Goal: Information Seeking & Learning: Learn about a topic

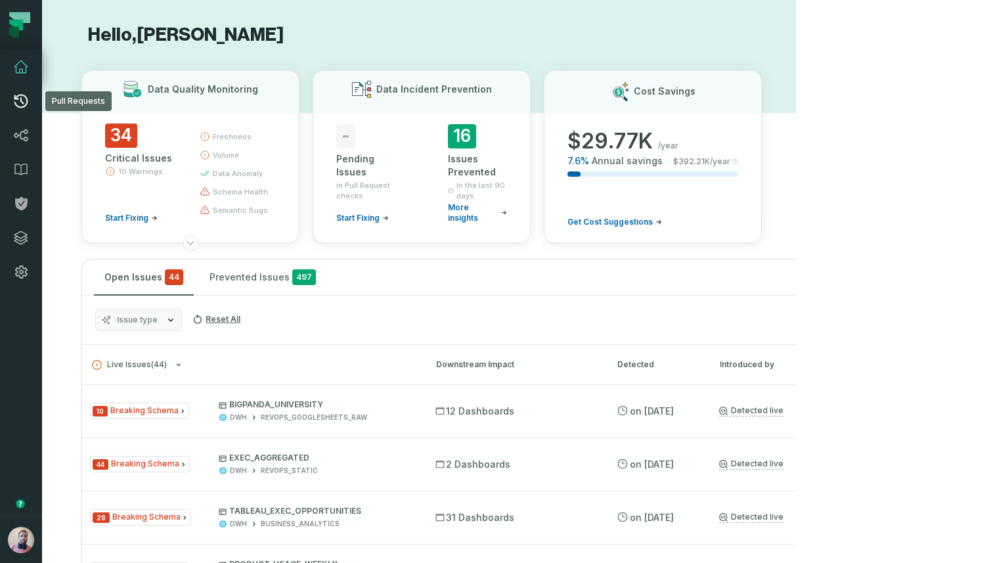
click at [29, 103] on link "Pull Requests" at bounding box center [21, 101] width 42 height 34
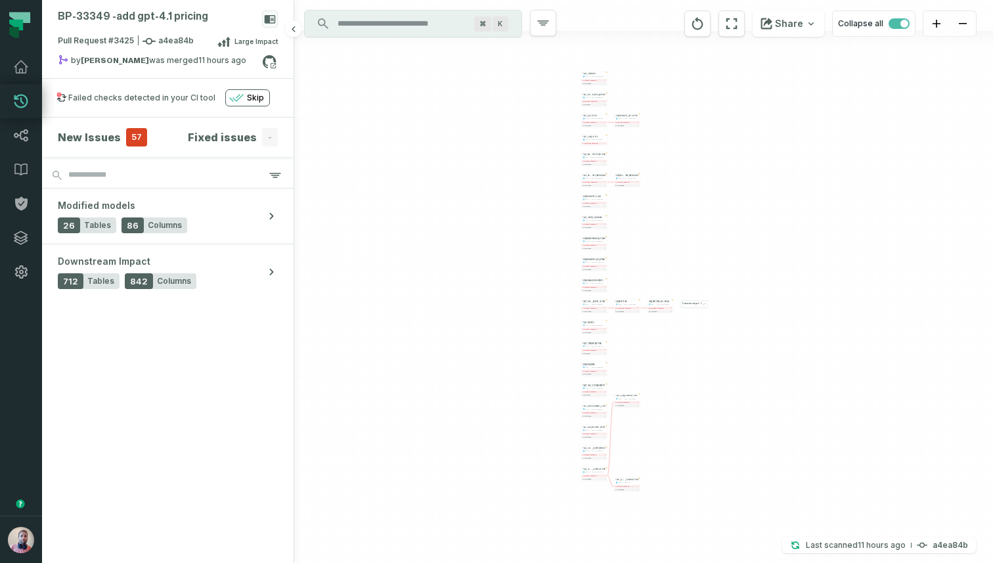
click at [91, 133] on h4 "New Issues" at bounding box center [89, 137] width 63 height 16
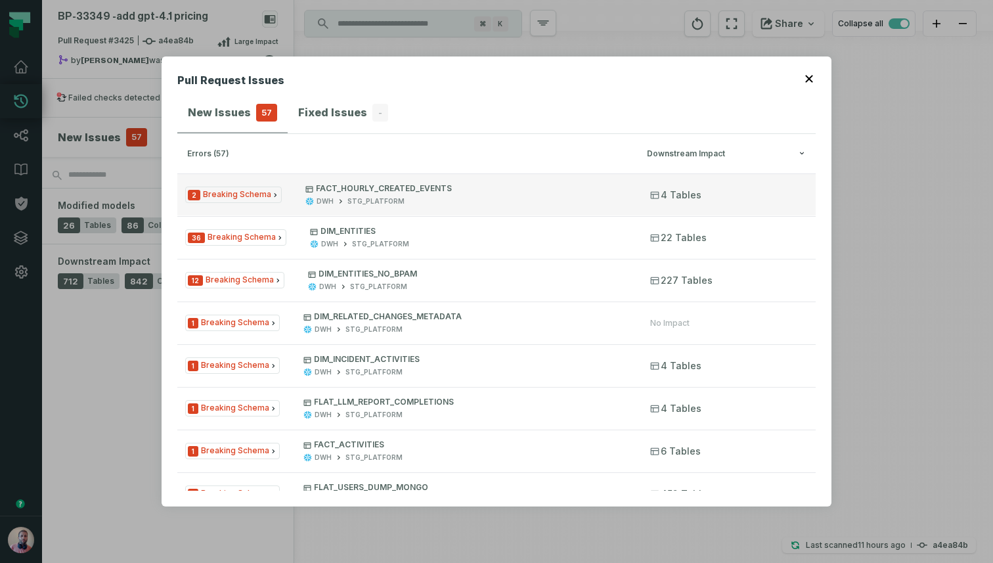
click at [257, 193] on span "2 Breaking Schema" at bounding box center [233, 194] width 97 height 16
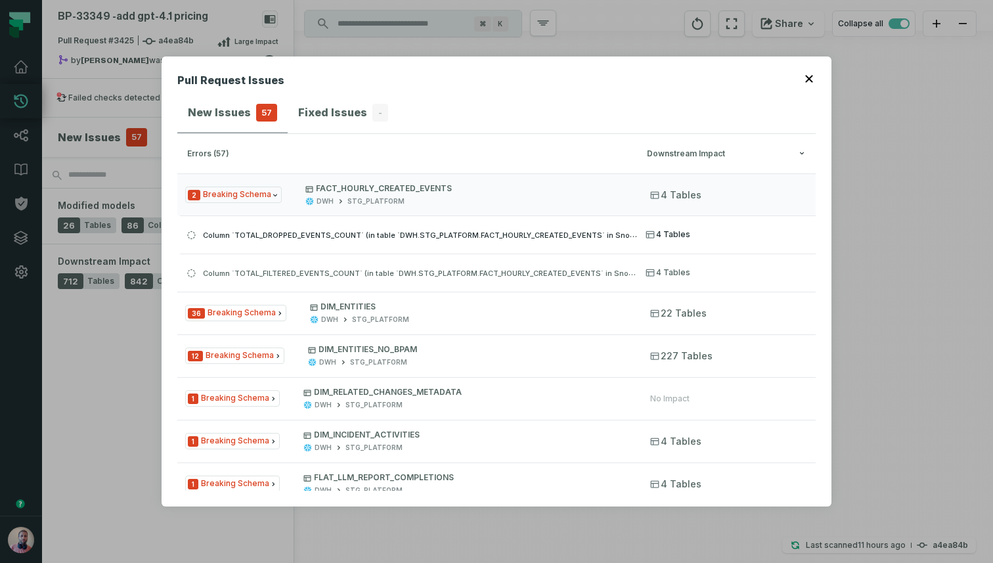
click at [320, 235] on span "Column `TOTAL_DROPPED_EVENTS_COUNT` (in table `DWH.STG_PLATFORM.FACT_HOURLY_CRE…" at bounding box center [471, 234] width 536 height 11
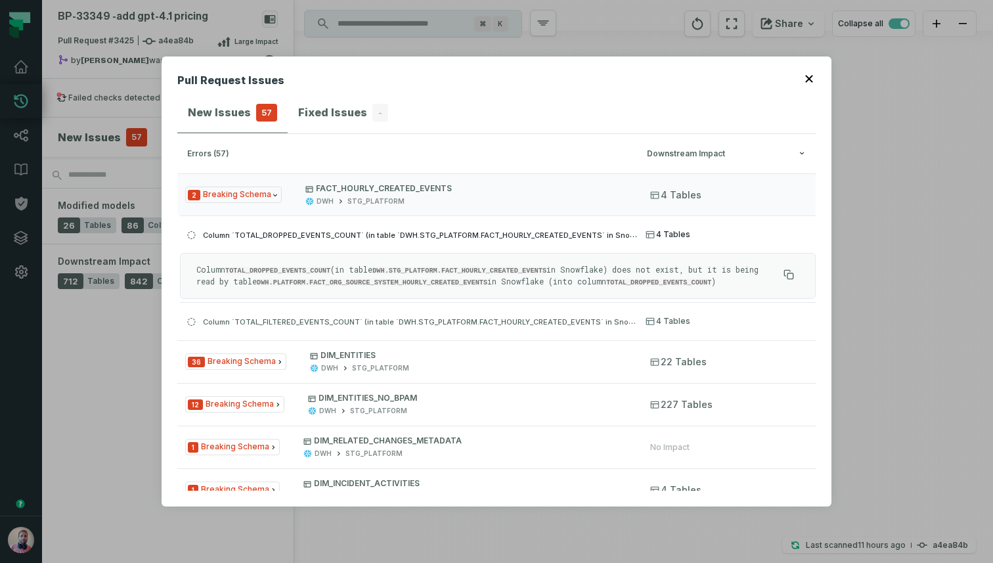
click at [320, 235] on span "Column `TOTAL_DROPPED_EVENTS_COUNT` (in table `DWH.STG_PLATFORM.FACT_HOURLY_CRE…" at bounding box center [471, 234] width 536 height 11
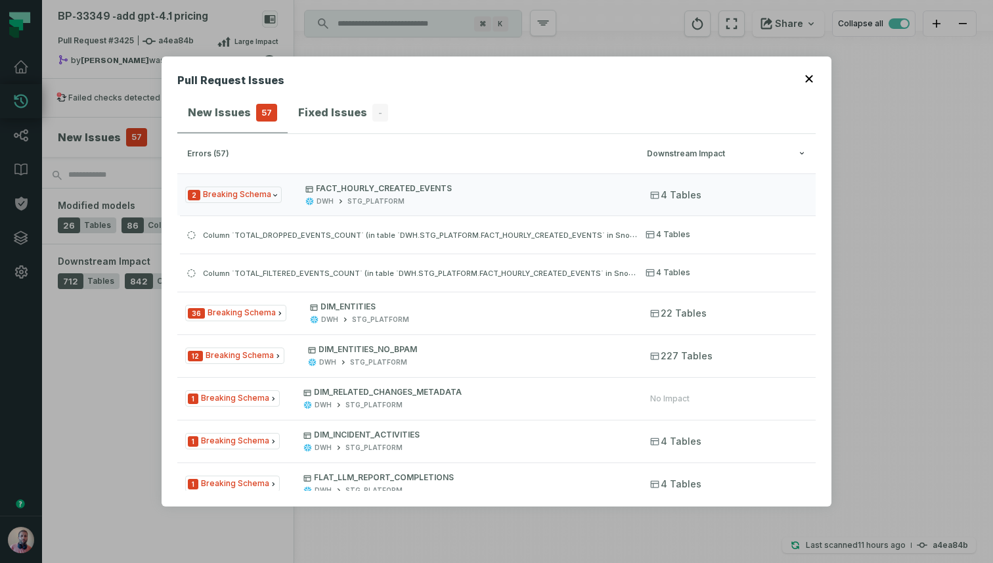
click at [808, 79] on icon "button" at bounding box center [808, 78] width 7 height 7
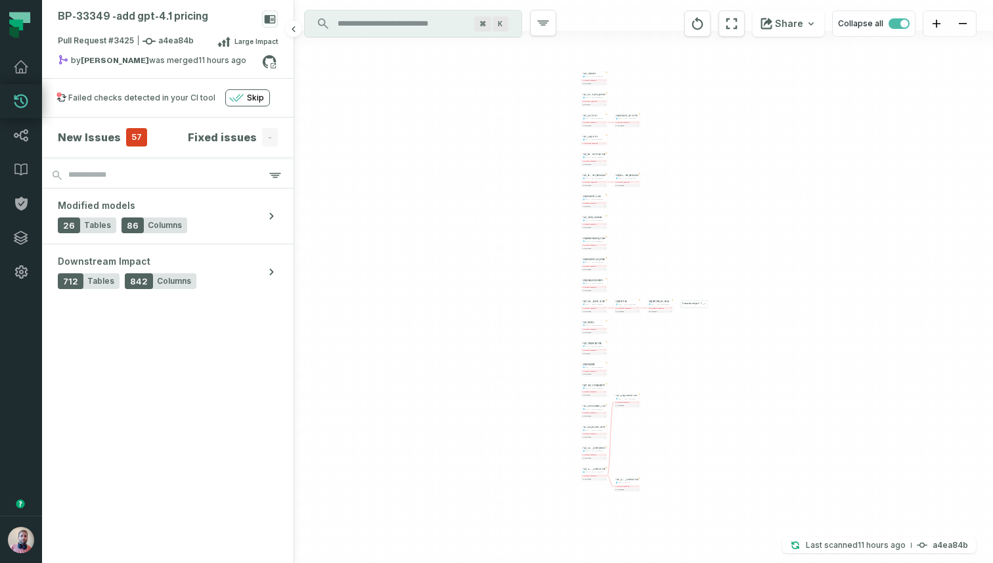
click at [115, 137] on h4 "New Issues" at bounding box center [89, 137] width 63 height 16
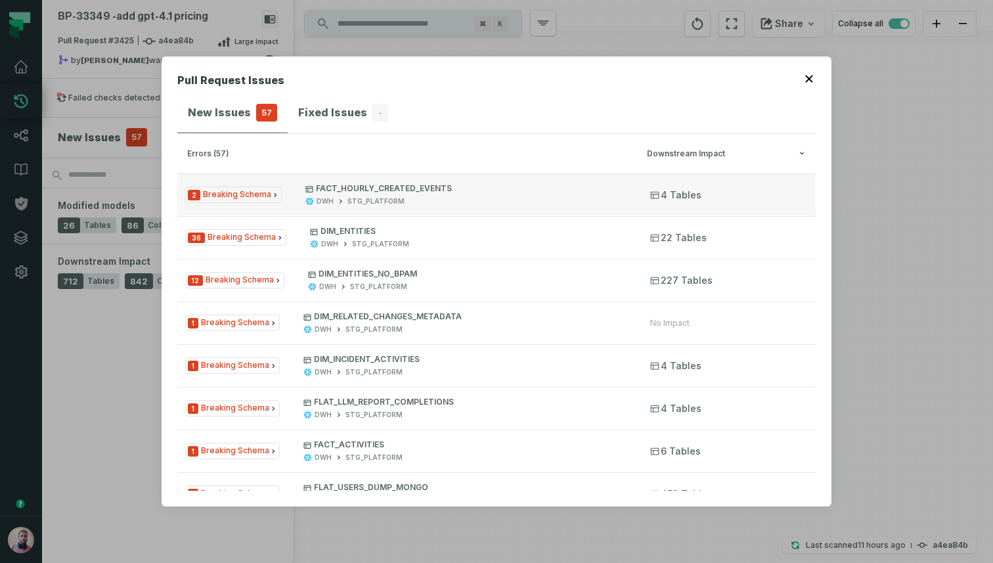
click at [301, 200] on button "2 Breaking Schema FACT_HOURLY_CREATED_EVENTS DWH STG_PLATFORM 4 Tables" at bounding box center [496, 194] width 638 height 42
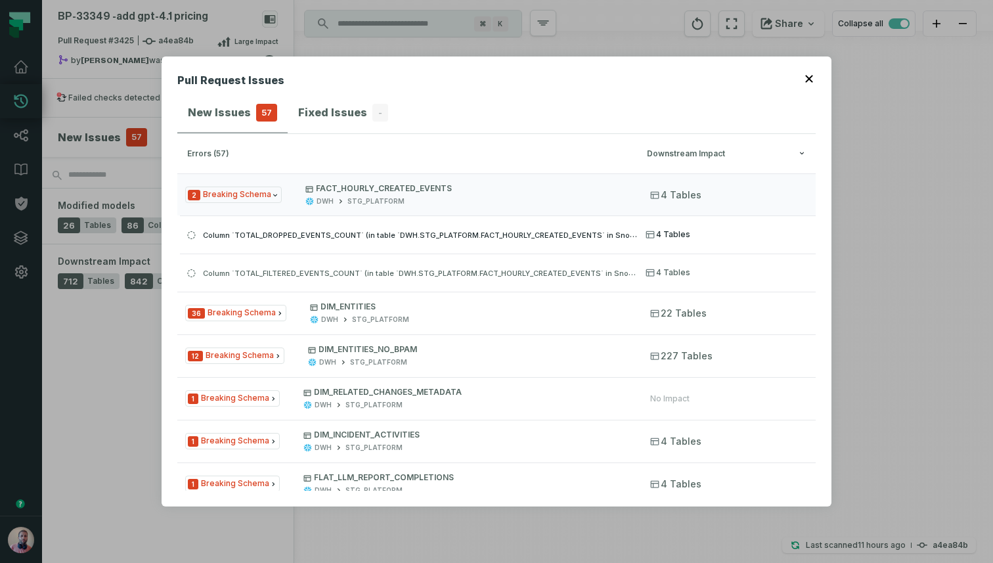
click at [485, 236] on span "Column `TOTAL_DROPPED_EVENTS_COUNT` (in table `DWH.STG_PLATFORM.FACT_HOURLY_CRE…" at bounding box center [471, 234] width 536 height 11
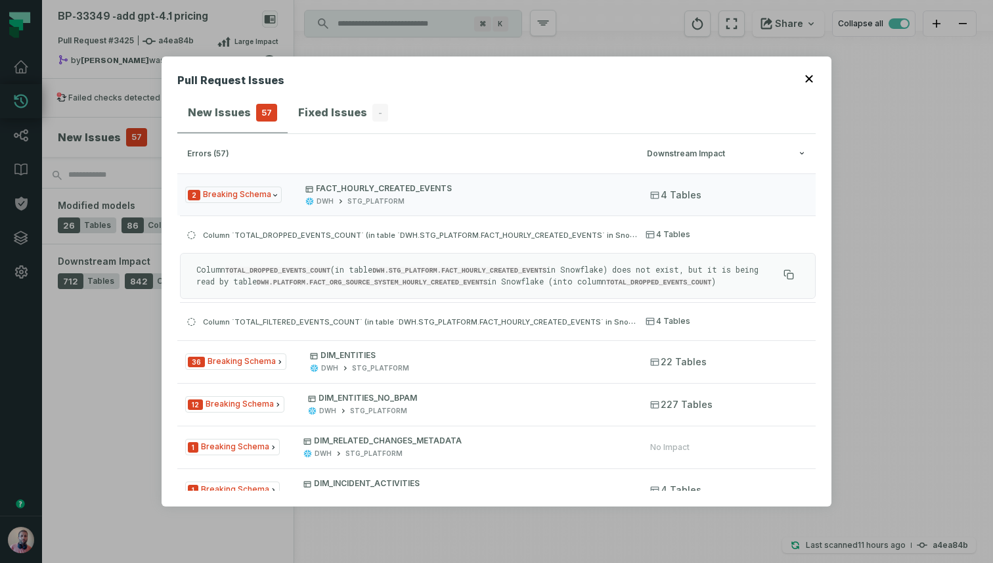
click at [813, 79] on button "button" at bounding box center [810, 77] width 11 height 11
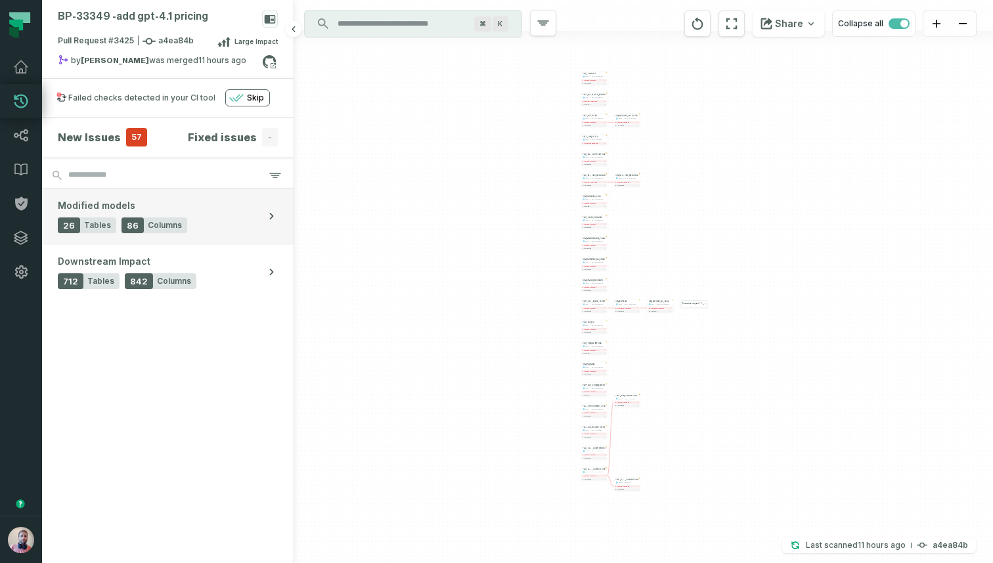
click at [186, 221] on button "Modified models 26 Tables 86 Columns" at bounding box center [167, 215] width 251 height 55
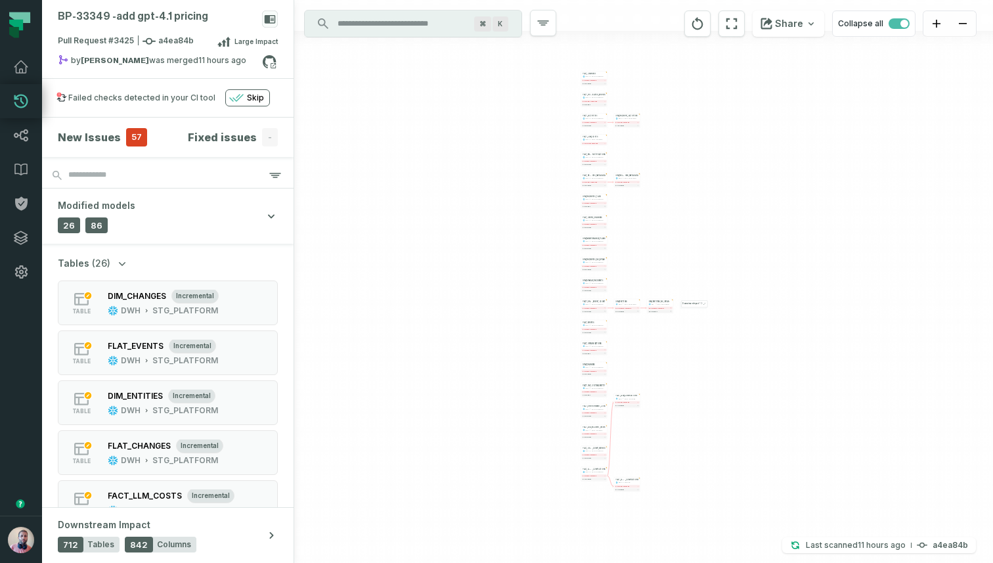
click at [116, 136] on h4 "New Issues" at bounding box center [89, 137] width 63 height 16
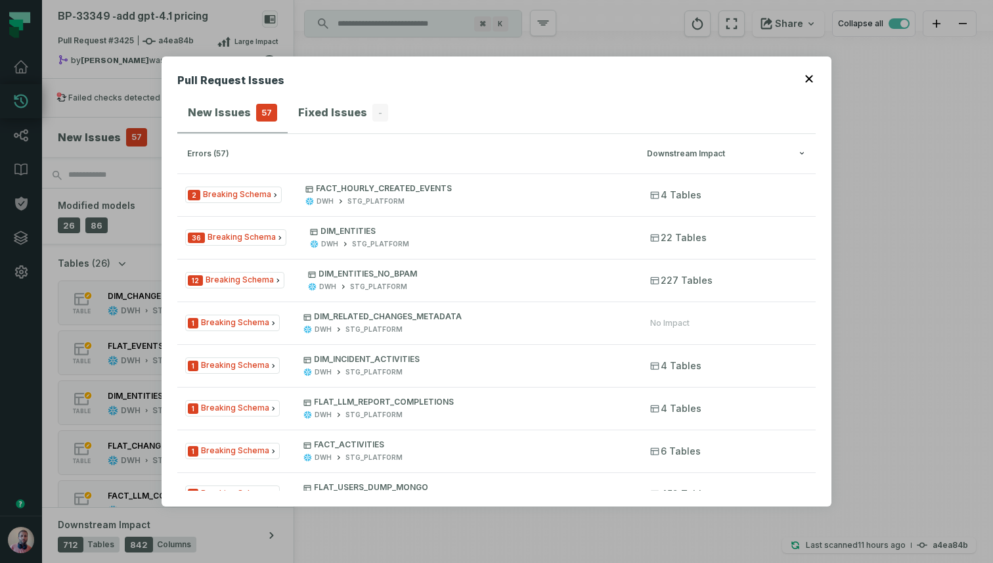
click at [808, 74] on button "button" at bounding box center [810, 77] width 11 height 11
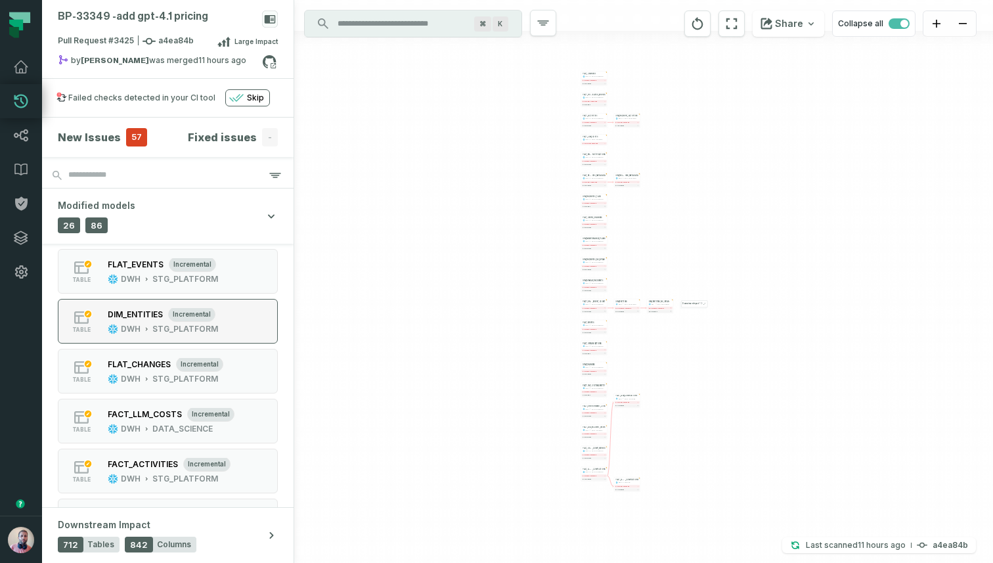
scroll to position [60, 0]
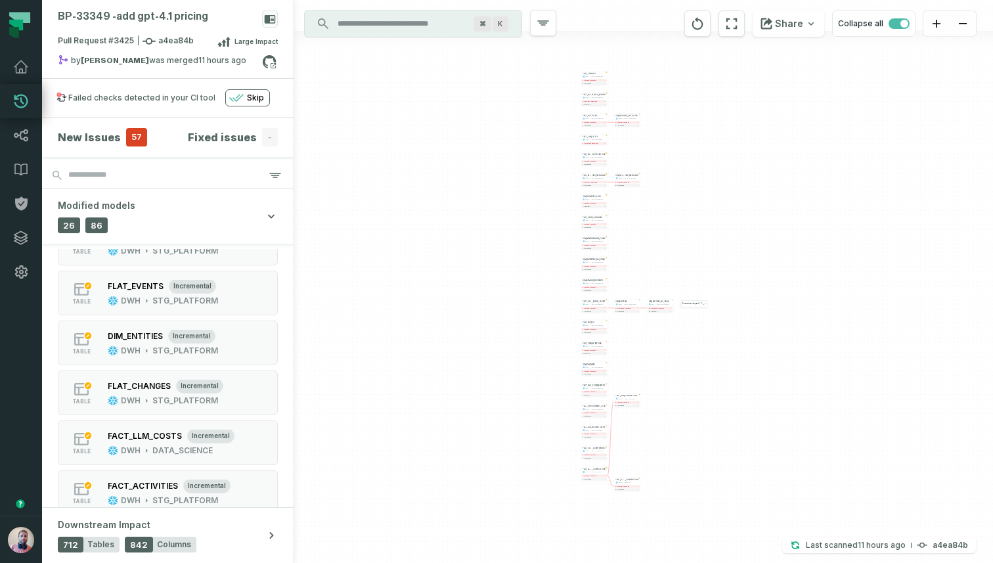
click at [107, 137] on h4 "New Issues" at bounding box center [89, 137] width 63 height 16
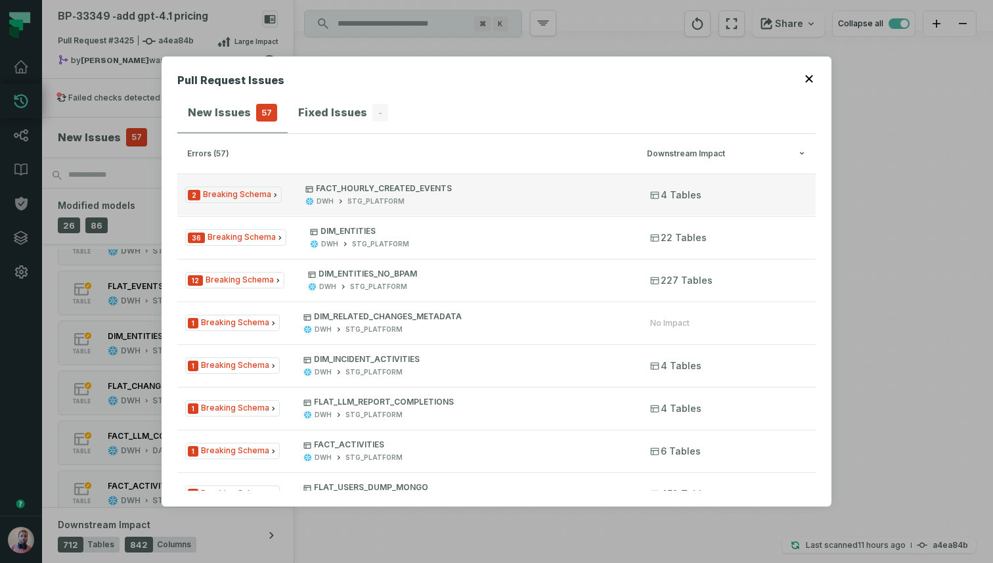
click at [442, 185] on p "FACT_HOURLY_CREATED_EVENTS" at bounding box center [465, 188] width 321 height 11
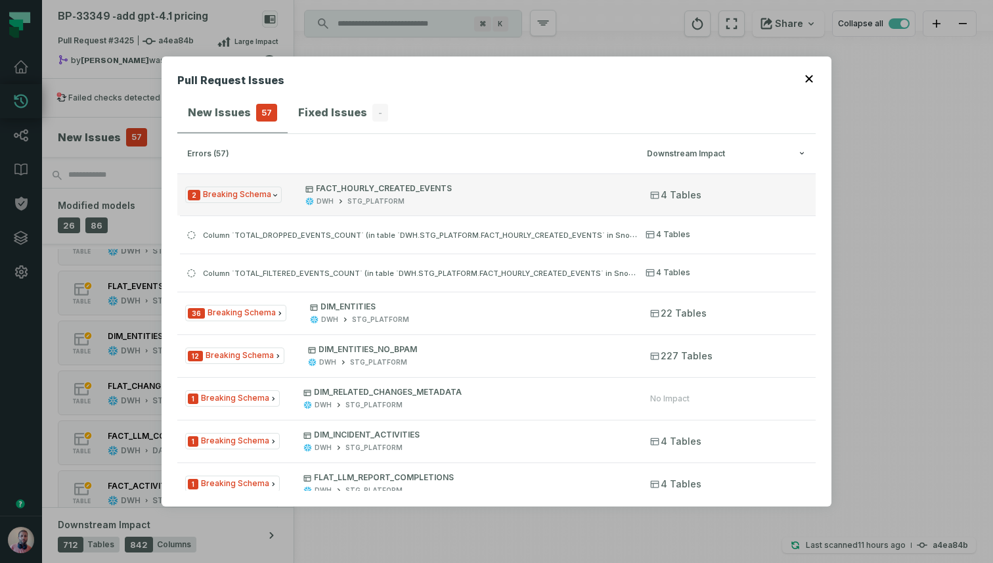
drag, startPoint x: 443, startPoint y: 186, endPoint x: 378, endPoint y: 186, distance: 65.0
click at [378, 186] on p "FACT_HOURLY_CREATED_EVENTS" at bounding box center [465, 188] width 321 height 11
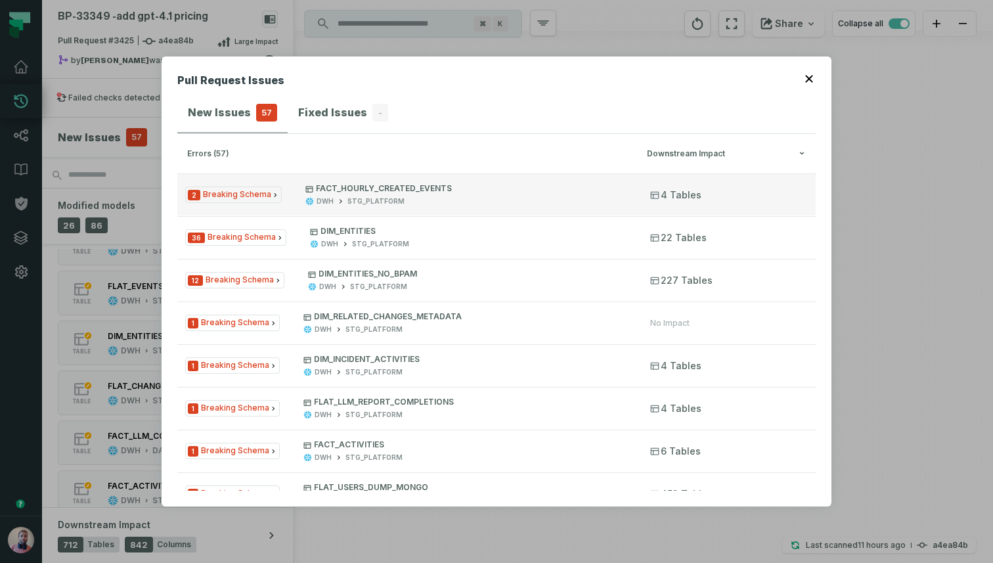
click at [402, 187] on p "FACT_HOURLY_CREATED_EVENTS" at bounding box center [465, 188] width 321 height 11
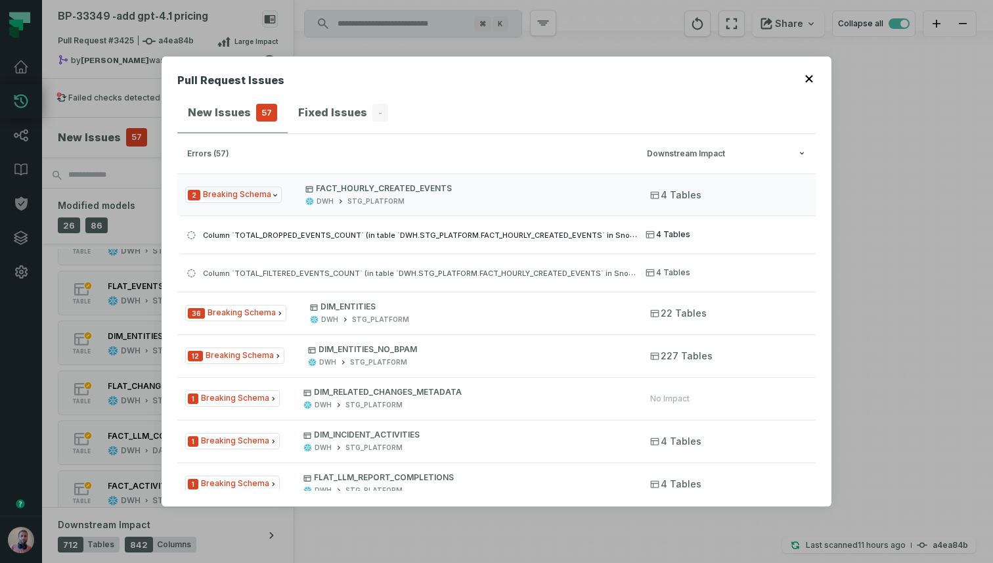
click at [397, 236] on span "Column `TOTAL_DROPPED_EVENTS_COUNT` (in table `DWH.STG_PLATFORM.FACT_HOURLY_CRE…" at bounding box center [471, 234] width 536 height 11
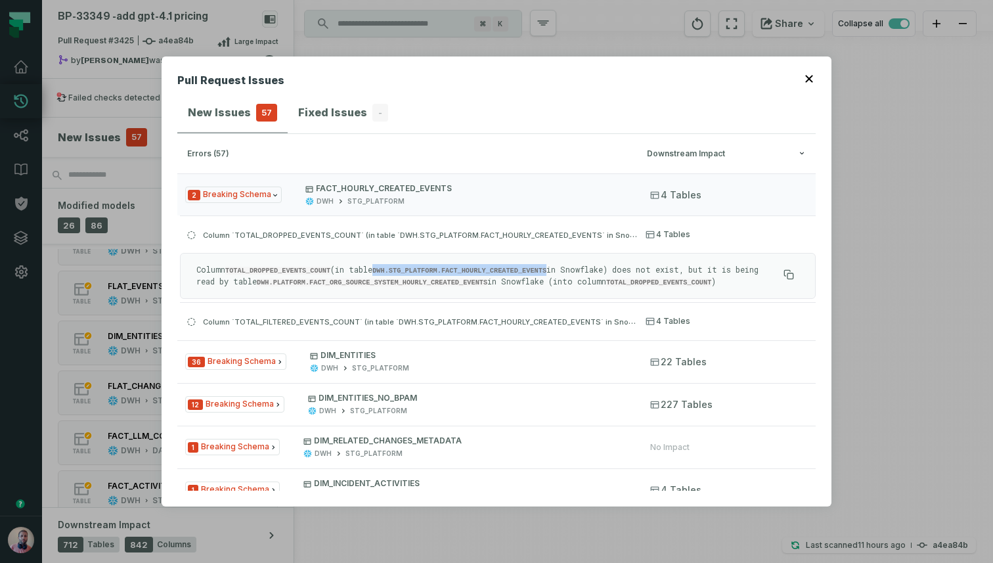
drag, startPoint x: 389, startPoint y: 269, endPoint x: 560, endPoint y: 267, distance: 171.4
click at [546, 267] on code "DWH.STG_PLATFORM.FACT_HOURLY_CREATED_EVENTS" at bounding box center [459, 271] width 174 height 8
drag, startPoint x: 523, startPoint y: 282, endPoint x: 292, endPoint y: 279, distance: 231.8
click at [292, 279] on p "Column TOTAL_DROPPED_EVENTS_COUNT (in table DWH.STG_PLATFORM.FACT_HOURLY_CREATE…" at bounding box center [487, 276] width 582 height 24
copy code "DWH.PLATFORM.FACT_ORG_SOURCE_SYSTEM_HOURLY_CREATED_EVENTS"
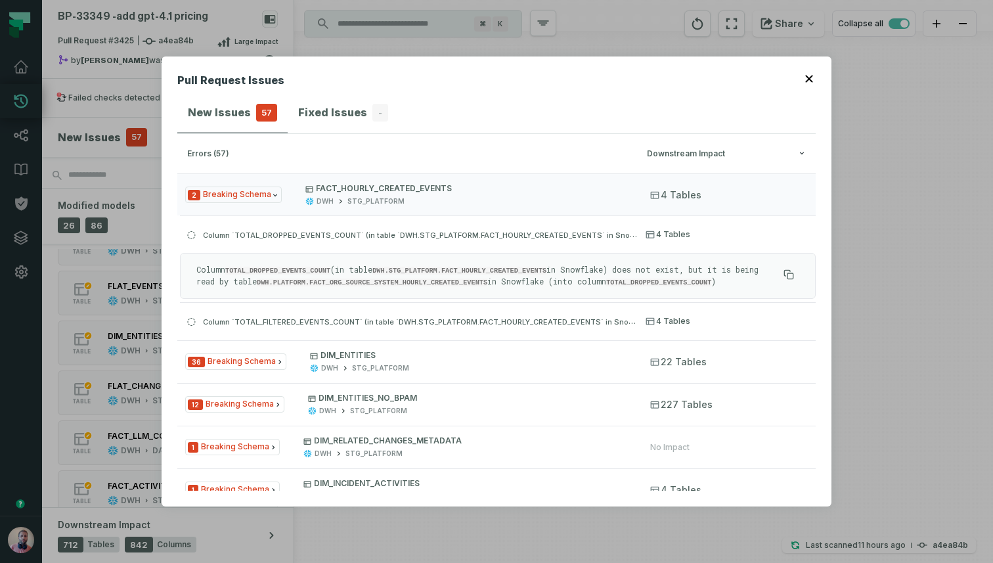
click at [108, 89] on div "Pull Request Issues New Issues 57 Fixed Issues - errors (57) Downstream Impact …" at bounding box center [496, 281] width 993 height 563
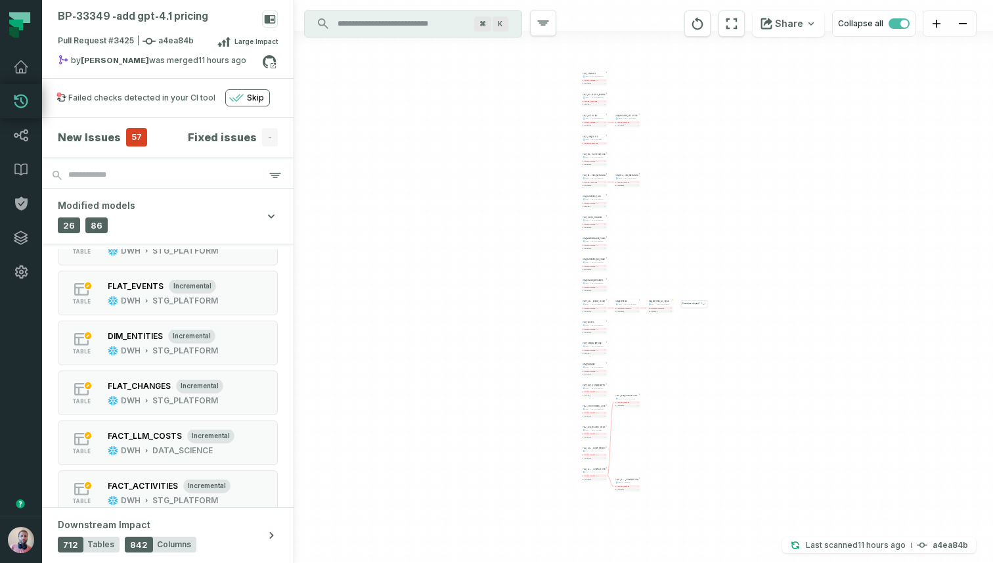
click at [404, 26] on input "Discovery Provider cmdk menu" at bounding box center [401, 23] width 143 height 21
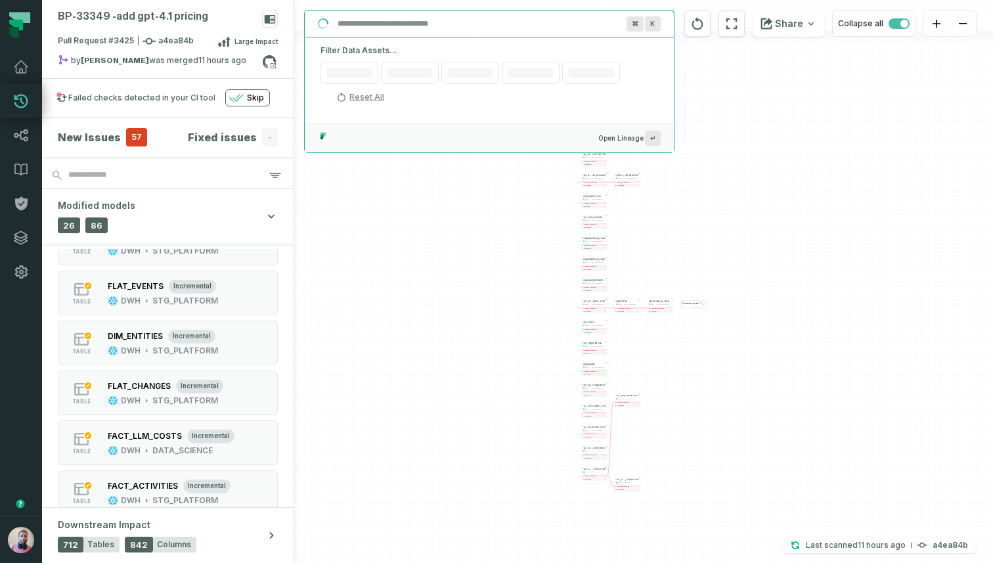
paste input "**********"
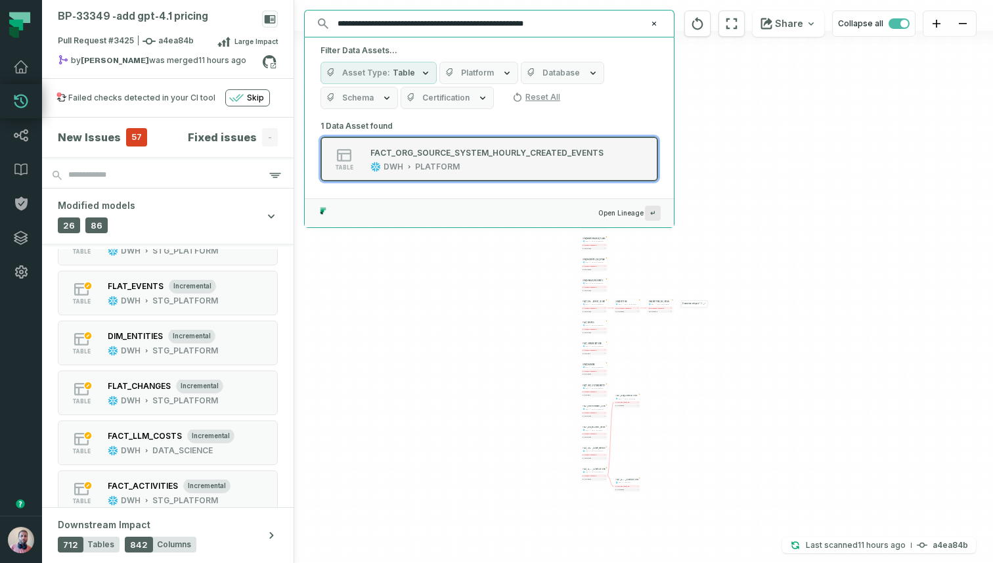
type input "**********"
click at [464, 155] on div "FACT_ORG_SOURCE_SYSTEM_HOURLY_CREATED_EVENTS" at bounding box center [486, 153] width 233 height 10
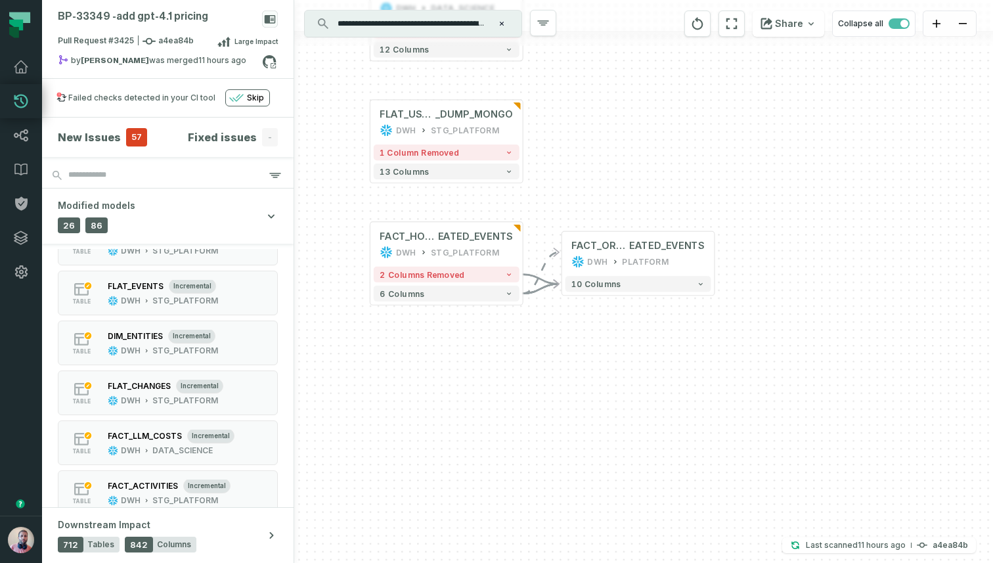
drag, startPoint x: 420, startPoint y: 360, endPoint x: 468, endPoint y: 362, distance: 48.0
click at [468, 362] on div "+ FLAT_CHANGES DWH STG_PLATFORM + 1 column removed 25 columns + DIM_ENTITIES_NO…" at bounding box center [643, 281] width 699 height 563
click at [497, 277] on button "2 columns removed" at bounding box center [447, 275] width 146 height 16
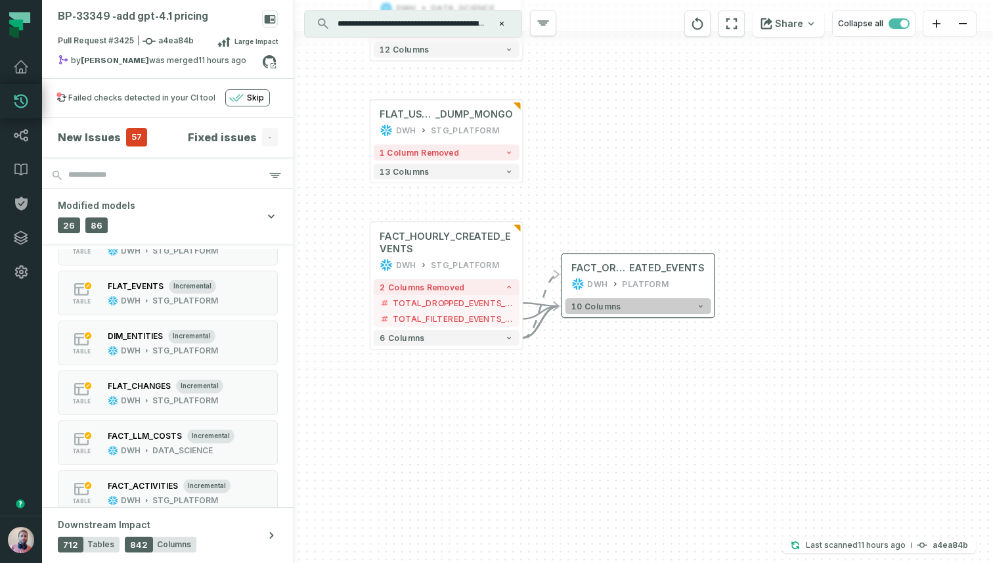
click at [588, 299] on button "10 columns" at bounding box center [638, 306] width 146 height 16
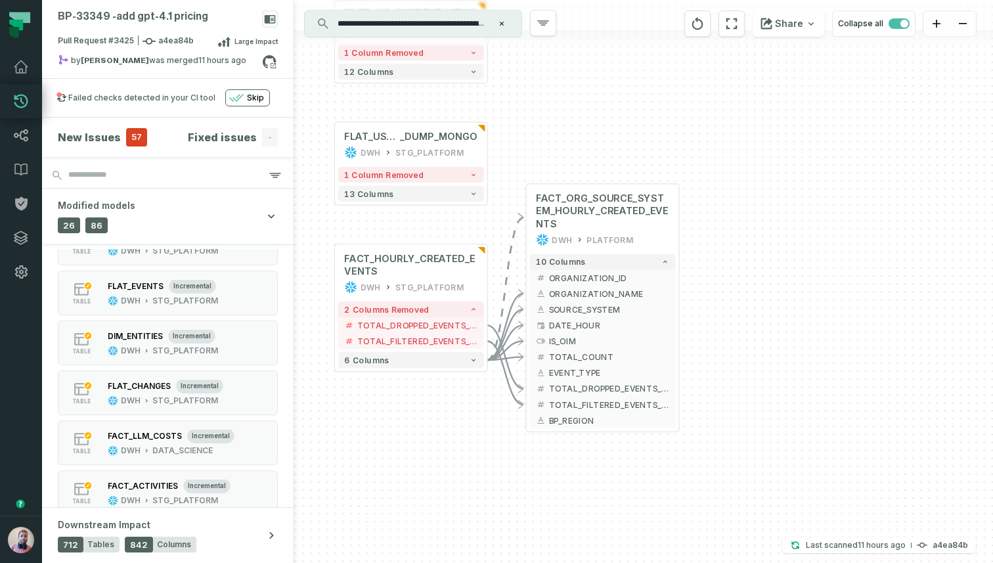
drag, startPoint x: 801, startPoint y: 349, endPoint x: 765, endPoint y: 279, distance: 79.0
click at [765, 279] on div "+ FLAT_CHANGES DWH STG_PLATFORM + 1 column removed 25 columns + DIM_ENTITIES_NO…" at bounding box center [643, 281] width 699 height 563
click at [574, 390] on span "TOTAL_DROPPED_EVENTS_COUNT" at bounding box center [608, 388] width 120 height 12
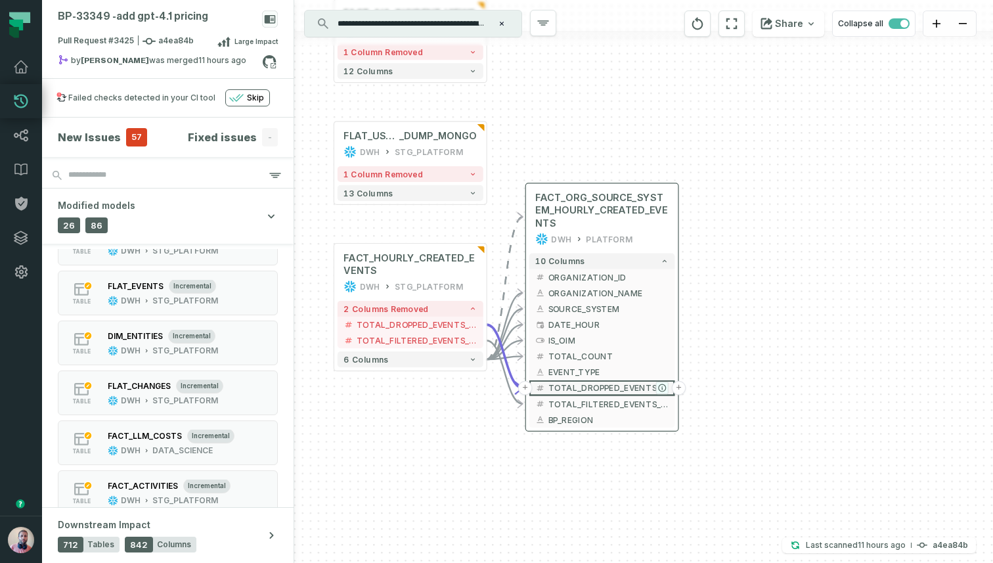
click at [659, 388] on icon "button" at bounding box center [662, 387] width 7 height 7
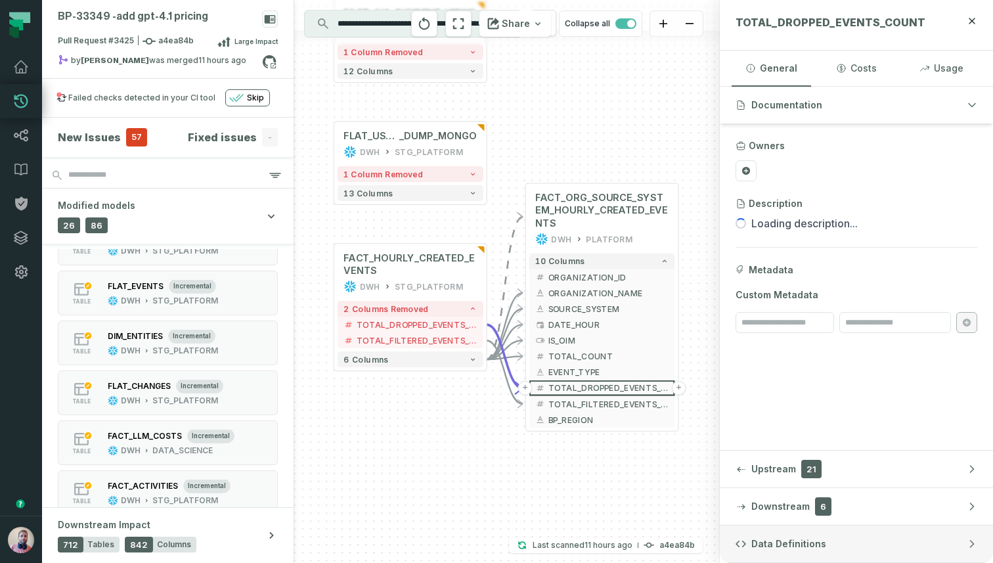
click at [764, 533] on button "Data Definitions" at bounding box center [856, 543] width 273 height 37
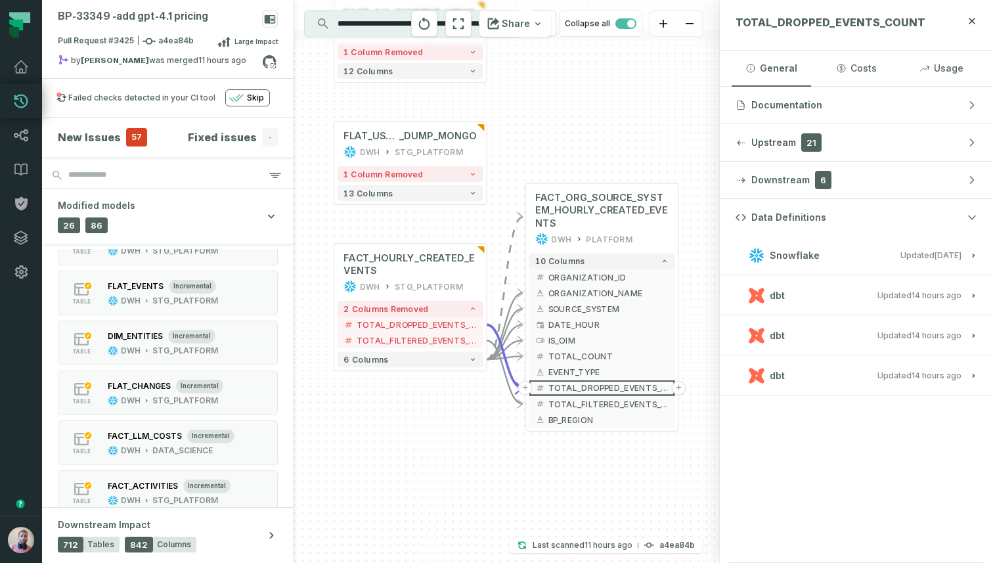
click at [899, 297] on span "Updated 10/12/2025, 12:08:23 PM" at bounding box center [919, 295] width 84 height 10
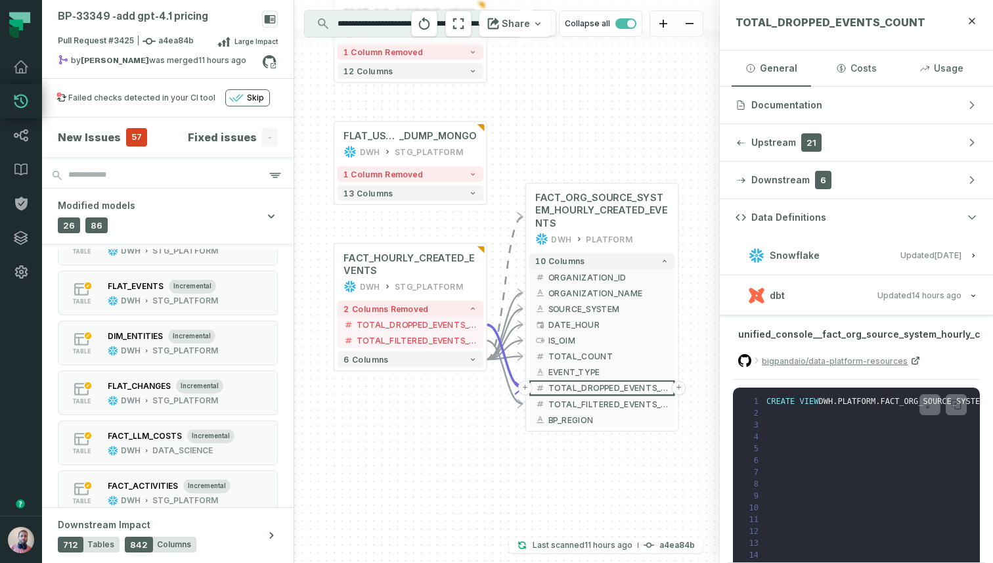
click at [894, 293] on span "Updated 10/12/2025, 12:08:23 PM" at bounding box center [919, 295] width 84 height 10
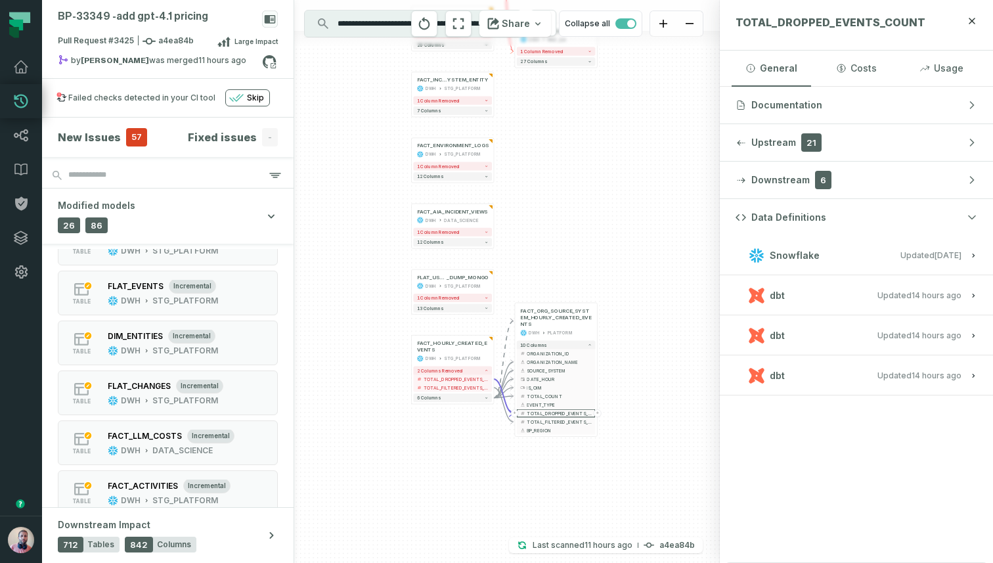
drag, startPoint x: 422, startPoint y: 427, endPoint x: 404, endPoint y: 439, distance: 21.7
click at [404, 439] on div "+ FLAT_CHANGES DWH STG_PLATFORM + 1 column removed 25 columns + DIM_ENTITIES_NO…" at bounding box center [507, 281] width 426 height 563
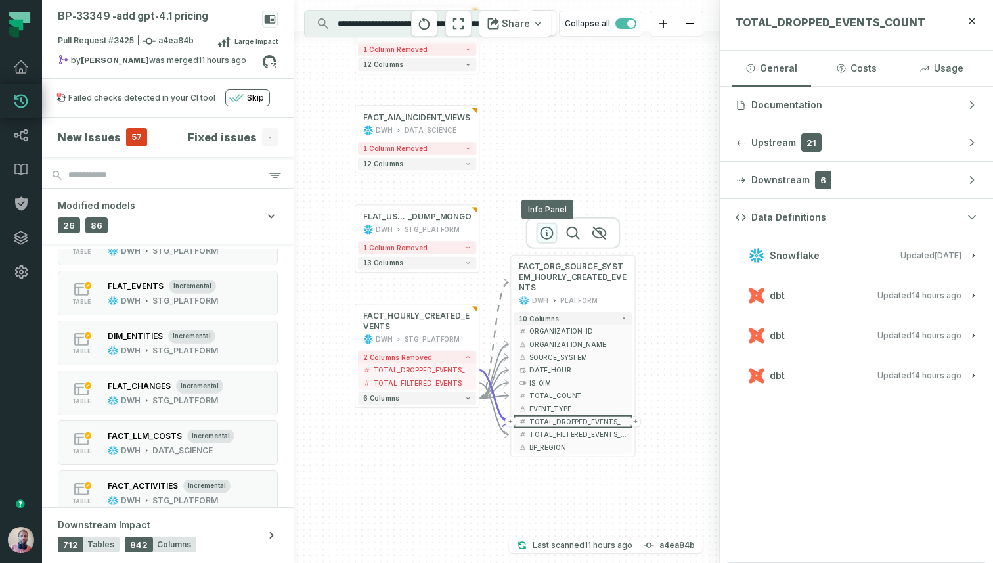
click at [543, 234] on icon "button" at bounding box center [546, 233] width 16 height 16
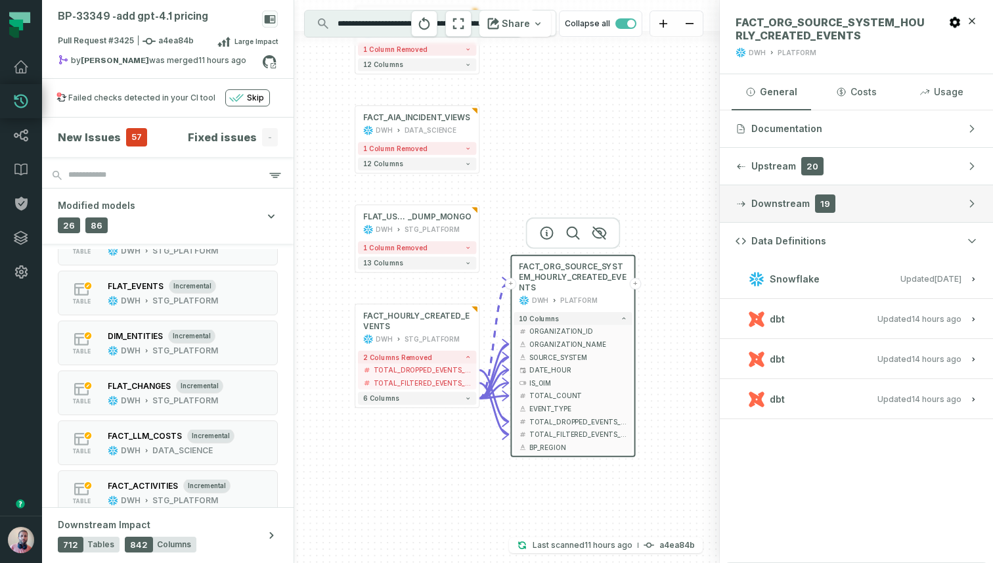
click at [808, 207] on button "Downstream 19" at bounding box center [856, 203] width 273 height 37
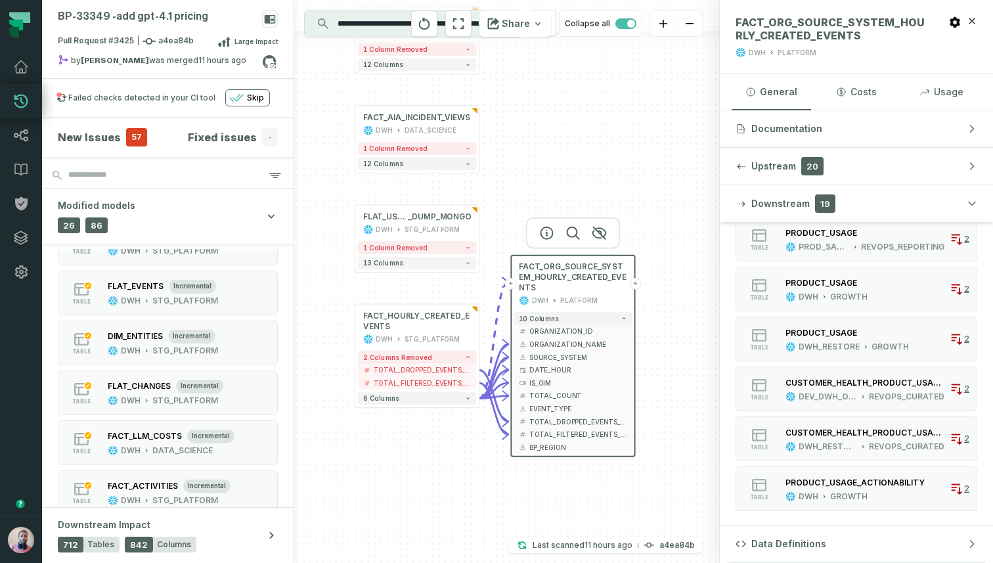
scroll to position [536, 0]
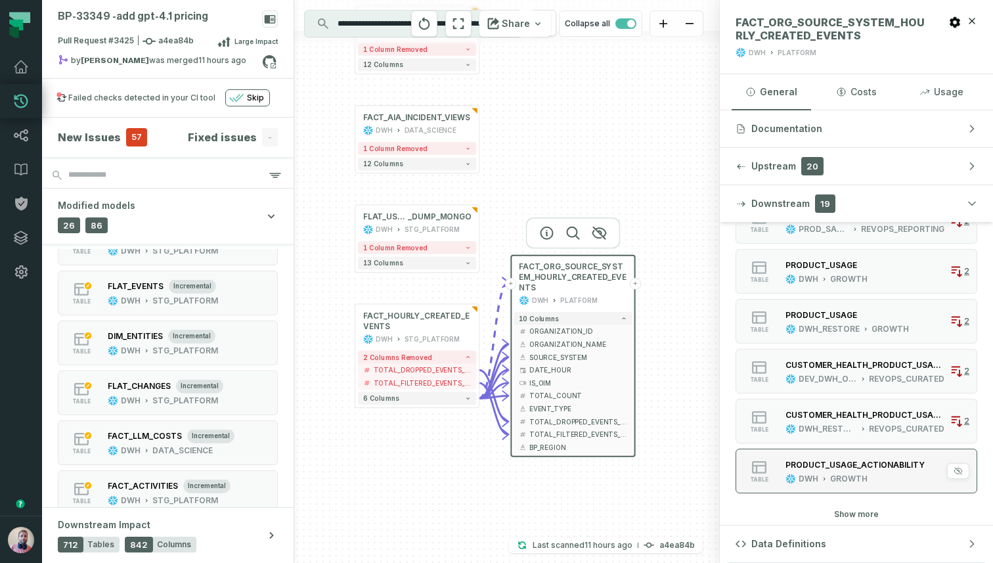
click at [833, 467] on div "PRODUCT_USAGE_ACTIONABILITY" at bounding box center [854, 465] width 139 height 10
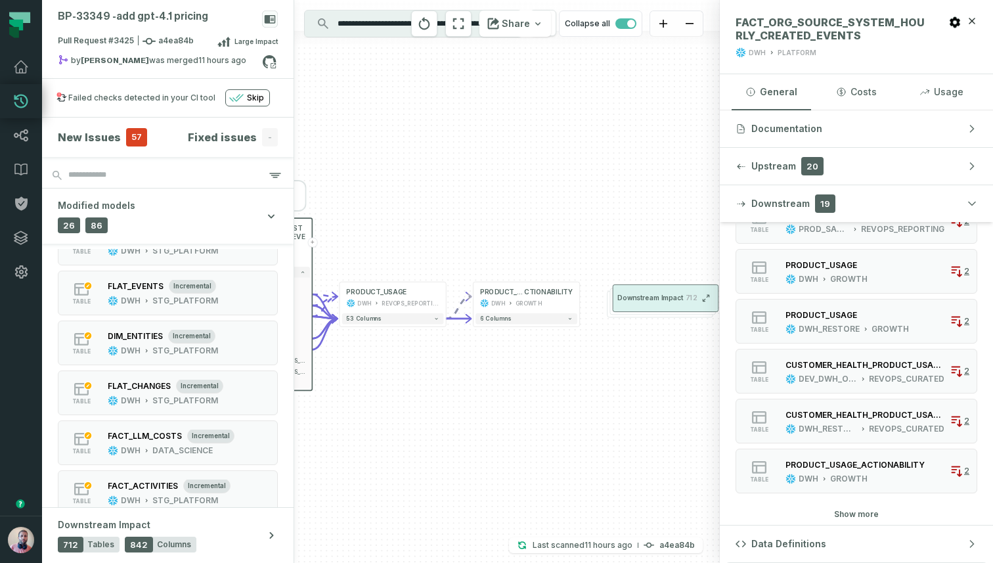
click at [645, 306] on button "Downstream Impact 712" at bounding box center [666, 298] width 106 height 28
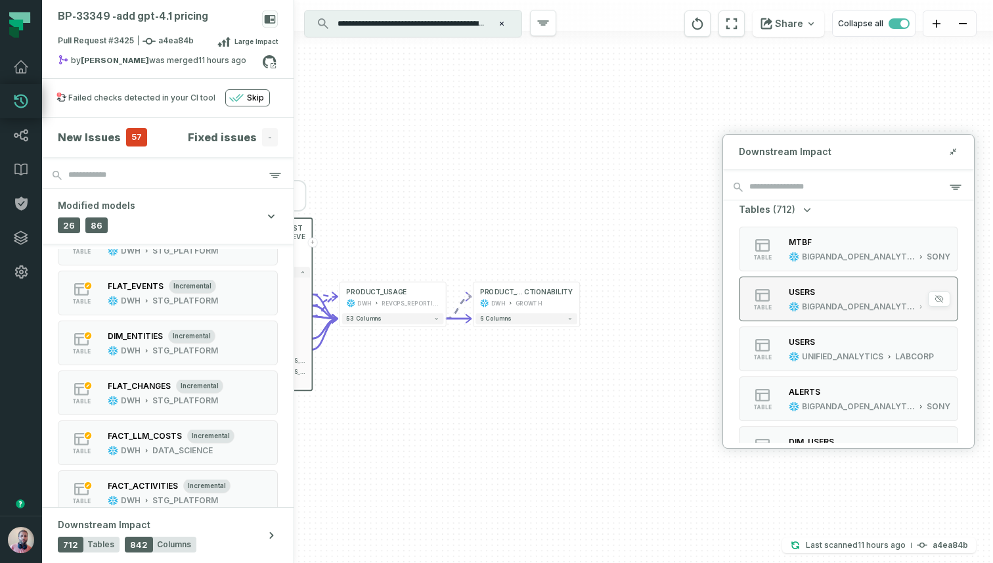
scroll to position [3, 0]
click at [786, 212] on span "(712)" at bounding box center [784, 212] width 22 height 13
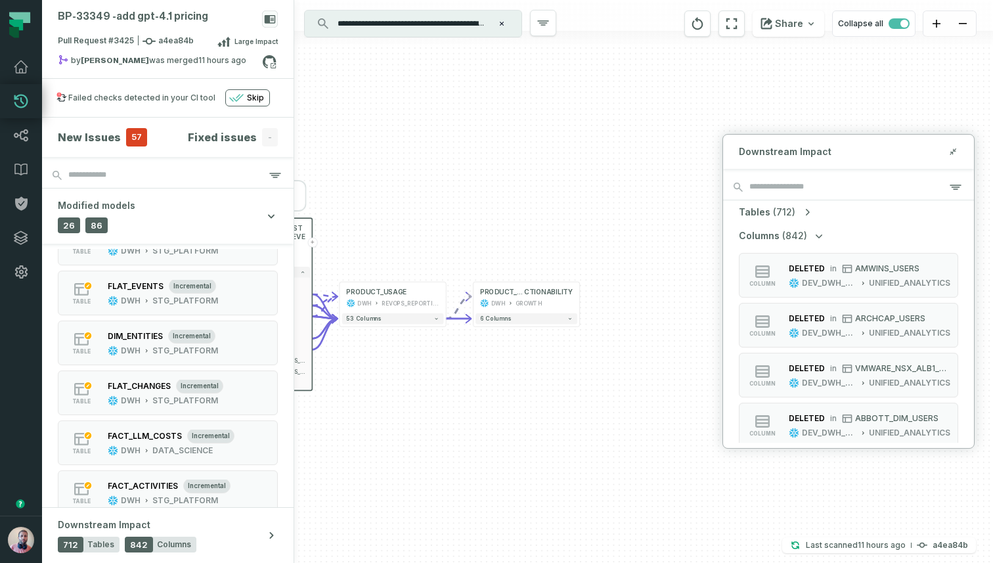
click at [772, 233] on span "Columns" at bounding box center [759, 235] width 41 height 13
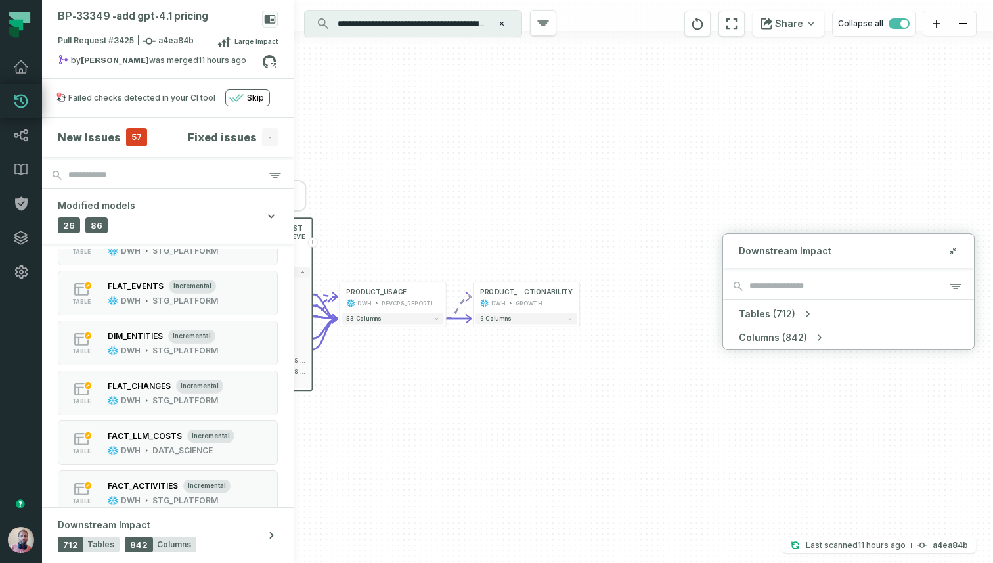
scroll to position [0, 0]
click at [954, 288] on icon "button" at bounding box center [955, 286] width 11 height 4
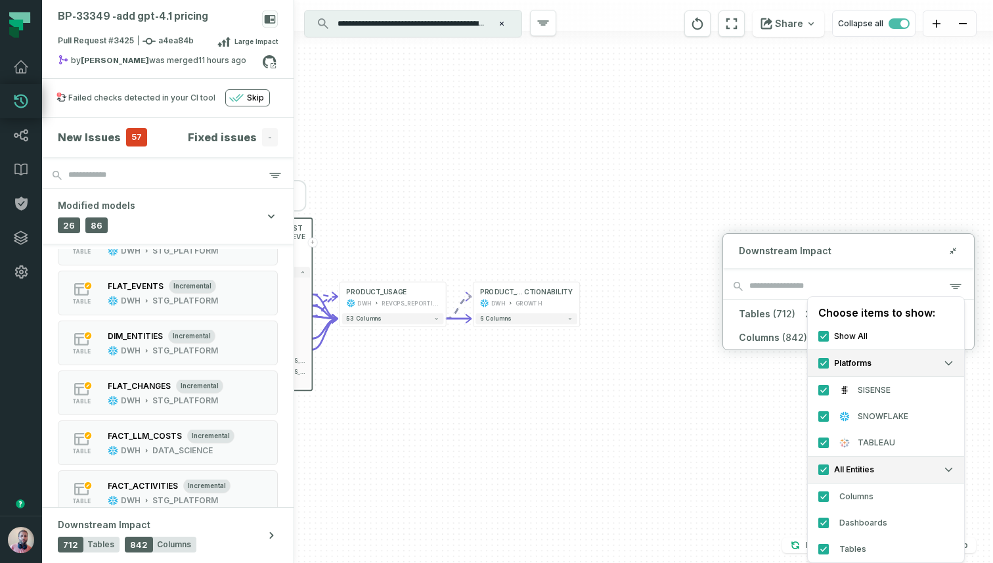
click at [871, 256] on div "Downstream Impact" at bounding box center [848, 251] width 251 height 34
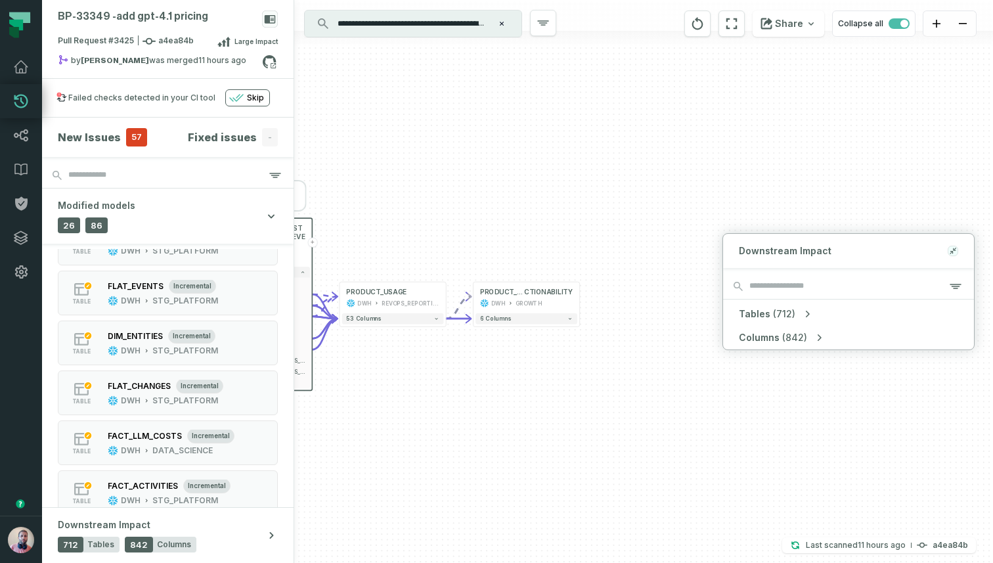
click at [950, 248] on icon at bounding box center [952, 251] width 9 height 11
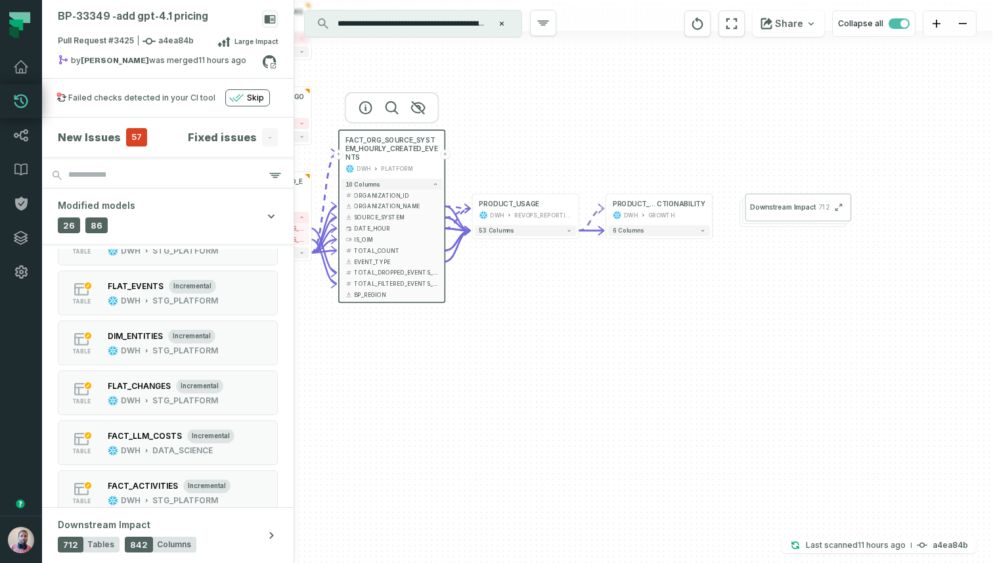
drag, startPoint x: 539, startPoint y: 388, endPoint x: 672, endPoint y: 300, distance: 159.2
click at [672, 300] on div "+ FLAT_CHANGES DWH STG_PLATFORM + 1 column removed 25 columns + DIM_ENTITIES_NO…" at bounding box center [643, 281] width 699 height 563
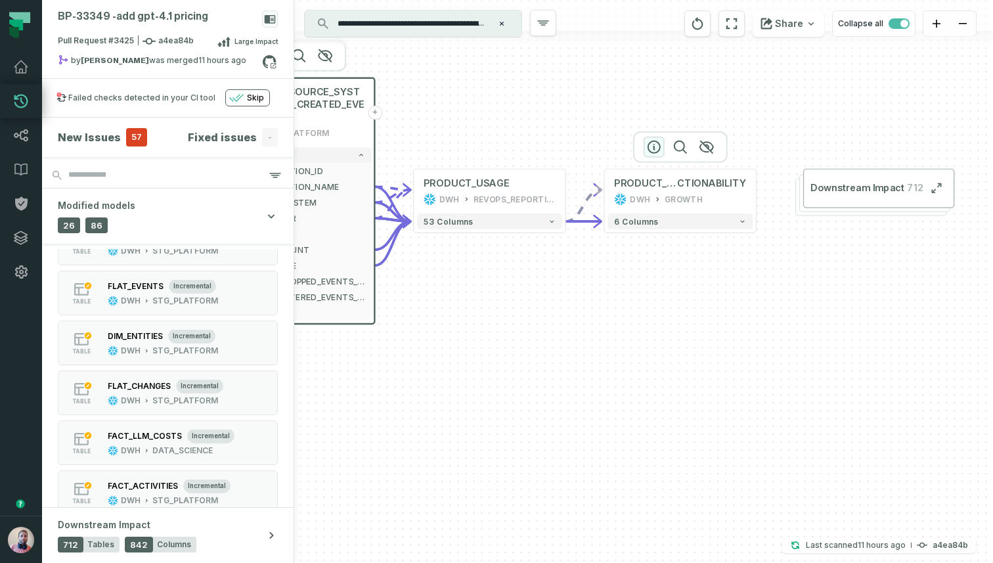
click at [656, 150] on icon "button" at bounding box center [654, 147] width 16 height 16
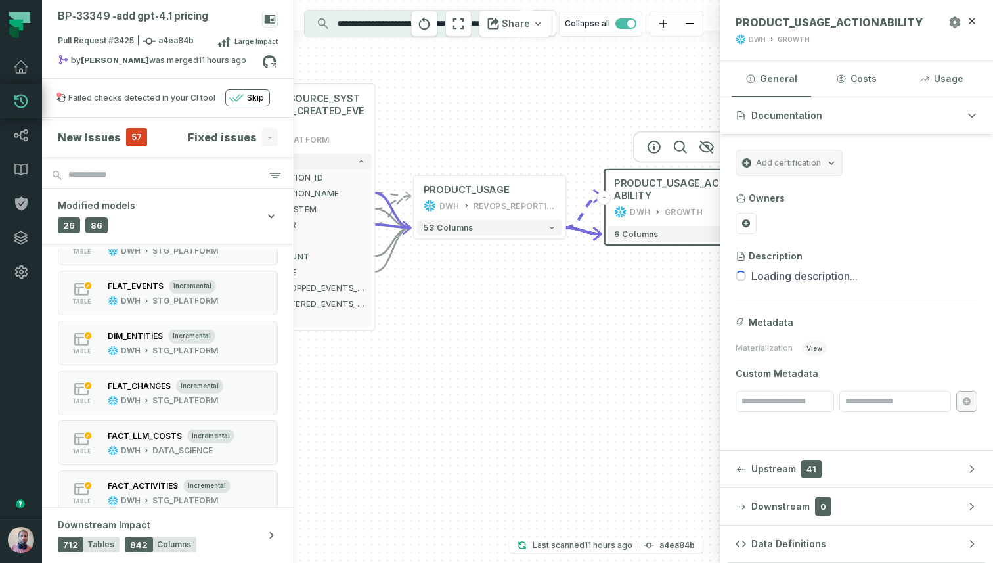
click at [950, 20] on icon "button" at bounding box center [955, 22] width 10 height 11
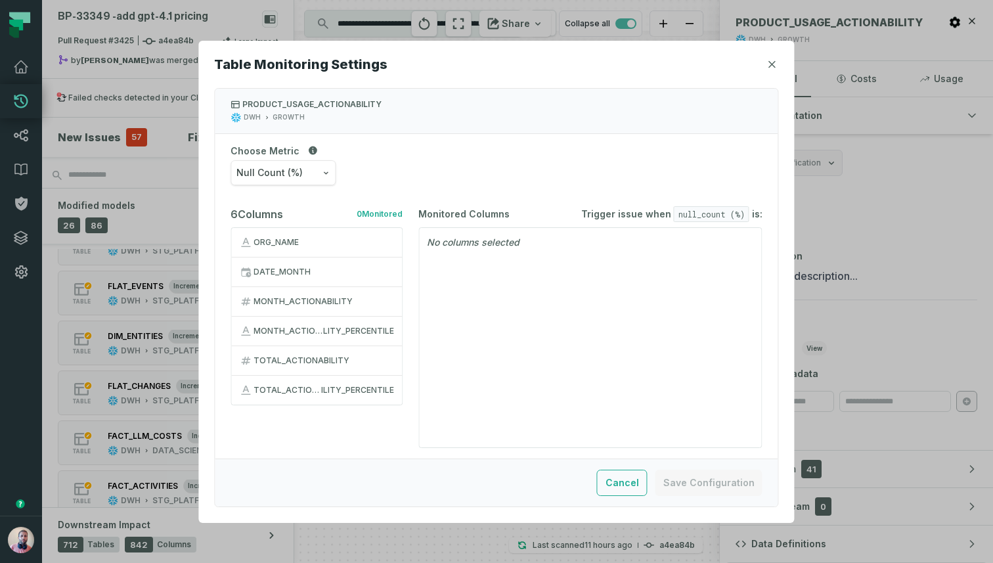
click at [307, 267] on div "DATE_MONTH" at bounding box center [323, 272] width 141 height 11
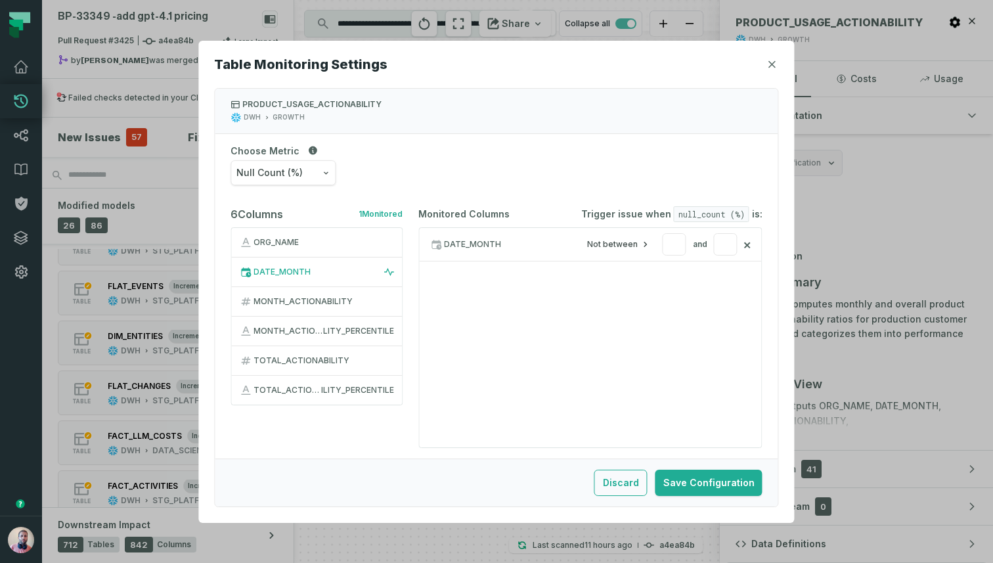
click at [351, 234] on button "ORG_NAME" at bounding box center [316, 242] width 171 height 29
click at [611, 244] on button "Not between" at bounding box center [619, 244] width 64 height 11
click at [617, 202] on div "6 Columns 2 Monitored ORG_NAME DATE_MONTH MONTH_ACTIONABILITY MONTH_ACTIONABI L…" at bounding box center [496, 327] width 563 height 263
click at [698, 213] on span "null_count (%)" at bounding box center [712, 214] width 76 height 16
click at [320, 168] on button "Null Count (%)" at bounding box center [282, 172] width 105 height 25
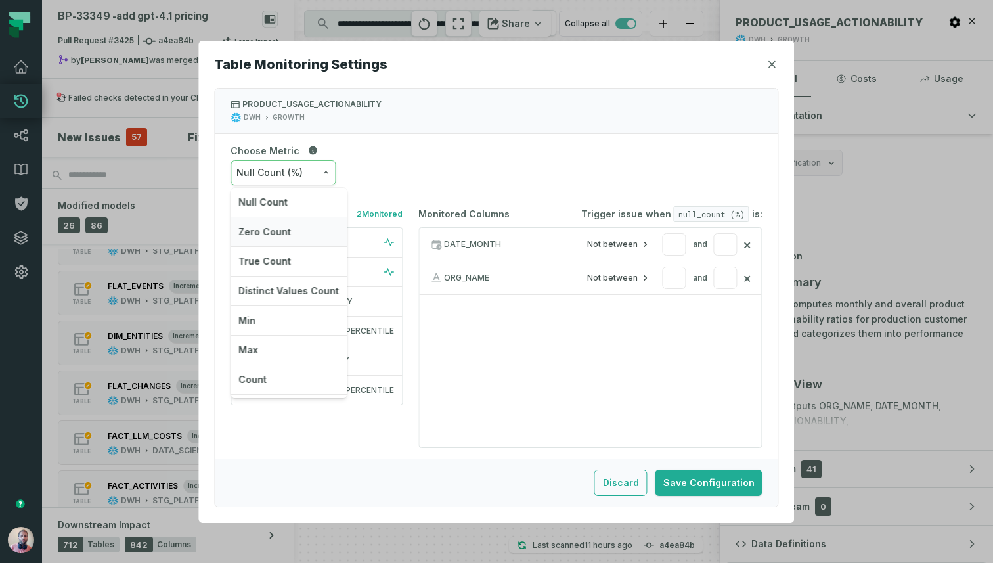
click at [268, 235] on div "Zero Count" at bounding box center [288, 232] width 116 height 30
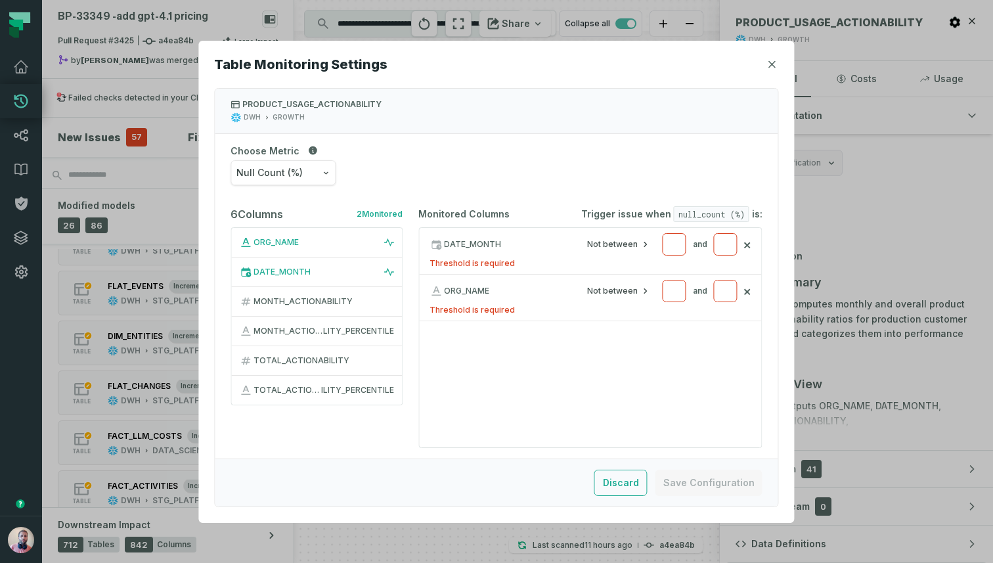
click at [745, 242] on button "×" at bounding box center [747, 244] width 9 height 18
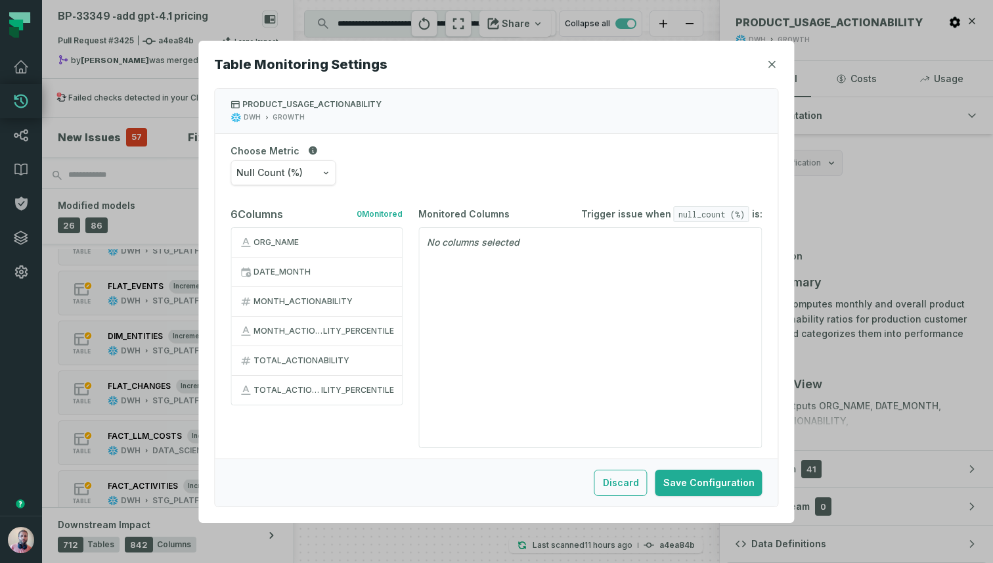
click at [772, 65] on icon "button" at bounding box center [772, 64] width 8 height 8
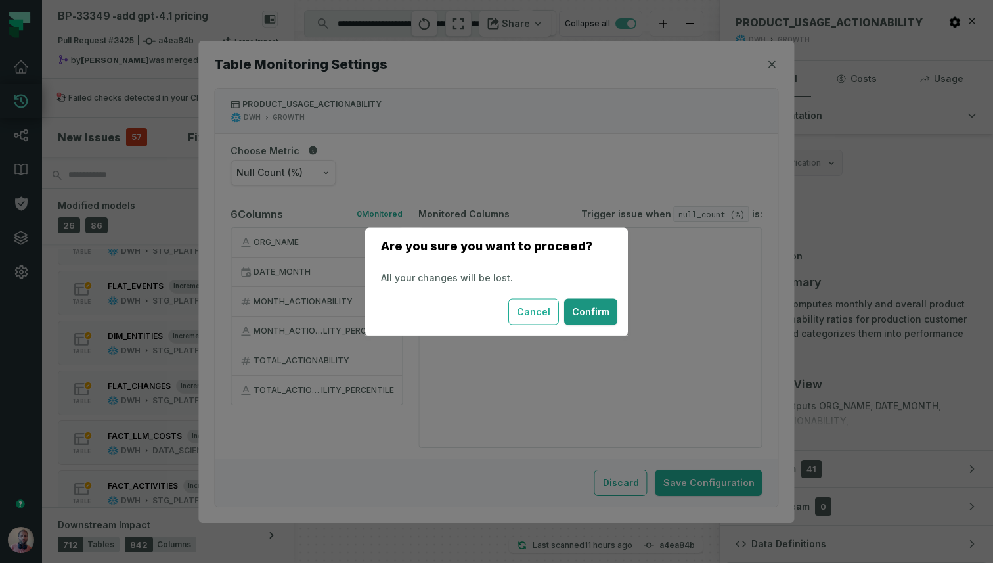
click at [590, 307] on button "Confirm" at bounding box center [590, 311] width 53 height 26
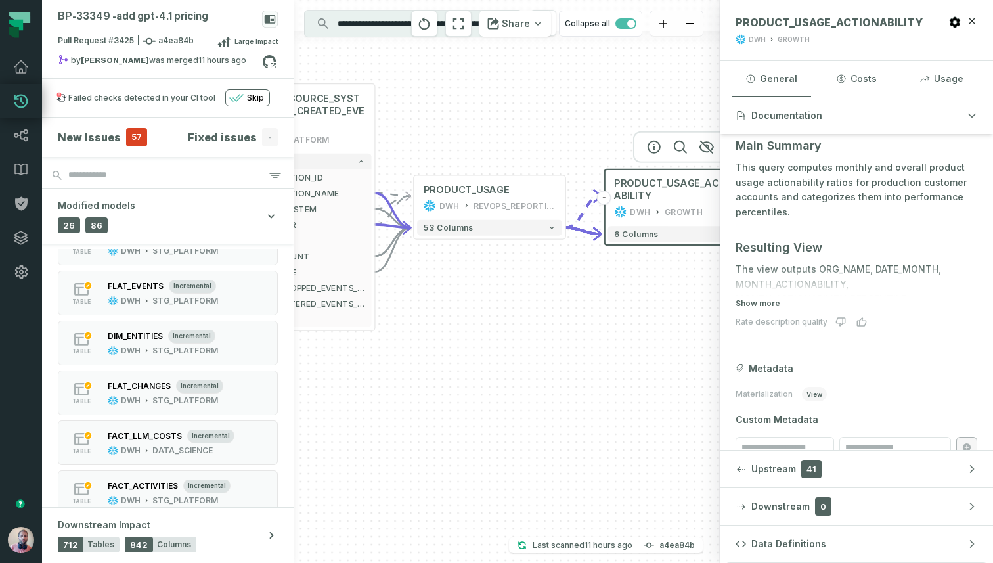
scroll to position [131, 0]
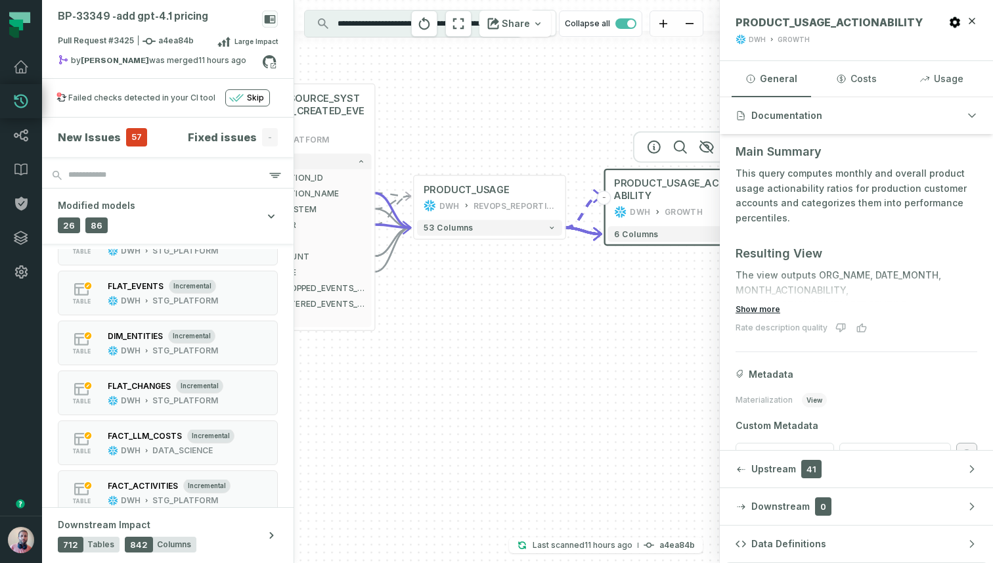
click at [755, 310] on button "Show more" at bounding box center [757, 309] width 45 height 11
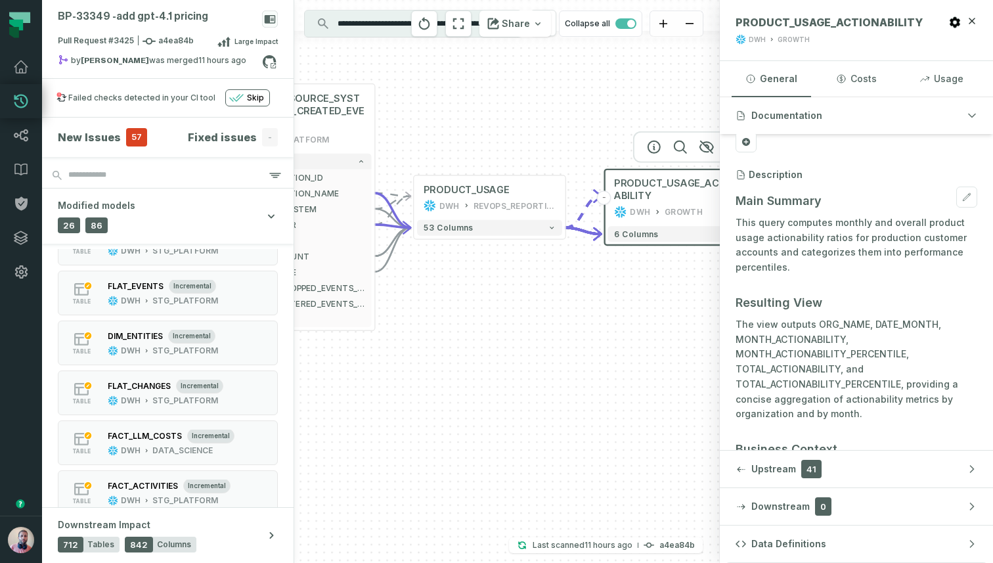
scroll to position [0, 0]
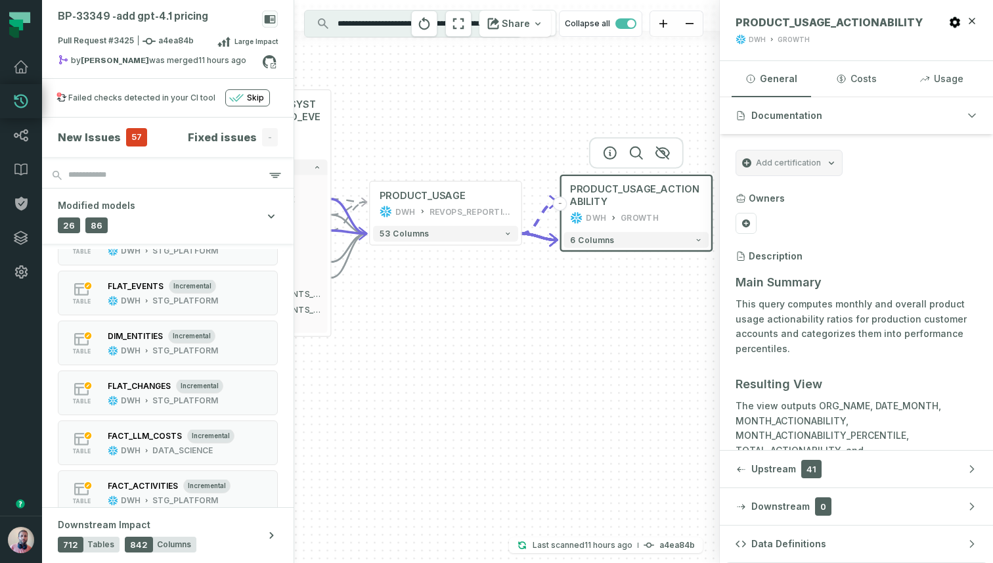
drag, startPoint x: 591, startPoint y: 313, endPoint x: 547, endPoint y: 319, distance: 44.4
click at [547, 319] on div "+ FLAT_CHANGES DWH STG_PLATFORM + 1 column removed 25 columns + DIM_ENTITIES_NO…" at bounding box center [507, 281] width 426 height 563
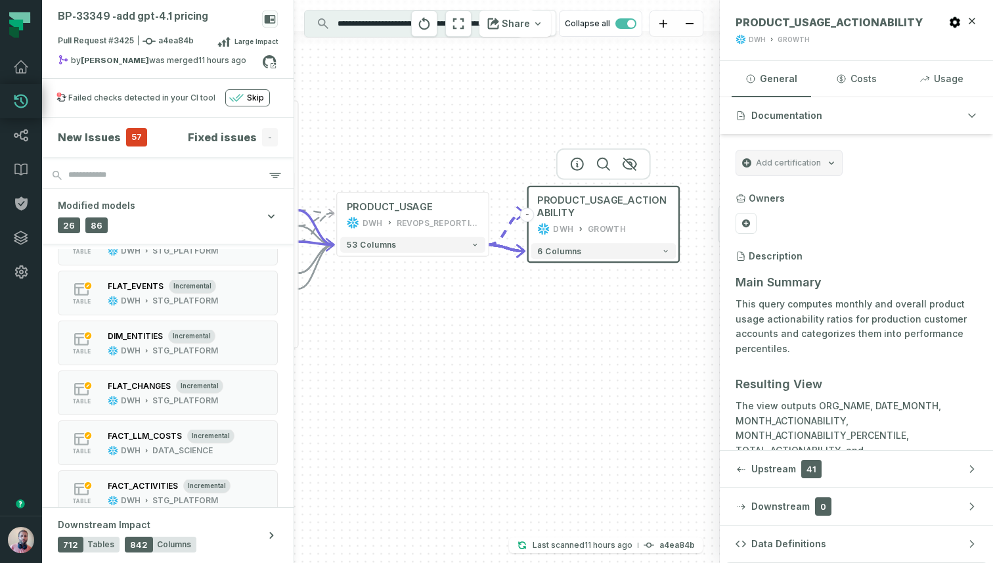
drag, startPoint x: 619, startPoint y: 274, endPoint x: 586, endPoint y: 286, distance: 34.1
click at [586, 286] on div "+ FLAT_CHANGES DWH STG_PLATFORM + 1 column removed 25 columns + DIM_ENTITIES_NO…" at bounding box center [507, 281] width 426 height 563
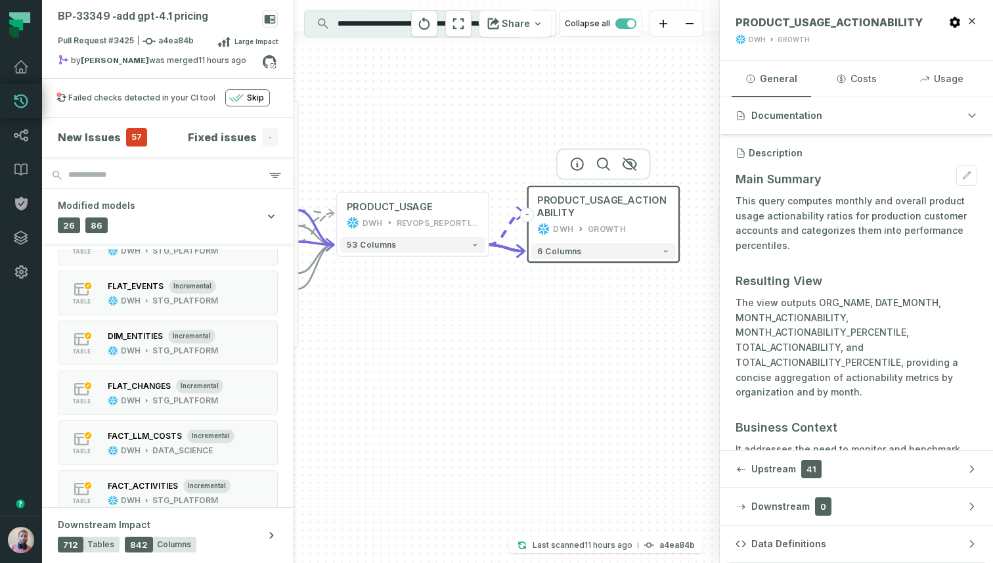
scroll to position [104, 0]
click at [628, 253] on button "6 columns" at bounding box center [603, 251] width 145 height 16
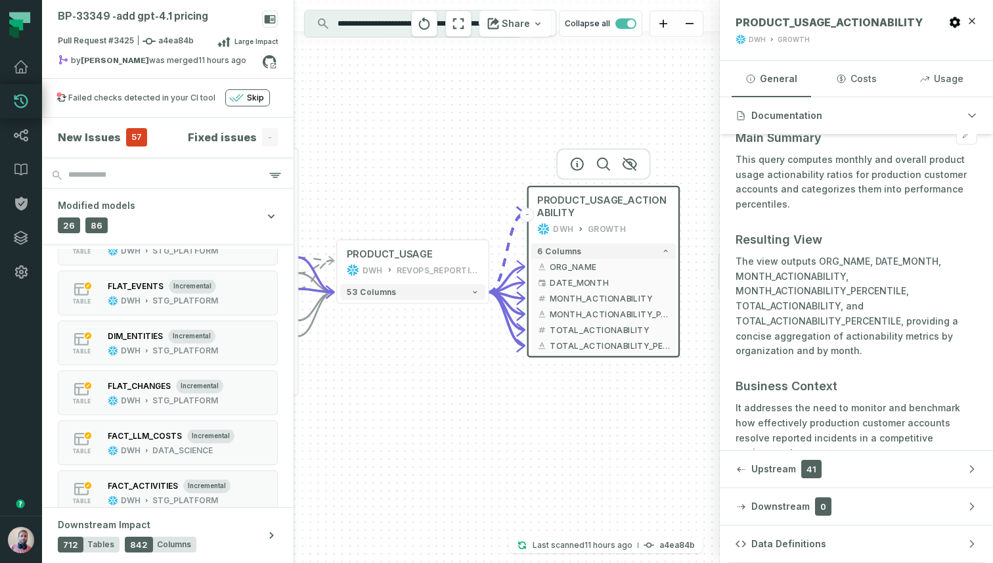
scroll to position [0, 0]
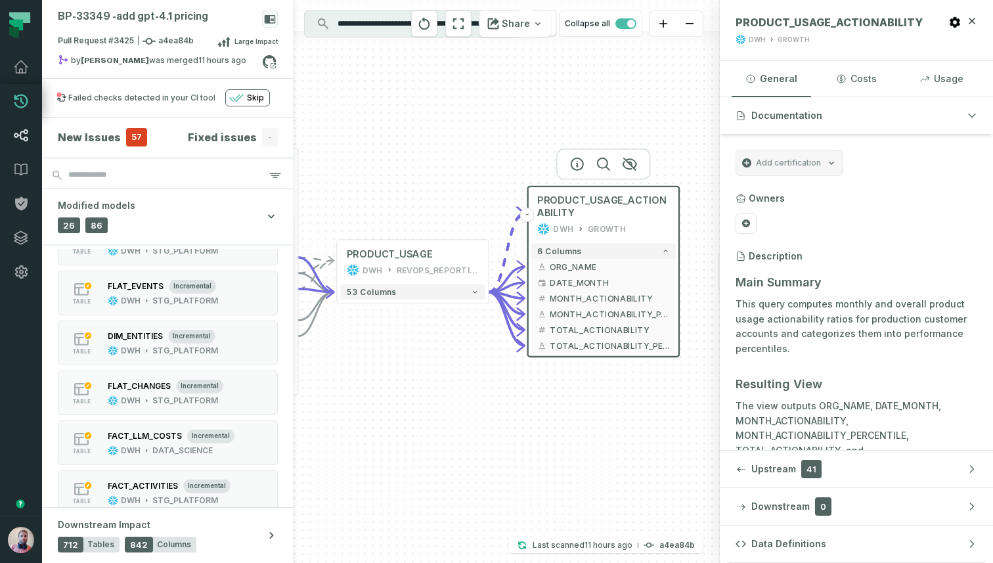
click at [14, 133] on icon at bounding box center [21, 135] width 16 height 16
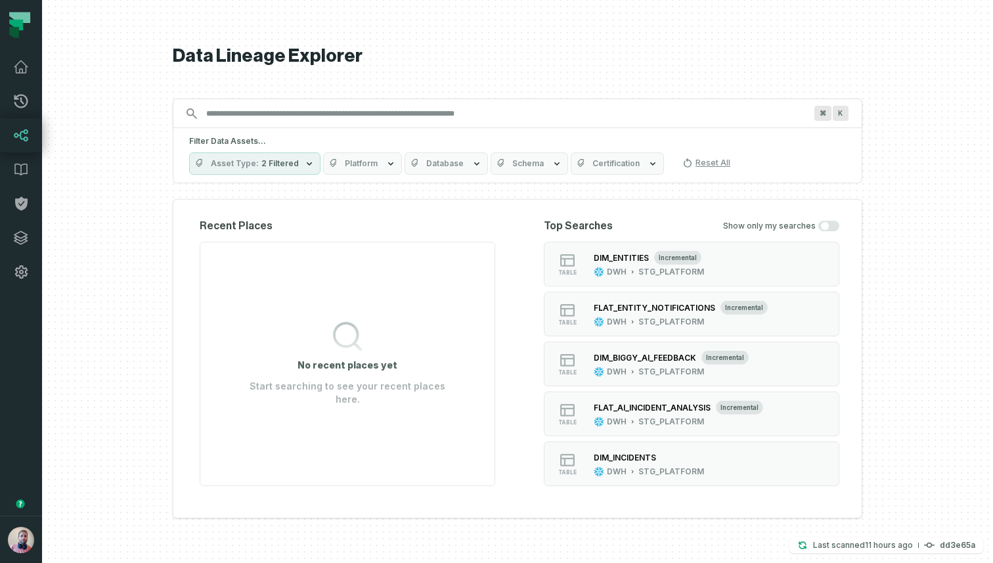
click at [368, 112] on input "Discovery Provider cmdk menu" at bounding box center [505, 113] width 615 height 21
click at [27, 172] on icon at bounding box center [21, 170] width 16 height 16
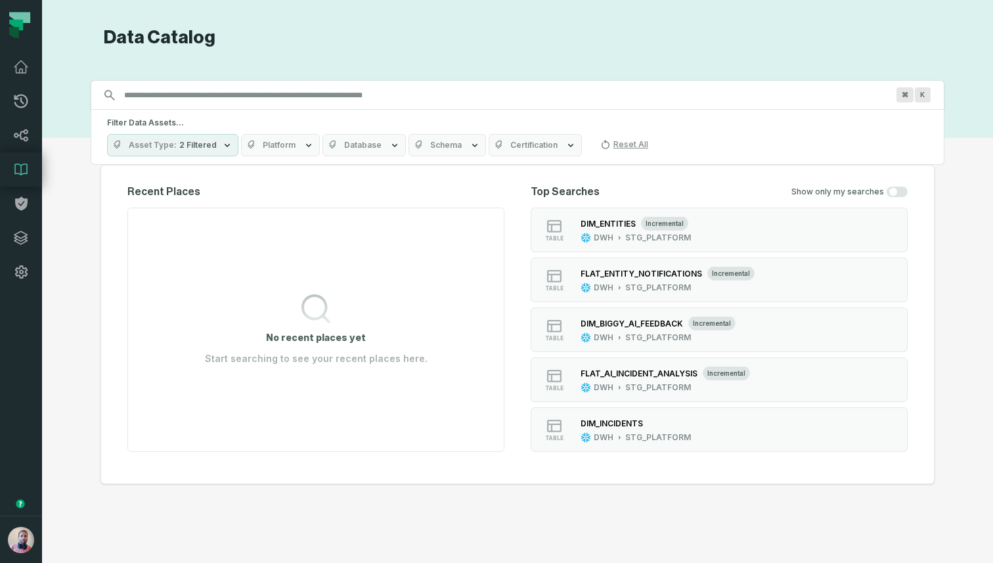
click at [296, 142] on button "Platform" at bounding box center [280, 145] width 79 height 22
click at [15, 97] on icon at bounding box center [21, 102] width 14 height 14
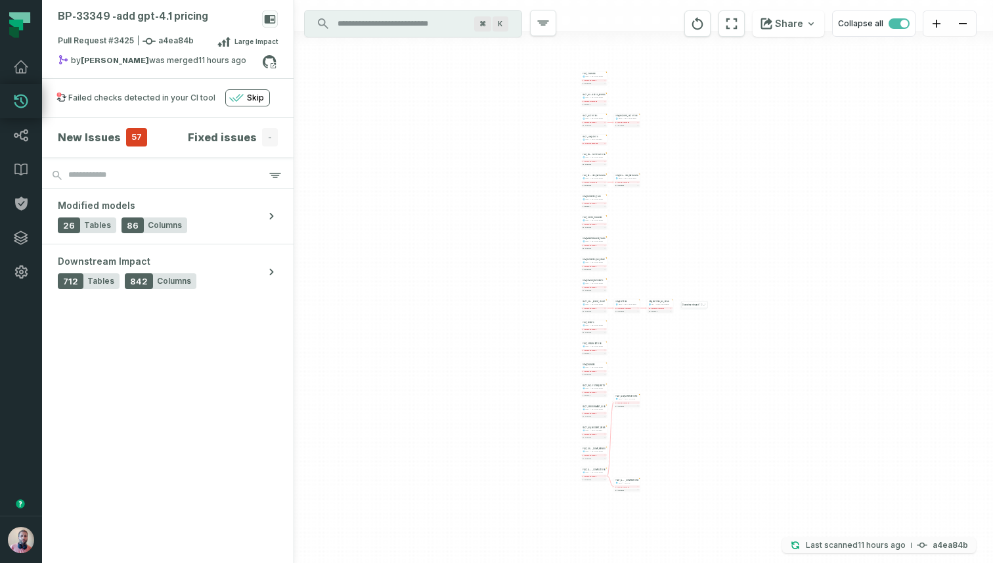
click at [856, 541] on p "Last scanned 10/12/2025, 3:34:12 PM" at bounding box center [856, 544] width 100 height 13
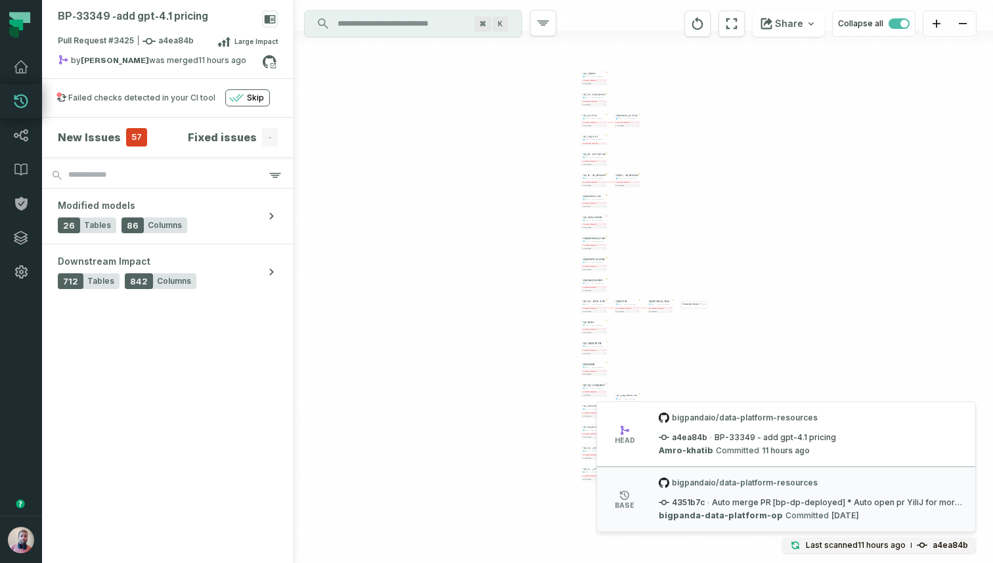
click at [846, 378] on div "+ FLAT_CHANGES DWH STG_PLATFORM + 1 column removed 25 columns + DIM_ENTITIES_NO…" at bounding box center [643, 281] width 699 height 563
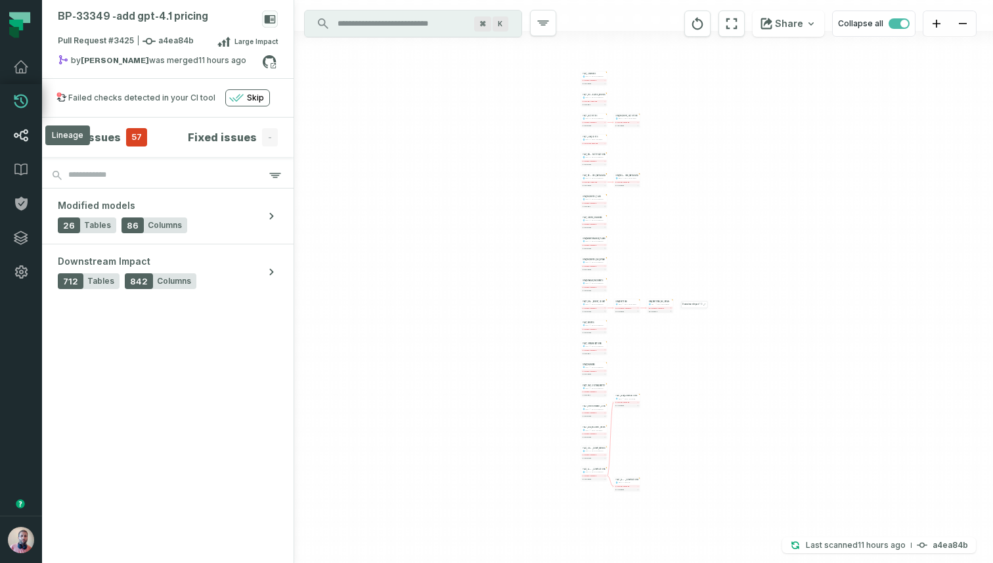
click at [14, 126] on link "Lineage" at bounding box center [21, 135] width 42 height 34
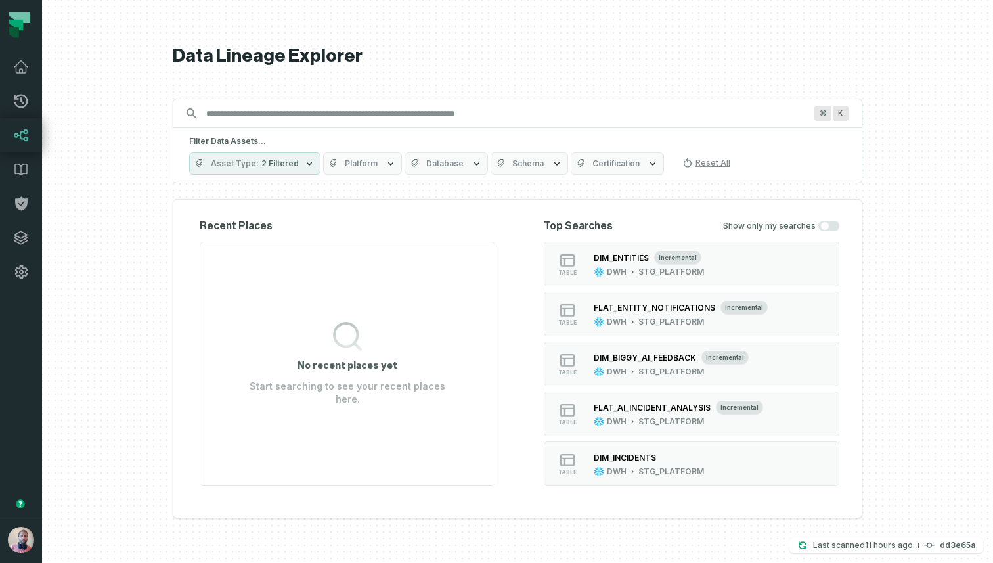
click at [294, 162] on span "2 Filtered" at bounding box center [279, 163] width 37 height 11
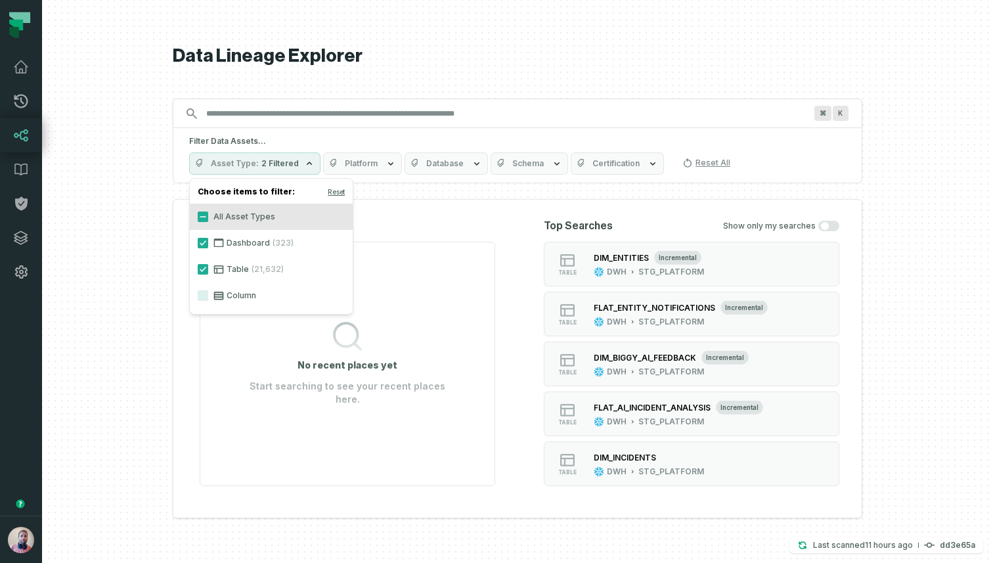
click at [294, 162] on span "2 Filtered" at bounding box center [279, 163] width 37 height 11
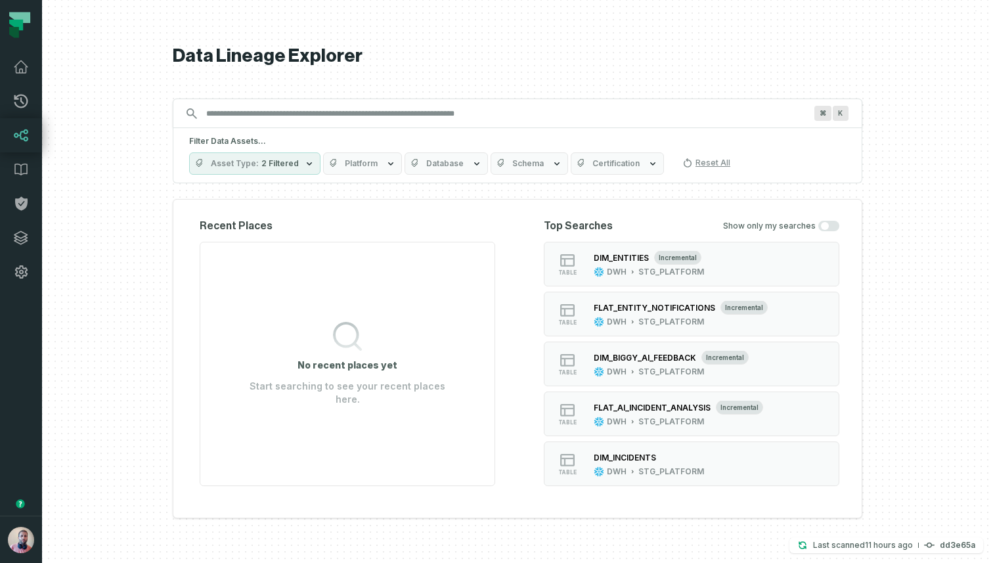
click at [345, 162] on span "Platform" at bounding box center [361, 163] width 33 height 11
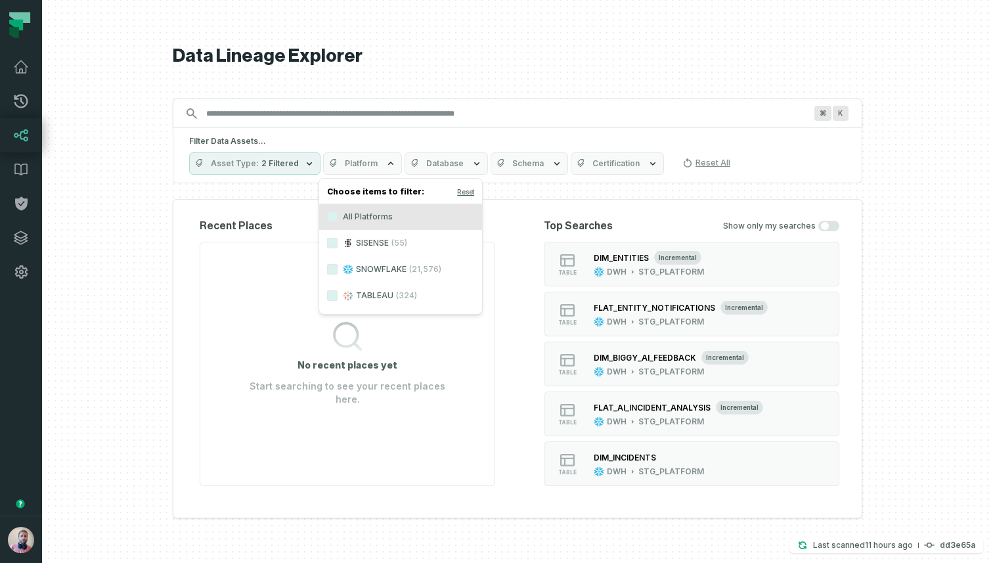
click at [345, 162] on span "Platform" at bounding box center [361, 163] width 33 height 11
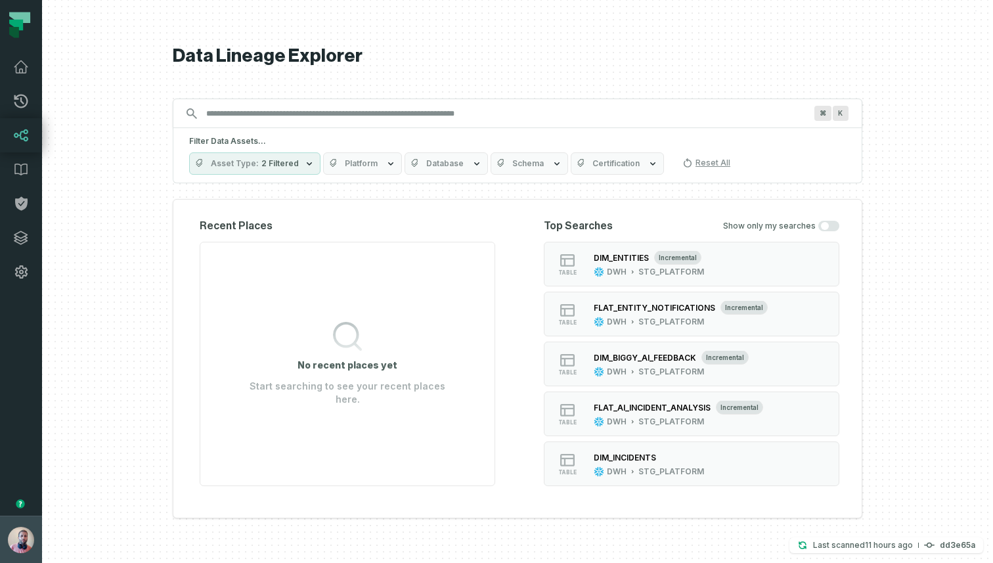
click at [16, 536] on img "button" at bounding box center [21, 540] width 26 height 26
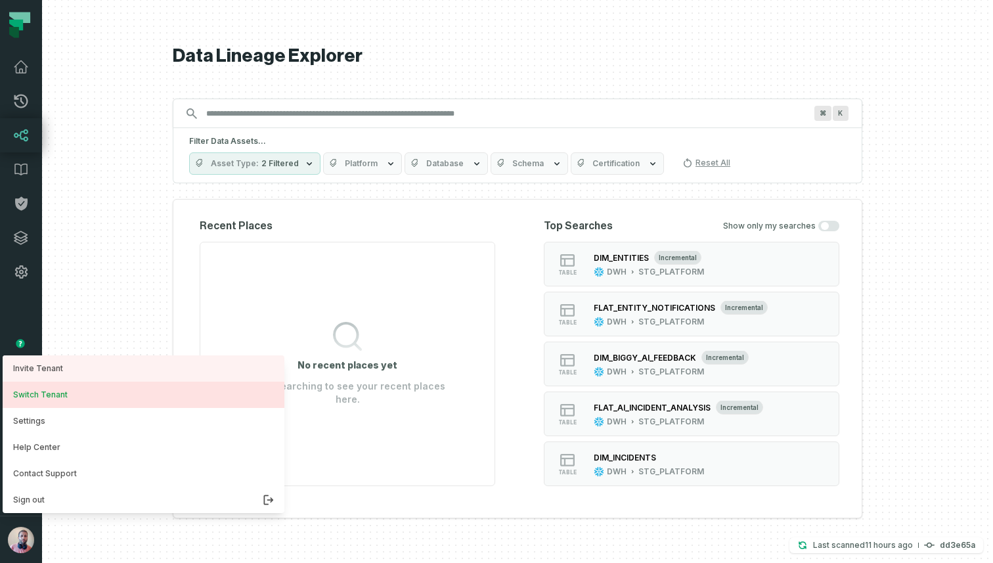
click at [80, 390] on button "Switch Tenant" at bounding box center [144, 395] width 282 height 26
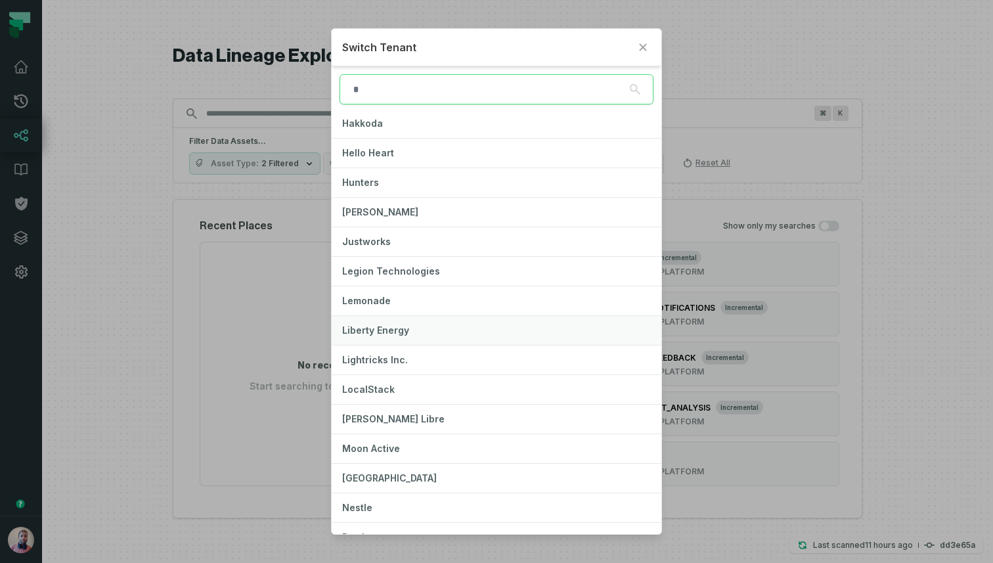
scroll to position [540, 0]
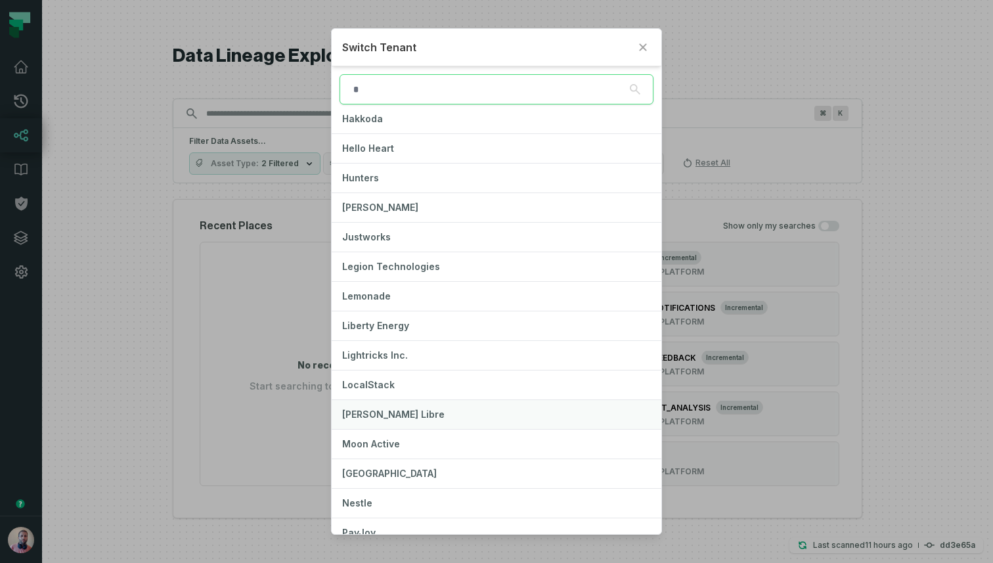
click at [405, 415] on span "Mercado Libre" at bounding box center [393, 413] width 102 height 11
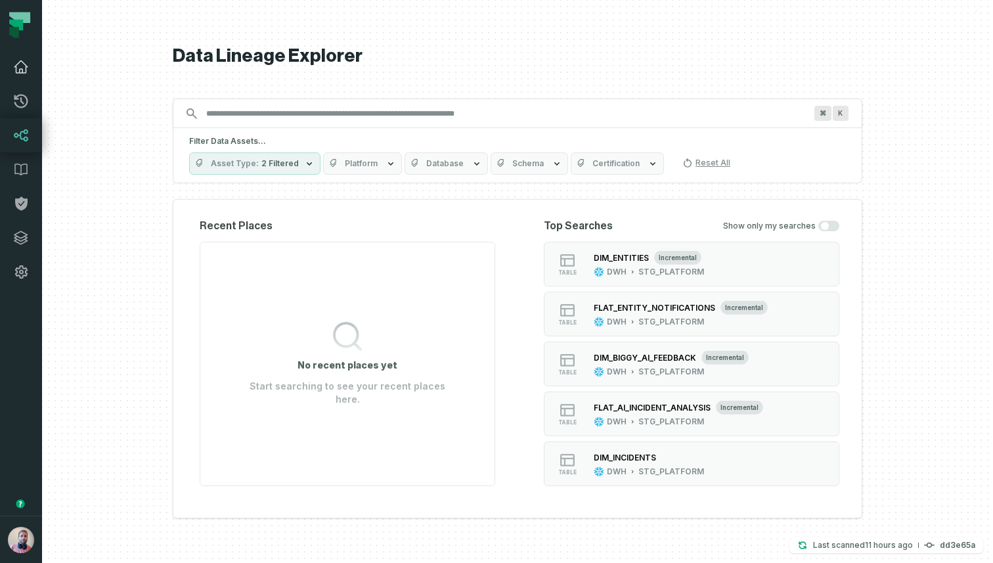
click at [22, 70] on icon at bounding box center [20, 67] width 13 height 12
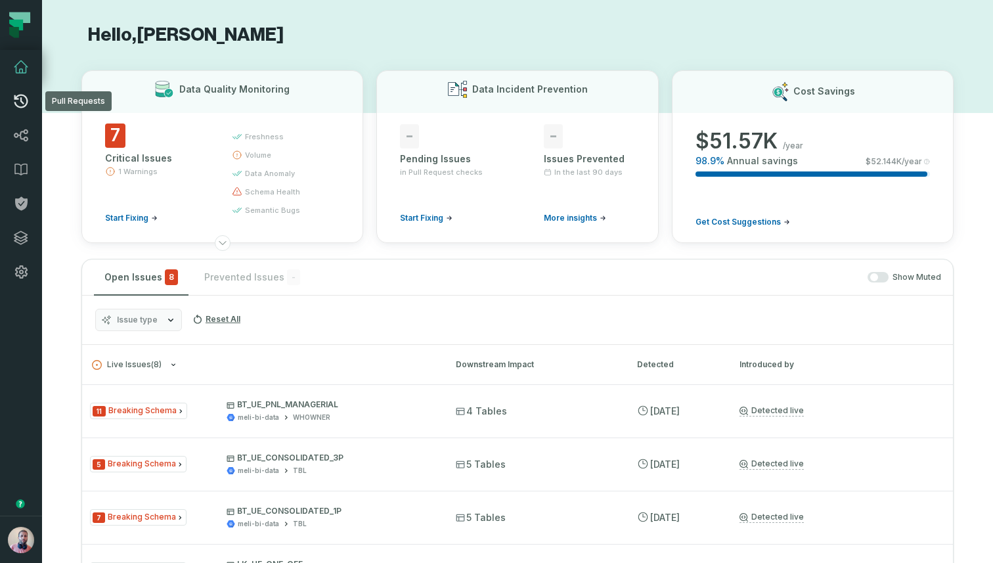
click at [23, 106] on icon at bounding box center [21, 102] width 14 height 14
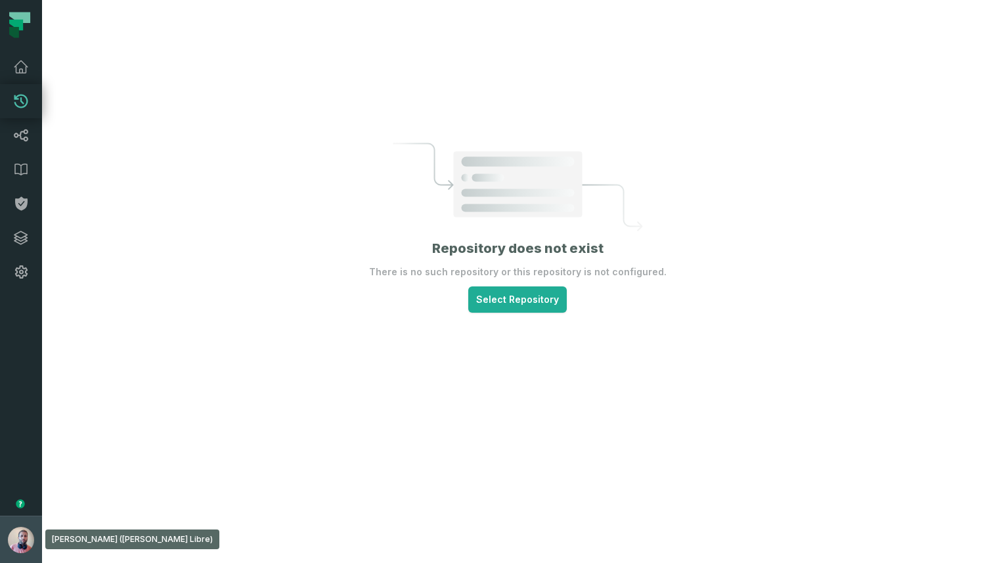
click at [28, 544] on img "button" at bounding box center [21, 540] width 26 height 26
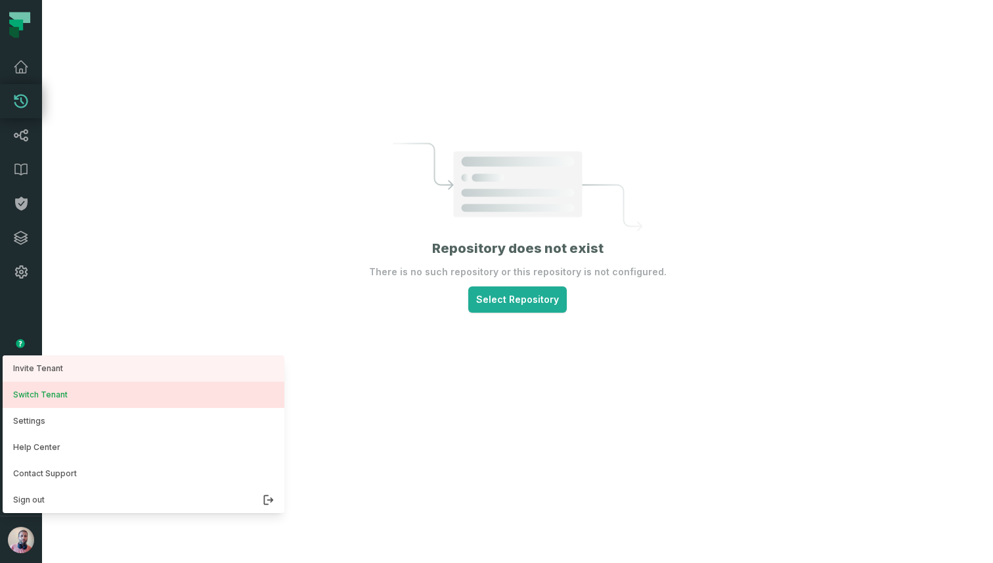
click at [102, 395] on button "Switch Tenant" at bounding box center [144, 395] width 282 height 26
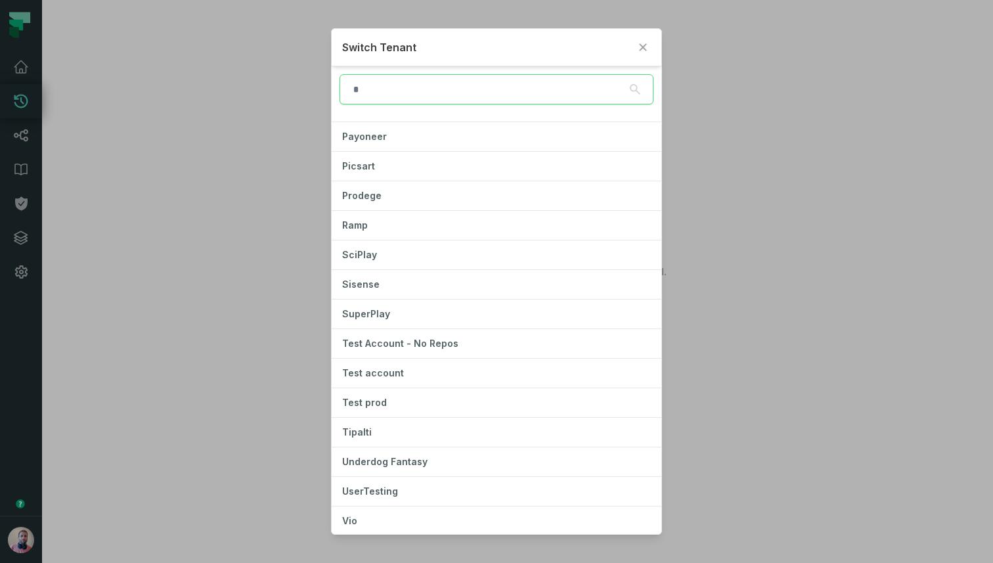
scroll to position [981, 0]
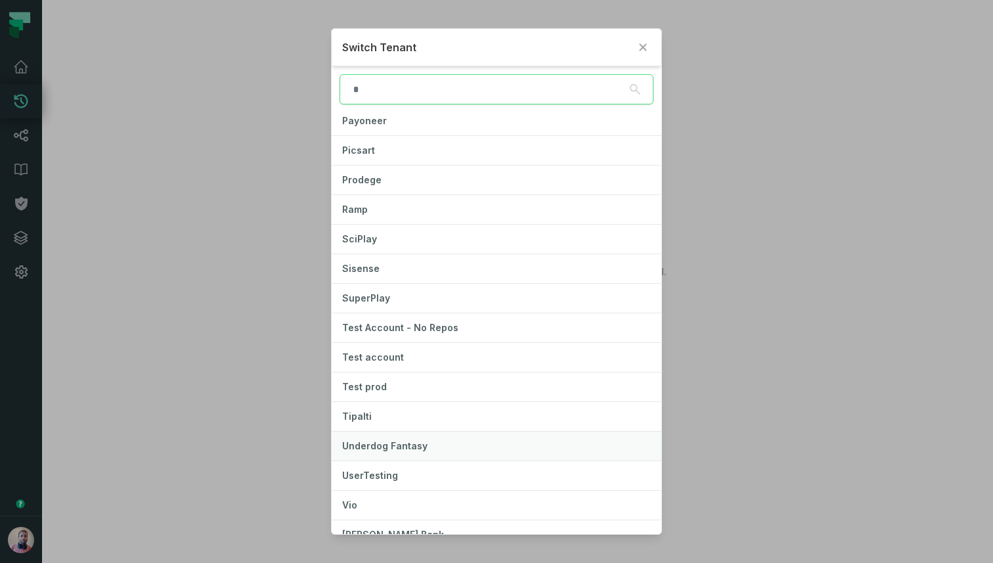
click at [411, 440] on span "Underdog Fantasy" at bounding box center [384, 445] width 85 height 11
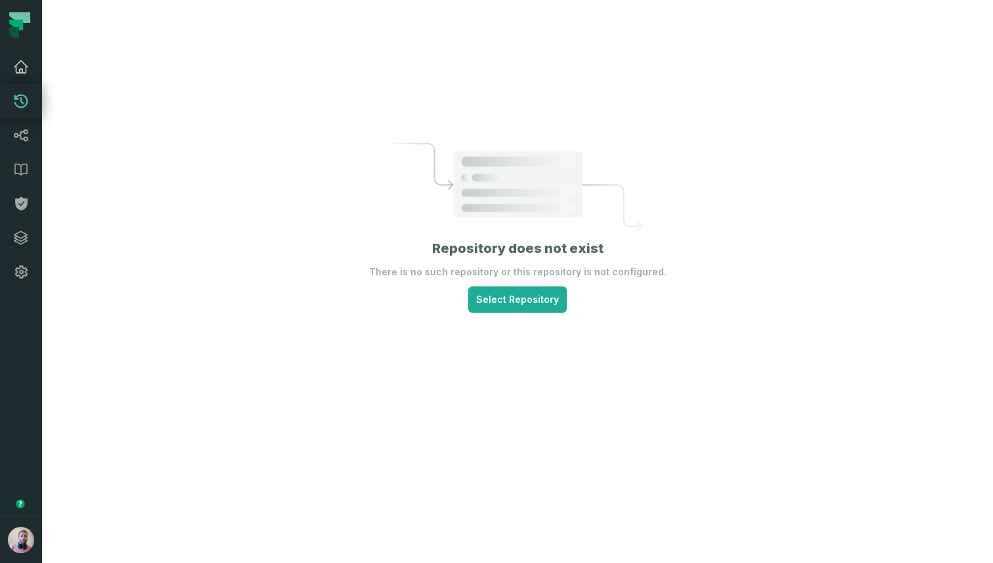
click at [26, 60] on icon at bounding box center [21, 67] width 16 height 16
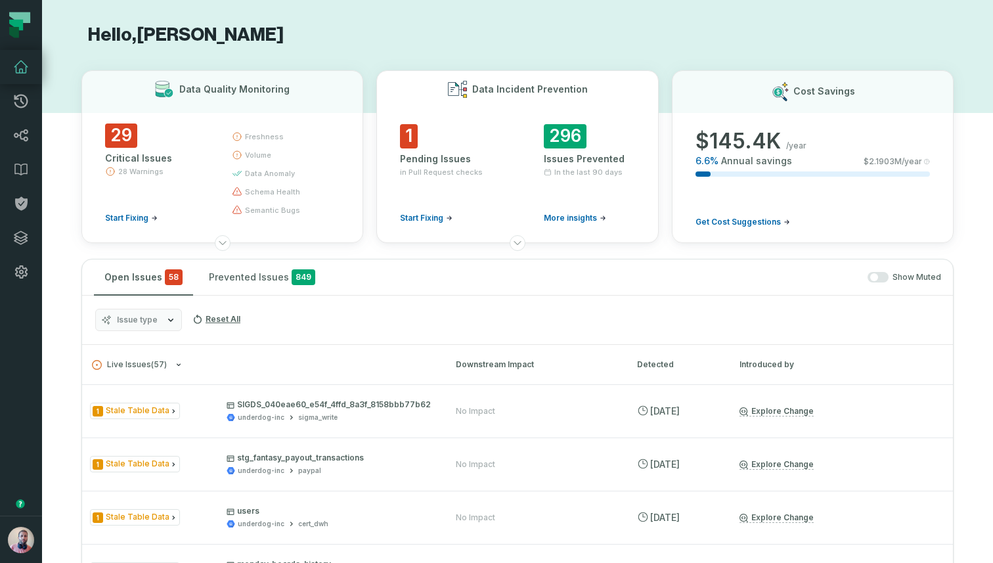
click at [447, 163] on div "Pending Issues" at bounding box center [445, 158] width 91 height 13
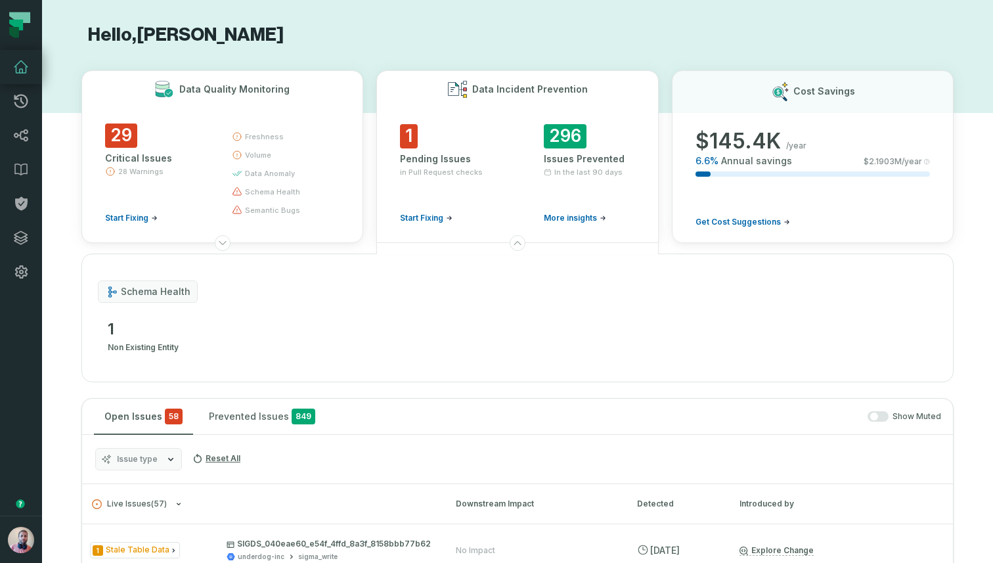
click at [285, 193] on span "schema health" at bounding box center [272, 191] width 55 height 11
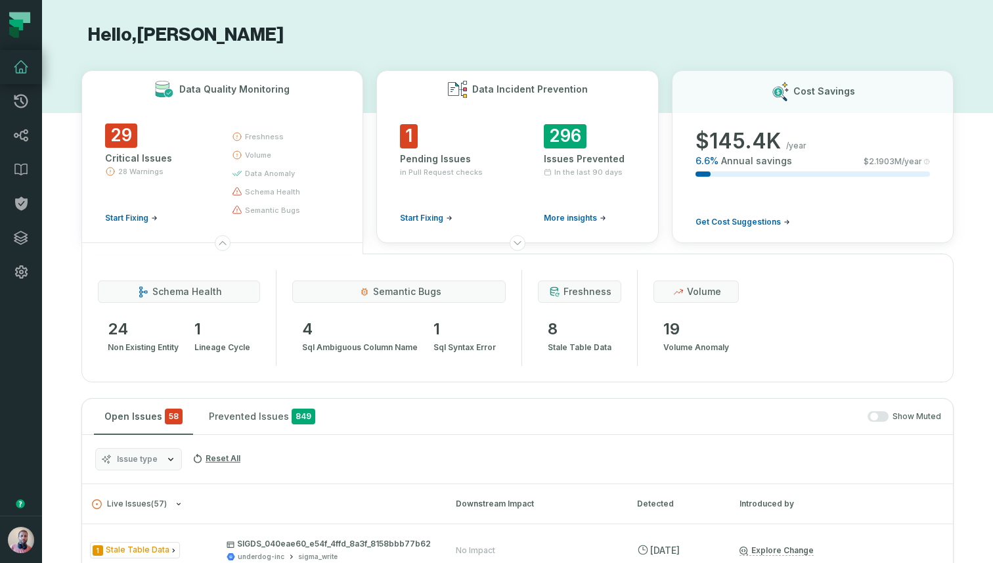
click at [530, 204] on div "1 Pending Issues in Pull Request checks Start Fixing 296 Issues Prevented In th…" at bounding box center [517, 178] width 234 height 108
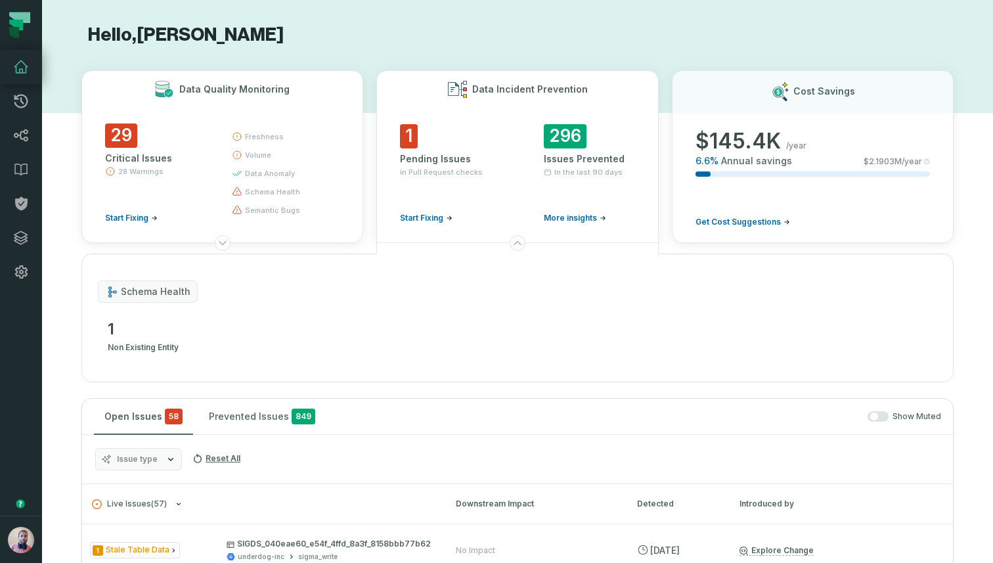
click at [275, 186] on div "freshness volume data anomaly schema health semantic bugs" at bounding box center [283, 173] width 103 height 100
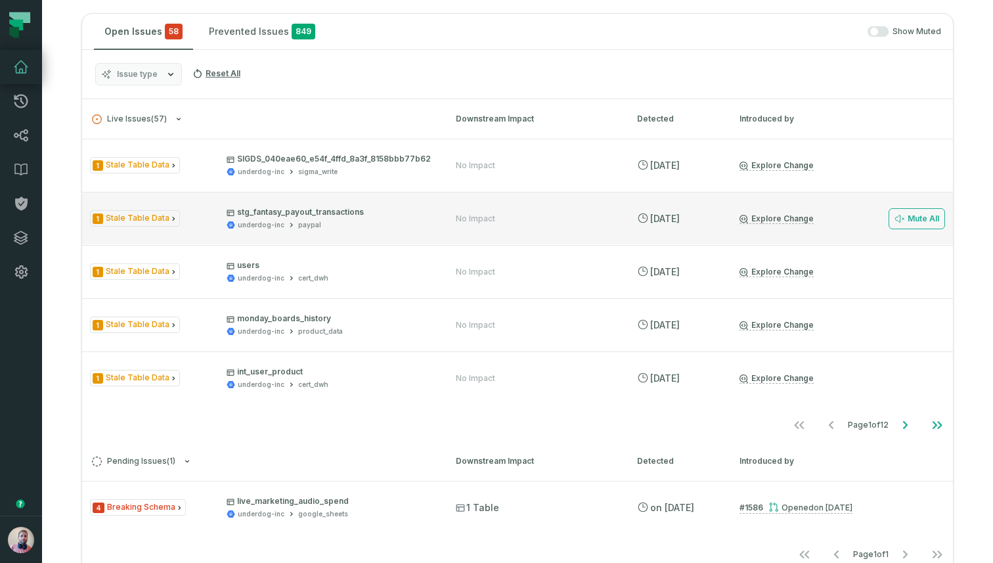
scroll to position [385, 0]
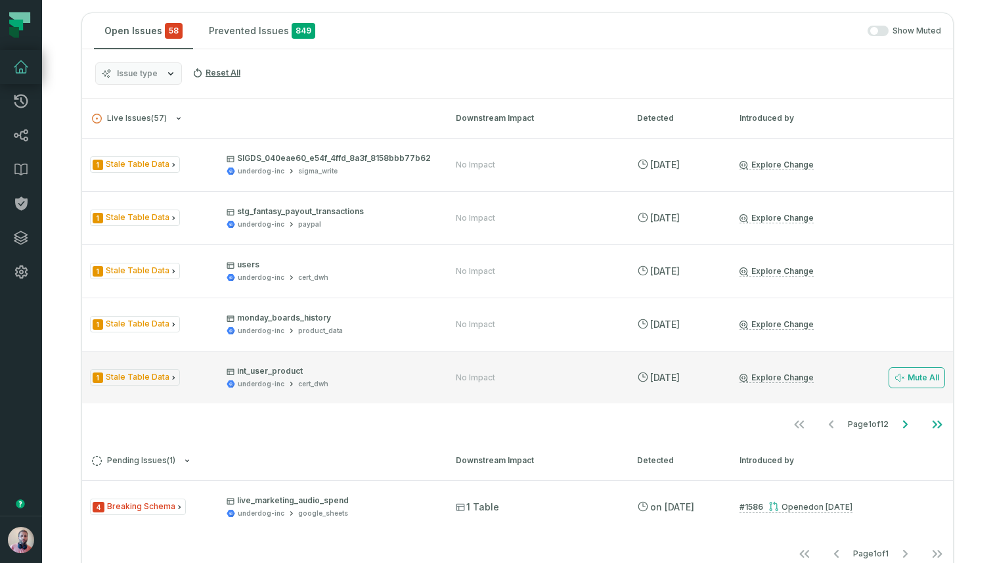
click at [575, 379] on div "No Impact" at bounding box center [535, 377] width 158 height 11
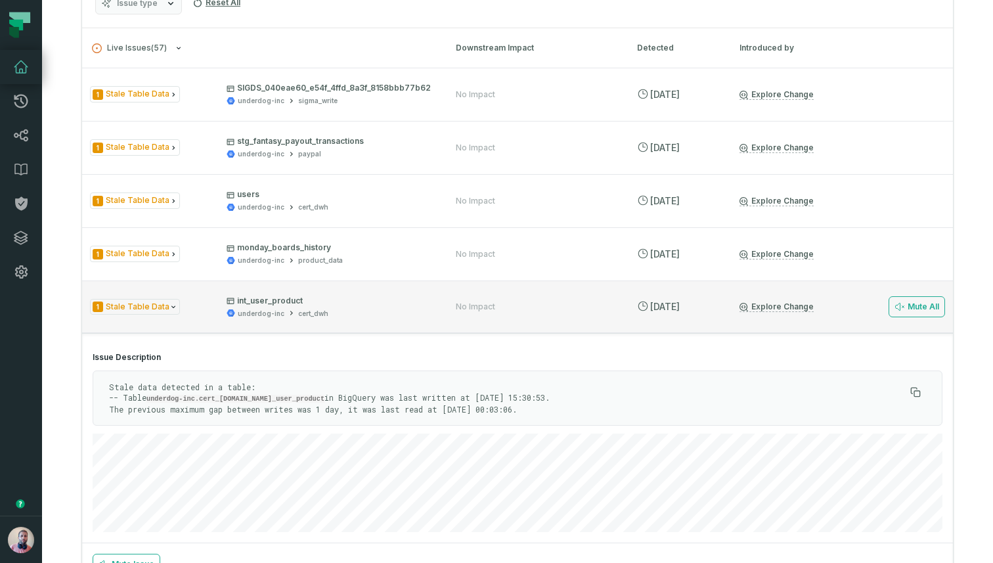
scroll to position [449, 0]
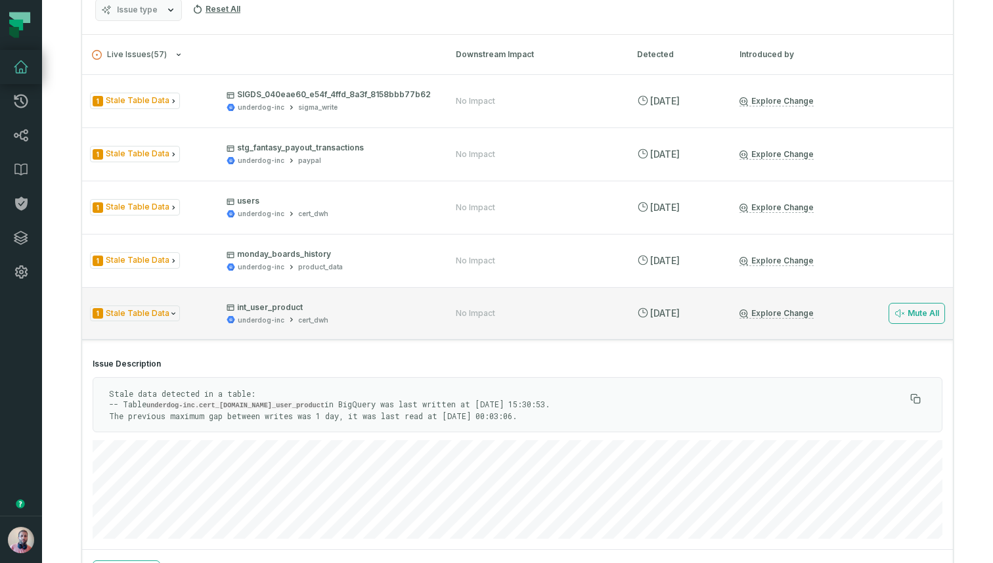
click at [378, 299] on div "1 Stale Table Data int_user_product underdog-inc cert_dwh No Impact 10/10/2025,…" at bounding box center [517, 313] width 871 height 53
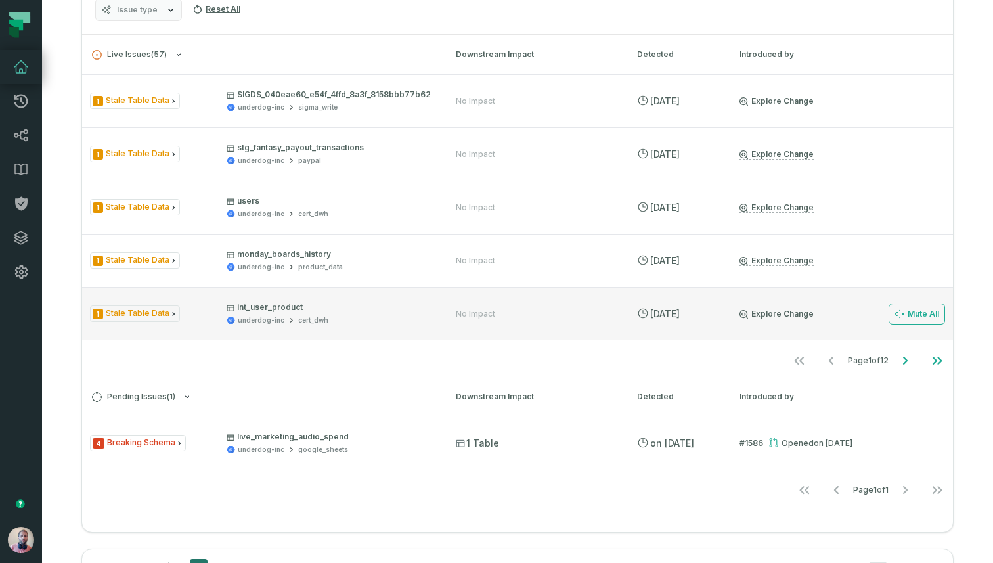
click at [378, 299] on div "1 Stale Table Data int_user_product underdog-inc cert_dwh No Impact 10/10/2025,…" at bounding box center [517, 313] width 871 height 53
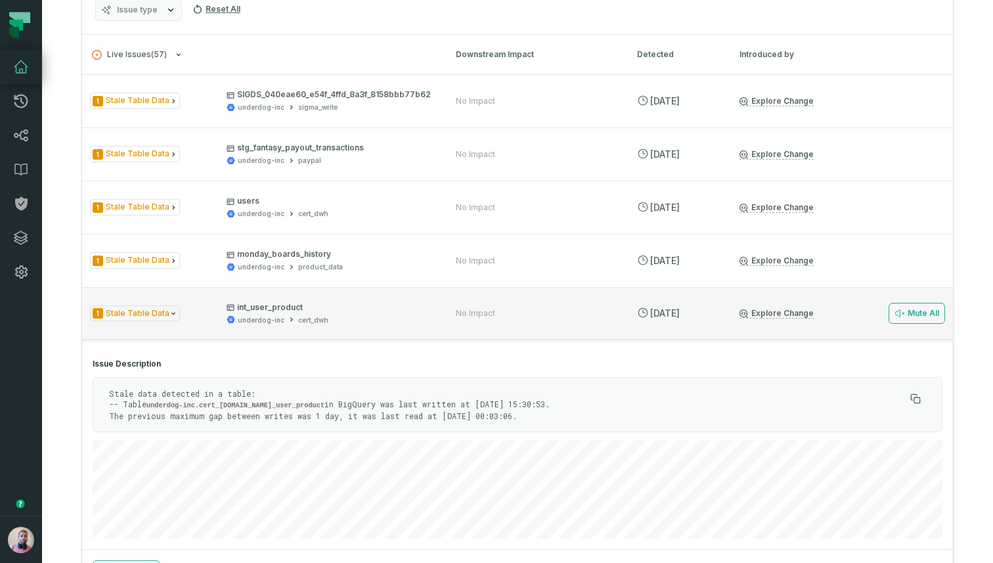
click at [378, 299] on div "1 Stale Table Data int_user_product underdog-inc cert_dwh No Impact 10/10/2025,…" at bounding box center [517, 313] width 871 height 53
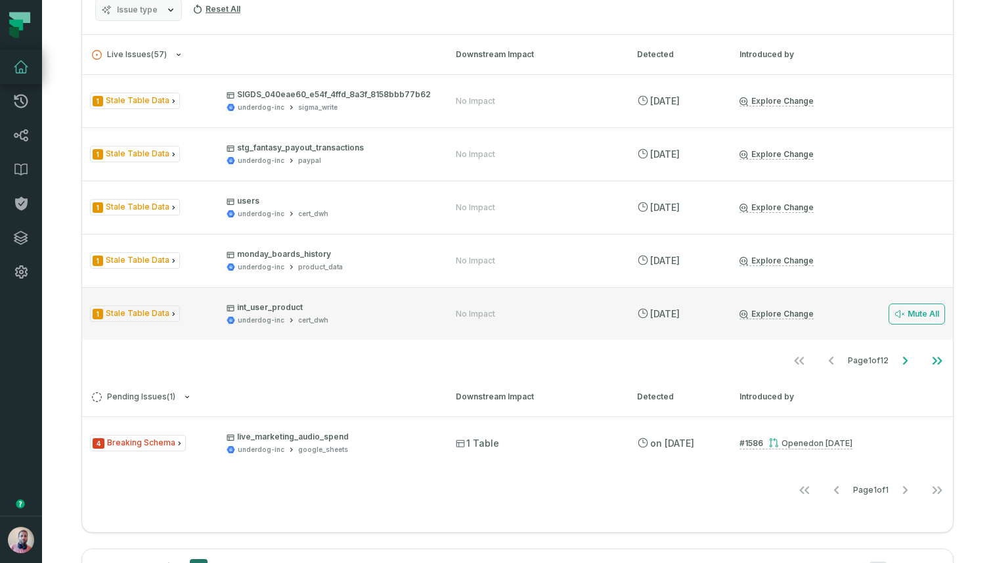
click at [146, 314] on span "1 Stale Table Data" at bounding box center [135, 313] width 90 height 16
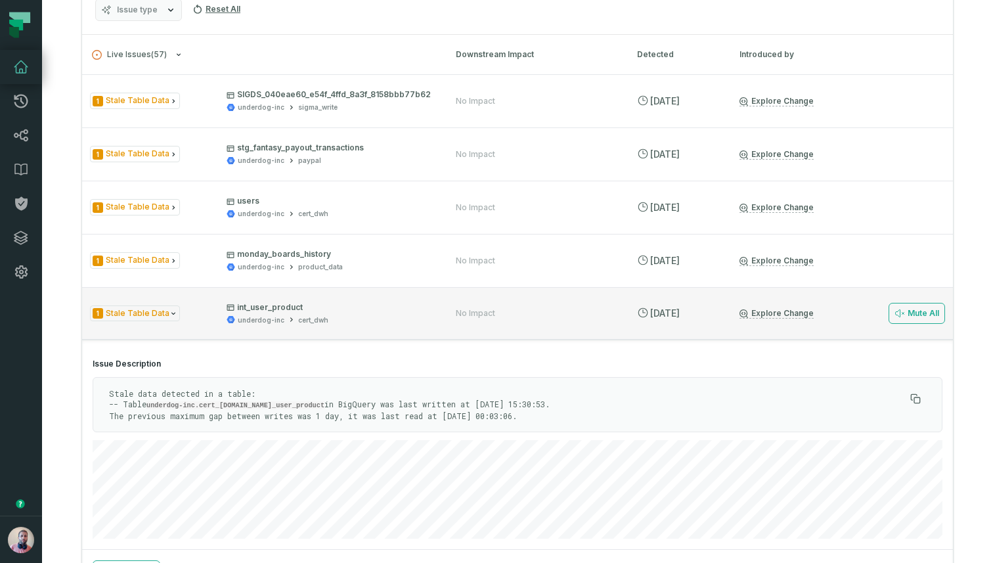
click at [146, 314] on span "1 Stale Table Data" at bounding box center [135, 313] width 90 height 16
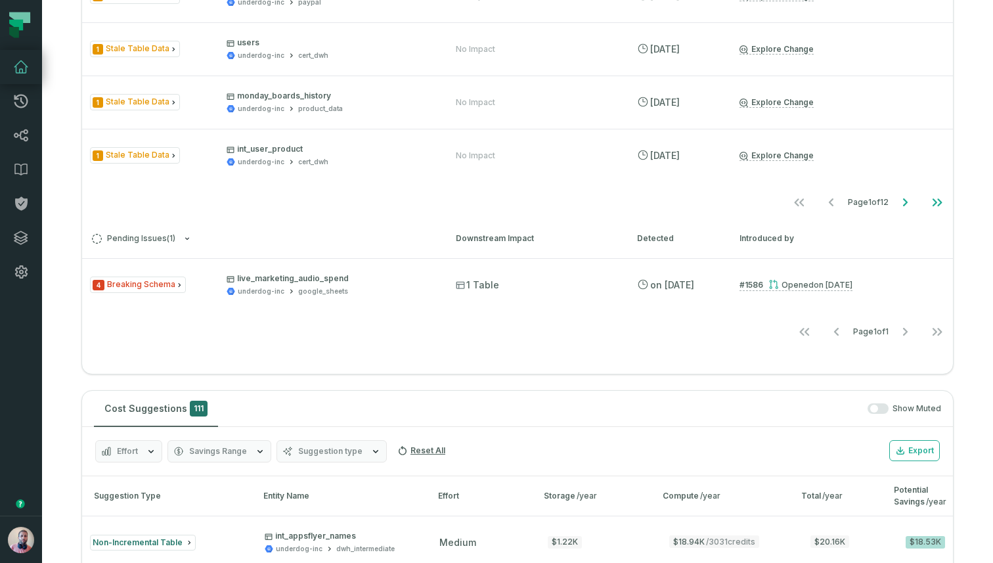
scroll to position [577, 0]
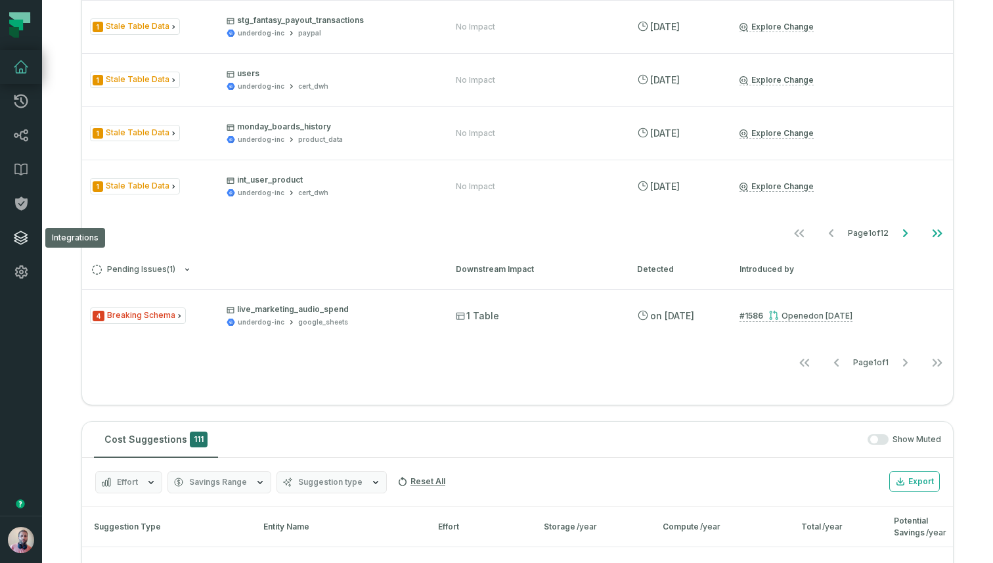
click at [15, 239] on icon at bounding box center [20, 237] width 13 height 13
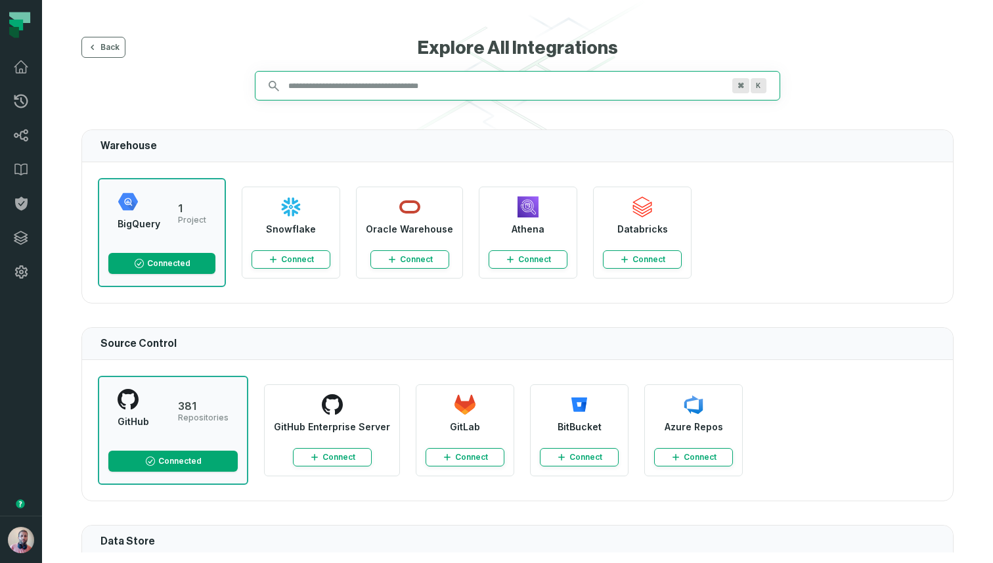
click at [395, 294] on div "Back Explore All Integrations ⌘ K Warehouse BigQuery 1 Project Connected Snowfl…" at bounding box center [518, 294] width 904 height 515
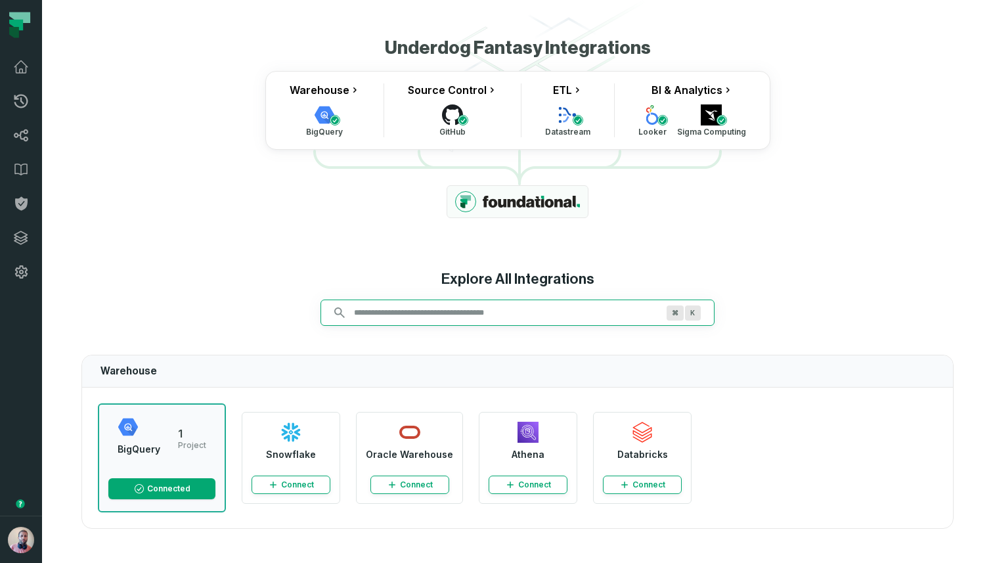
click at [401, 314] on div "Underdog Fantasy Integrations Warehouse BigQuery Source Control GitHub ETL Data…" at bounding box center [518, 294] width 904 height 515
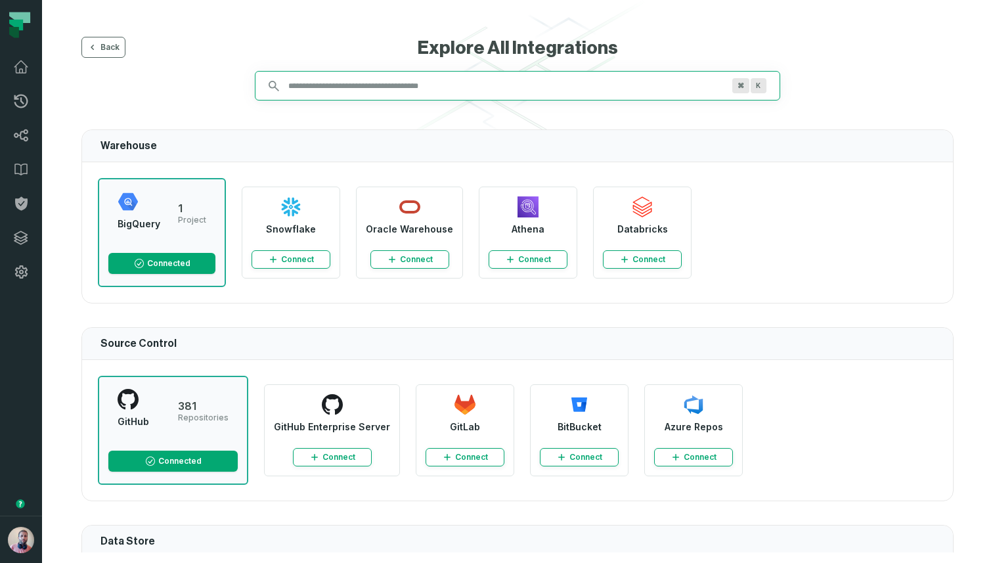
click at [493, 309] on div "Back Explore All Integrations ⌘ K Warehouse BigQuery 1 Project Connected Snowfl…" at bounding box center [518, 294] width 904 height 515
click at [408, 311] on div "Back Explore All Integrations ⌘ K Warehouse BigQuery 1 Project Connected Snowfl…" at bounding box center [518, 294] width 904 height 515
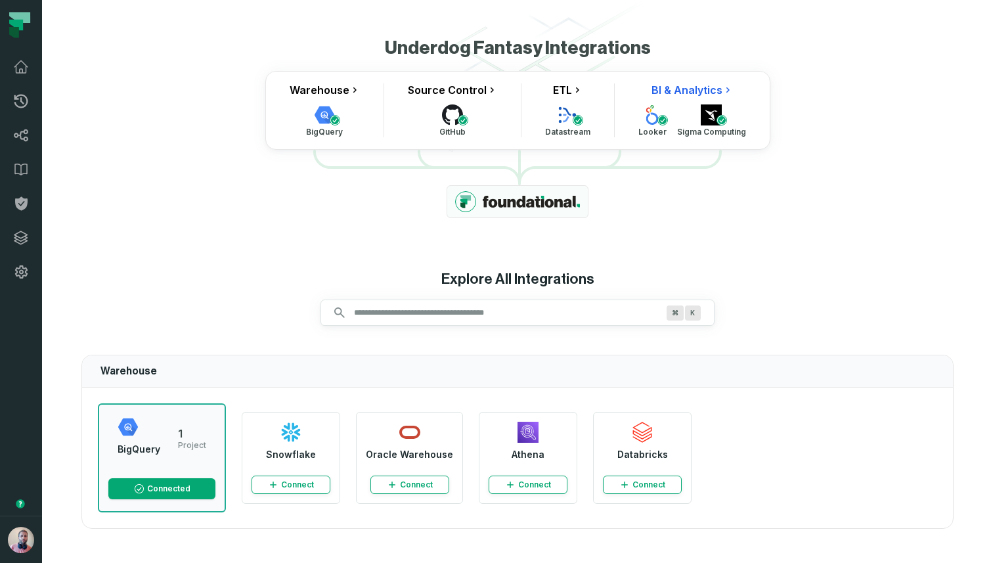
click at [699, 88] on link "BI & Analytics" at bounding box center [691, 89] width 81 height 13
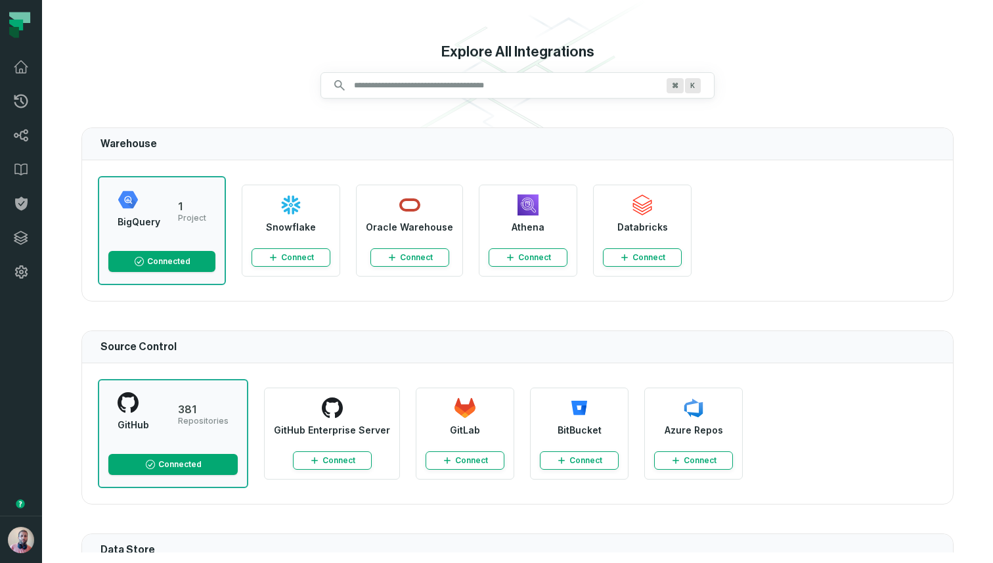
scroll to position [236, 0]
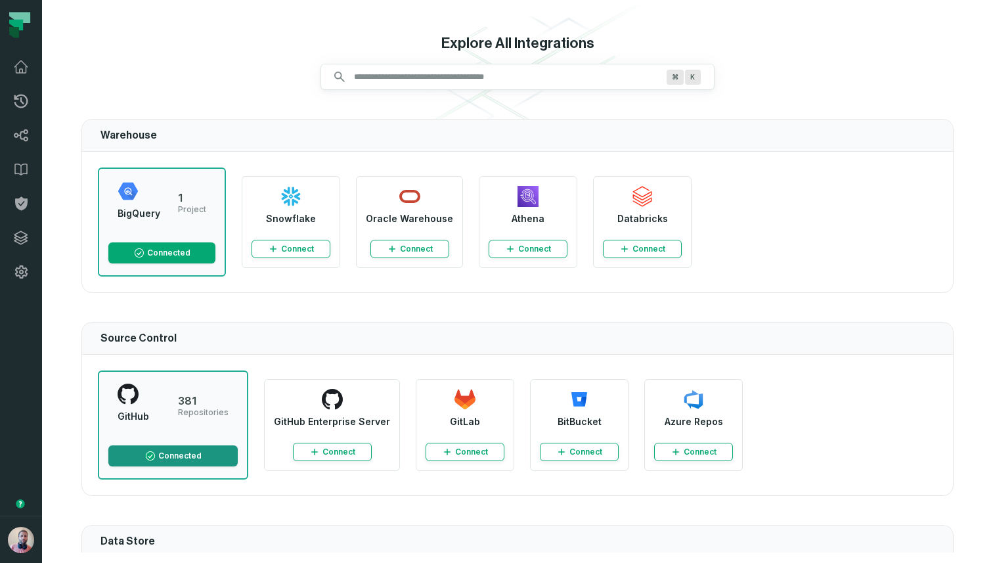
click at [149, 455] on rect at bounding box center [150, 456] width 10 height 10
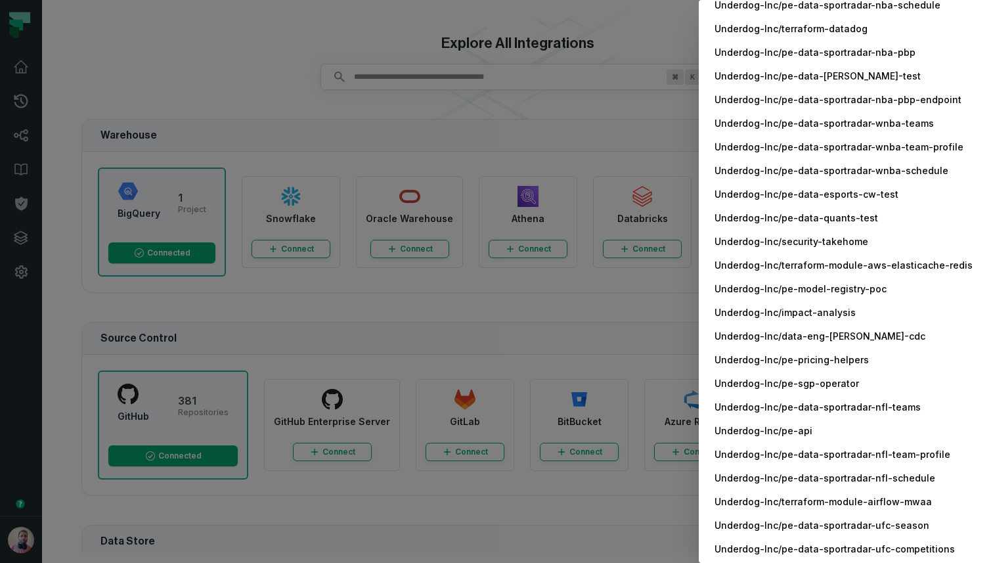
scroll to position [8336, 0]
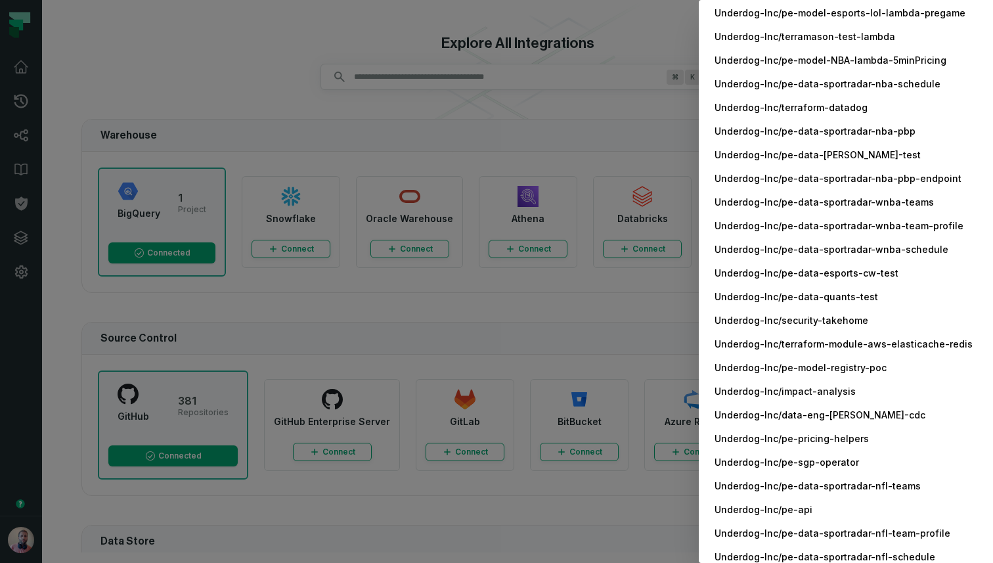
click at [699, 95] on dialog "GitHub Config Configured Repositories Underdog-Inc/api Underdog-Inc/ios Underdo…" at bounding box center [846, 281] width 294 height 563
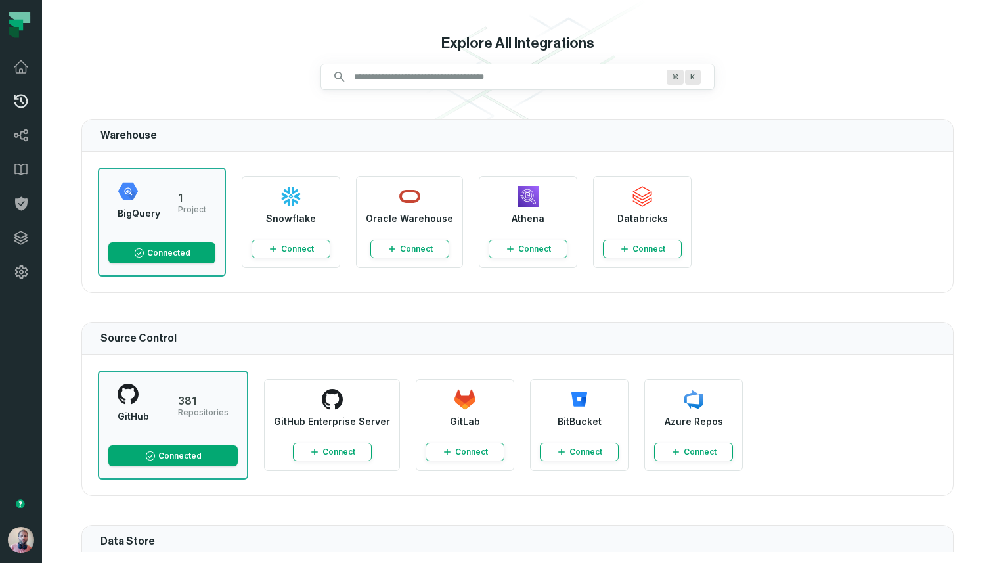
click at [22, 102] on icon at bounding box center [21, 102] width 14 height 14
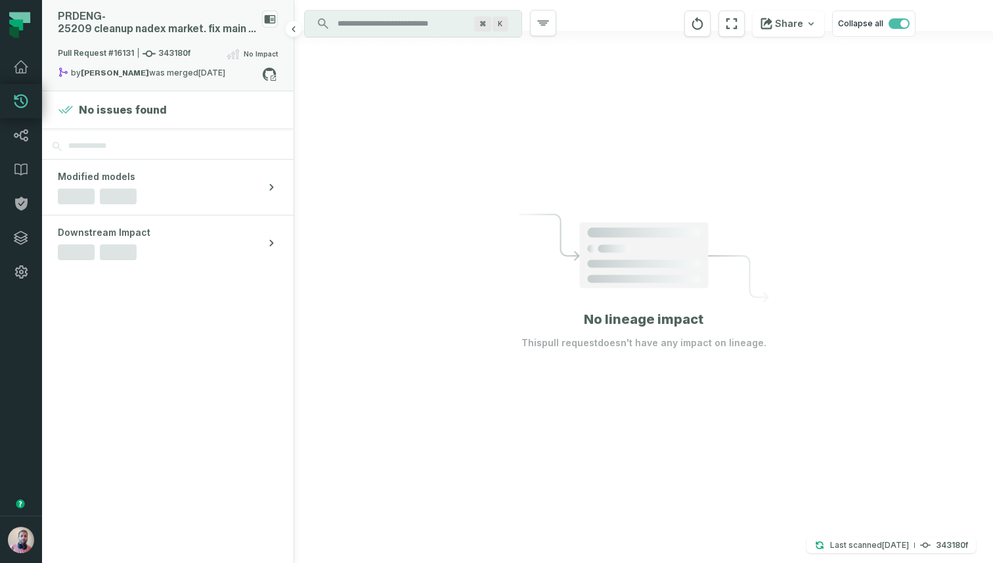
click at [196, 60] on div "Pull Request #16131 343180f No Impact" at bounding box center [168, 56] width 220 height 21
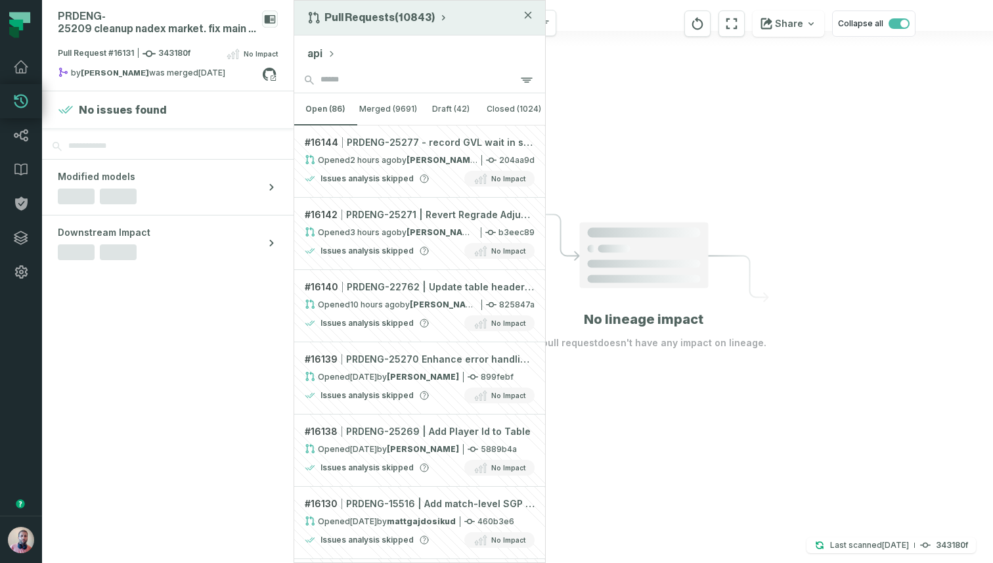
click at [352, 16] on button "Pull Requests (10843)" at bounding box center [377, 17] width 141 height 13
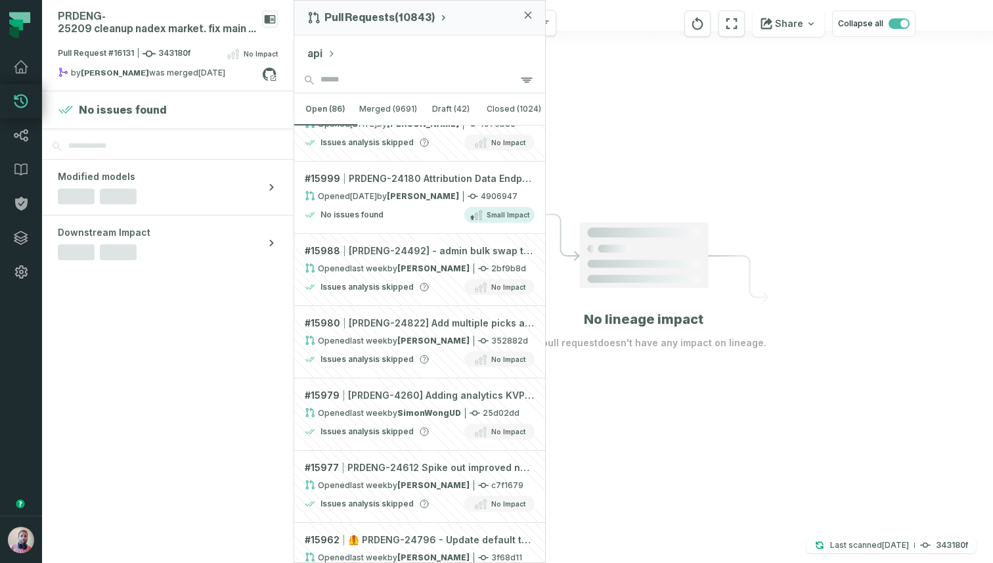
scroll to position [2254, 0]
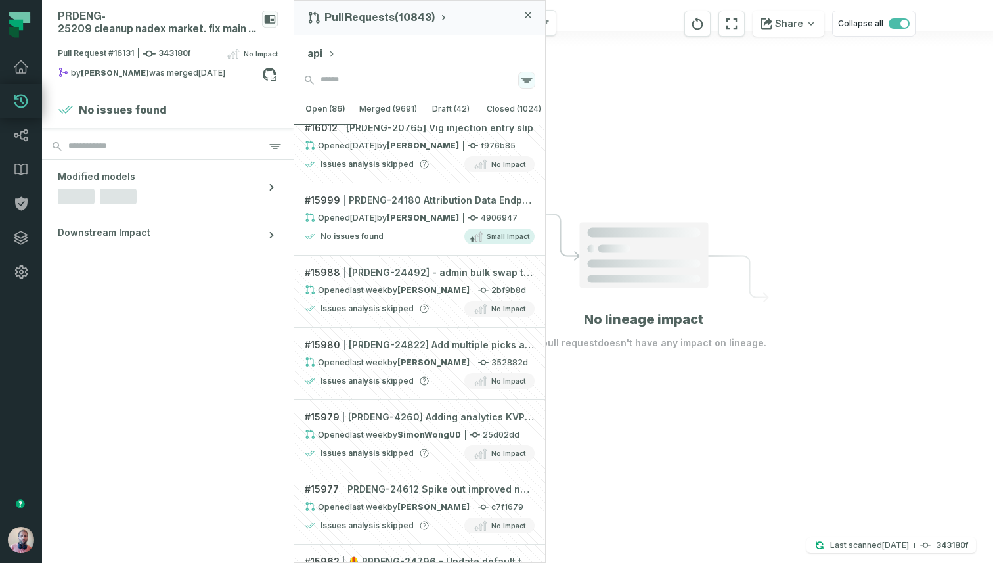
click at [522, 84] on icon "button" at bounding box center [527, 80] width 16 height 16
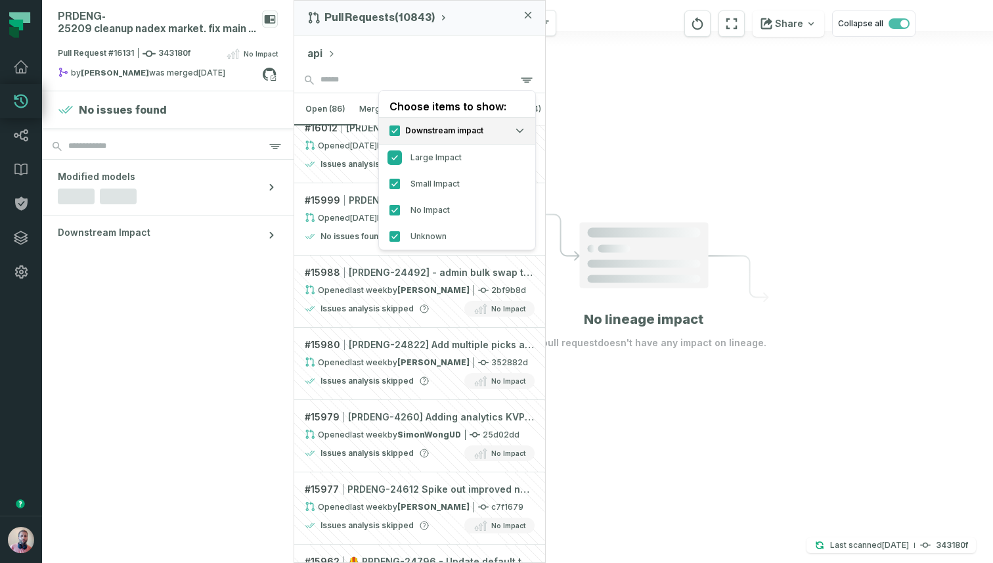
click at [395, 158] on button "Large Impact" at bounding box center [394, 157] width 11 height 11
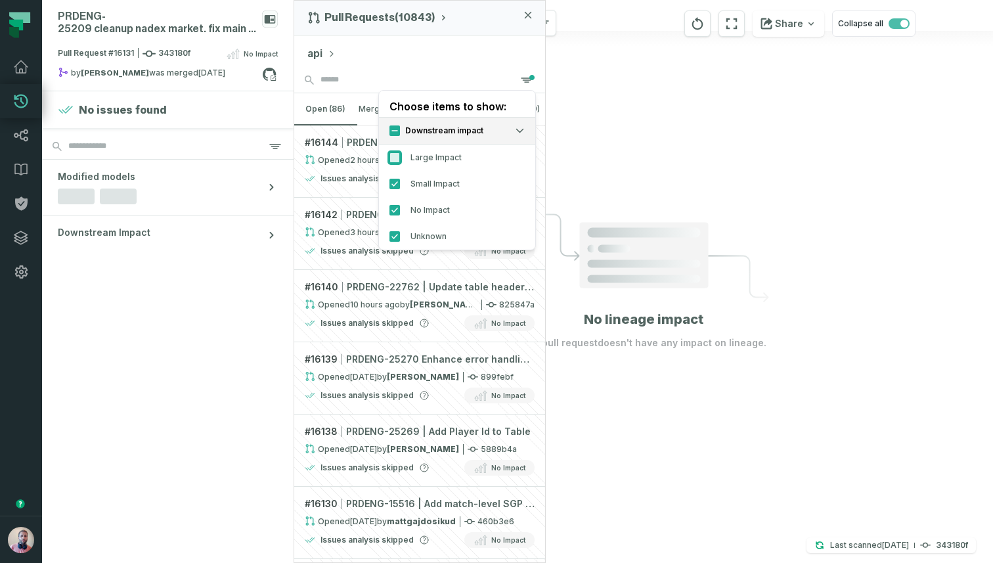
click at [395, 158] on button "Large Impact" at bounding box center [394, 157] width 11 height 11
click at [391, 183] on button "Small Impact" at bounding box center [394, 184] width 11 height 11
click at [395, 212] on button "No Impact" at bounding box center [394, 210] width 11 height 11
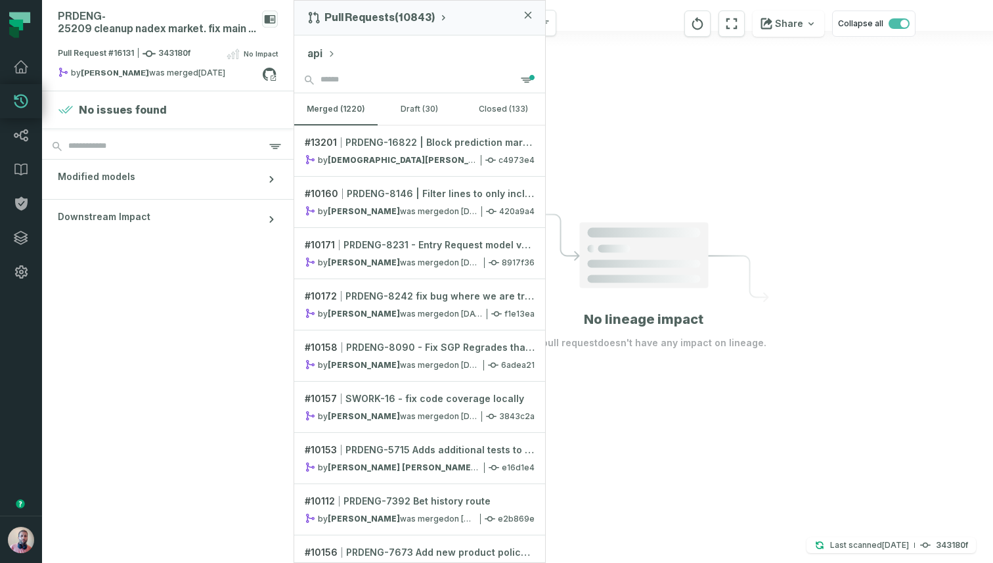
click at [517, 43] on div "api" at bounding box center [419, 51] width 251 height 32
click at [524, 76] on icon "button" at bounding box center [527, 80] width 16 height 16
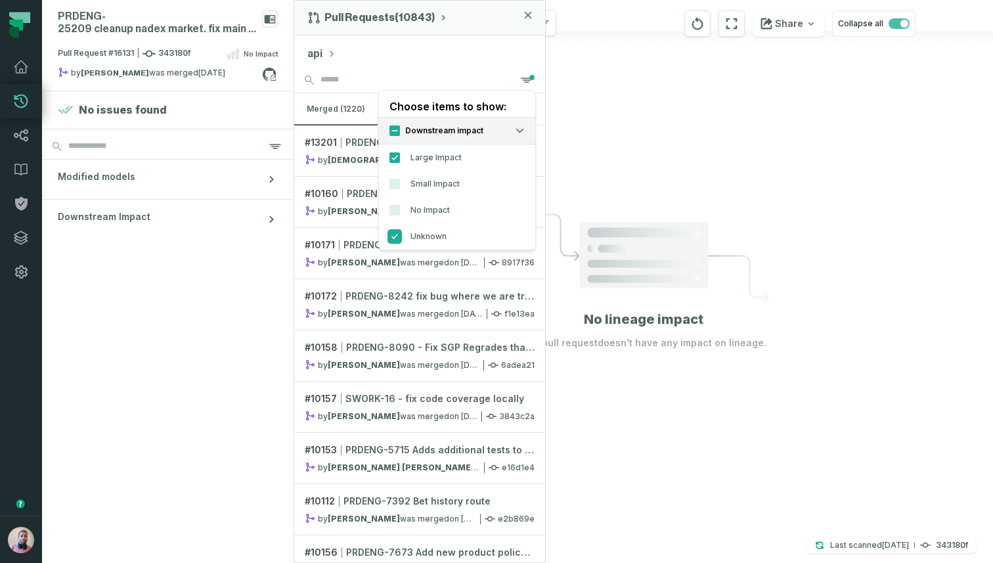
click at [390, 236] on button "Unknown" at bounding box center [394, 236] width 11 height 11
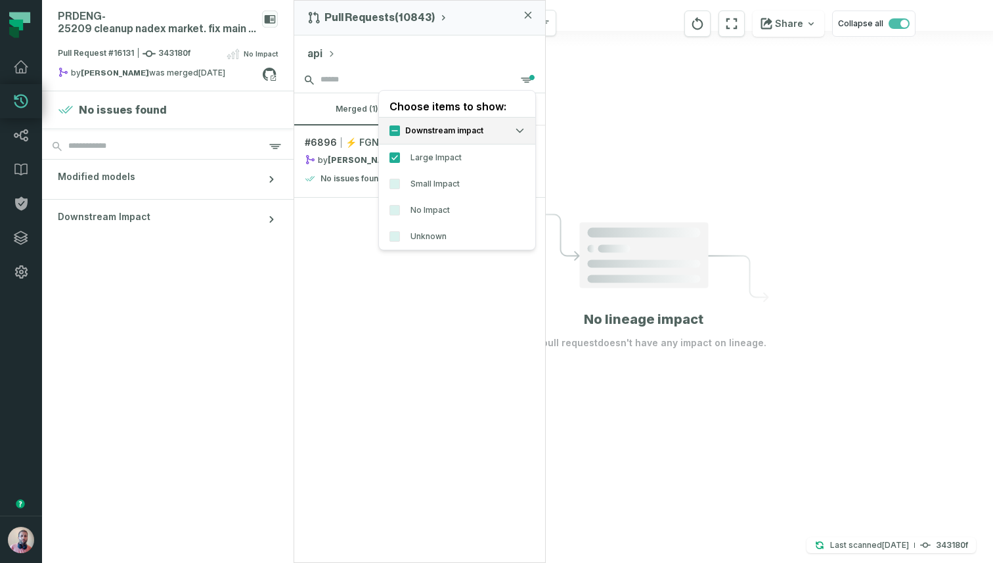
click at [489, 72] on input "search" at bounding box center [419, 80] width 251 height 26
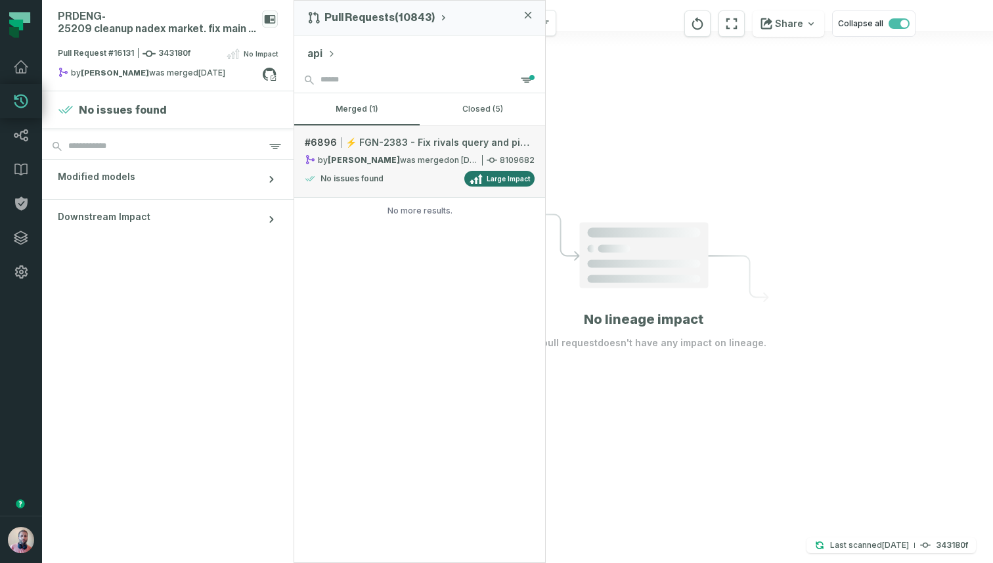
click at [397, 157] on div "by Jerrod Carpenter was merged 6/3/2024, 4:01:03 PM" at bounding box center [391, 159] width 173 height 11
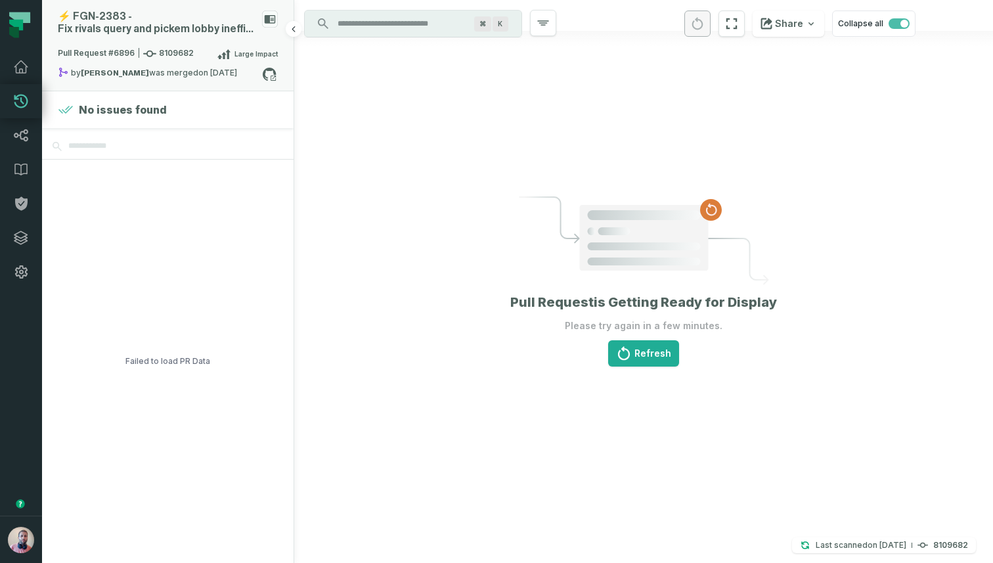
click at [214, 38] on div "⚡️ FGN- 2383 - Fix rivals query and pickem lobby inefficiencies" at bounding box center [168, 28] width 220 height 35
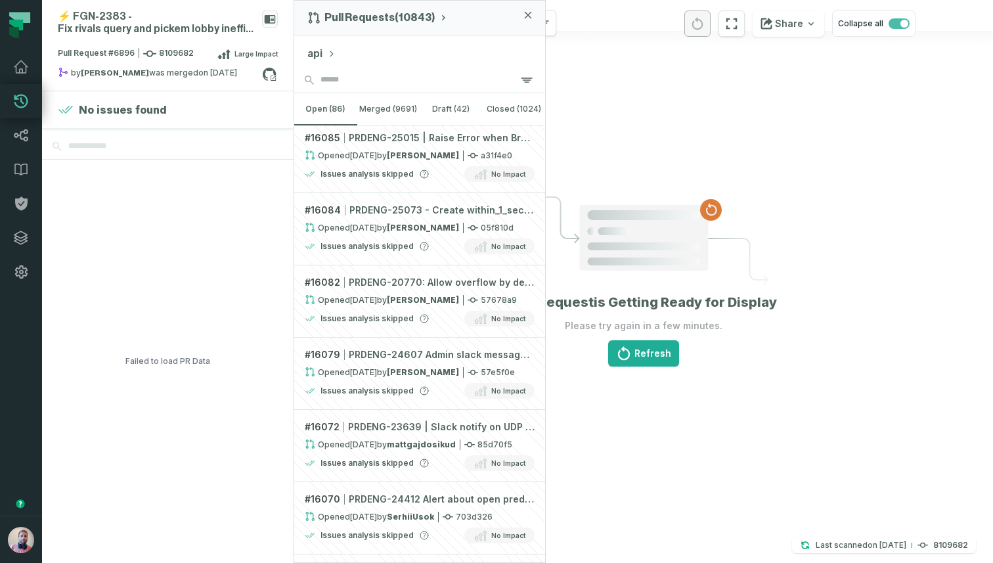
scroll to position [1250, 0]
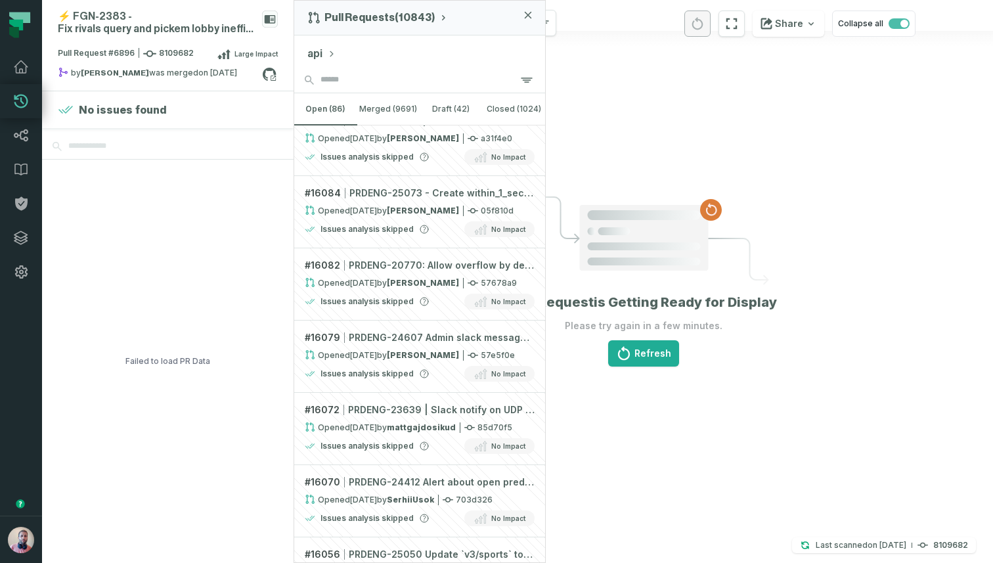
click at [320, 53] on button "api" at bounding box center [321, 54] width 28 height 16
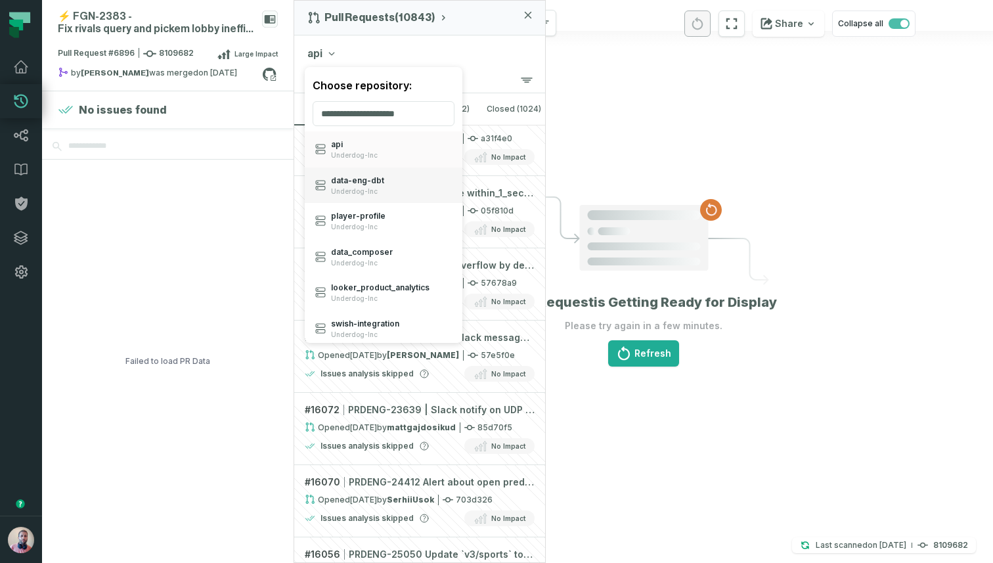
click at [391, 184] on div "data- eng- dbt Underdog-Inc" at bounding box center [384, 185] width 158 height 36
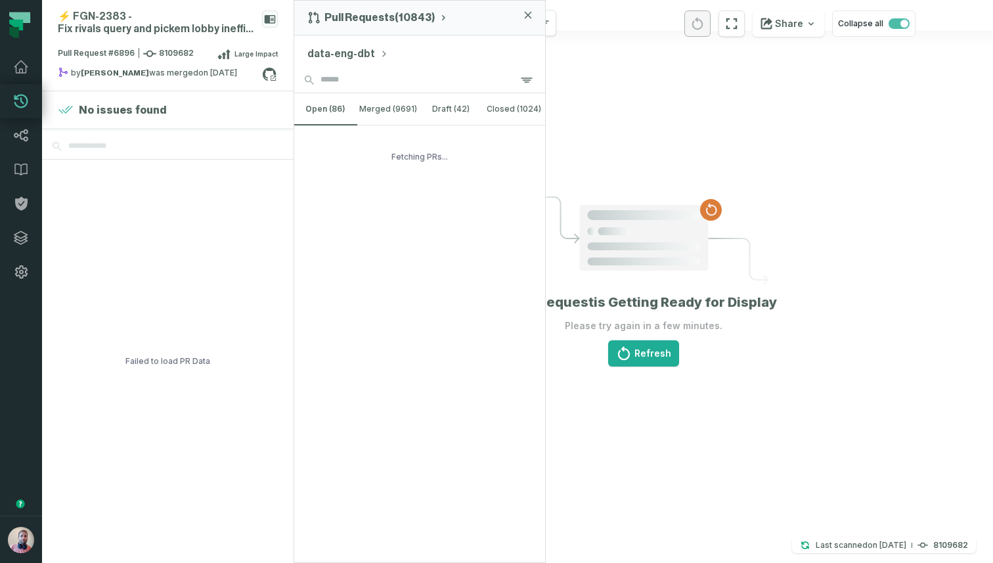
scroll to position [0, 0]
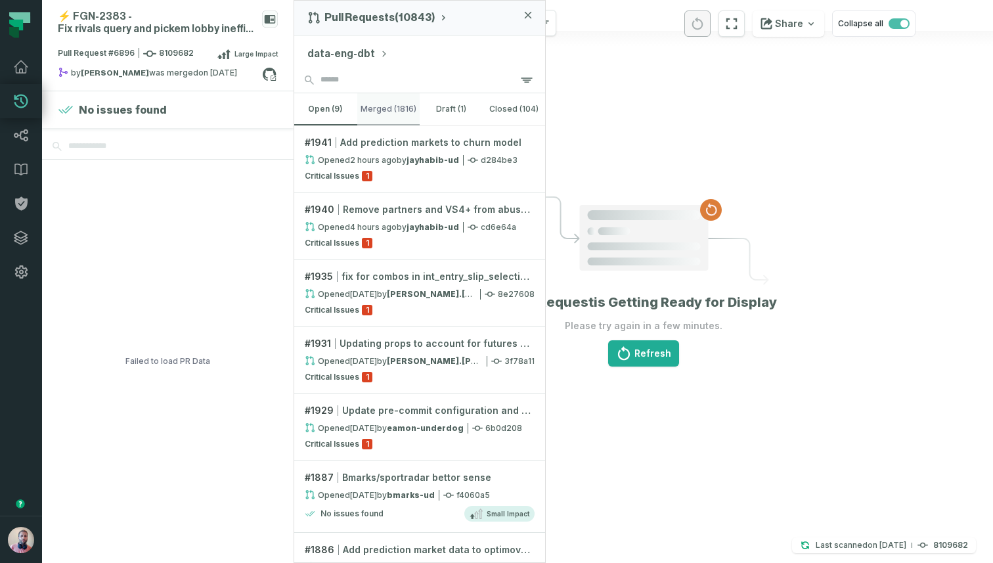
click at [394, 116] on button "merged (1816)" at bounding box center [388, 109] width 63 height 32
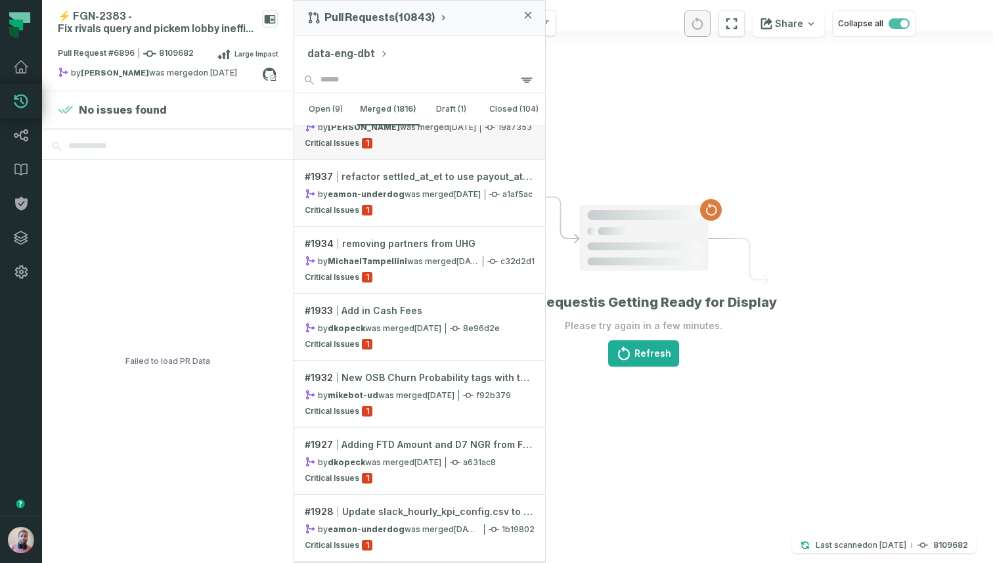
scroll to position [121, 0]
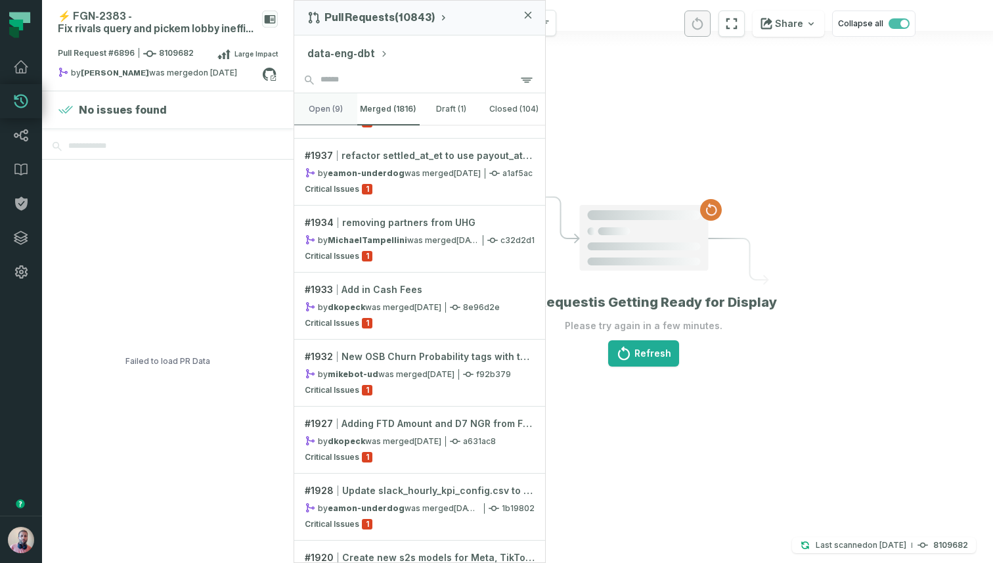
click at [326, 112] on button "open (9)" at bounding box center [325, 109] width 63 height 32
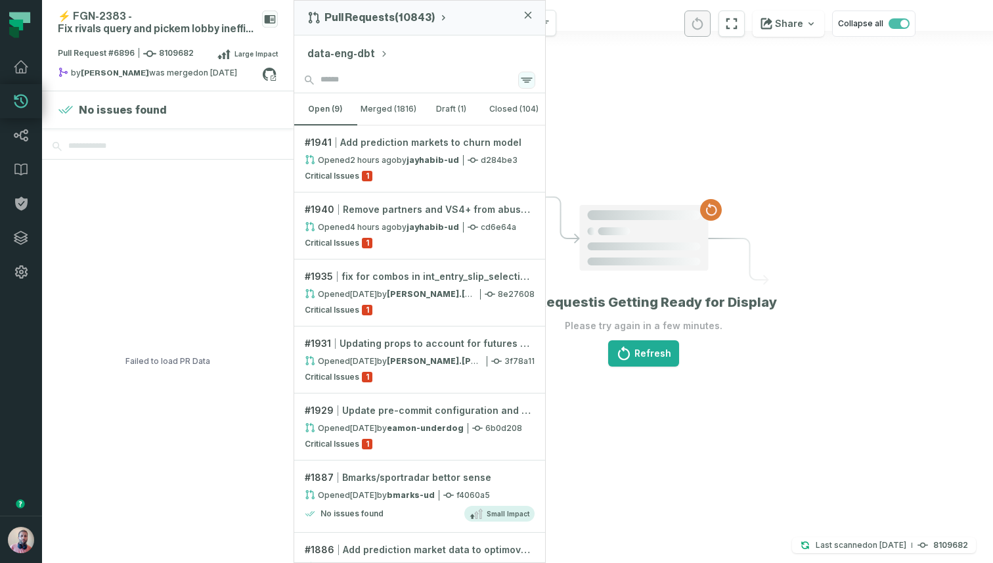
click at [527, 80] on icon "button" at bounding box center [526, 80] width 11 height 4
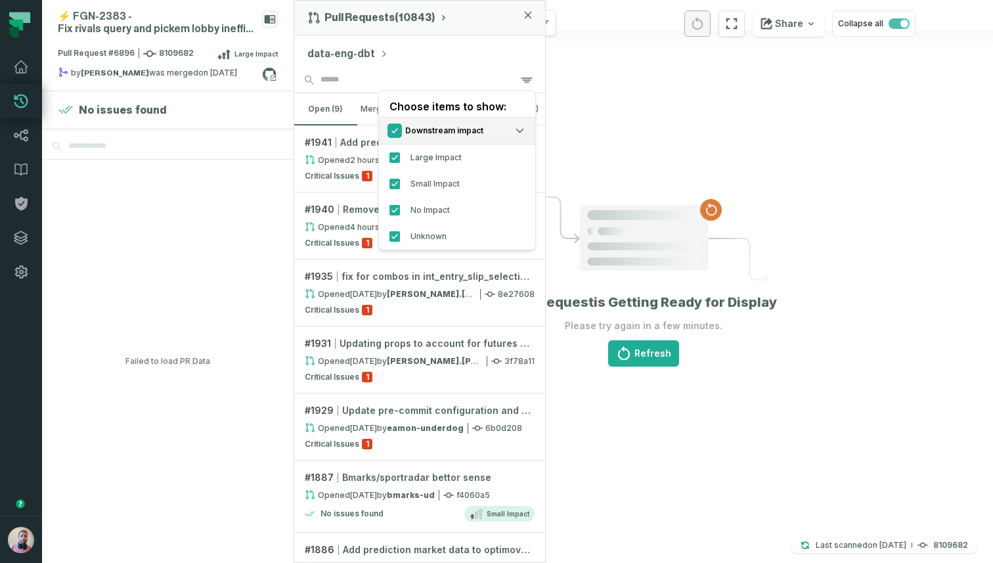
click at [396, 125] on button "Check/Uncheck all Downstream impact options" at bounding box center [394, 130] width 11 height 11
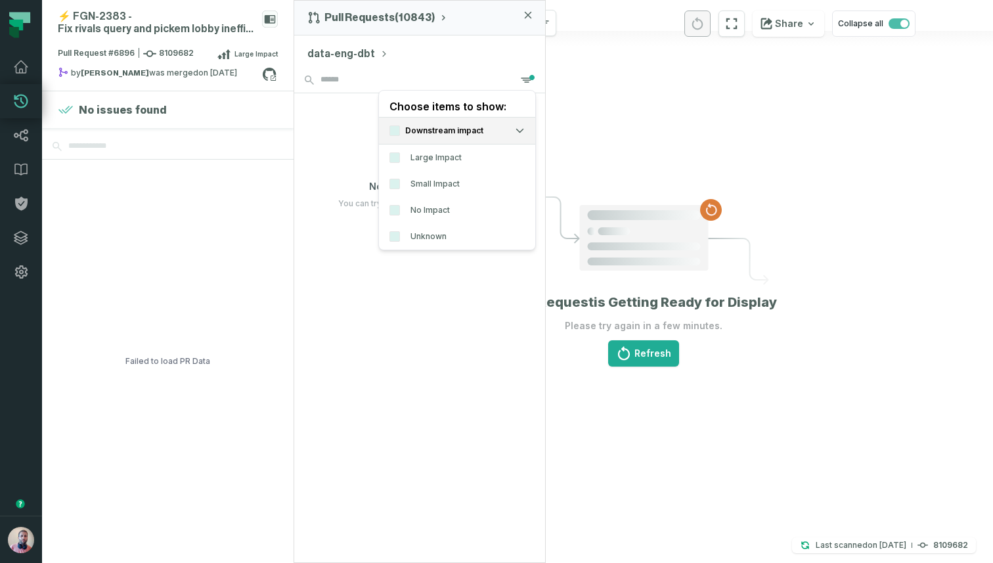
click at [388, 161] on div "Large Impact" at bounding box center [457, 157] width 156 height 26
click at [395, 161] on button "Large Impact" at bounding box center [394, 157] width 11 height 11
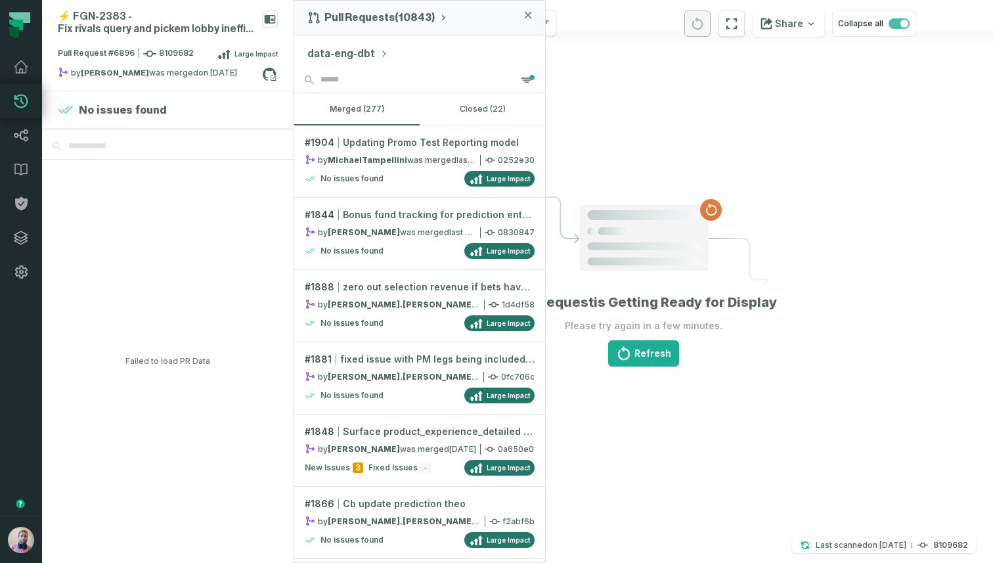
click at [454, 45] on div "data-eng-dbt" at bounding box center [419, 51] width 251 height 32
click at [431, 156] on div "by MichaelTampellini was merged 10/3/2025, 9:14:30 PM" at bounding box center [390, 159] width 171 height 11
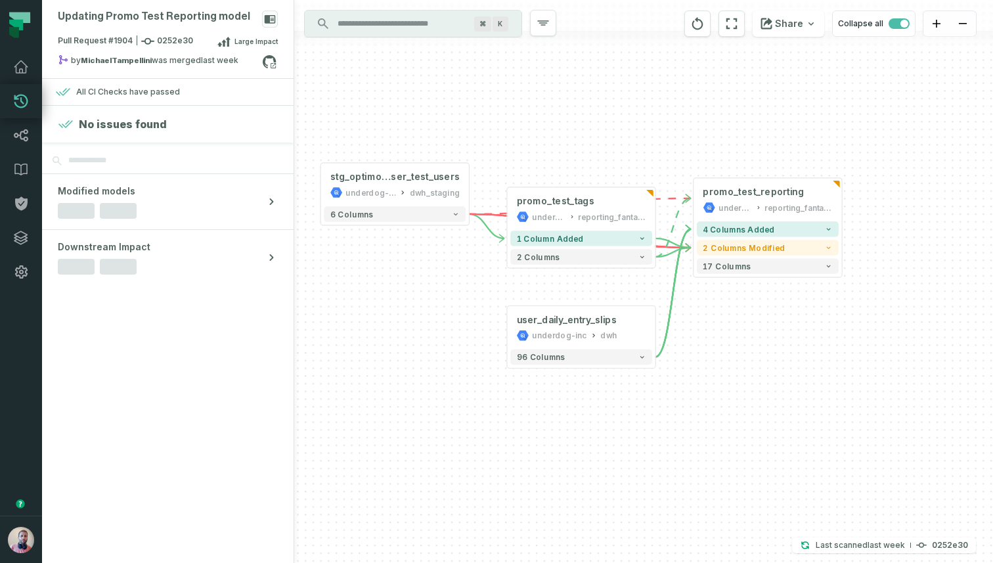
drag, startPoint x: 739, startPoint y: 144, endPoint x: 676, endPoint y: 129, distance: 64.3
click at [676, 129] on div "+ promo_test_tags underdog-inc reporting_fantasy + 1 column added 2 columns + p…" at bounding box center [643, 281] width 699 height 563
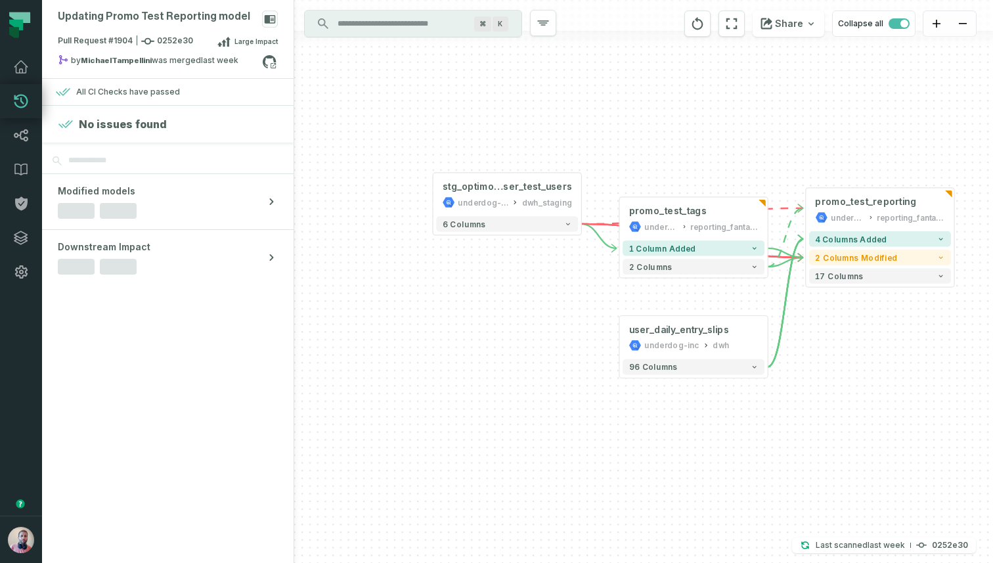
drag, startPoint x: 341, startPoint y: 282, endPoint x: 453, endPoint y: 291, distance: 112.0
click at [453, 292] on div "+ promo_test_tags underdog-inc reporting_fantasy + 1 column added 2 columns + p…" at bounding box center [643, 281] width 699 height 563
click at [435, 193] on button "+" at bounding box center [433, 195] width 14 height 14
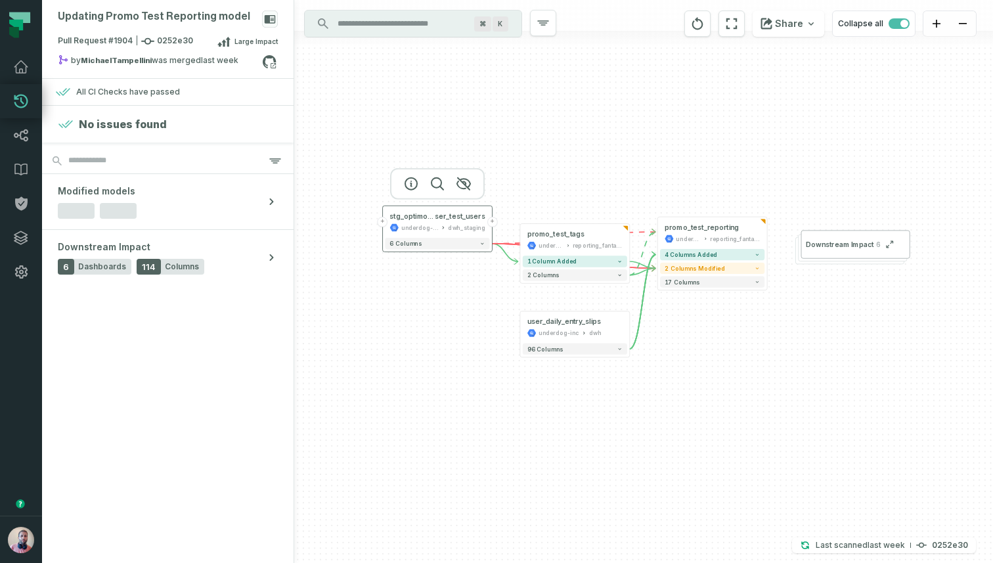
click at [385, 222] on button "+" at bounding box center [383, 222] width 11 height 11
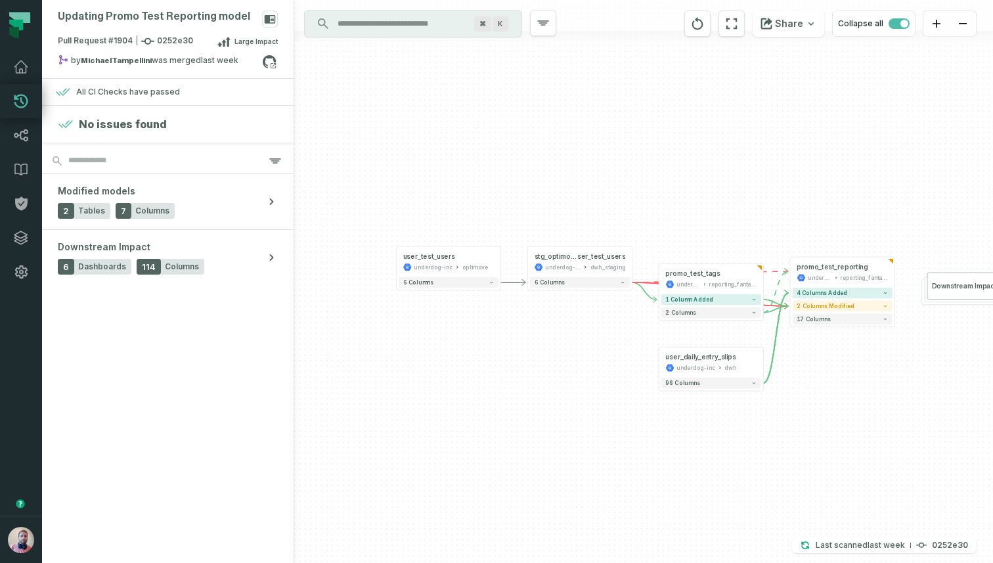
drag, startPoint x: 623, startPoint y: 374, endPoint x: 449, endPoint y: 355, distance: 175.0
click at [449, 357] on div "user_test_users underdog-inc optimove + 6 columns + promo_test_tags underdog-in…" at bounding box center [643, 281] width 699 height 563
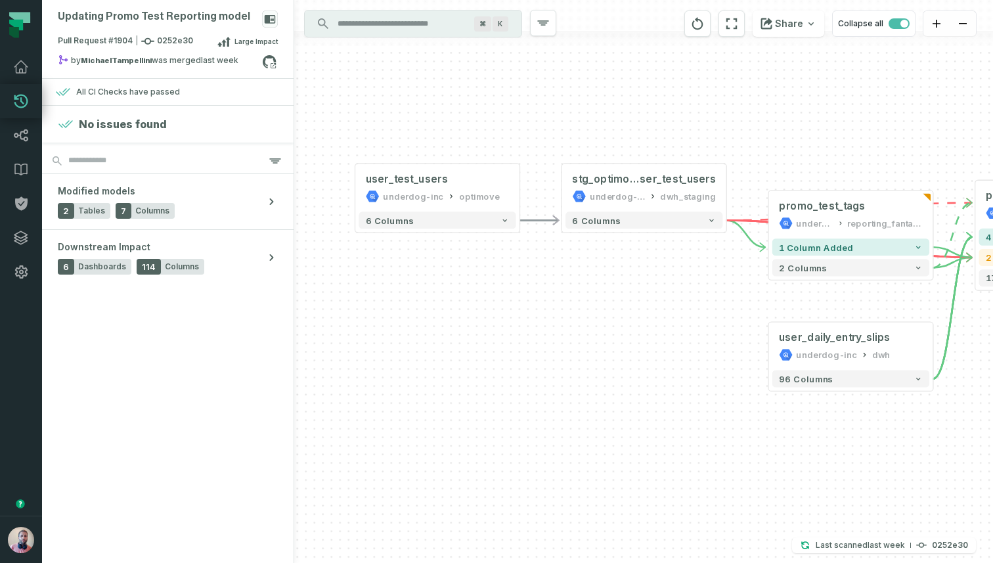
drag, startPoint x: 456, startPoint y: 362, endPoint x: 428, endPoint y: 292, distance: 75.7
click at [428, 292] on div "user_test_users underdog-inc optimove + 6 columns + promo_test_tags underdog-in…" at bounding box center [643, 281] width 699 height 563
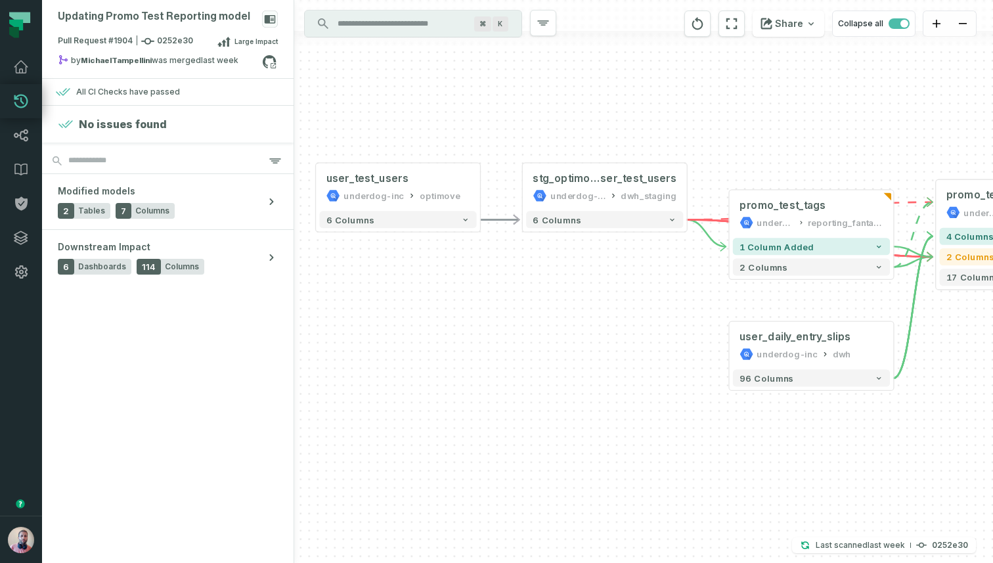
drag, startPoint x: 474, startPoint y: 292, endPoint x: 415, endPoint y: 294, distance: 59.1
click at [415, 294] on div "user_test_users underdog-inc optimove + 6 columns + promo_test_tags underdog-in…" at bounding box center [643, 281] width 699 height 563
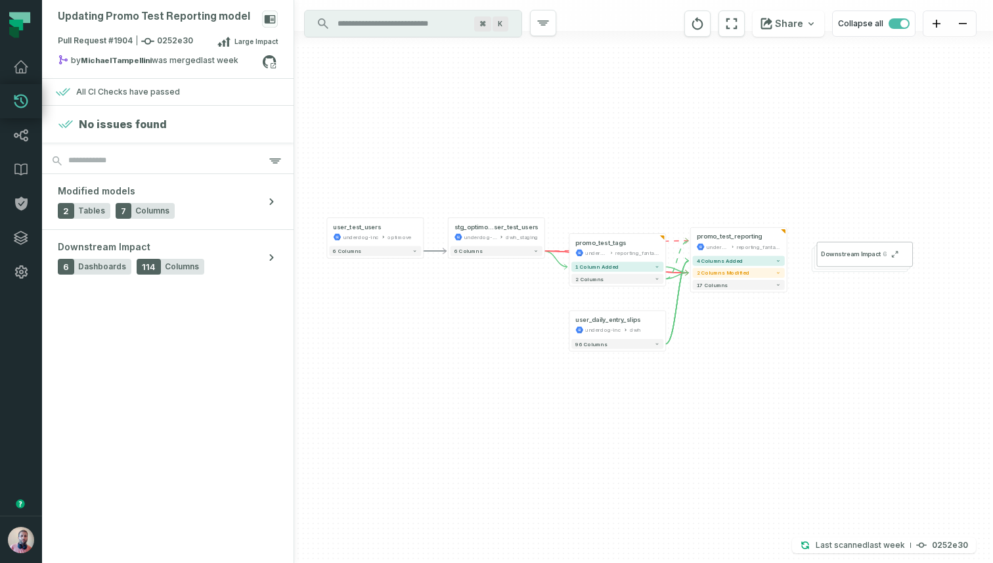
drag, startPoint x: 462, startPoint y: 303, endPoint x: 443, endPoint y: 303, distance: 19.0
click at [443, 303] on div "user_test_users underdog-inc optimove + 6 columns + promo_test_tags underdog-in…" at bounding box center [643, 281] width 699 height 563
click at [225, 209] on button "Modified models 2 Tables 7 Columns" at bounding box center [167, 201] width 251 height 55
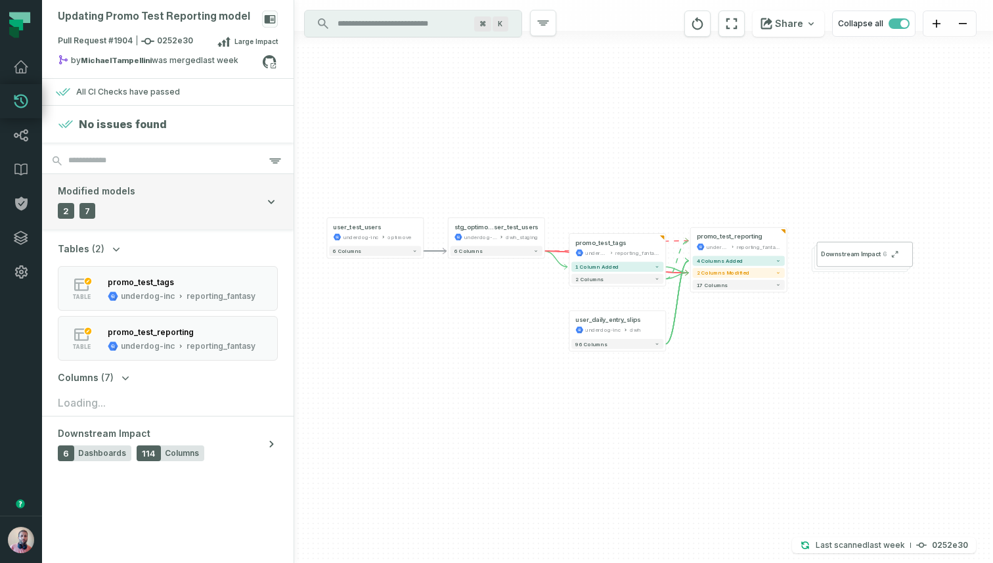
click at [213, 209] on button "Modified models 2 Tables 7 Columns" at bounding box center [167, 201] width 251 height 55
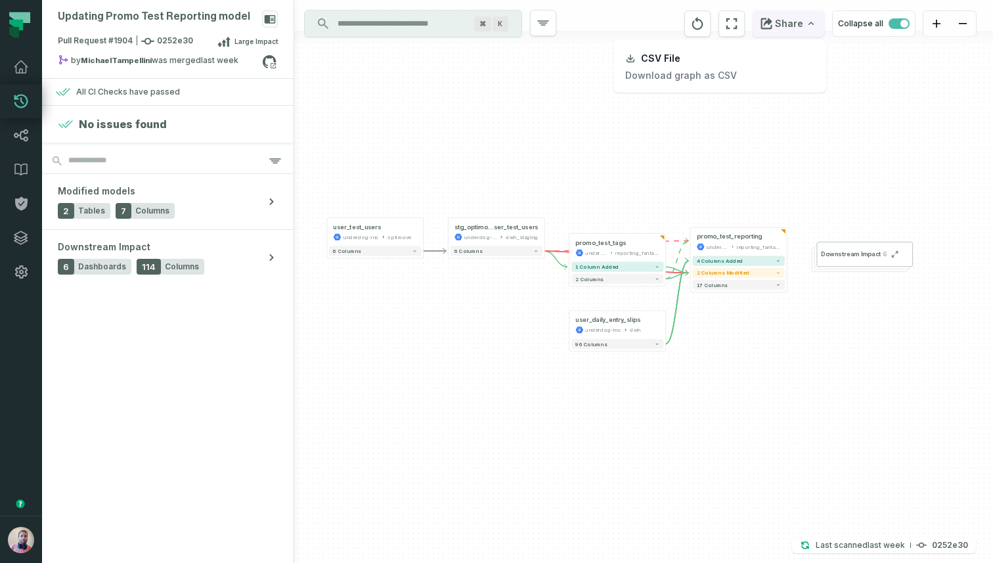
click at [799, 22] on button "Share" at bounding box center [789, 24] width 72 height 26
click at [645, 126] on html "Pull Requests Dashboard Lineage Data Catalog Policies Integrations Settings Ida…" at bounding box center [496, 281] width 993 height 563
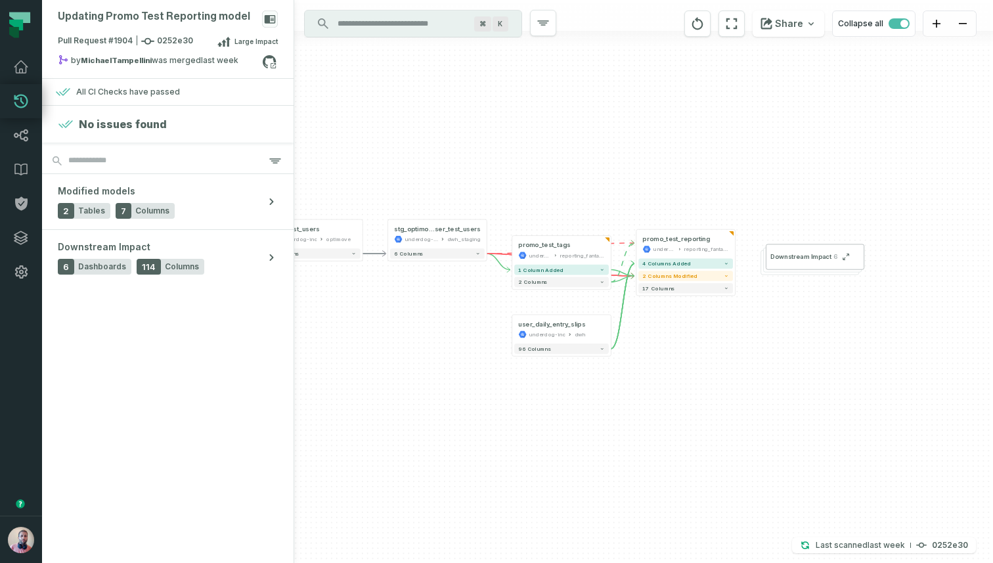
drag, startPoint x: 749, startPoint y: 143, endPoint x: 696, endPoint y: 144, distance: 53.2
click at [696, 144] on div "user_test_users underdog-inc optimove + 6 columns + promo_test_tags underdog-in…" at bounding box center [643, 281] width 699 height 563
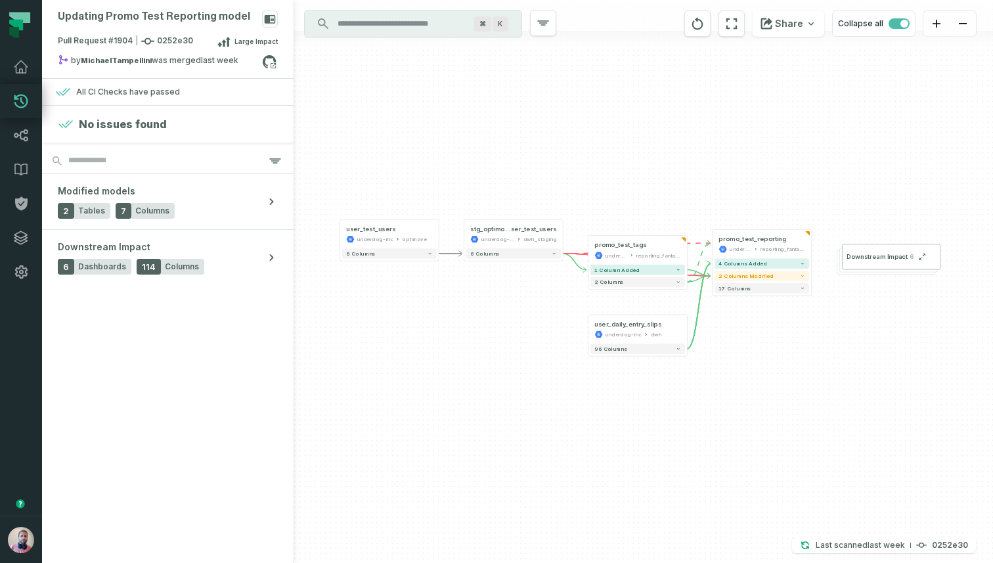
drag, startPoint x: 599, startPoint y: 143, endPoint x: 676, endPoint y: 143, distance: 77.5
click at [676, 143] on div "user_test_users underdog-inc optimove + 6 columns + promo_test_tags underdog-in…" at bounding box center [643, 281] width 699 height 563
click at [886, 260] on span "Downstream Impact" at bounding box center [878, 257] width 61 height 9
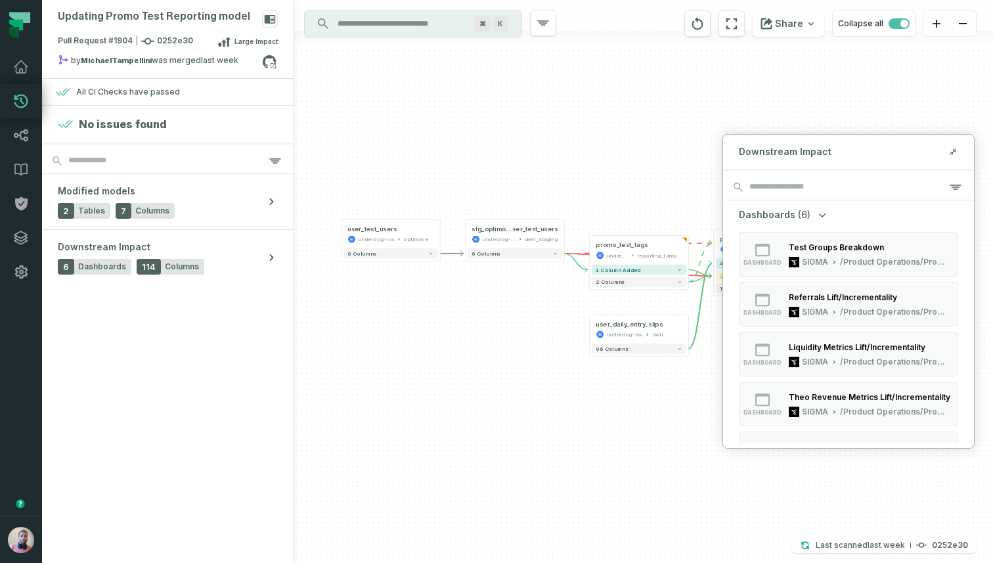
click at [783, 215] on span "Dashboards" at bounding box center [767, 214] width 56 height 13
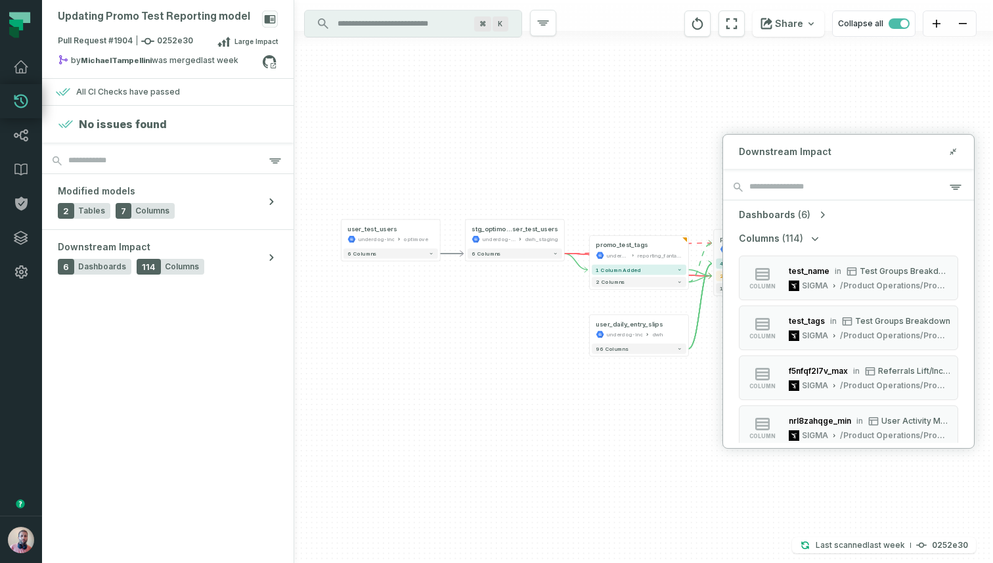
click at [783, 213] on span "Dashboards" at bounding box center [767, 214] width 56 height 13
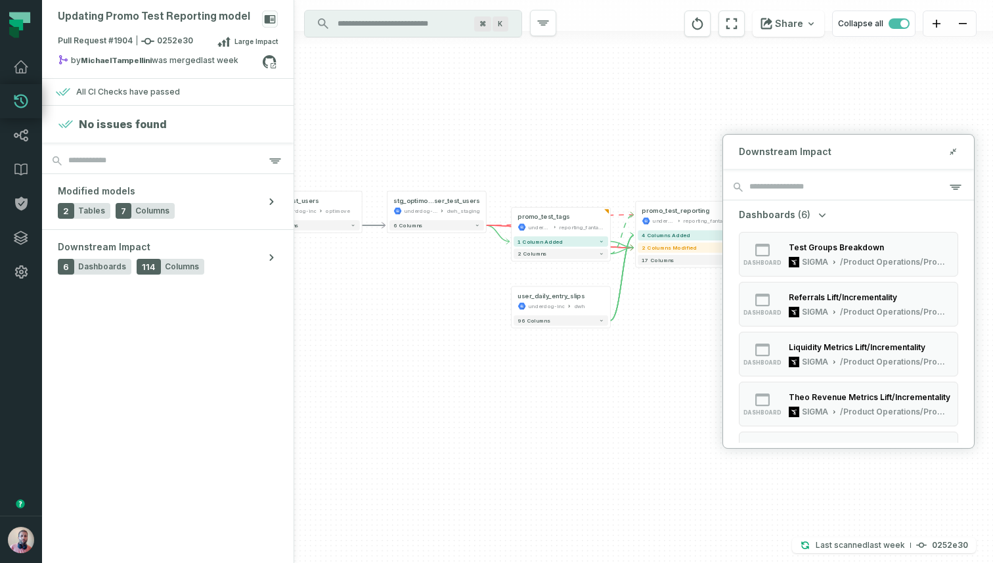
drag, startPoint x: 684, startPoint y: 183, endPoint x: 605, endPoint y: 155, distance: 83.1
click at [605, 155] on div "user_test_users underdog-inc optimove + 6 columns + promo_test_tags underdog-in…" at bounding box center [643, 281] width 699 height 563
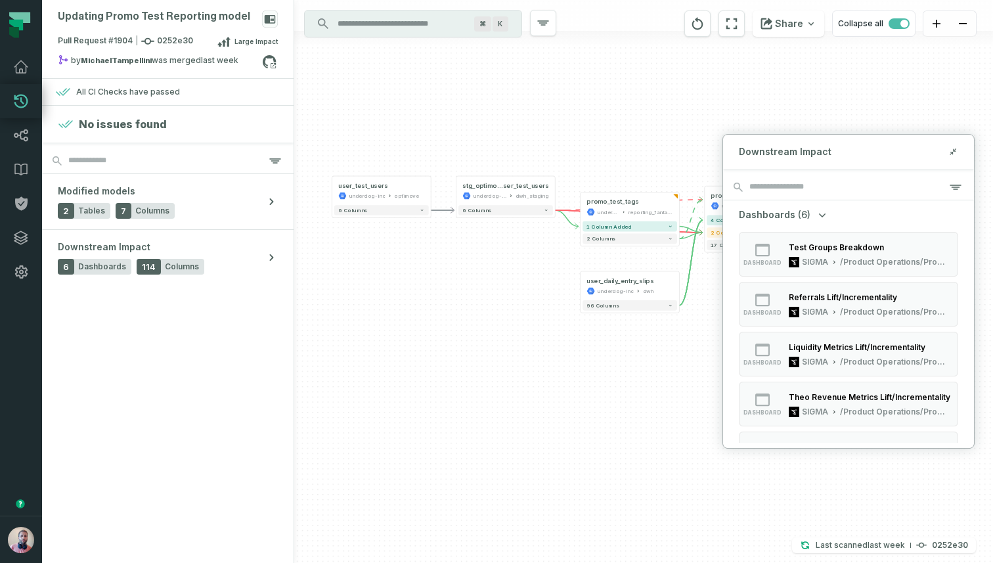
drag, startPoint x: 585, startPoint y: 148, endPoint x: 653, endPoint y: 133, distance: 69.9
click at [653, 133] on div "user_test_users underdog-inc optimove + 6 columns + promo_test_tags underdog-in…" at bounding box center [643, 281] width 699 height 563
click at [404, 208] on button "6 columns" at bounding box center [380, 210] width 95 height 11
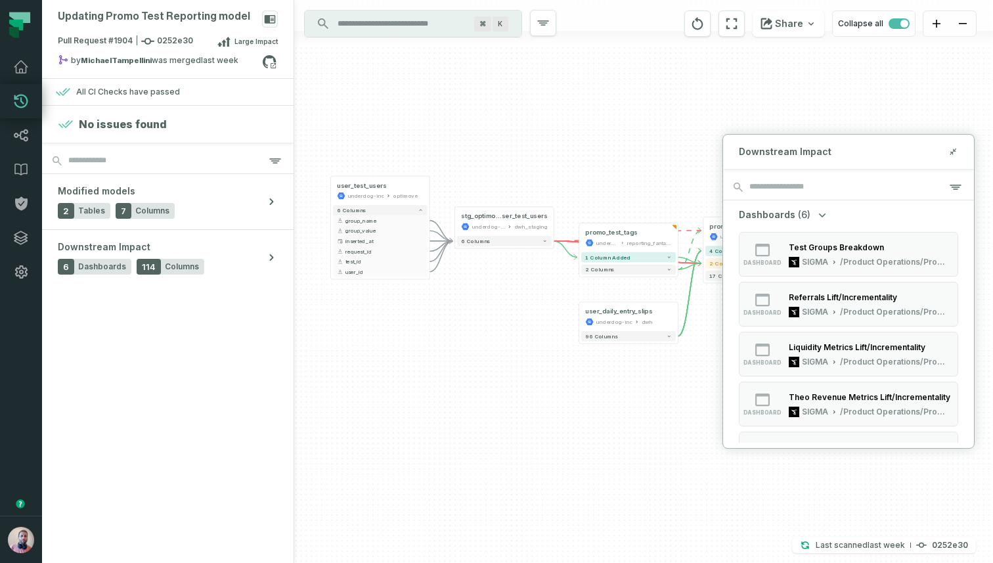
click at [565, 239] on icon "Edge from c74e93800c076c2ee73b8d7ee17d8fa4 to 9ecdb77c682af9b8e6c62851032506f8" at bounding box center [628, 235] width 148 height 11
click at [560, 241] on icon "Edge from c74e93800c076c2ee73b8d7ee17d8fa4 to 9ecdb77c682af9b8e6c62851032506f8" at bounding box center [628, 235] width 148 height 11
click at [683, 261] on icon "Edge from 18d5379c813e59becbb7d44eddc2b79a to 9ecdb77c682af9b8e6c62851032506f8" at bounding box center [690, 249] width 24 height 39
click at [681, 263] on icon "Edge from 18d5379c813e59becbb7d44eddc2b79a to 9ecdb77c682af9b8e6c62851032506f8" at bounding box center [690, 249] width 24 height 39
click at [557, 288] on div "user_test_users underdog-inc optimove + 6 columns group_name + group_value + in…" at bounding box center [643, 281] width 699 height 563
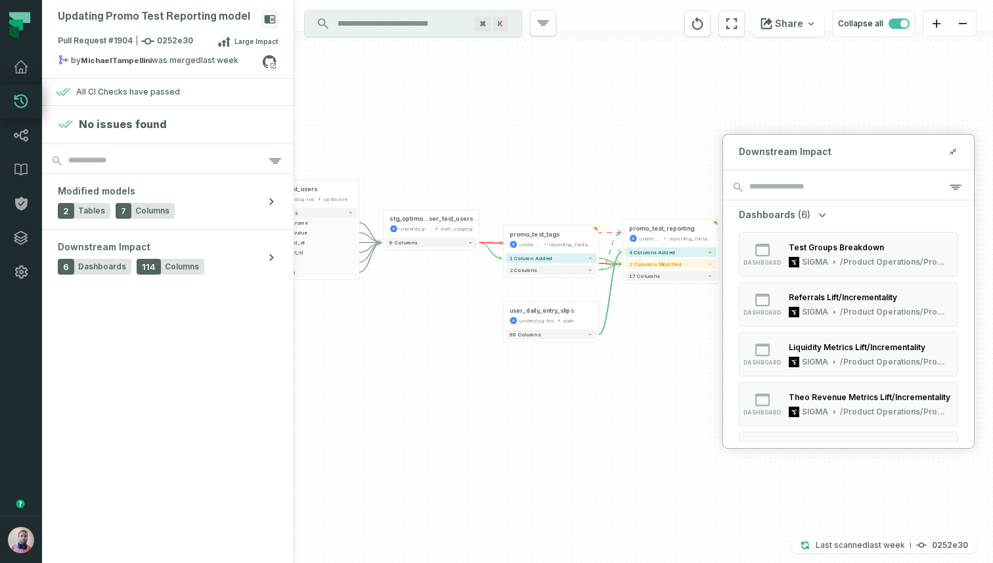
drag, startPoint x: 695, startPoint y: 322, endPoint x: 547, endPoint y: 317, distance: 147.9
click at [545, 318] on div "user_test_users underdog-inc optimove + 6 columns group_name + group_value + in…" at bounding box center [643, 281] width 699 height 563
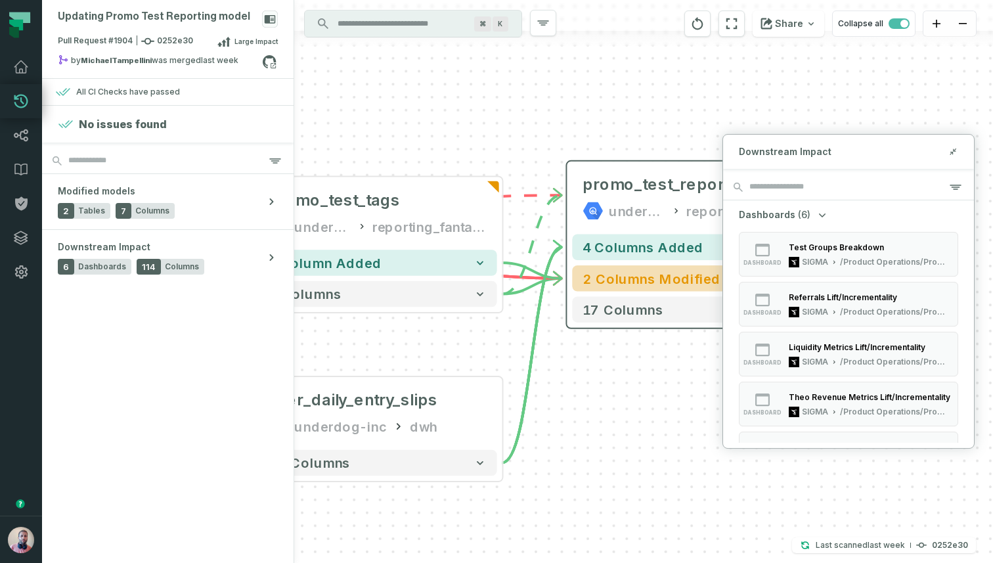
click at [618, 280] on span "2 columns modified" at bounding box center [651, 279] width 138 height 16
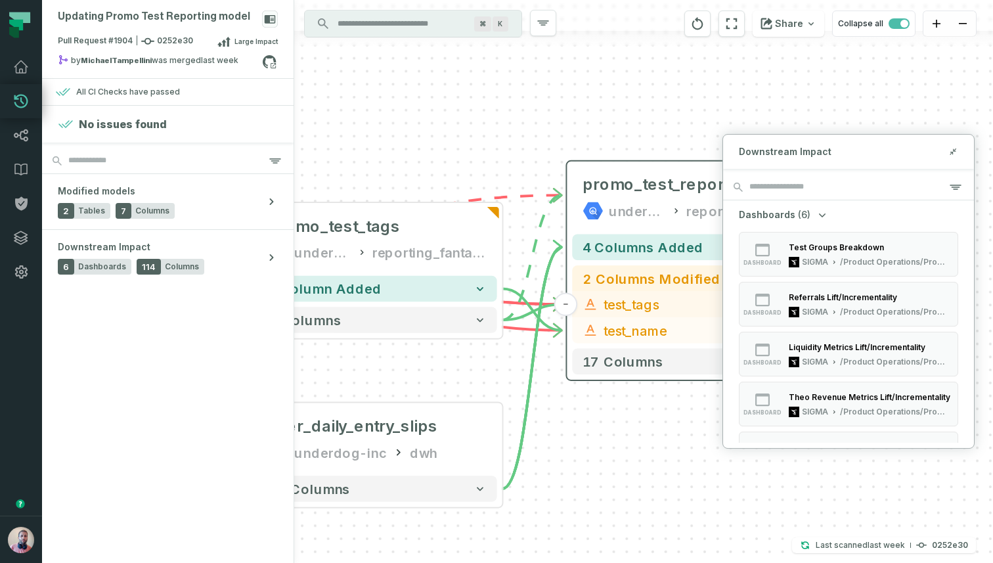
click at [607, 307] on span "test_tags" at bounding box center [701, 304] width 197 height 20
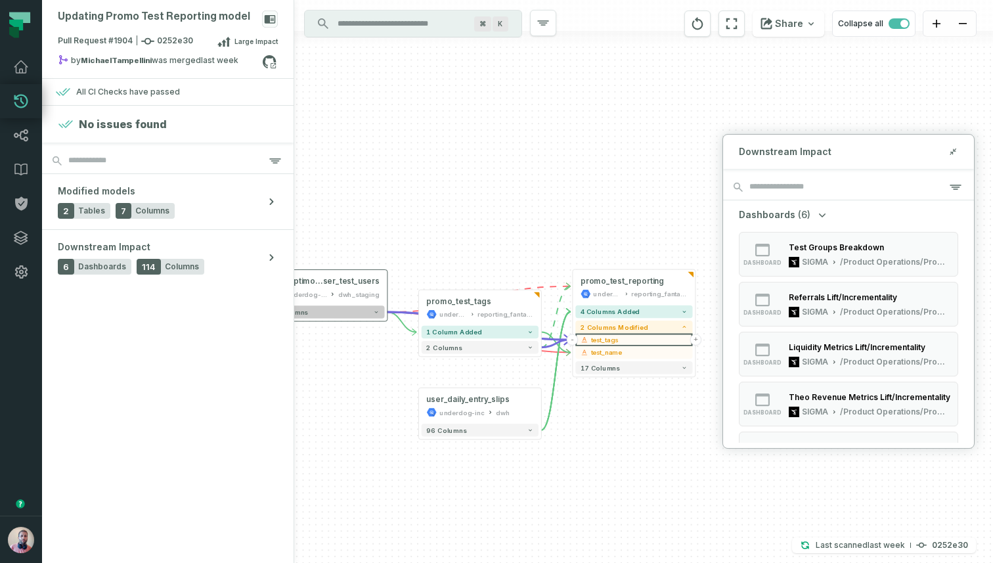
click at [347, 309] on button "6 columns" at bounding box center [325, 311] width 117 height 12
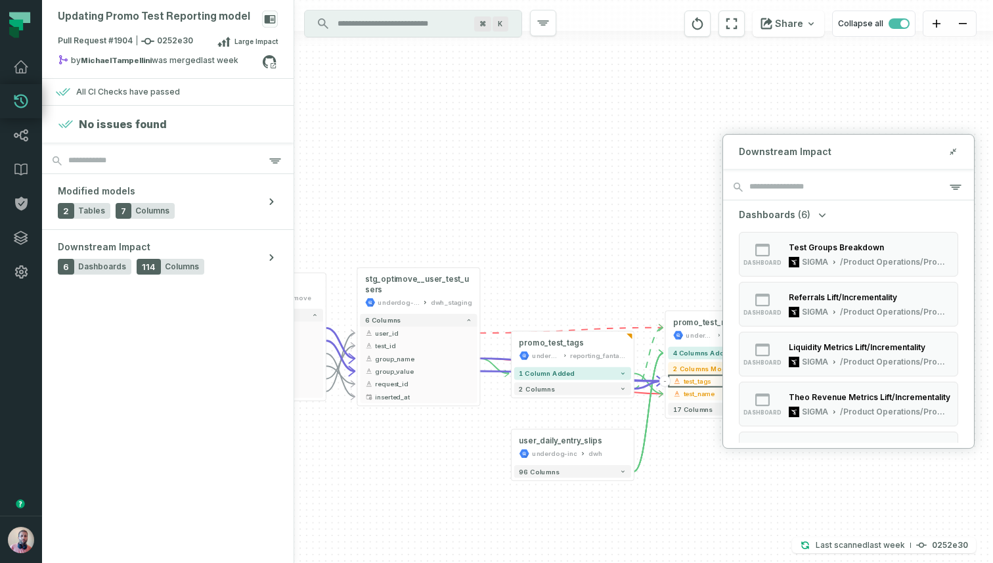
drag, startPoint x: 355, startPoint y: 455, endPoint x: 447, endPoint y: 453, distance: 92.6
click at [447, 453] on div "user_test_users underdog-inc optimove + 6 columns group_name + group_value + in…" at bounding box center [643, 281] width 699 height 563
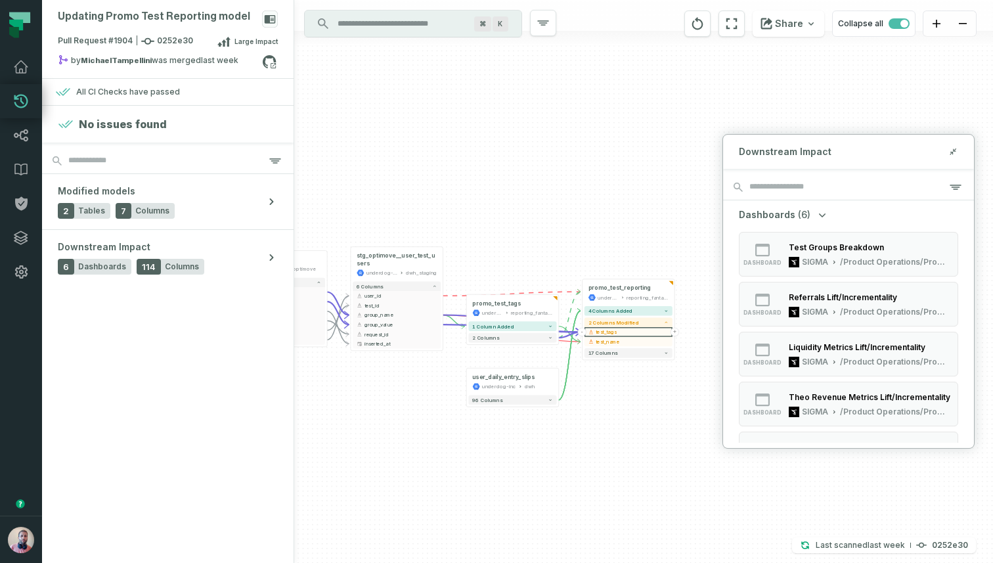
drag, startPoint x: 447, startPoint y: 453, endPoint x: 418, endPoint y: 383, distance: 75.4
click at [418, 383] on div "user_test_users underdog-inc optimove + 6 columns group_name + group_value + in…" at bounding box center [643, 281] width 699 height 563
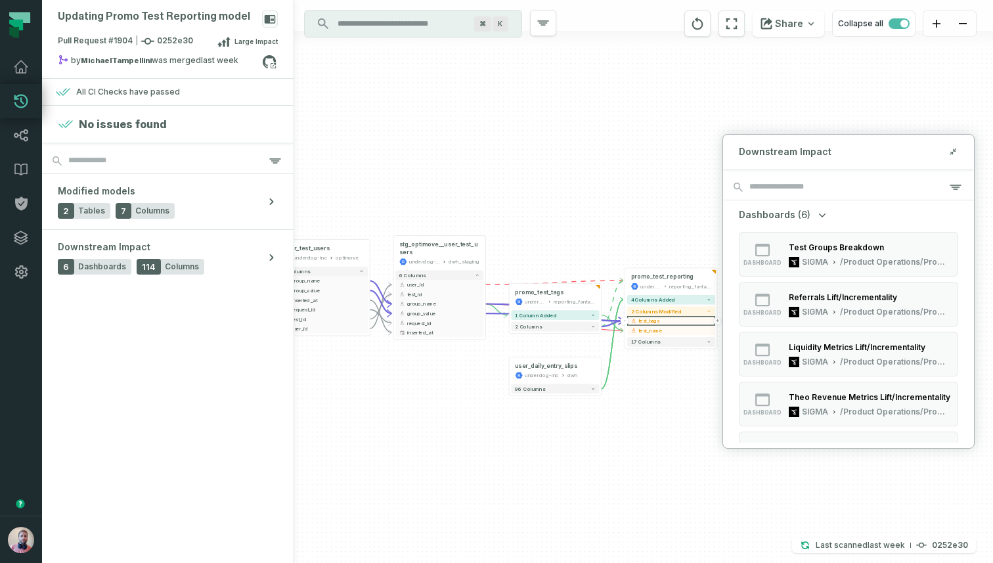
drag, startPoint x: 401, startPoint y: 133, endPoint x: 486, endPoint y: 106, distance: 89.3
click at [486, 106] on div "user_test_users underdog-inc optimove + 6 columns group_name + group_value + in…" at bounding box center [643, 281] width 699 height 563
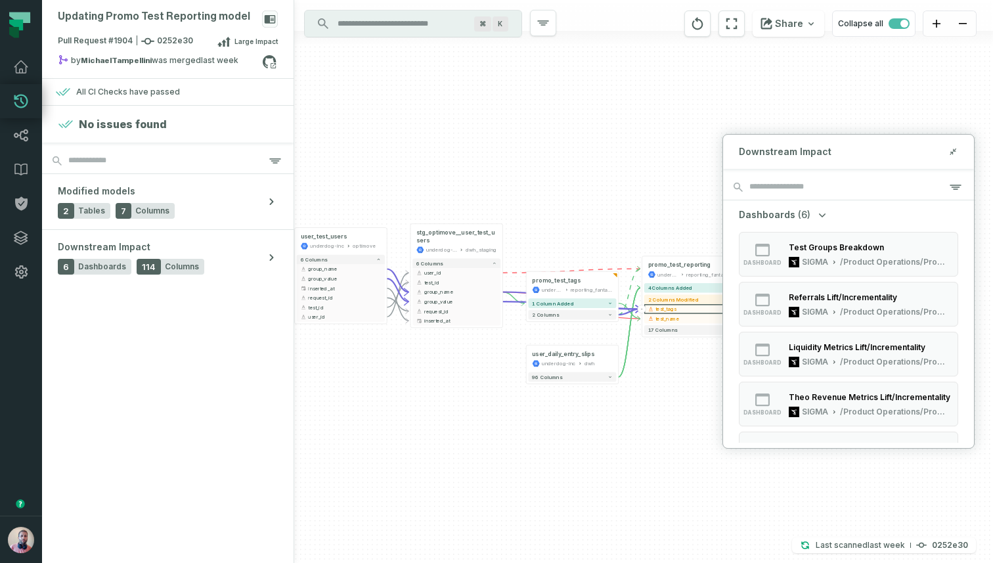
drag, startPoint x: 506, startPoint y: 99, endPoint x: 486, endPoint y: 97, distance: 20.5
click at [486, 97] on div "user_test_users underdog-inc optimove + 6 columns group_name + group_value + in…" at bounding box center [643, 281] width 699 height 563
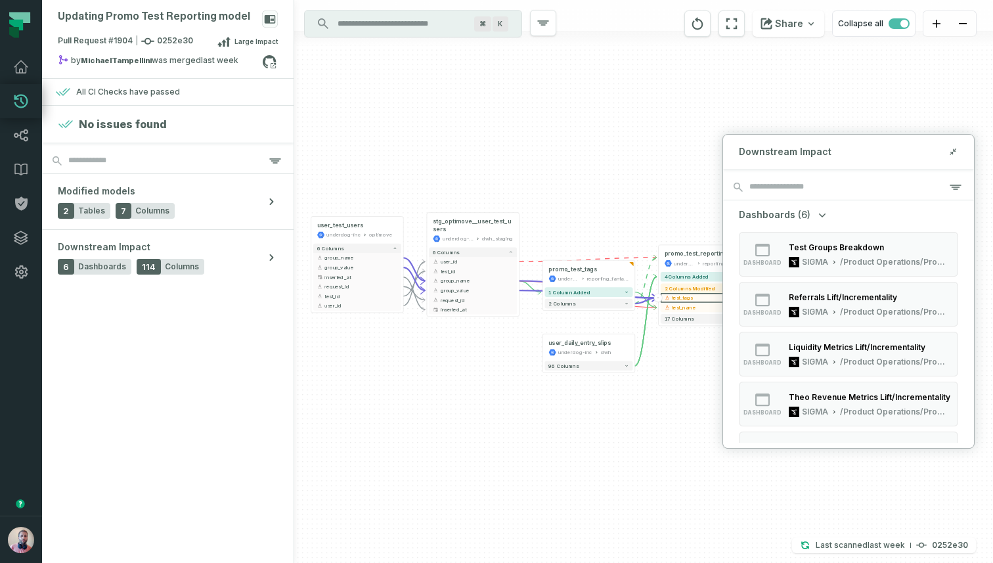
drag, startPoint x: 474, startPoint y: 385, endPoint x: 485, endPoint y: 382, distance: 11.6
click at [485, 382] on div "user_test_users underdog-inc optimove + 6 columns group_name + group_value + in…" at bounding box center [643, 281] width 699 height 563
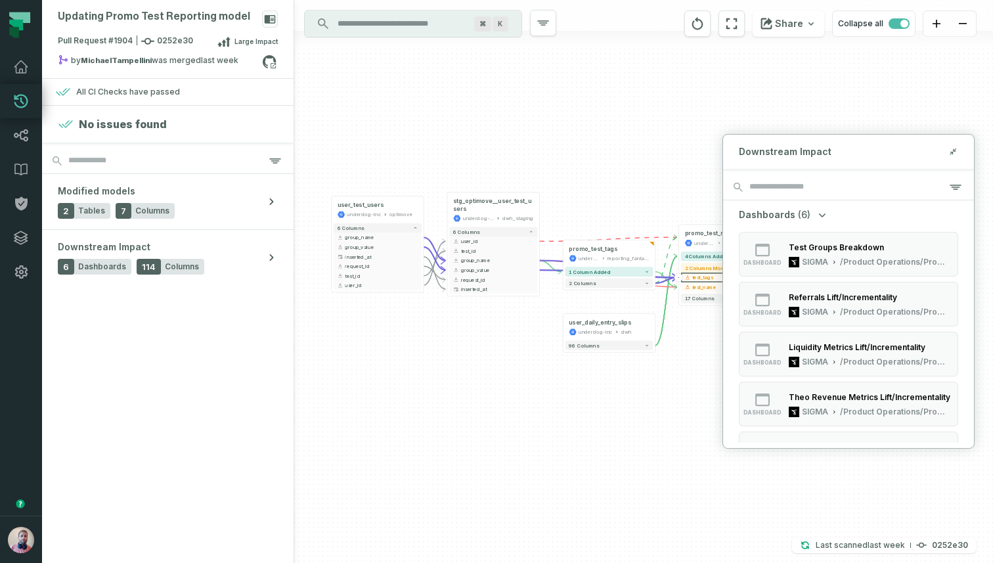
drag, startPoint x: 470, startPoint y: 382, endPoint x: 490, endPoint y: 361, distance: 28.8
click at [490, 361] on div "user_test_users underdog-inc optimove + 6 columns group_name + group_value + in…" at bounding box center [643, 281] width 699 height 563
click at [205, 26] on div "Updating Promo Test Reporting model" at bounding box center [168, 22] width 220 height 23
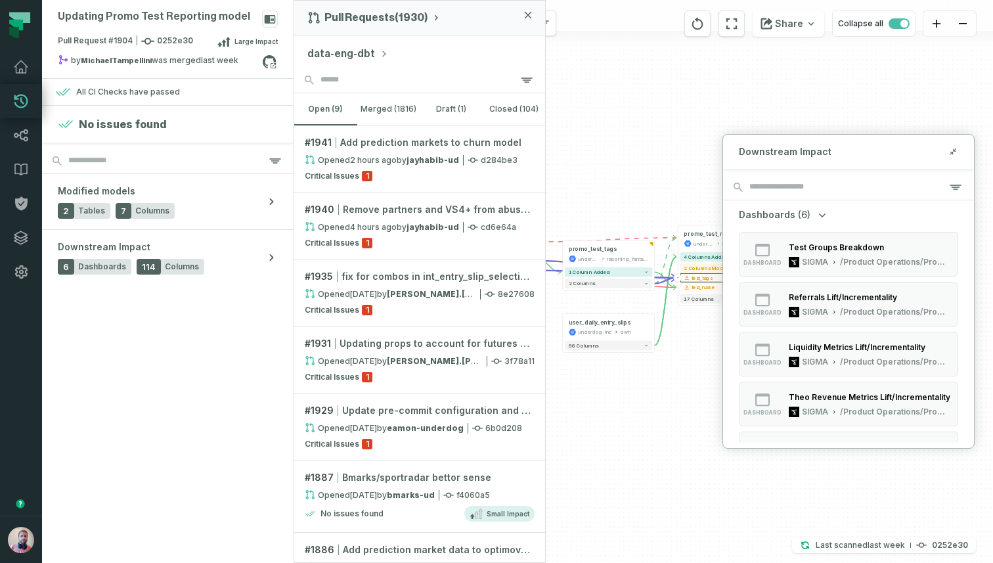
click at [354, 53] on button "data-eng-dbt" at bounding box center [347, 54] width 81 height 16
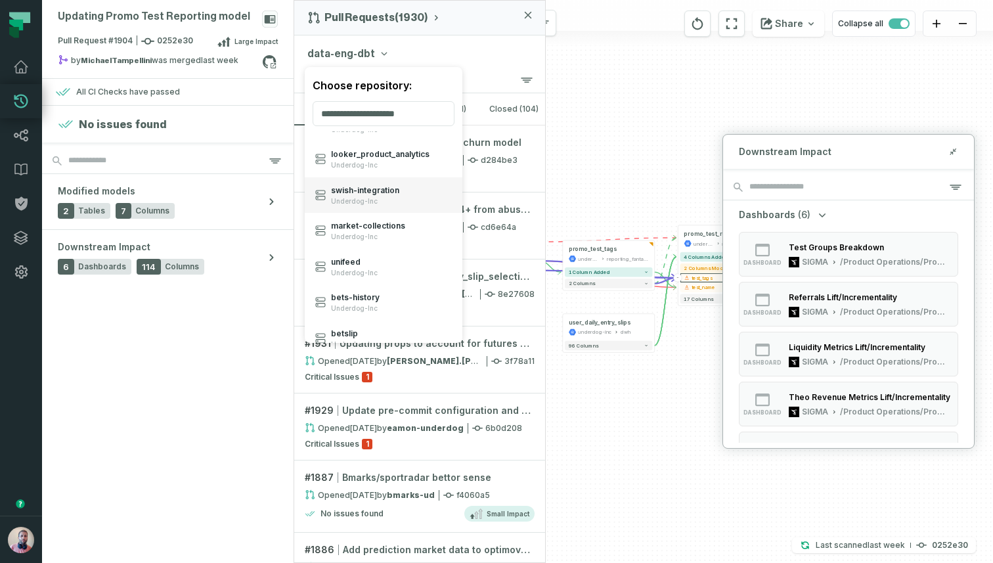
scroll to position [113, 0]
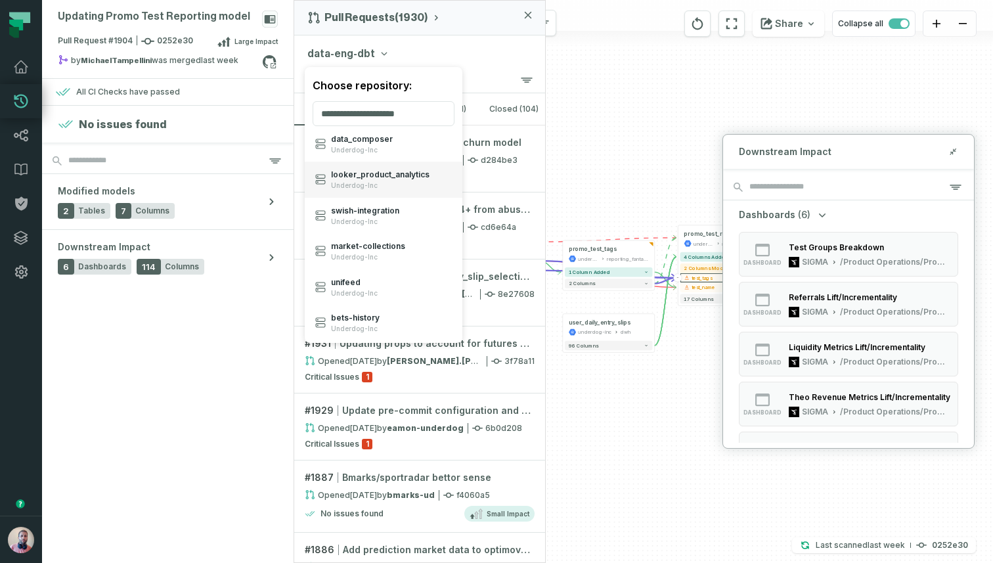
click at [377, 186] on span "Underdog-Inc" at bounding box center [380, 185] width 98 height 9
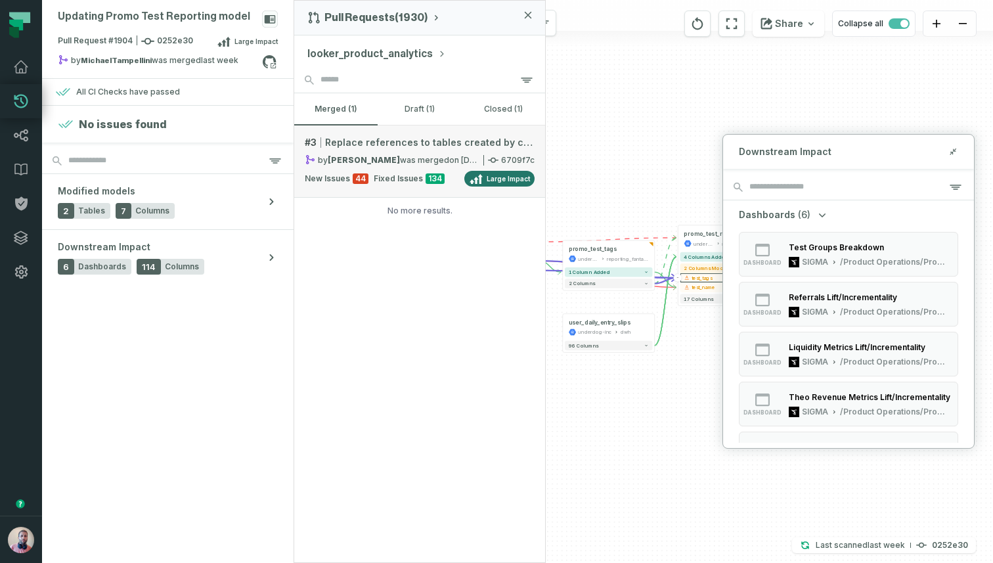
click at [398, 143] on span "Replace references to tables created by contest_dependencies DAG to dwh" at bounding box center [429, 142] width 209 height 13
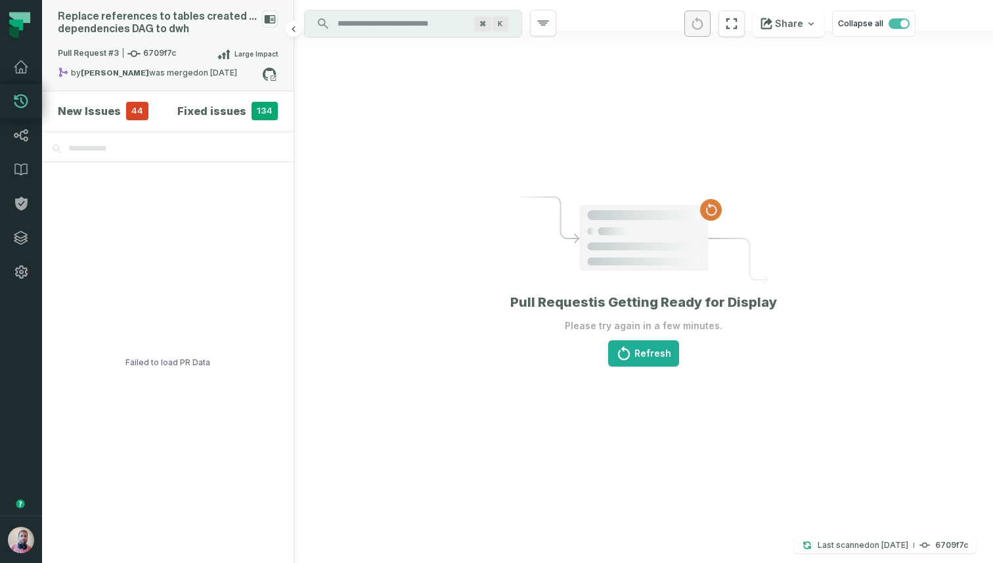
click at [179, 35] on div "Replace references to tables created by contest_ dependencies DAG to dwh" at bounding box center [157, 23] width 199 height 25
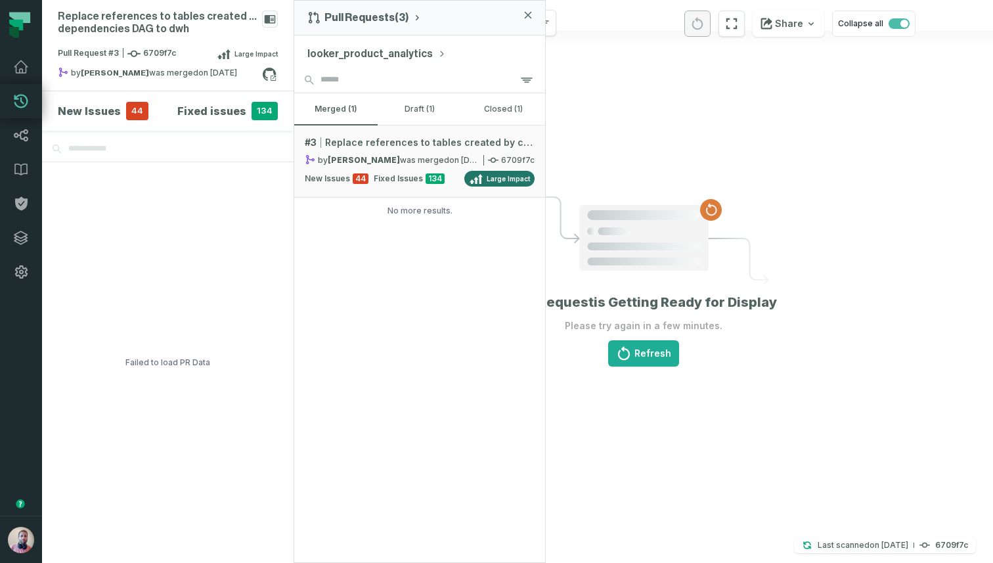
click at [362, 51] on button "looker_product_analytics" at bounding box center [376, 54] width 139 height 16
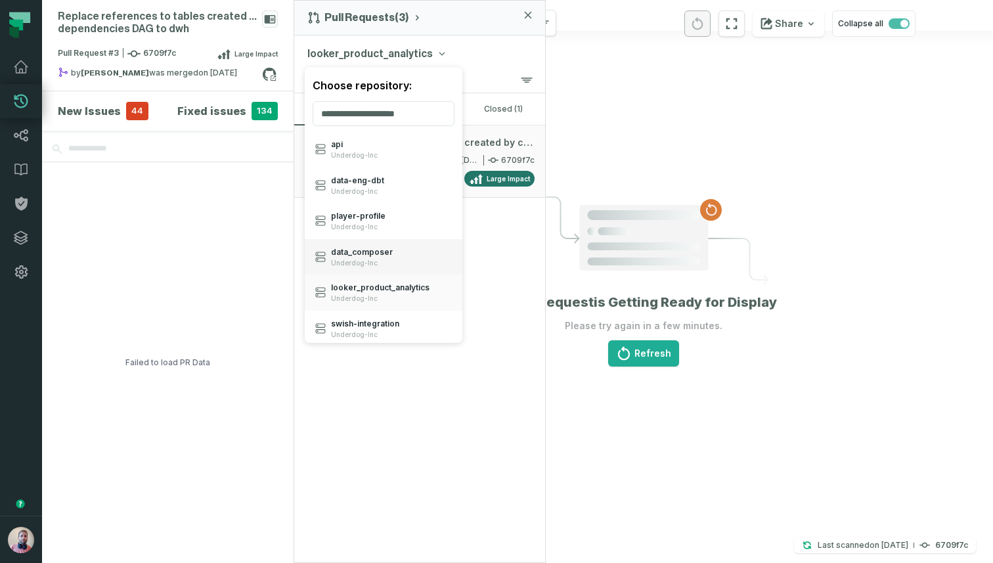
click at [375, 254] on span "data_ composer" at bounding box center [362, 252] width 62 height 11
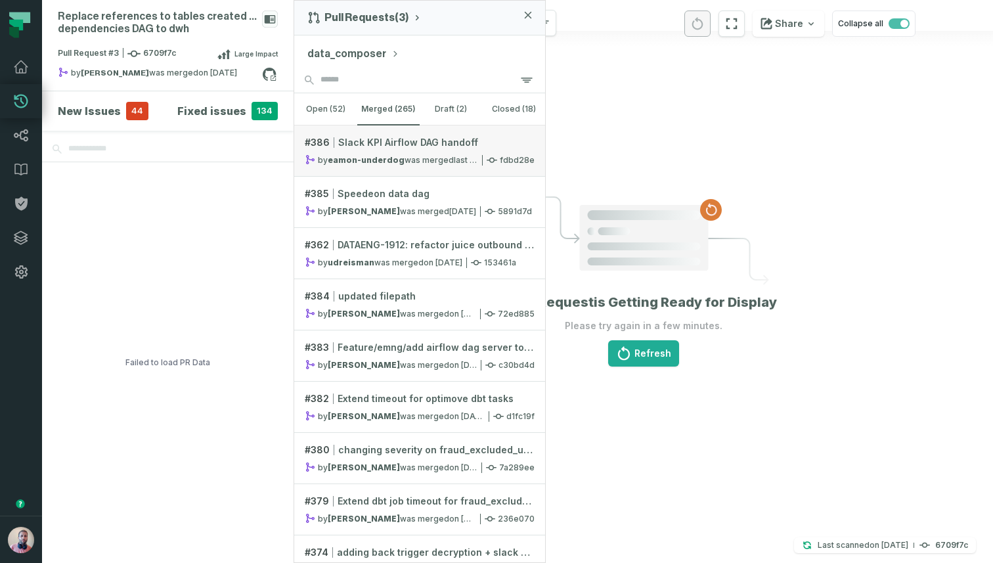
click at [403, 147] on span "Slack KPI Airflow DAG handoff" at bounding box center [408, 142] width 140 height 13
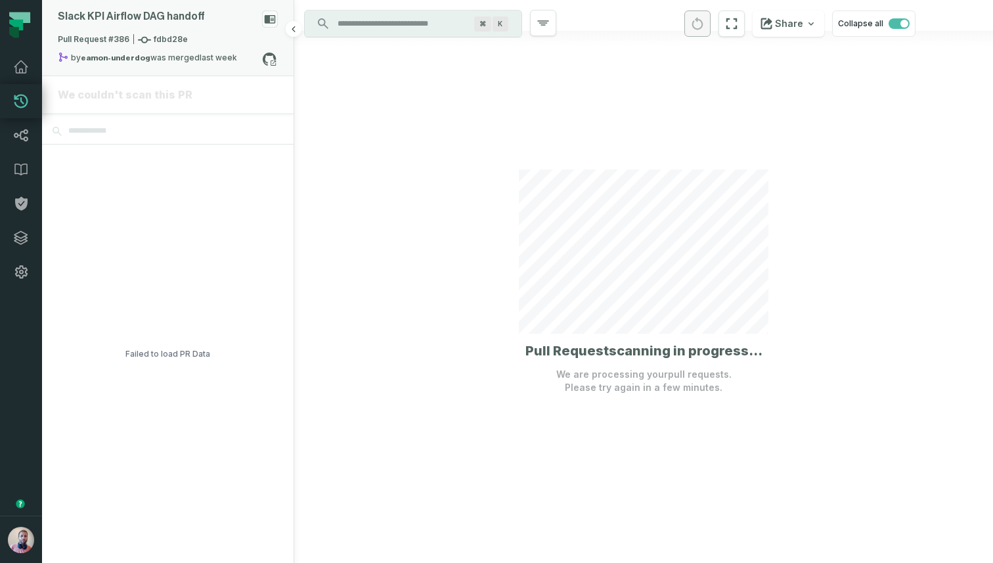
click at [164, 18] on div "Slack KPI Airflow DAG handoff" at bounding box center [131, 17] width 147 height 12
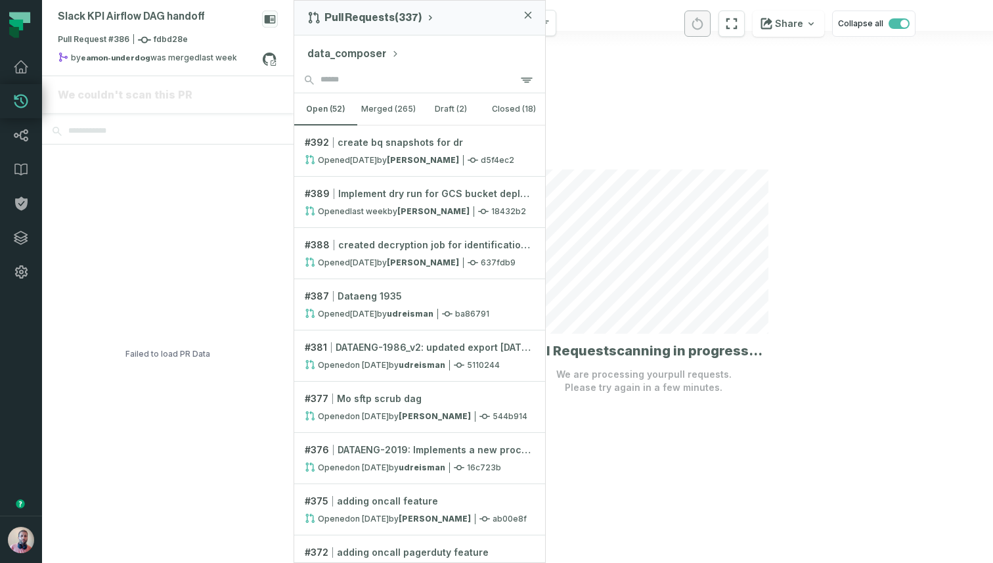
click at [364, 51] on button "data_composer" at bounding box center [353, 54] width 92 height 16
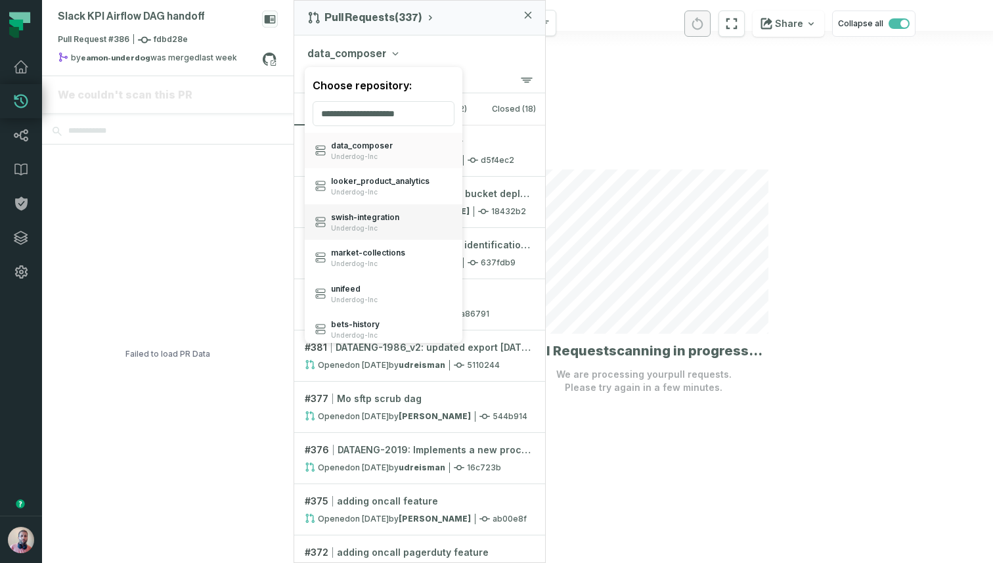
scroll to position [122, 0]
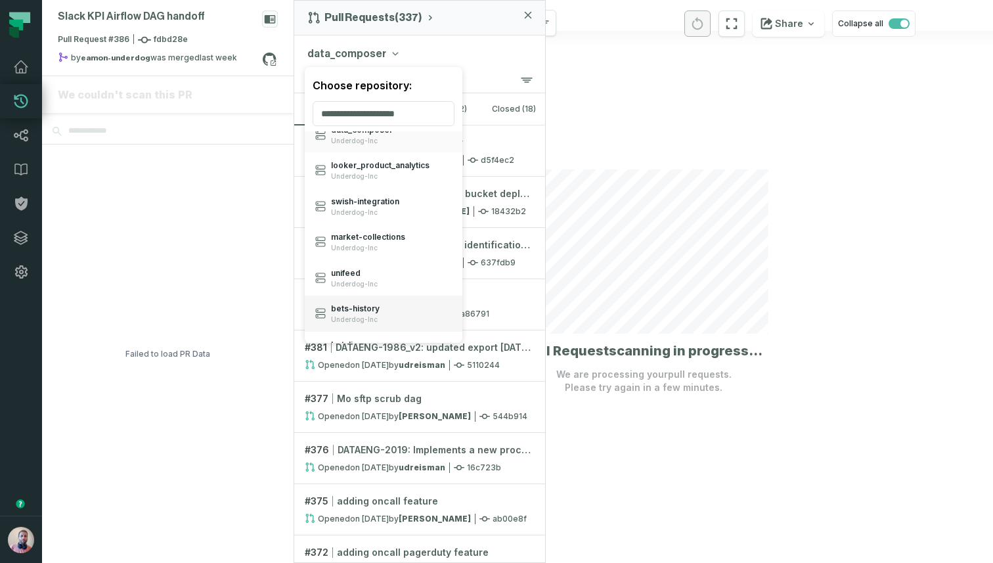
click at [379, 308] on div "bets- history Underdog-Inc" at bounding box center [384, 313] width 158 height 36
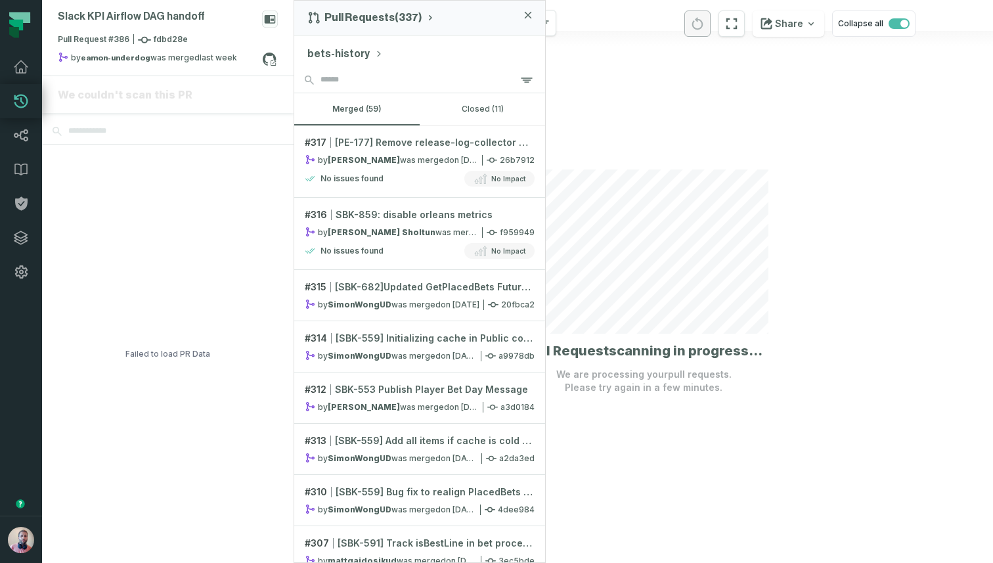
click at [348, 56] on button "bets-history" at bounding box center [345, 54] width 76 height 16
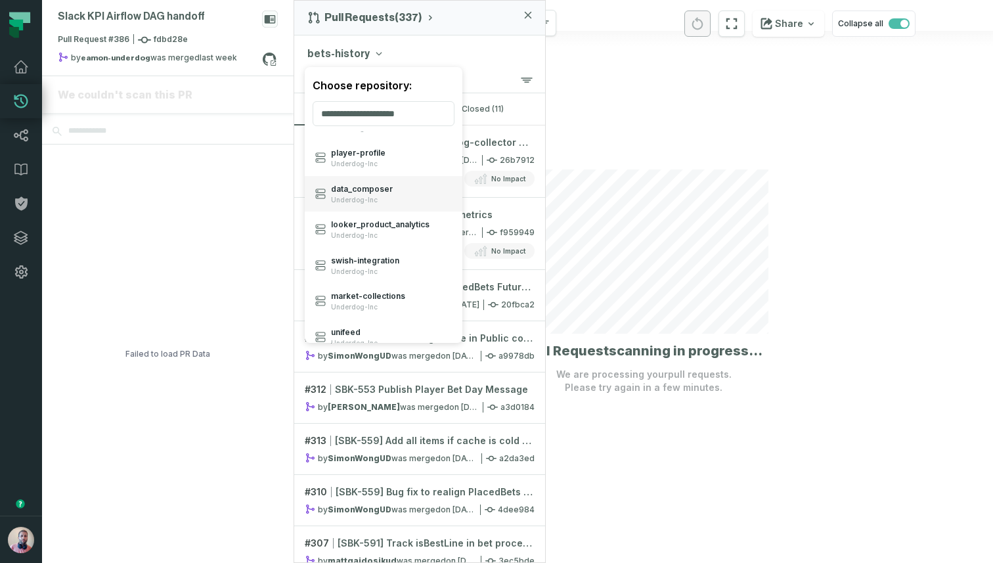
scroll to position [5, 0]
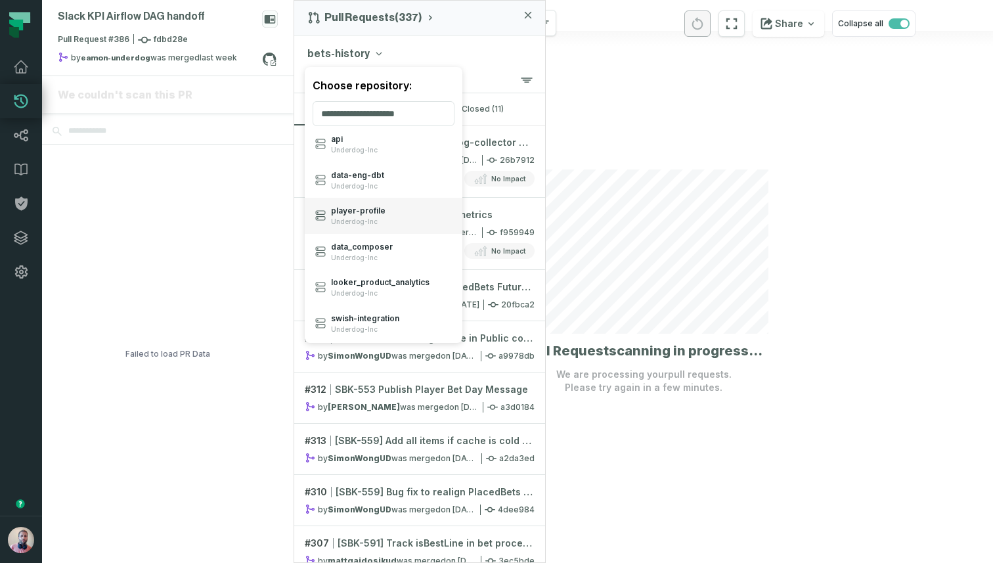
click at [364, 209] on span "player- profile" at bounding box center [358, 211] width 55 height 11
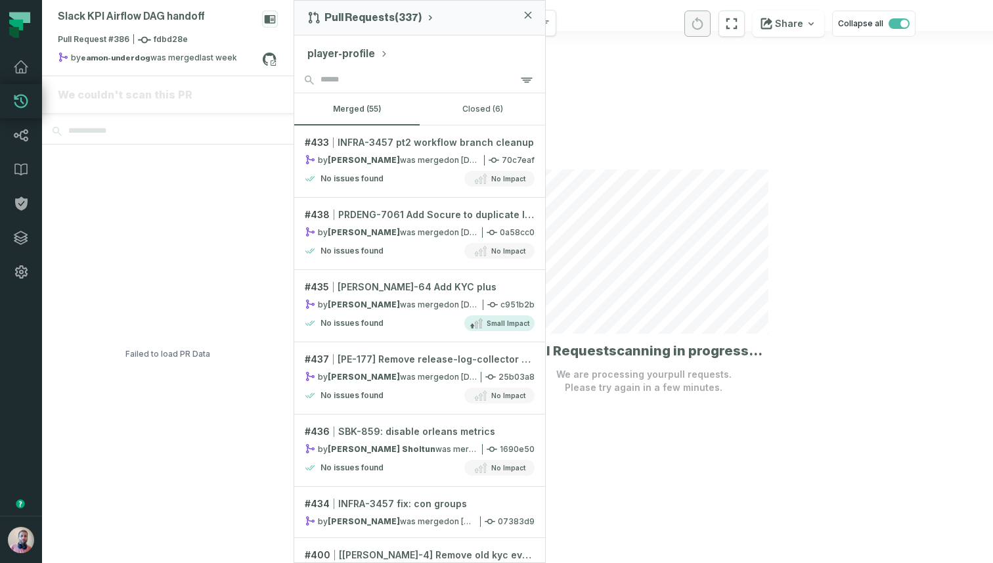
click at [363, 53] on button "player-profile" at bounding box center [347, 54] width 81 height 16
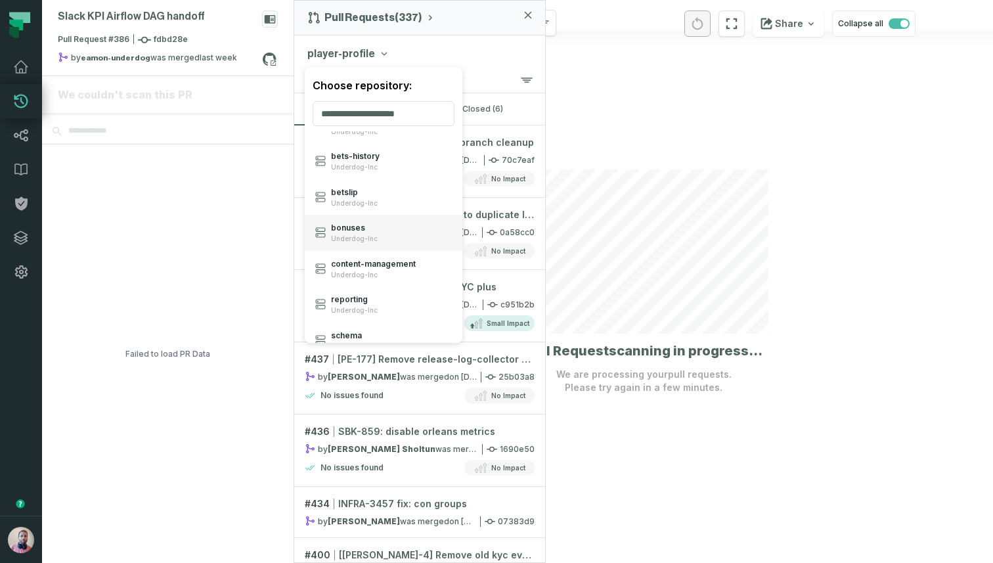
scroll to position [278, 0]
click at [383, 256] on span "content- management" at bounding box center [373, 260] width 85 height 11
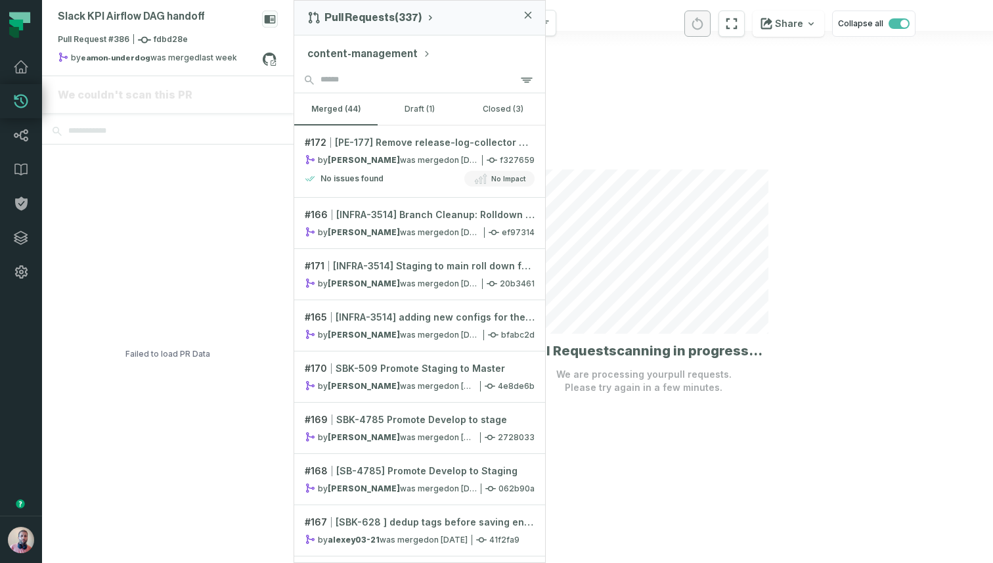
click at [358, 52] on button "content-management" at bounding box center [368, 54] width 123 height 16
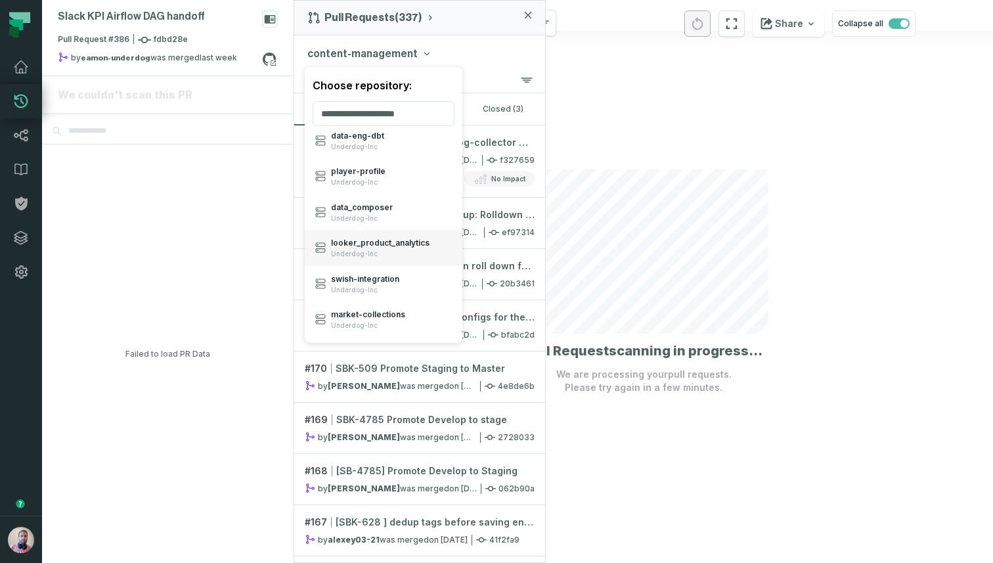
scroll to position [49, 0]
click at [365, 307] on span "market- collections" at bounding box center [368, 310] width 74 height 11
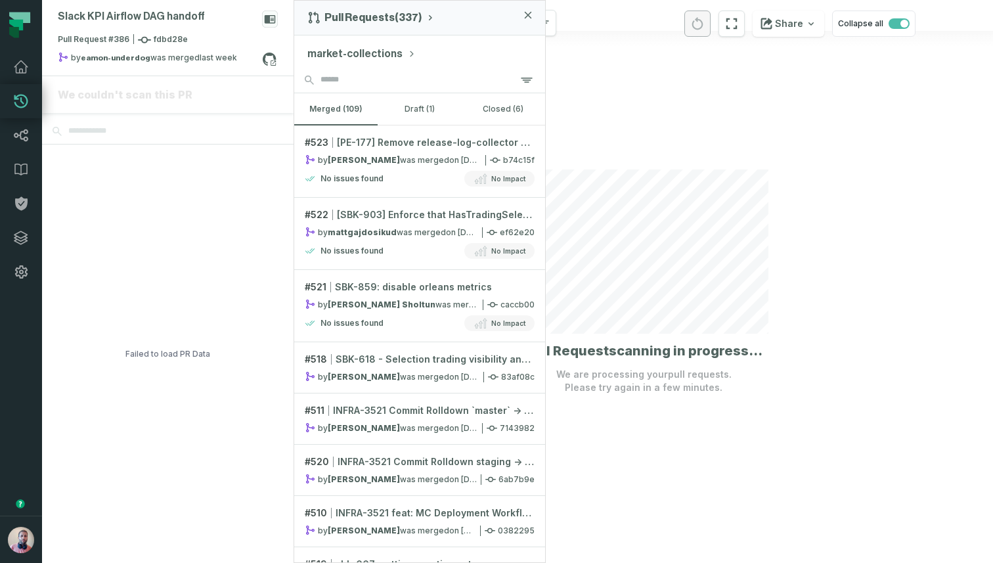
click at [377, 55] on button "market-collections" at bounding box center [361, 54] width 108 height 16
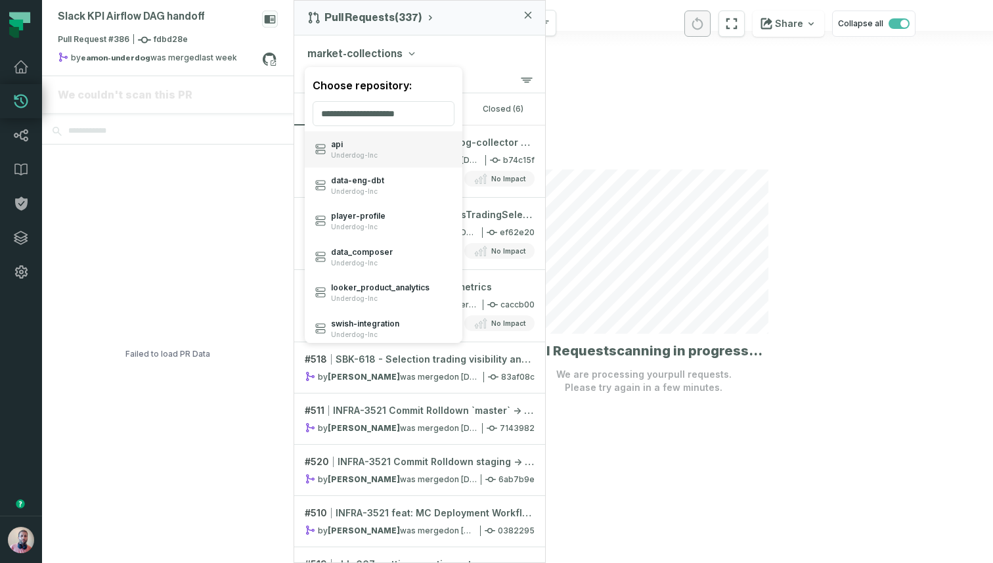
click at [367, 152] on span "Underdog-Inc" at bounding box center [354, 155] width 47 height 9
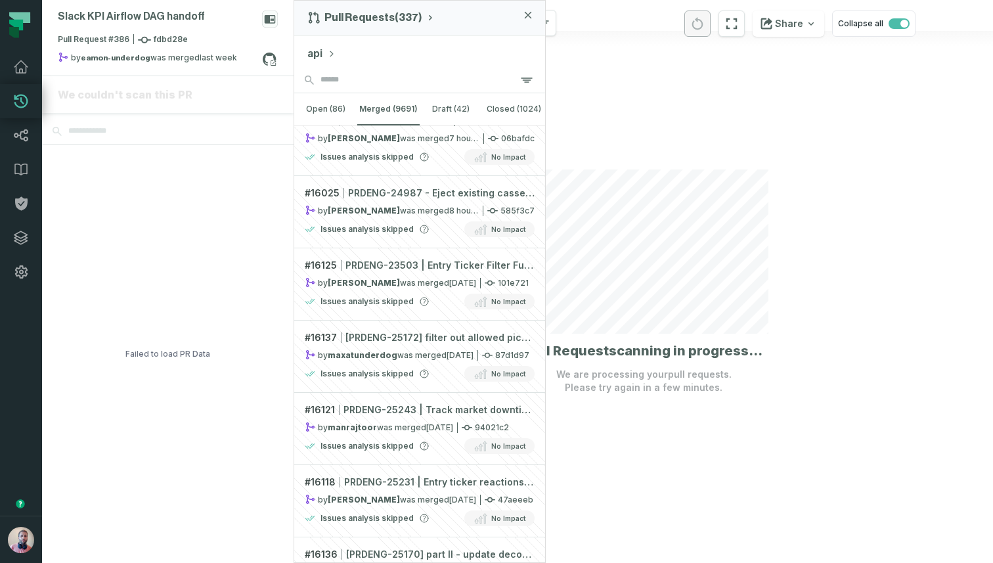
scroll to position [23, 0]
click at [328, 109] on button "open (86)" at bounding box center [325, 109] width 63 height 32
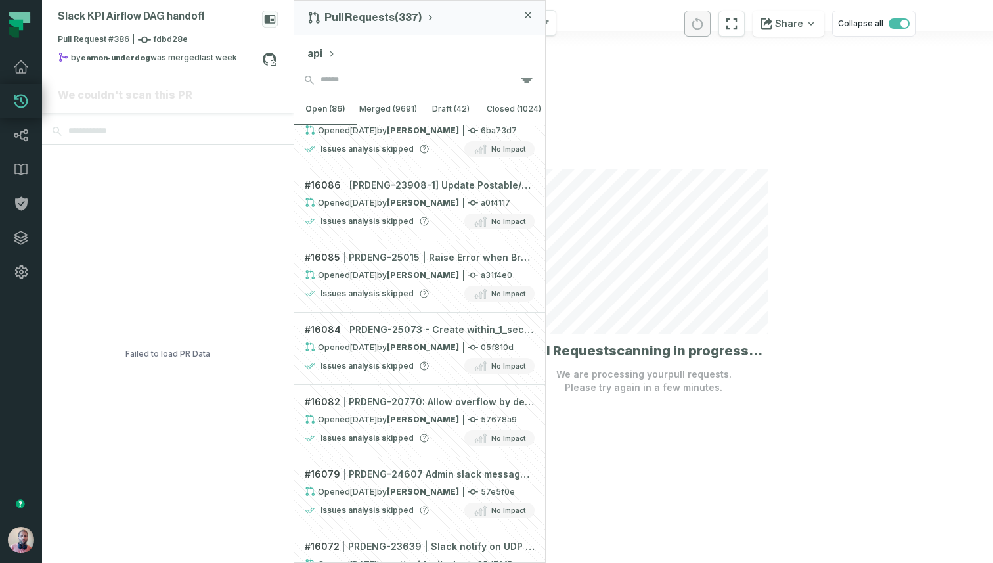
scroll to position [1116, 0]
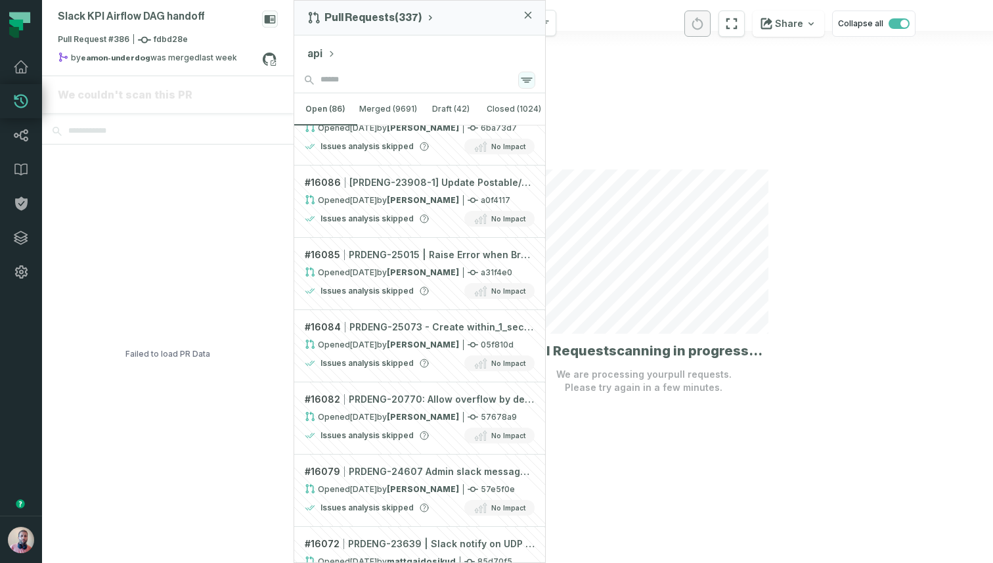
click at [528, 79] on icon "button" at bounding box center [526, 80] width 11 height 4
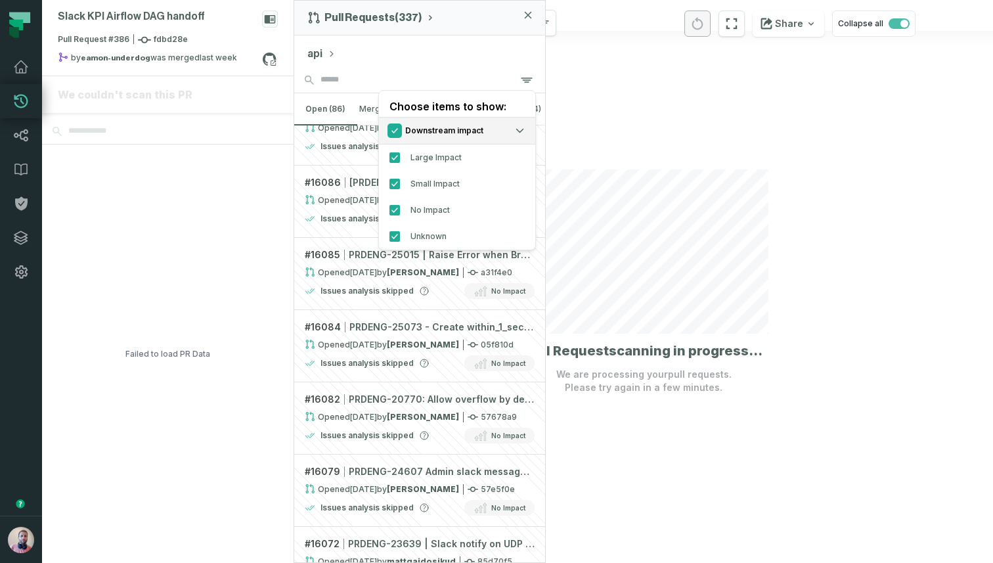
click at [399, 133] on button "Check/Uncheck all Downstream impact options" at bounding box center [394, 130] width 11 height 11
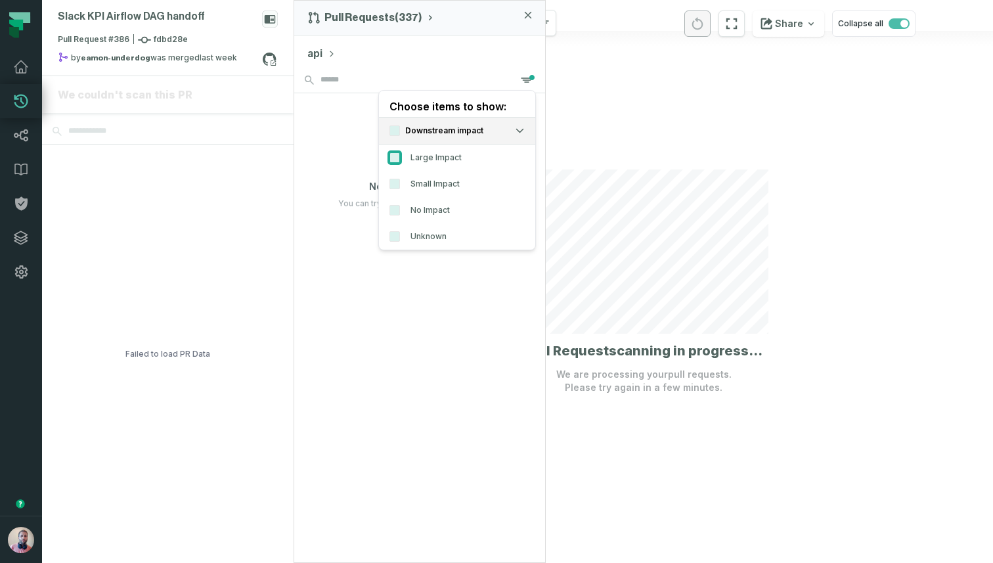
click at [396, 161] on button "Large Impact" at bounding box center [394, 157] width 11 height 11
click at [347, 168] on link "# 6896 ⚡️ FGN-2383 - Fix rivals query and pickem lobby inefficiencies by Jerrod…" at bounding box center [419, 161] width 251 height 72
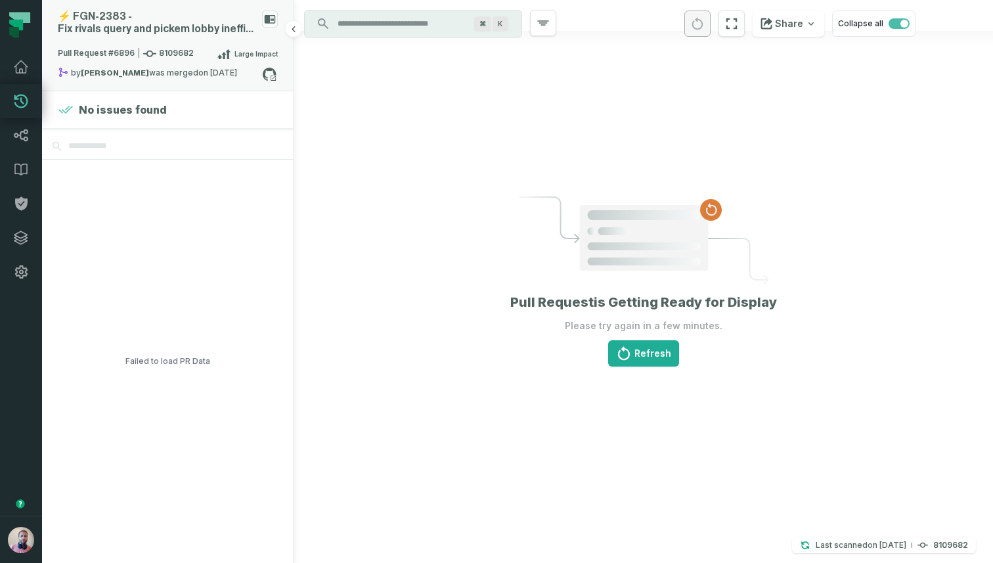
click at [177, 28] on div "⚡️ FGN- 2383 - Fix rivals query and pickem lobby inefficiencies" at bounding box center [157, 23] width 199 height 25
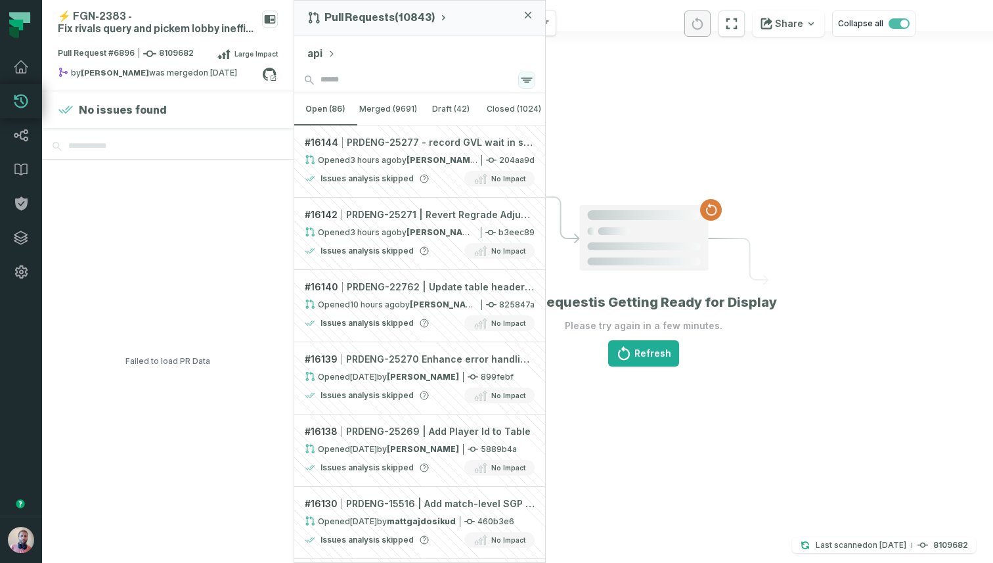
click at [529, 80] on icon "button" at bounding box center [526, 80] width 11 height 4
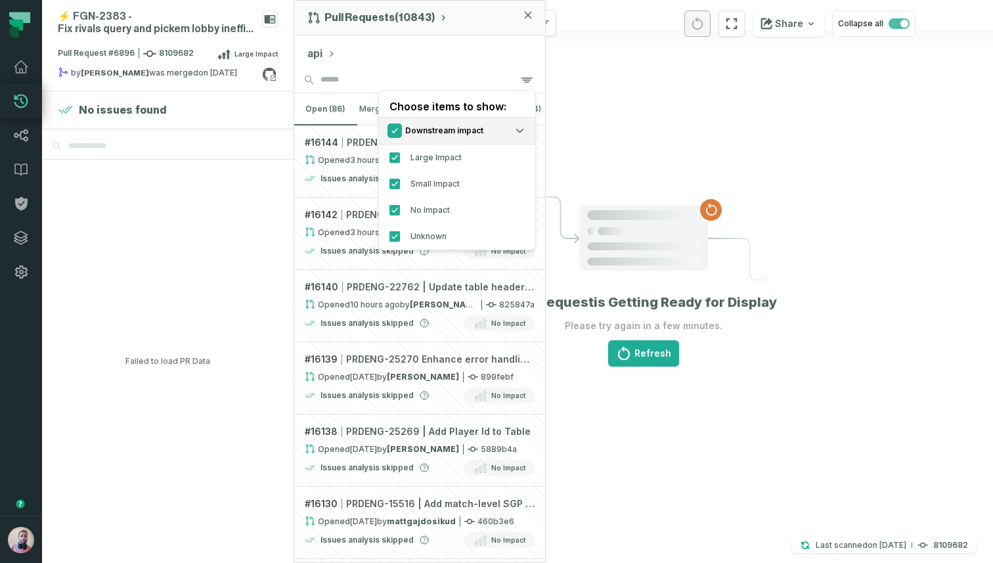
click at [399, 131] on button "Check/Uncheck all Downstream impact options" at bounding box center [394, 130] width 11 height 11
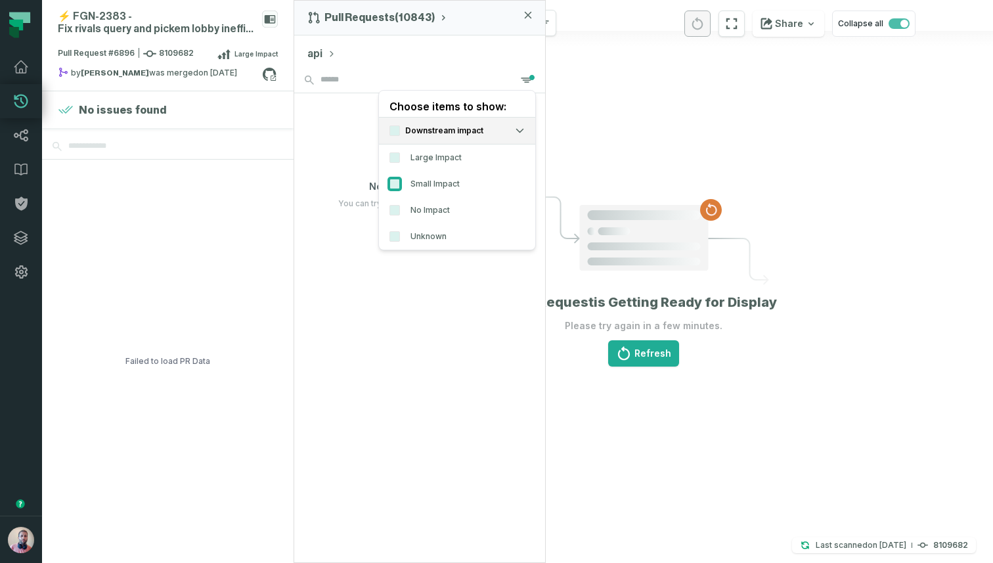
click at [396, 183] on button "Small Impact" at bounding box center [394, 184] width 11 height 11
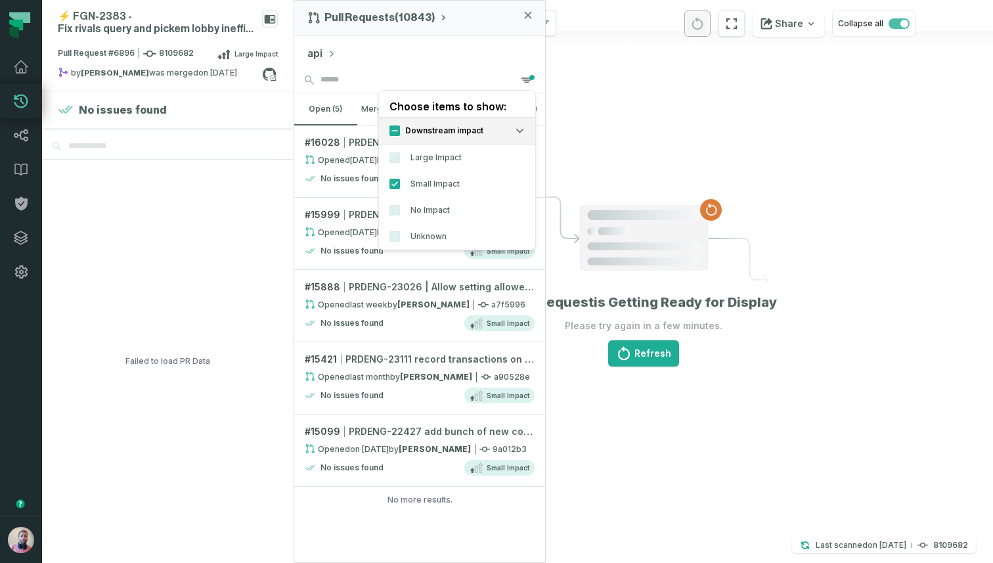
click at [437, 59] on div "api" at bounding box center [419, 51] width 251 height 32
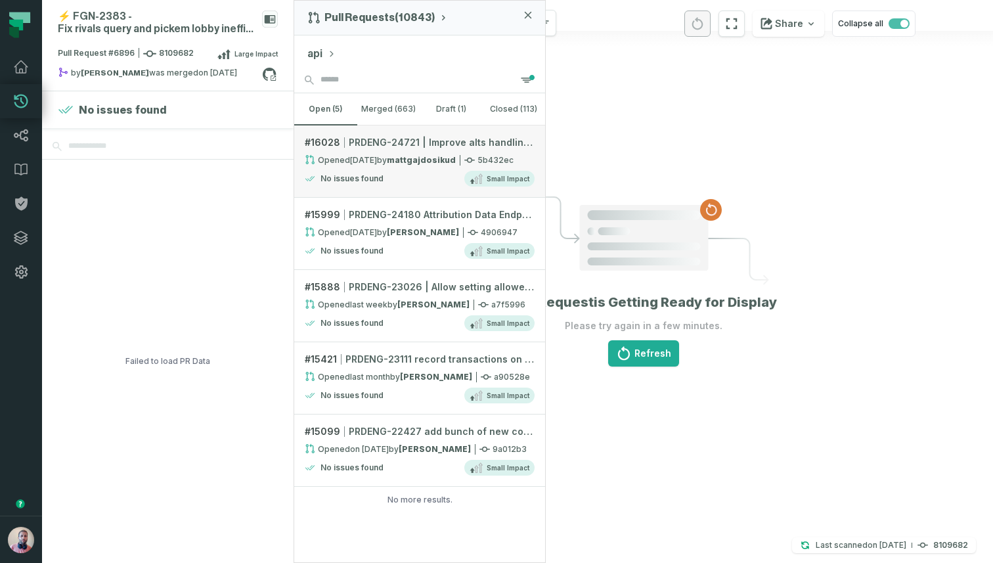
click at [422, 169] on link "# 16028 PRDENG-24721 | Improve alts handling, mostly live alts Opened 10/8/2025…" at bounding box center [419, 161] width 251 height 72
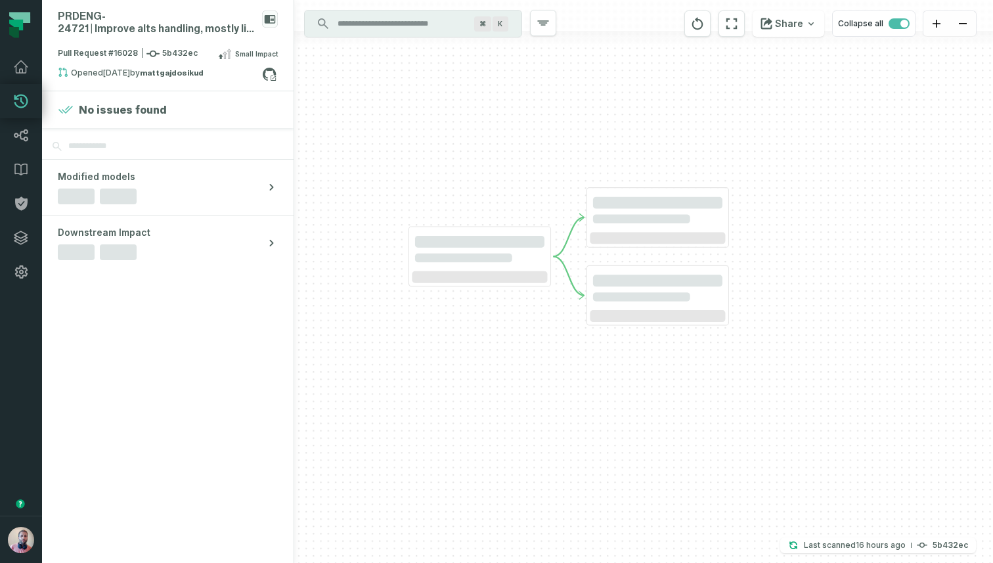
drag, startPoint x: 545, startPoint y: 162, endPoint x: 508, endPoint y: 202, distance: 54.8
click at [508, 202] on div at bounding box center [643, 281] width 699 height 563
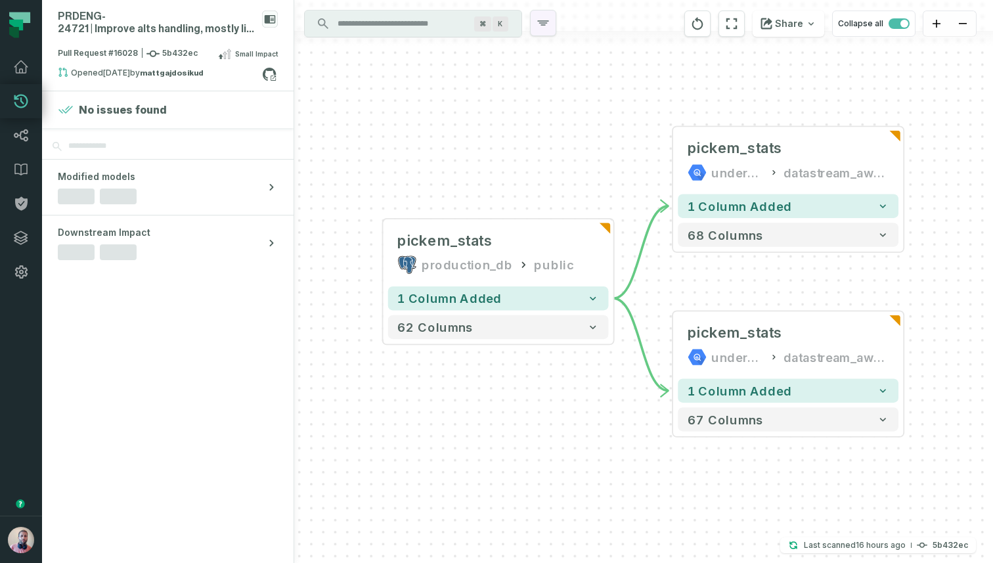
click at [550, 22] on icon "button" at bounding box center [543, 23] width 16 height 16
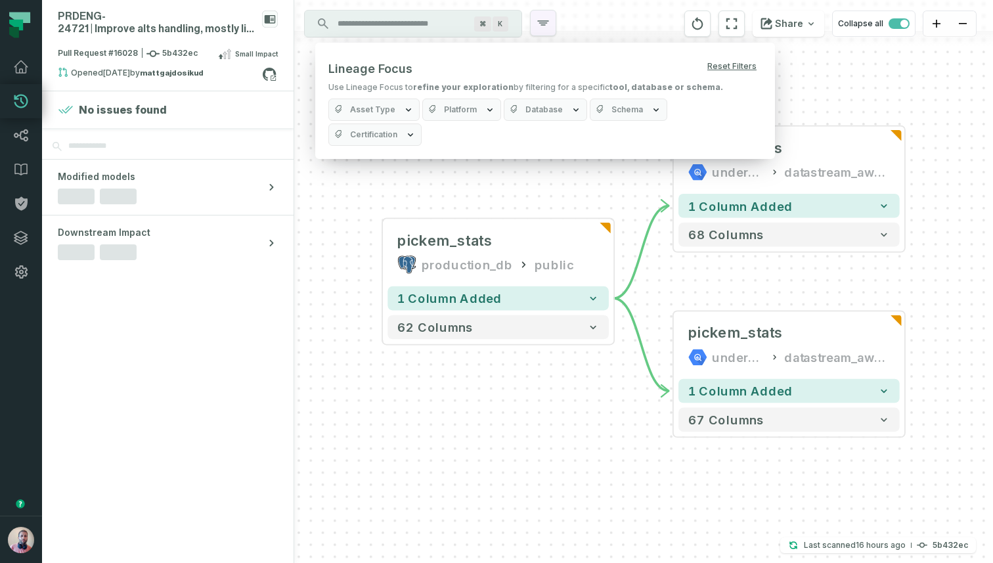
click at [550, 22] on icon "button" at bounding box center [543, 23] width 16 height 16
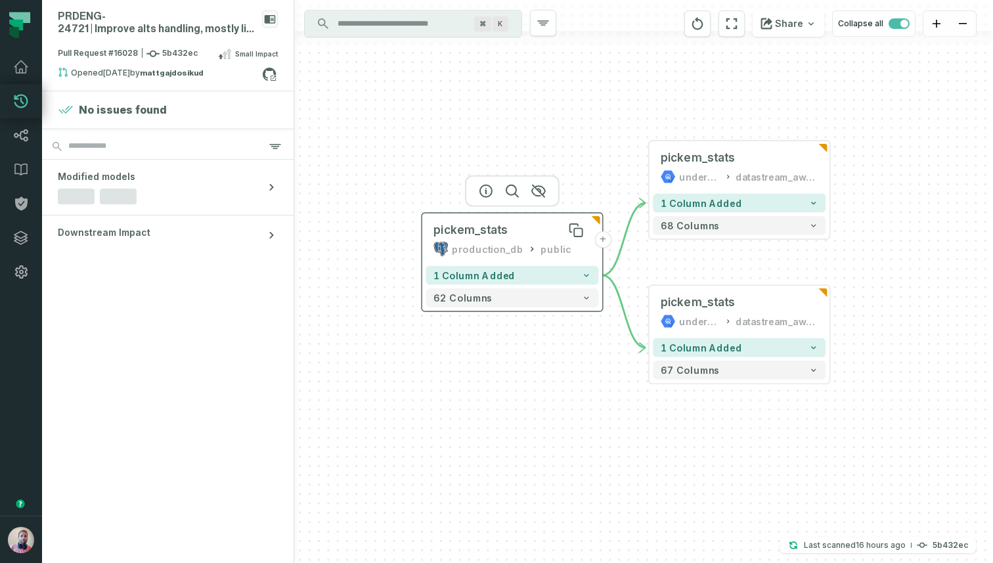
click at [494, 236] on div "pickem_stats" at bounding box center [470, 230] width 74 height 15
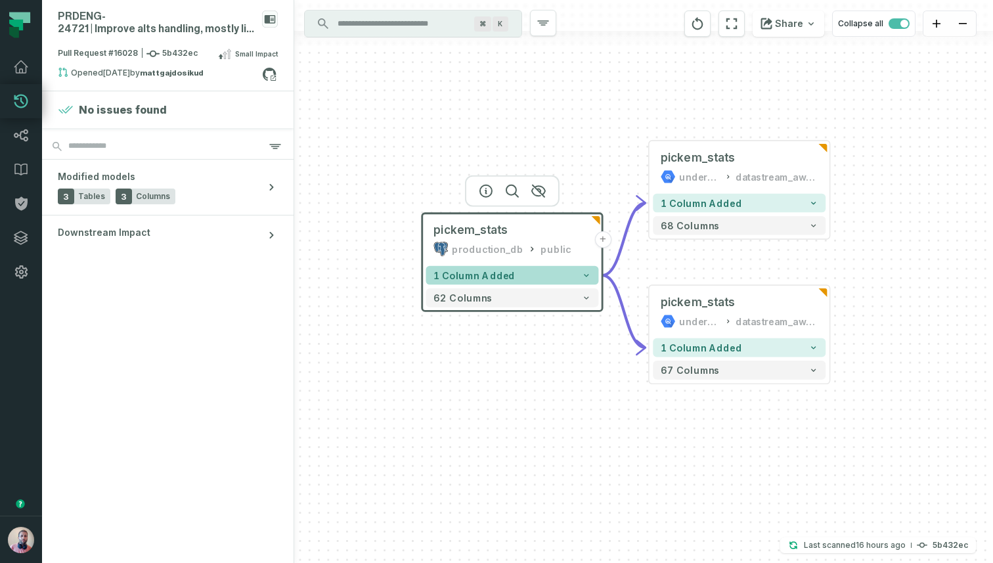
click at [498, 274] on span "1 column added" at bounding box center [473, 274] width 81 height 11
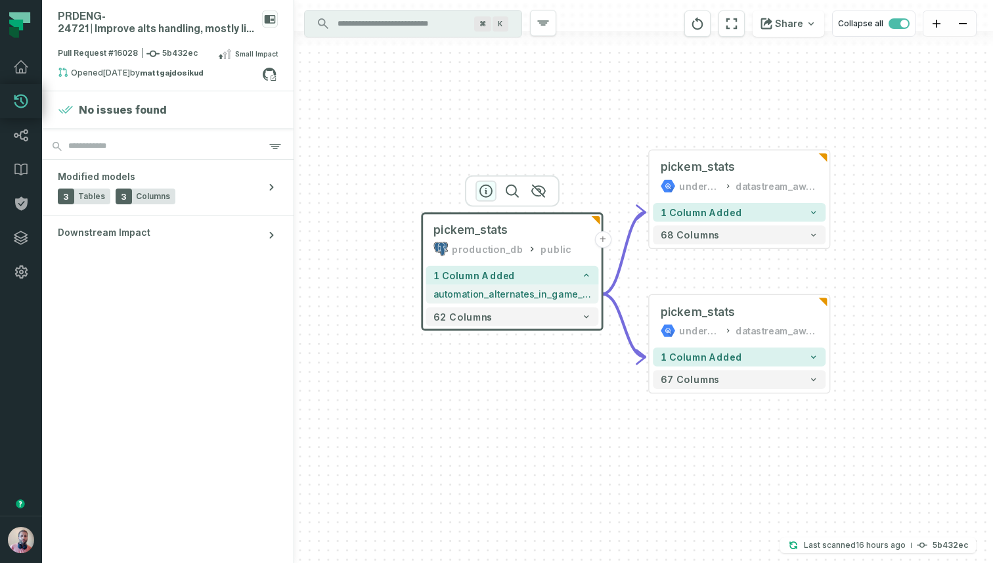
click at [483, 186] on icon "button" at bounding box center [486, 191] width 16 height 16
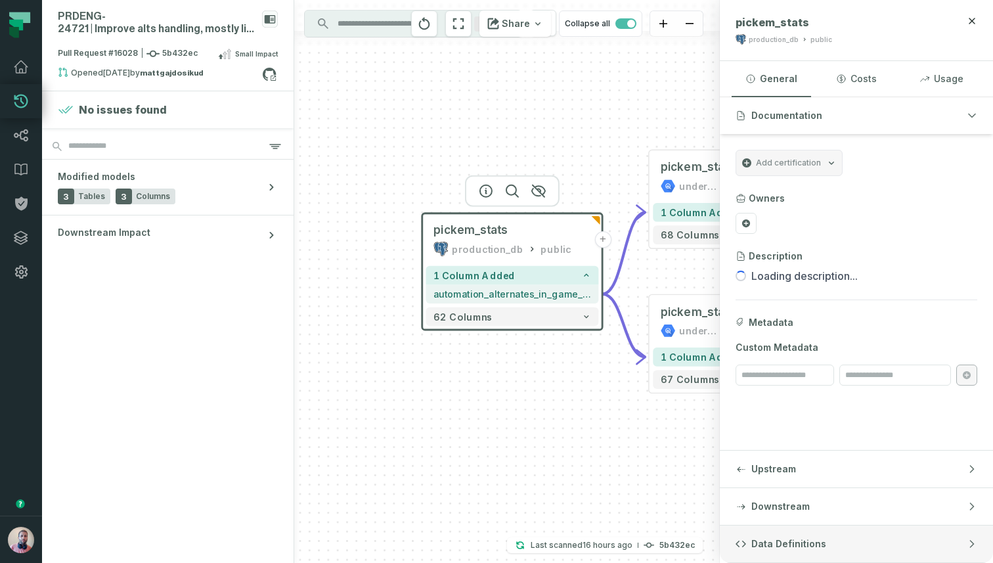
click at [769, 547] on span "Data Definitions" at bounding box center [788, 543] width 75 height 13
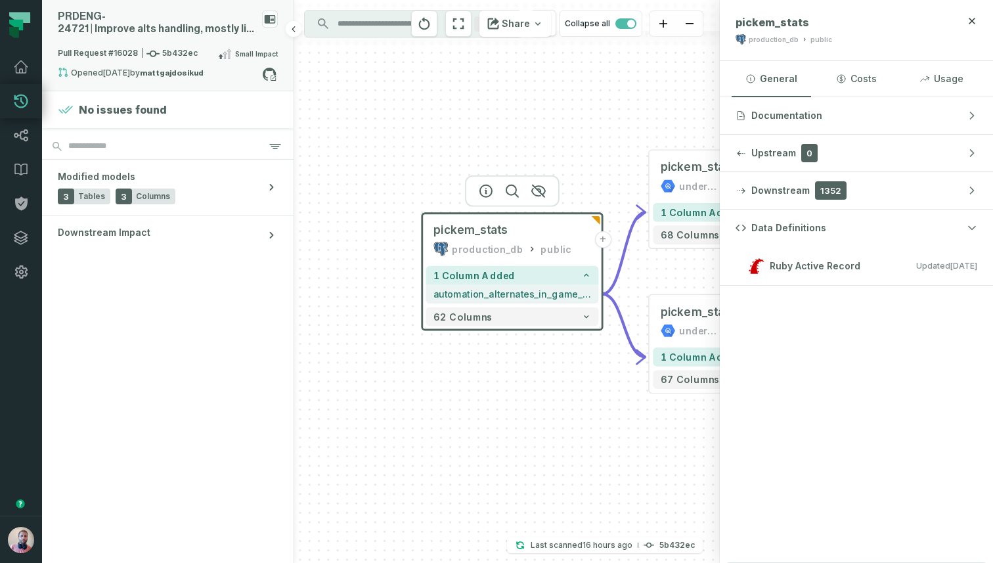
click at [204, 36] on div "PRDENG- 24721 | Improve alts handling, mostly live alts" at bounding box center [168, 28] width 220 height 35
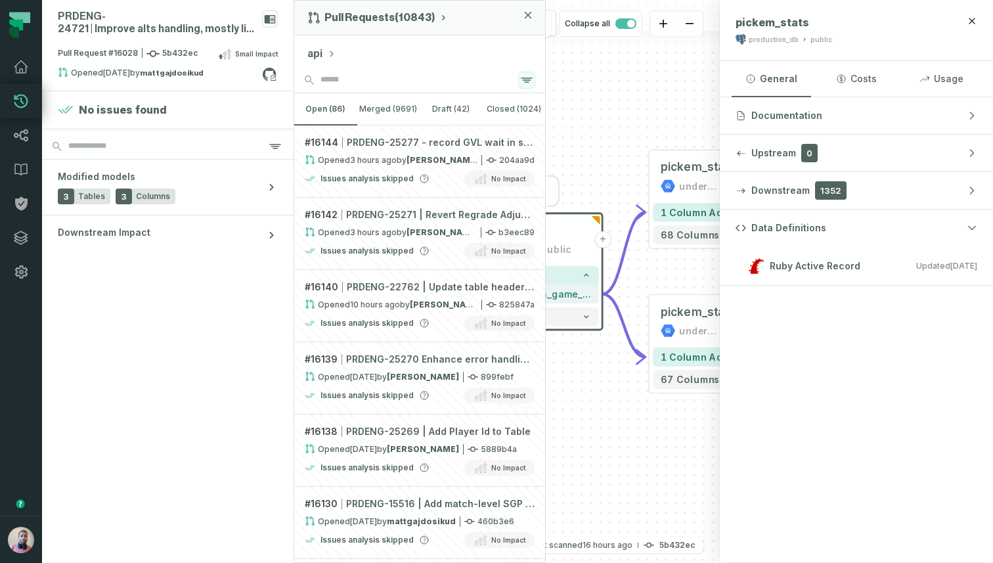
click at [525, 81] on icon "button" at bounding box center [527, 80] width 16 height 16
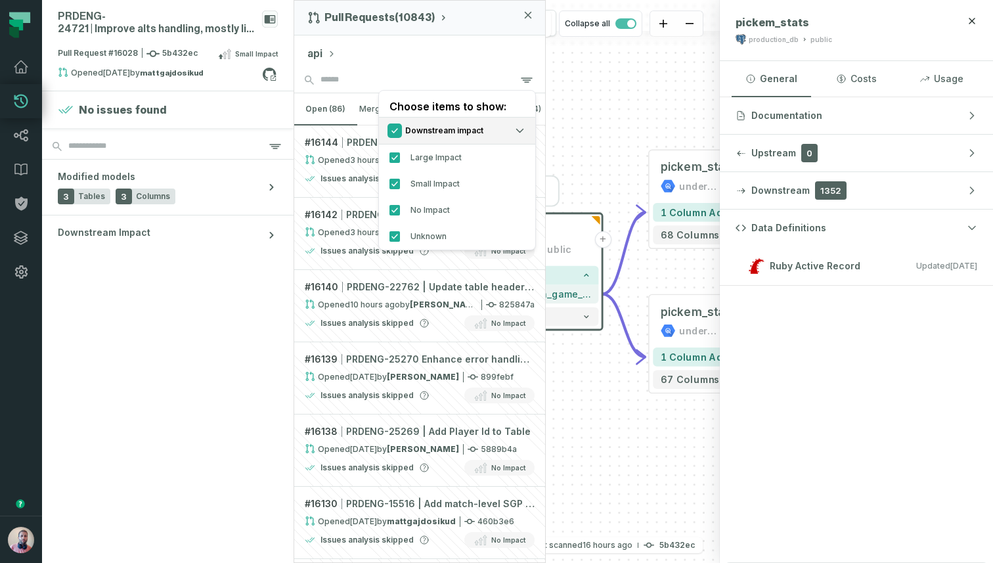
click at [390, 130] on button "Check/Uncheck all Downstream impact options" at bounding box center [394, 130] width 11 height 11
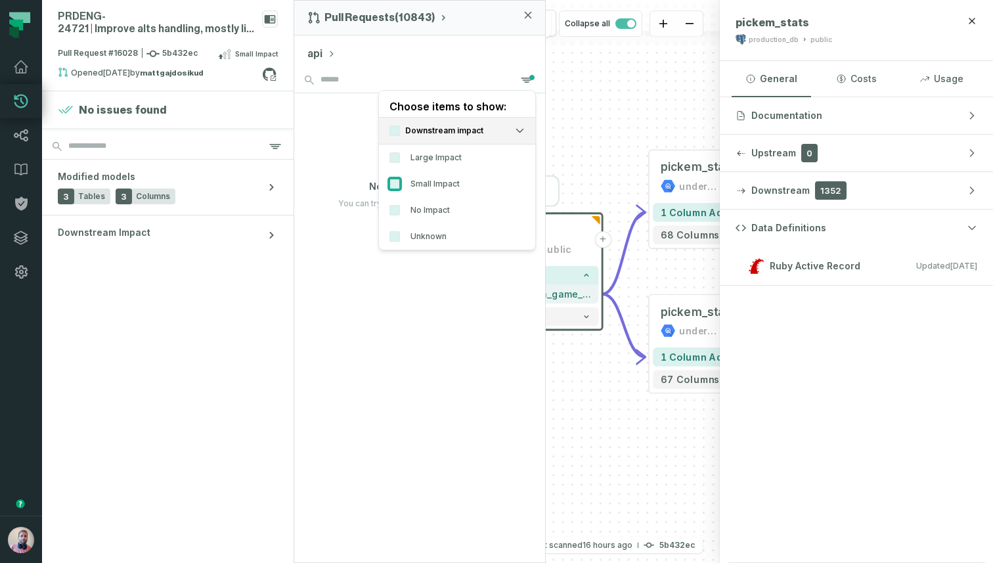
click at [391, 183] on button "Small Impact" at bounding box center [394, 184] width 11 height 11
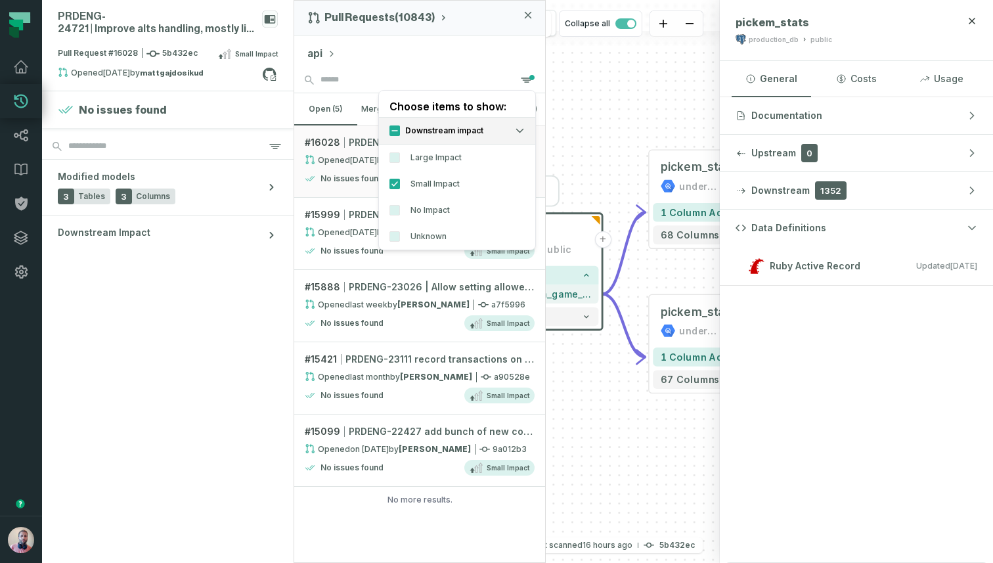
click at [483, 44] on div "api" at bounding box center [419, 51] width 251 height 32
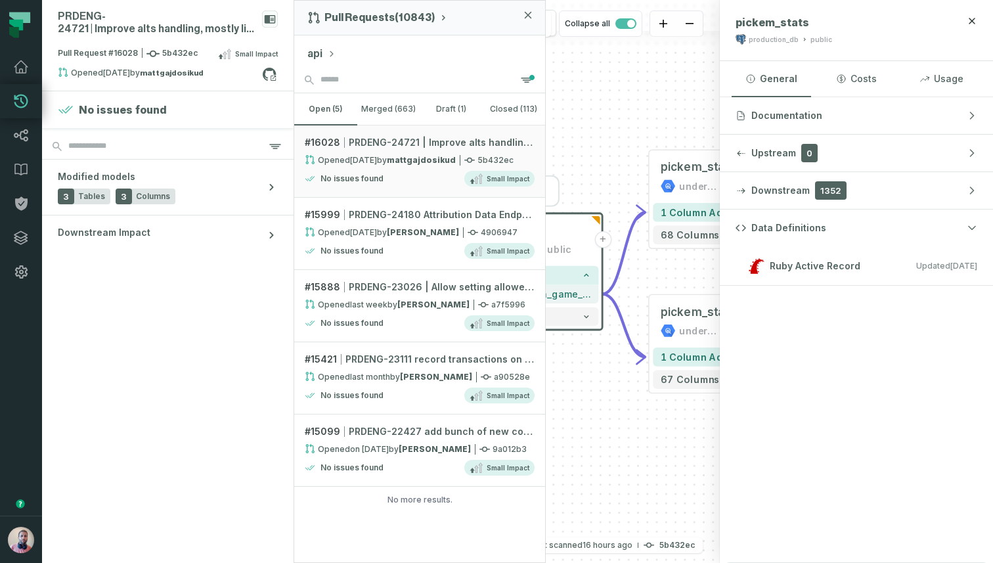
click at [619, 81] on div "+ pickem_stats underdog-inc datastream_aws_fantasy_public + 1 column added 68 c…" at bounding box center [507, 281] width 426 height 563
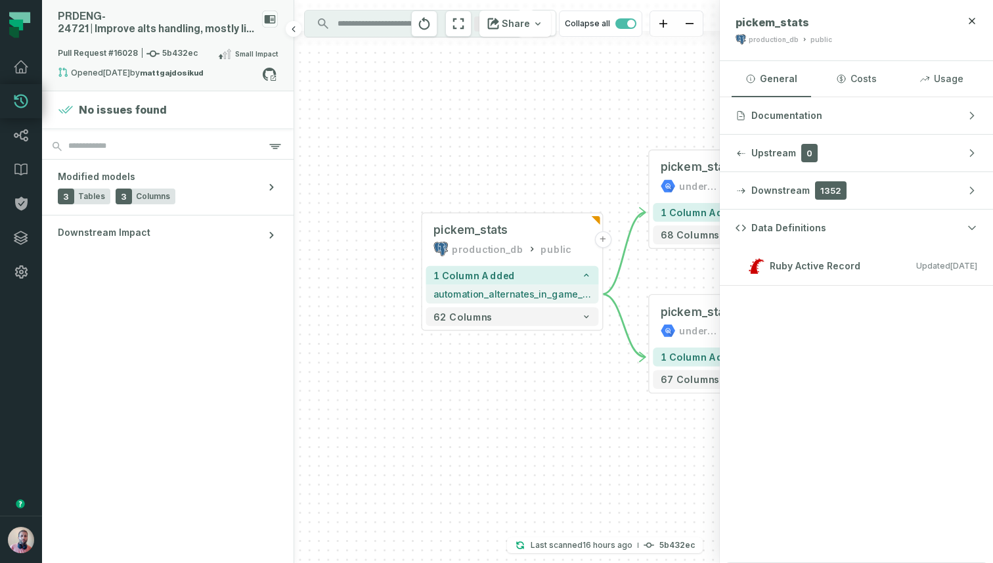
click at [162, 40] on div "PRDENG- 24721 | Improve alts handling, mostly live alts" at bounding box center [168, 28] width 220 height 35
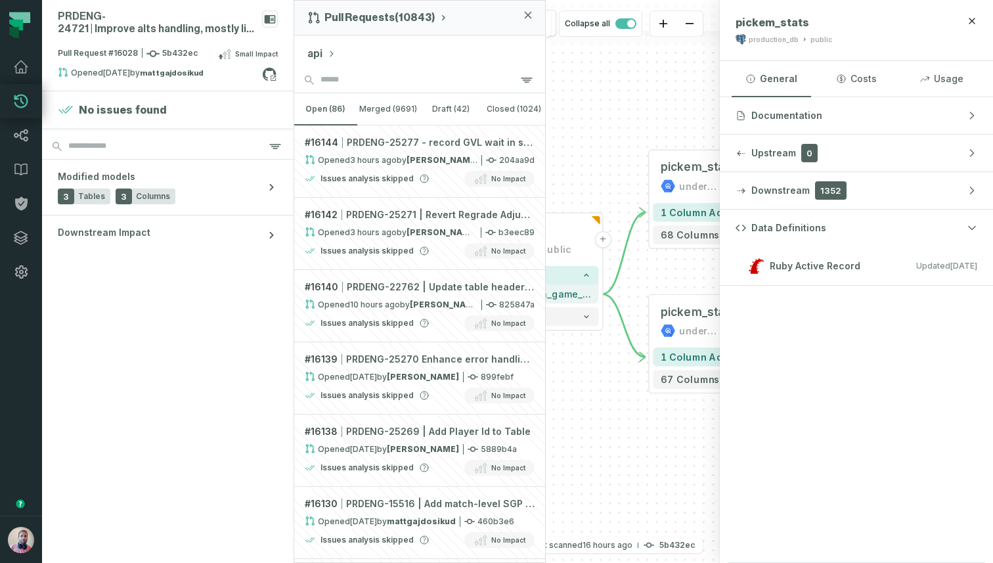
click at [621, 80] on div "+ pickem_stats underdog-inc datastream_aws_fantasy_public + 1 column added 68 c…" at bounding box center [507, 281] width 426 height 563
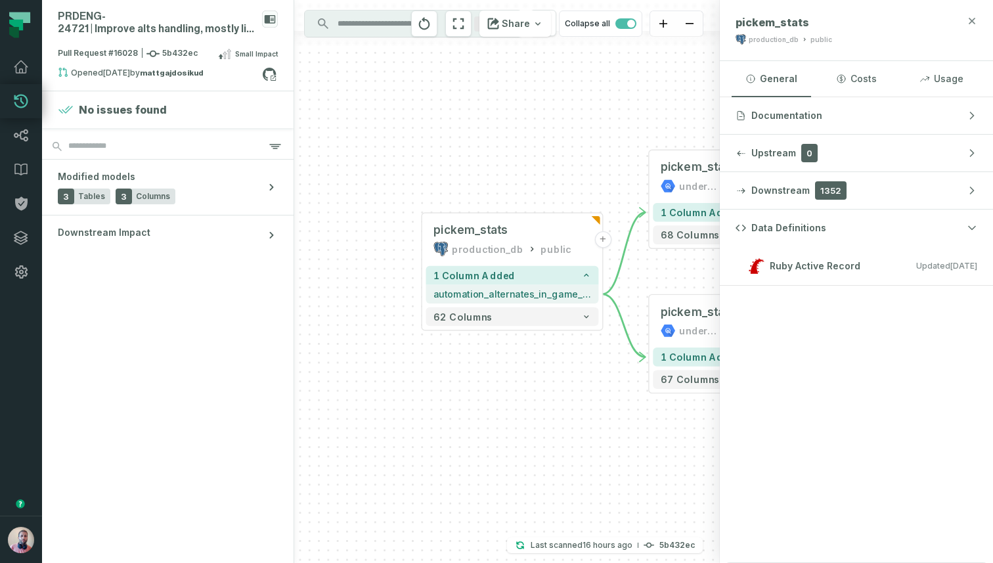
click at [972, 19] on icon "button" at bounding box center [972, 21] width 6 height 6
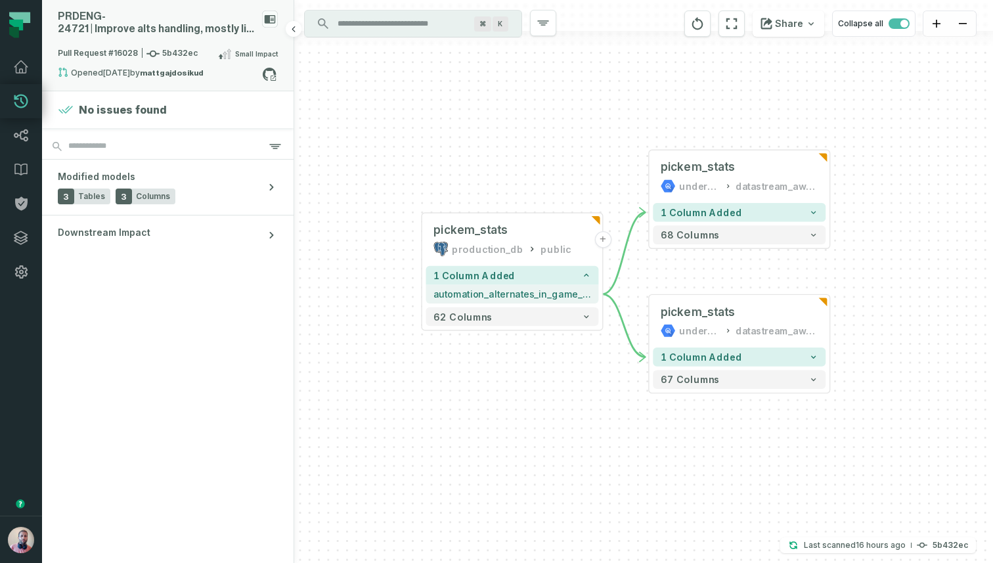
click at [173, 47] on span "Pull Request #16028 5b432ec" at bounding box center [128, 53] width 140 height 13
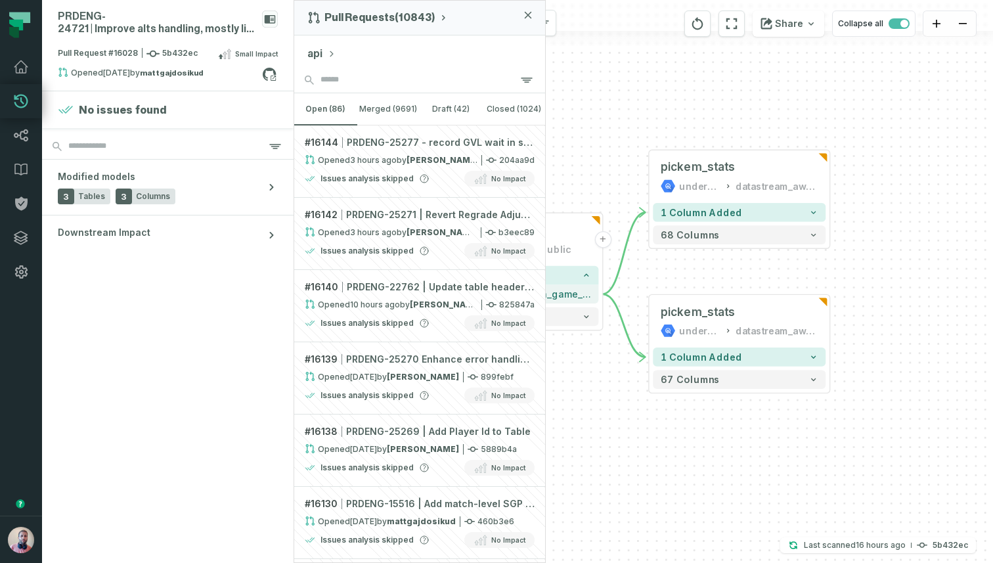
click at [530, 15] on icon "button" at bounding box center [528, 15] width 8 height 8
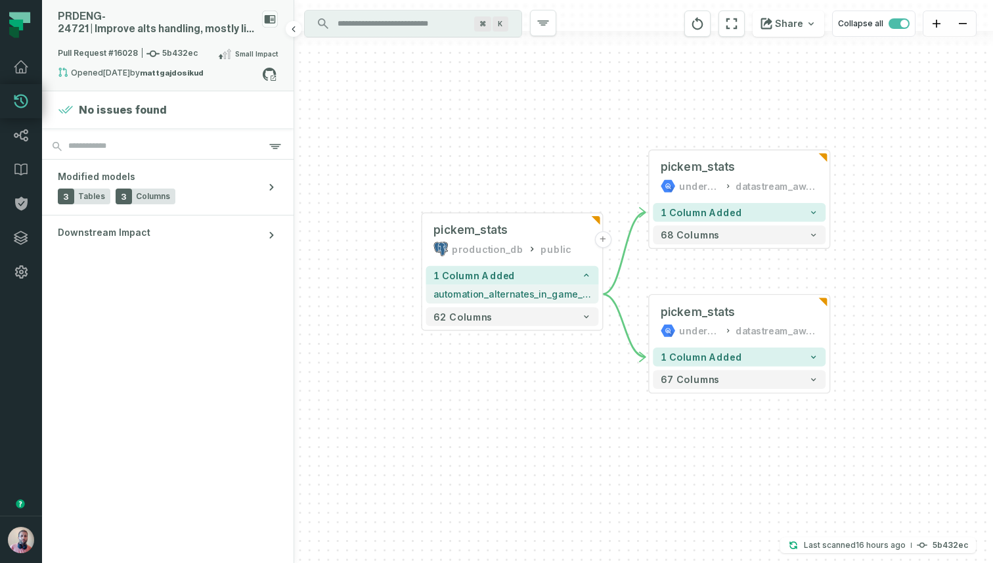
click at [122, 55] on span "Pull Request #16028 5b432ec" at bounding box center [128, 53] width 140 height 13
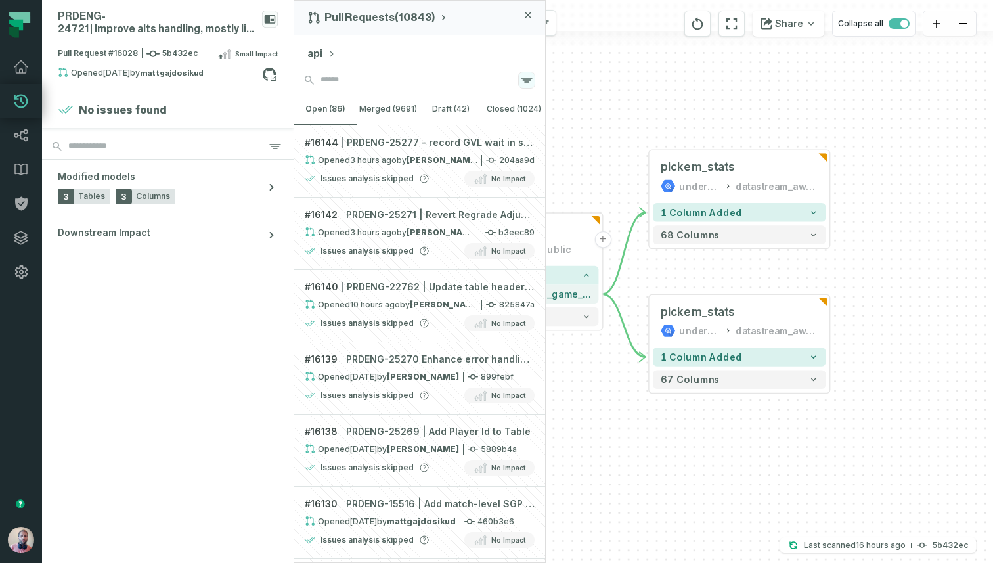
click at [525, 83] on icon "button" at bounding box center [527, 80] width 16 height 16
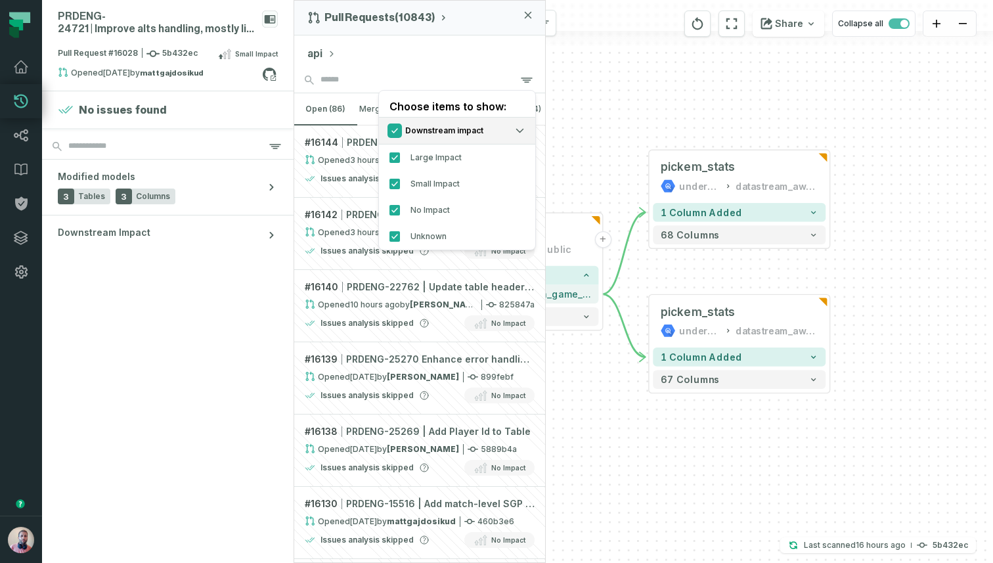
click at [398, 128] on button "Check/Uncheck all Downstream impact options" at bounding box center [394, 130] width 11 height 11
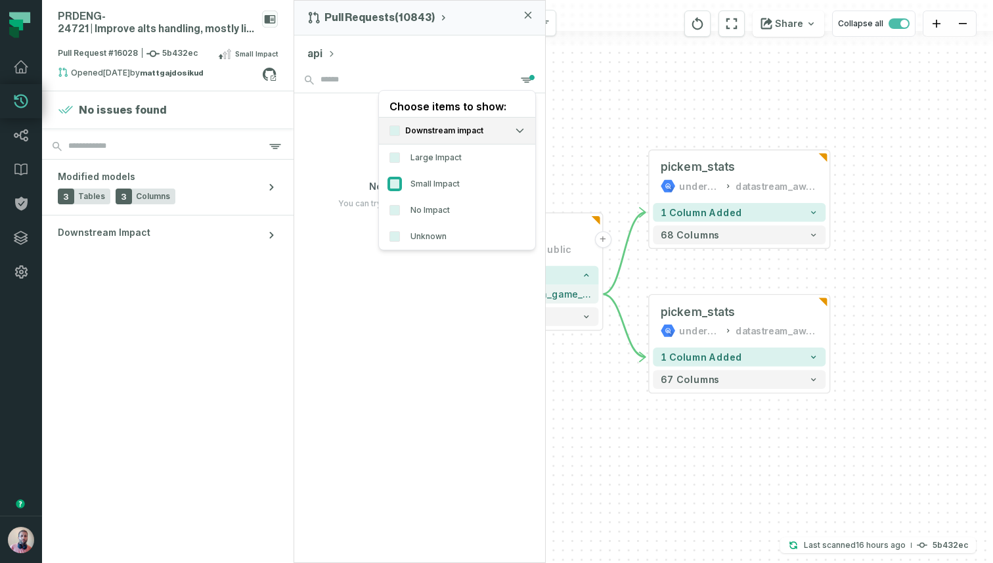
click at [392, 179] on button "Small Impact" at bounding box center [394, 184] width 11 height 11
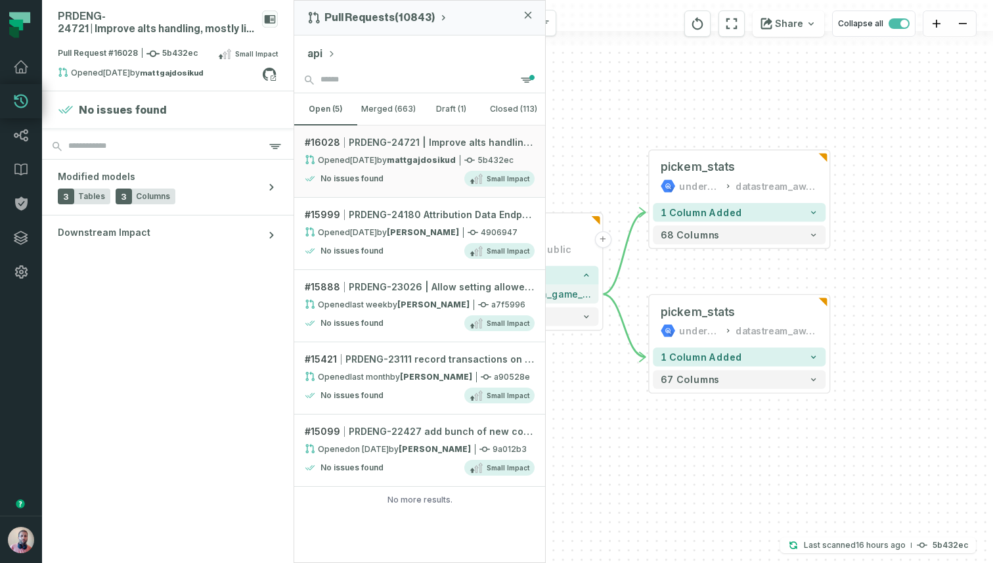
click at [481, 56] on div "api" at bounding box center [419, 51] width 251 height 32
click at [410, 229] on strong "Sahil Agarwal" at bounding box center [423, 232] width 72 height 10
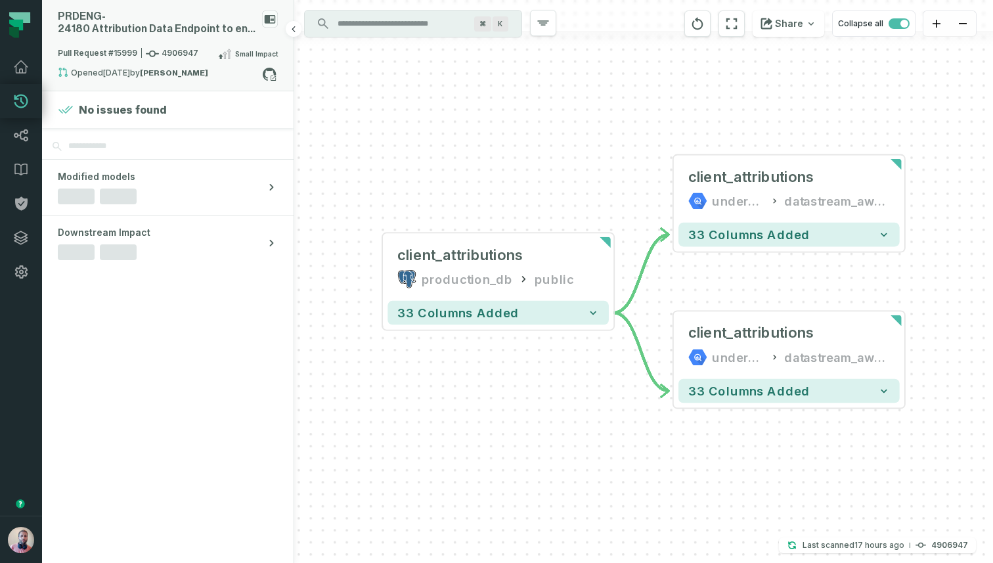
click at [181, 47] on span "Pull Request #15999 4906947" at bounding box center [128, 53] width 141 height 13
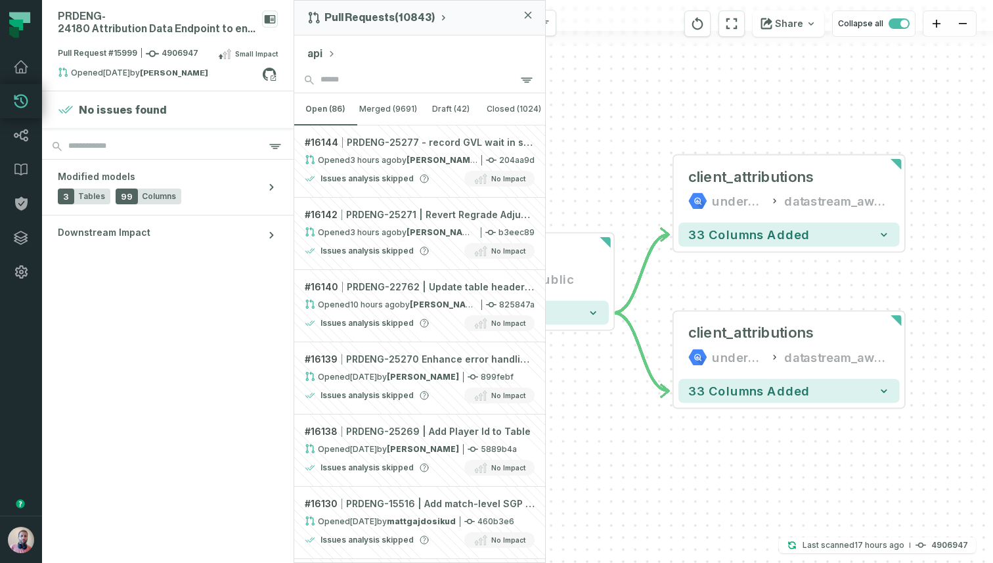
click at [531, 14] on icon "button" at bounding box center [528, 15] width 8 height 8
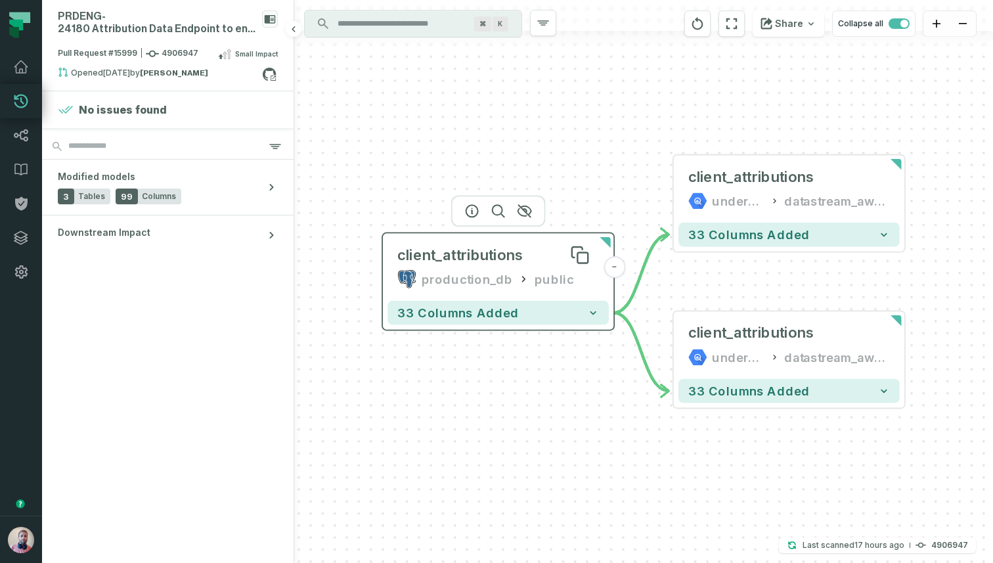
click at [428, 250] on div "client_attributions" at bounding box center [460, 255] width 126 height 19
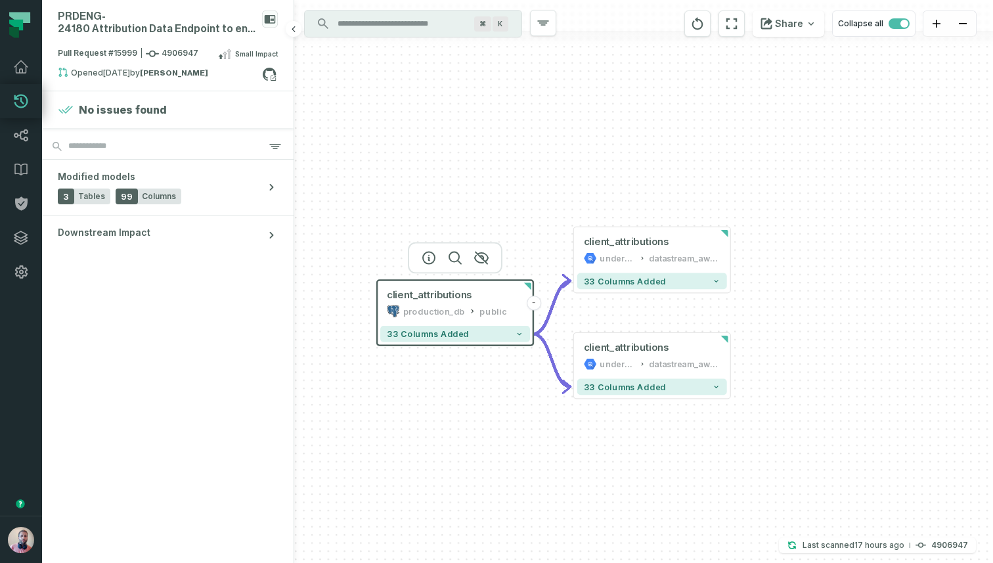
drag, startPoint x: 481, startPoint y: 378, endPoint x: 370, endPoint y: 350, distance: 113.9
click at [370, 350] on div "client_attributions production_db public - 33 columns added - client_attributio…" at bounding box center [643, 281] width 699 height 563
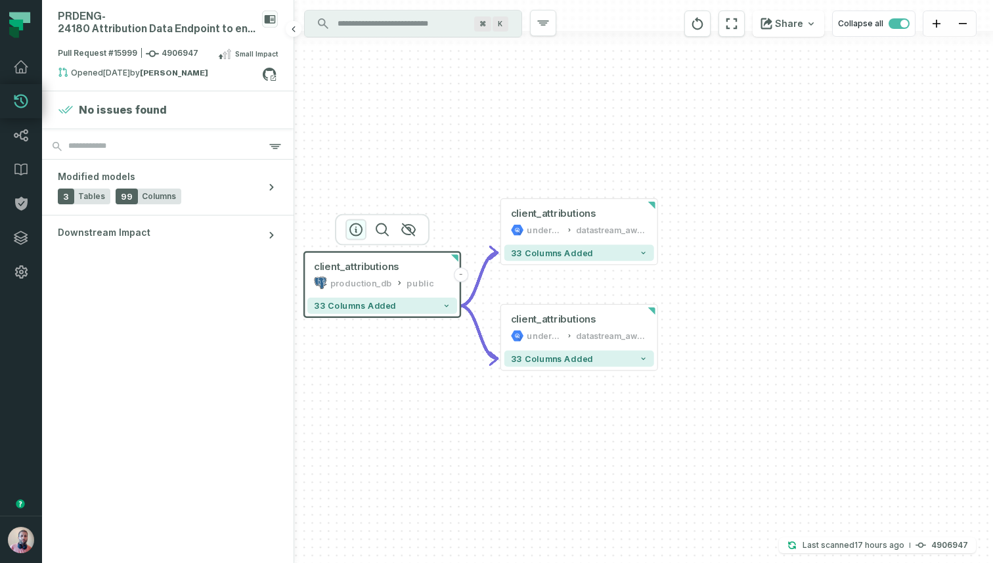
click at [357, 230] on icon "button" at bounding box center [356, 230] width 16 height 16
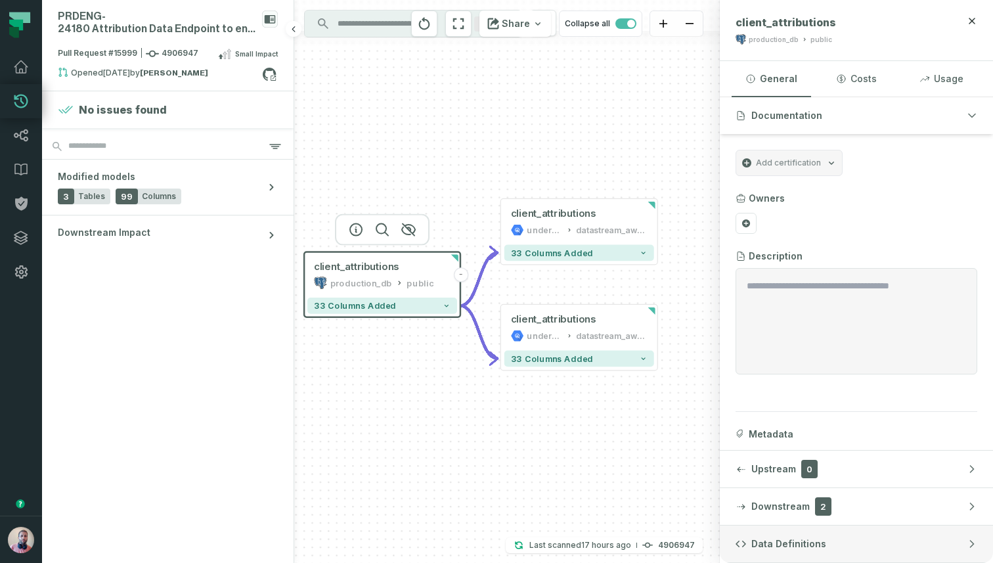
click at [771, 539] on span "Data Definitions" at bounding box center [788, 543] width 75 height 13
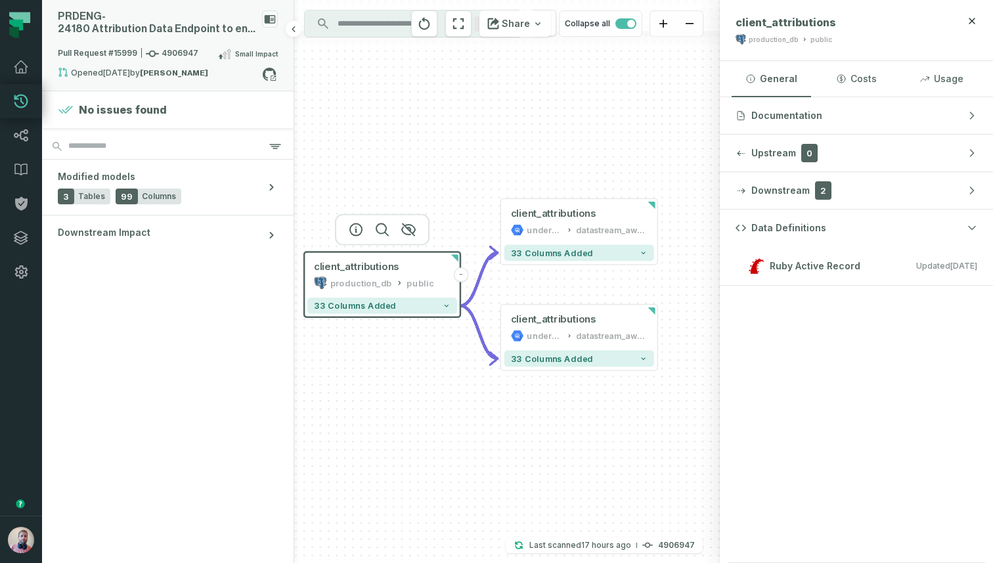
click at [174, 56] on span "Pull Request #15999 4906947" at bounding box center [128, 53] width 141 height 13
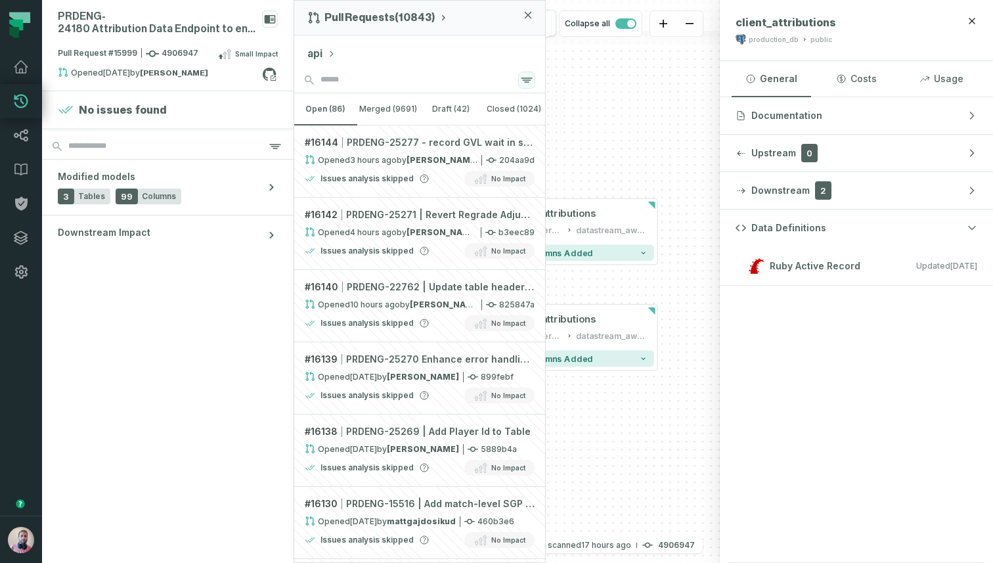
click at [534, 78] on icon "button" at bounding box center [527, 80] width 16 height 16
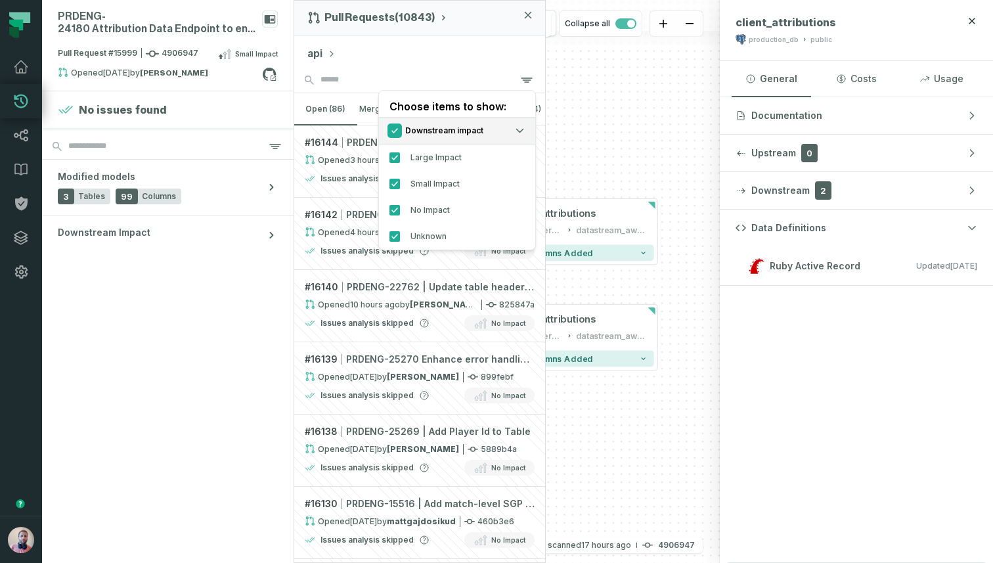
click at [397, 134] on button "Check/Uncheck all Downstream impact options" at bounding box center [394, 130] width 11 height 11
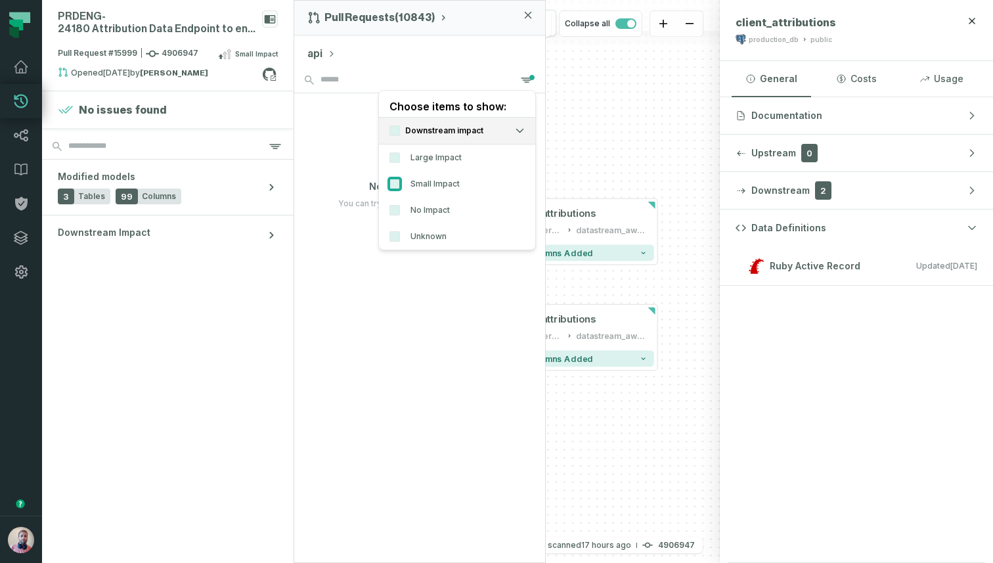
click at [395, 180] on button "Small Impact" at bounding box center [394, 184] width 11 height 11
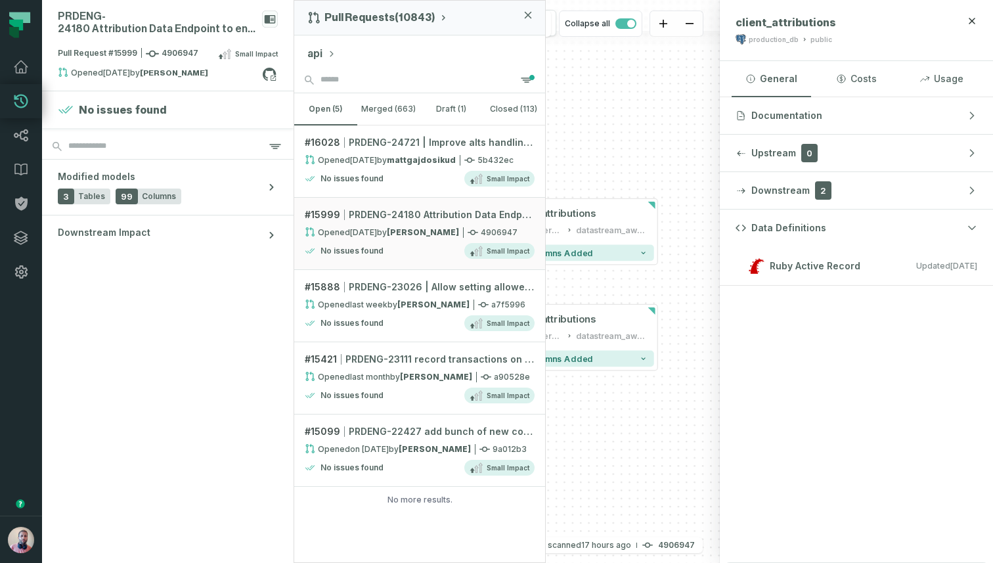
click at [496, 52] on div "api" at bounding box center [419, 51] width 251 height 32
click at [22, 230] on icon at bounding box center [21, 238] width 16 height 16
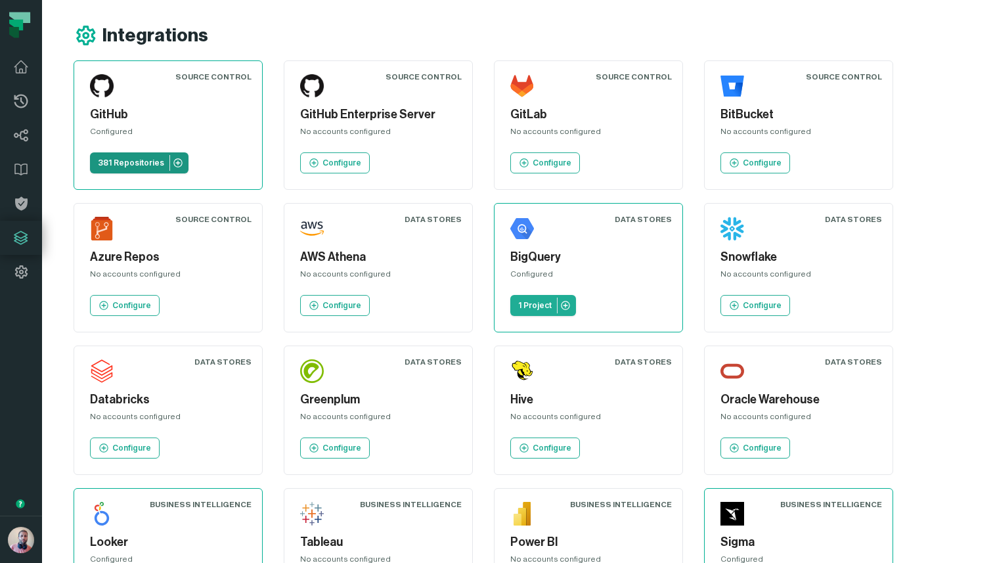
click at [146, 167] on p "381 Repositories" at bounding box center [131, 163] width 66 height 11
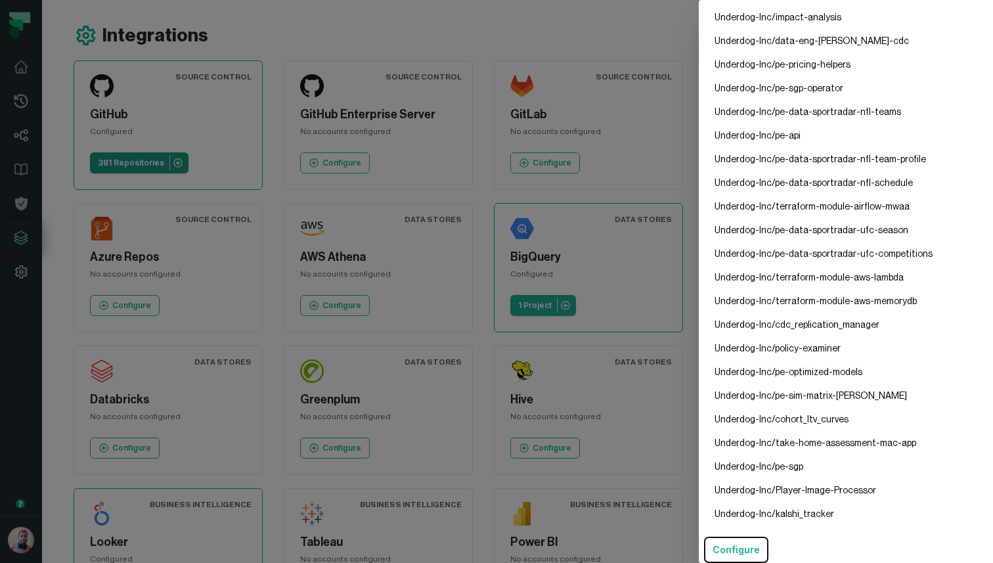
scroll to position [8552, 0]
click at [769, 39] on li "Underdog-Inc/data-eng-kafka-cdc" at bounding box center [845, 42] width 283 height 24
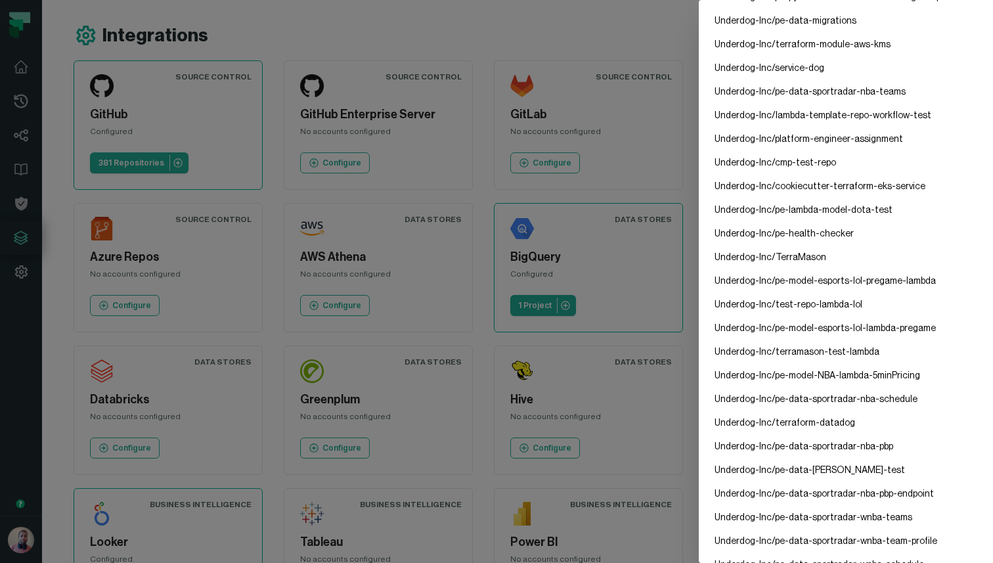
scroll to position [7861, 0]
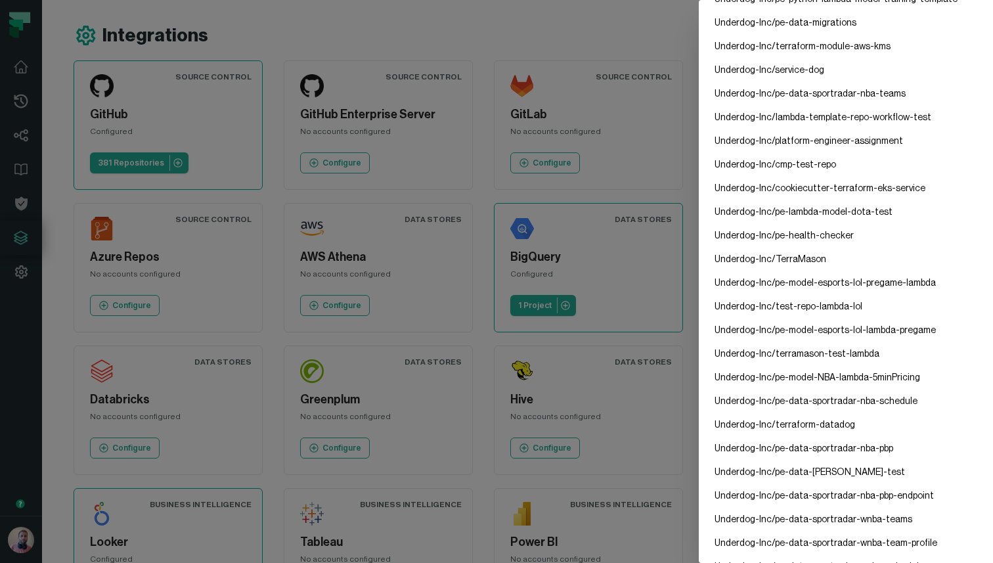
click at [782, 137] on li "Underdog-Inc/platform-engineer-assignment" at bounding box center [845, 141] width 283 height 24
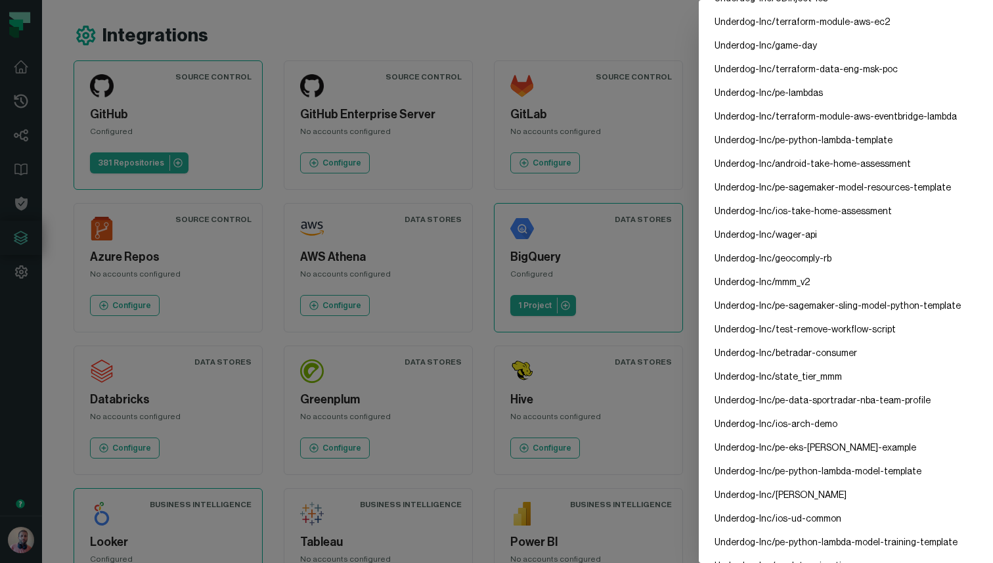
scroll to position [7303, 0]
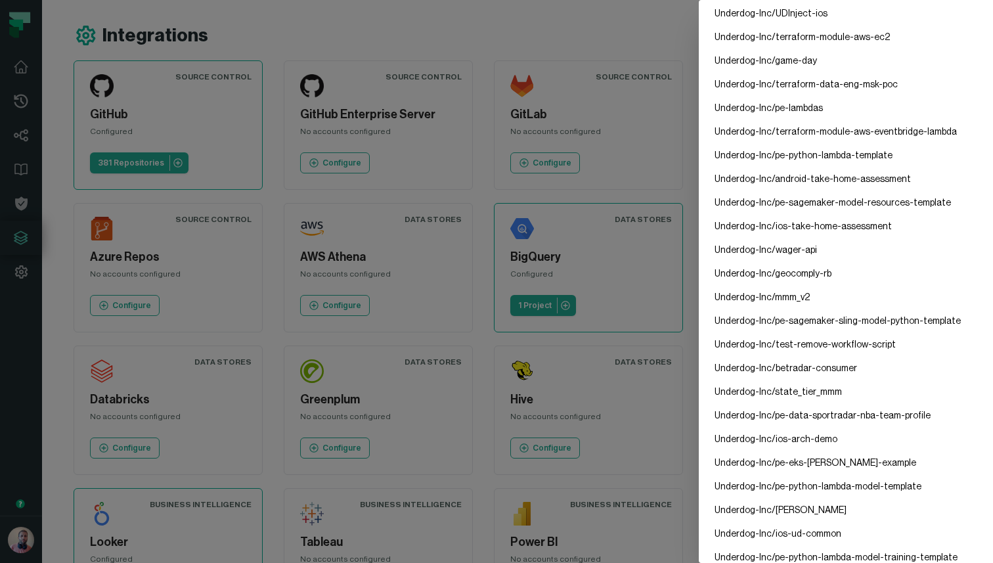
click at [742, 110] on li "Underdog-Inc/pe-lambdas" at bounding box center [845, 109] width 283 height 24
click at [819, 110] on li "Underdog-Inc/pe-lambdas" at bounding box center [845, 109] width 283 height 24
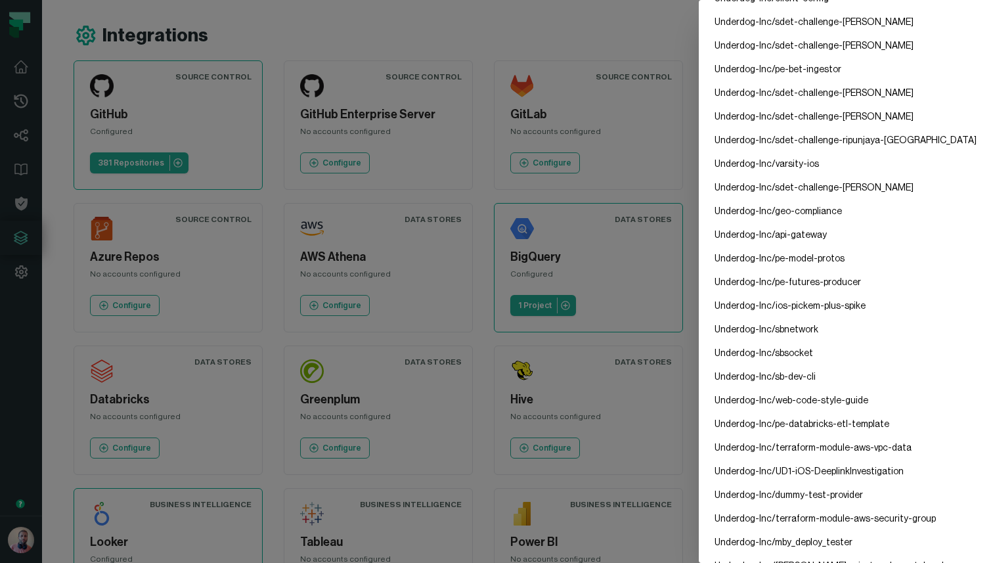
scroll to position [5855, 0]
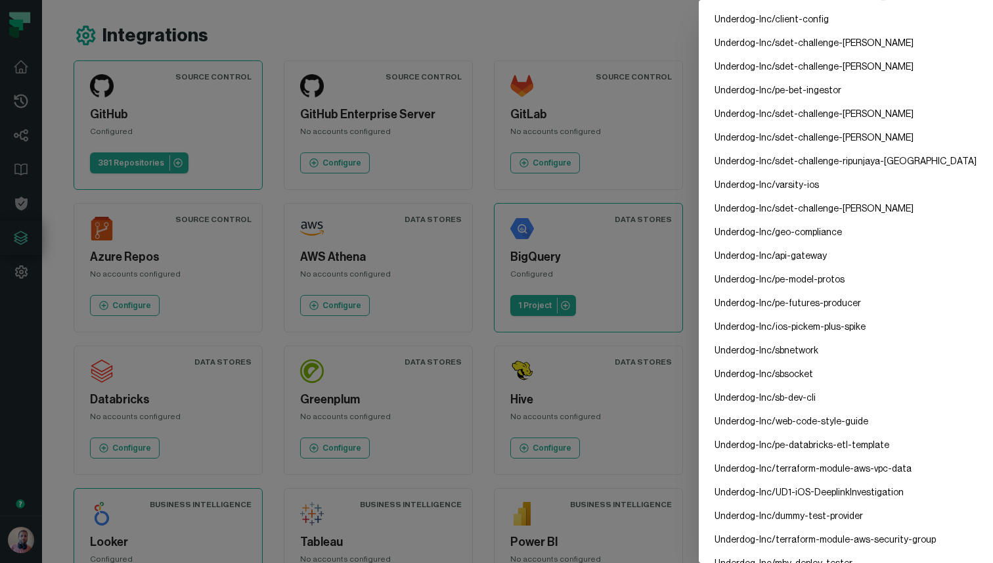
click at [791, 124] on li "Underdog-Inc/sdet-challenge-mina-tong" at bounding box center [845, 114] width 283 height 24
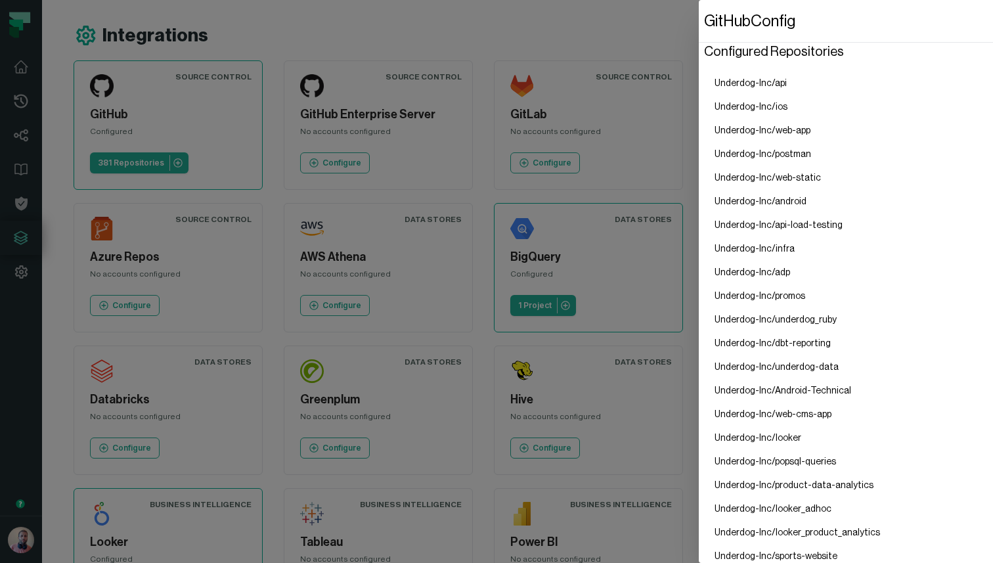
click at [747, 108] on li "Underdog-Inc/ios" at bounding box center [845, 107] width 283 height 24
click at [699, 42] on dialog "GitHub Config Configured Repositories Underdog-Inc/api Underdog-Inc/ios Underdo…" at bounding box center [846, 281] width 294 height 563
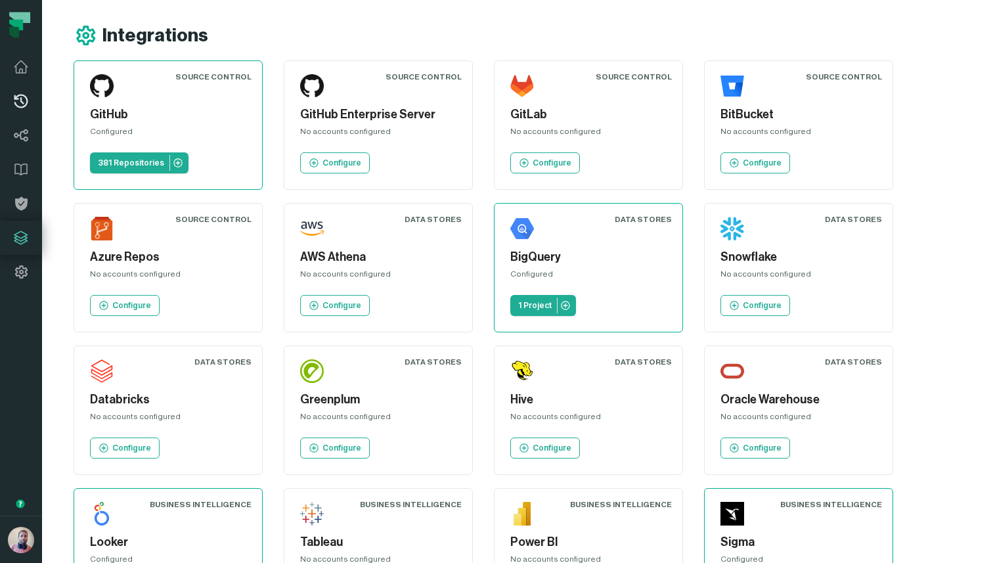
click at [15, 103] on icon at bounding box center [21, 102] width 14 height 14
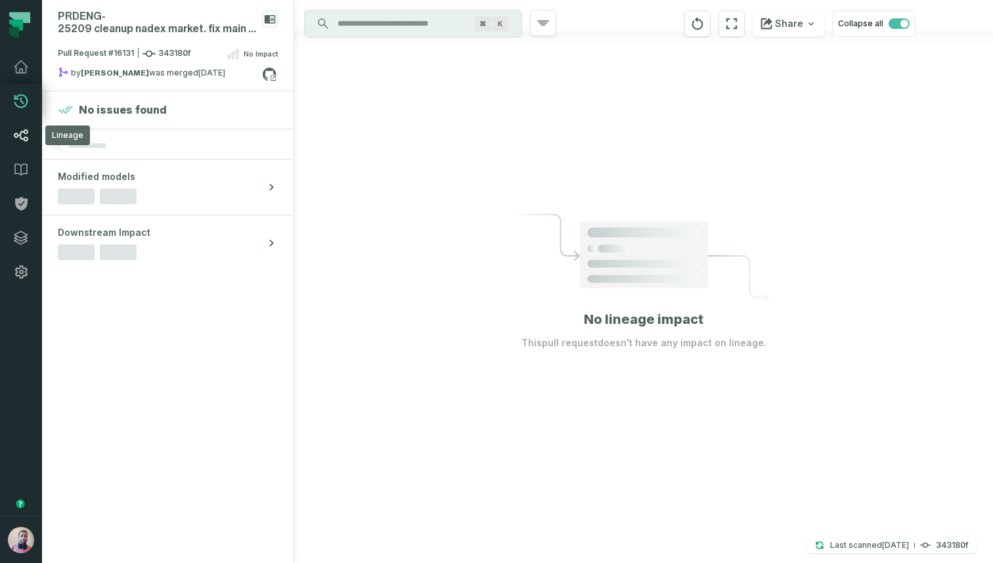
click at [16, 133] on icon at bounding box center [21, 135] width 14 height 12
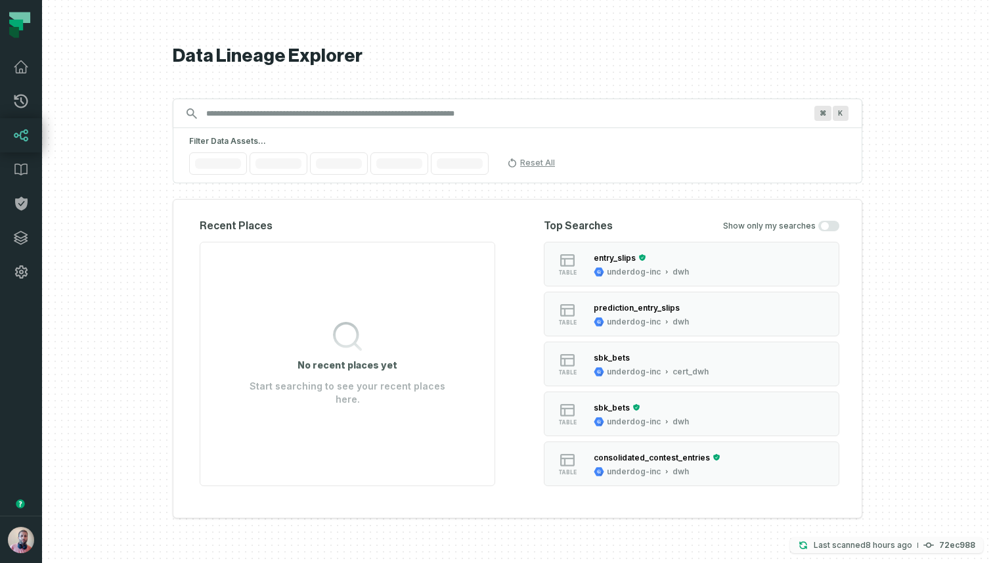
click at [862, 547] on p "Last scanned 10/12/2025, 7:01:09 PM" at bounding box center [863, 544] width 98 height 13
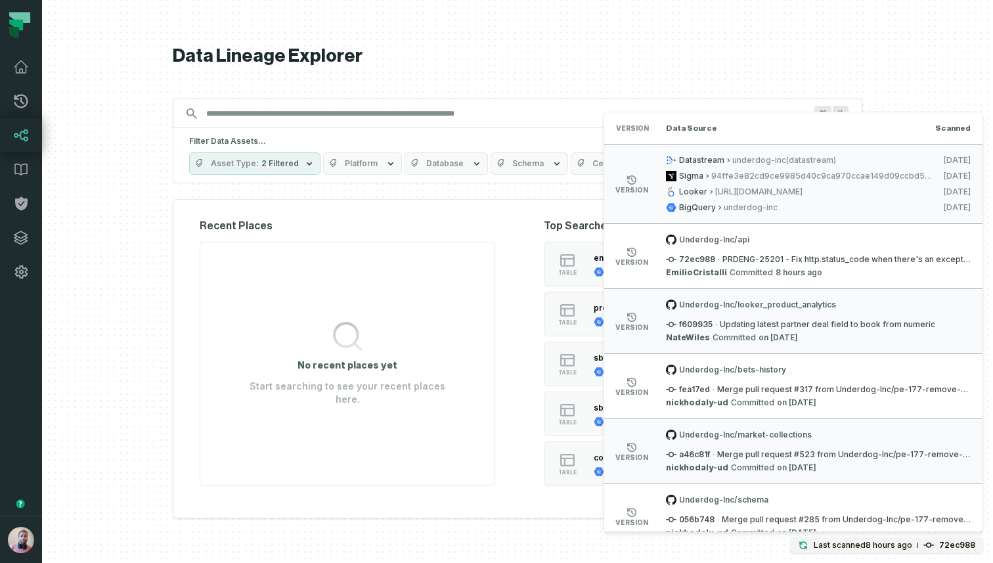
click at [700, 160] on span "Datastream" at bounding box center [701, 160] width 45 height 11
click at [743, 240] on span "Underdog-Inc/api" at bounding box center [818, 239] width 305 height 11
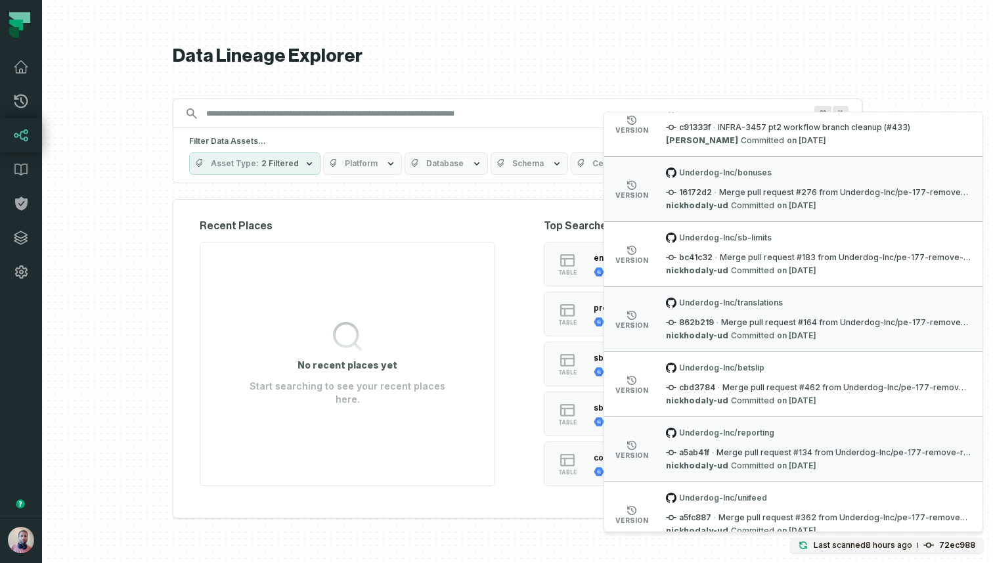
scroll to position [797, 0]
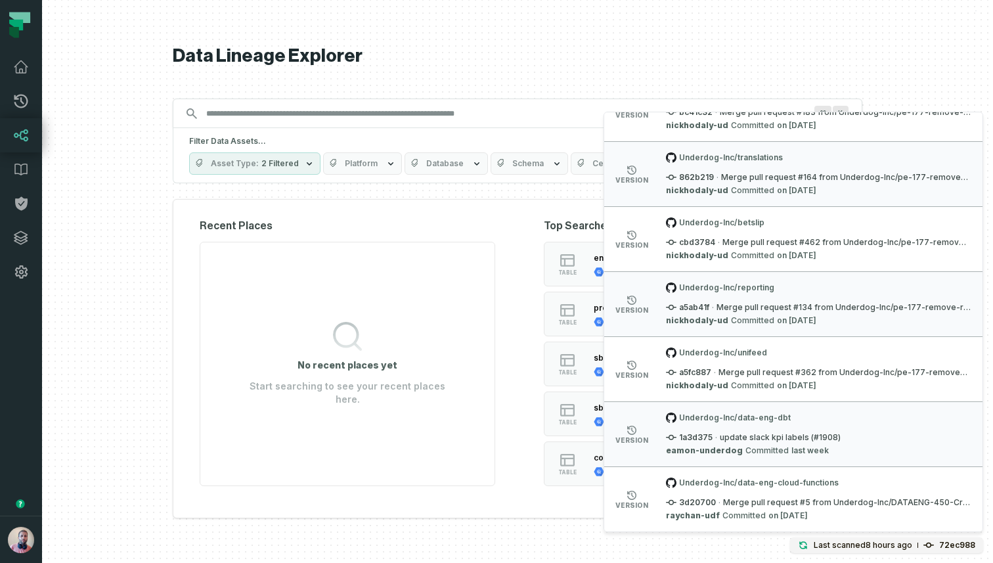
click at [742, 353] on span "Underdog-Inc/unifeed" at bounding box center [818, 352] width 305 height 11
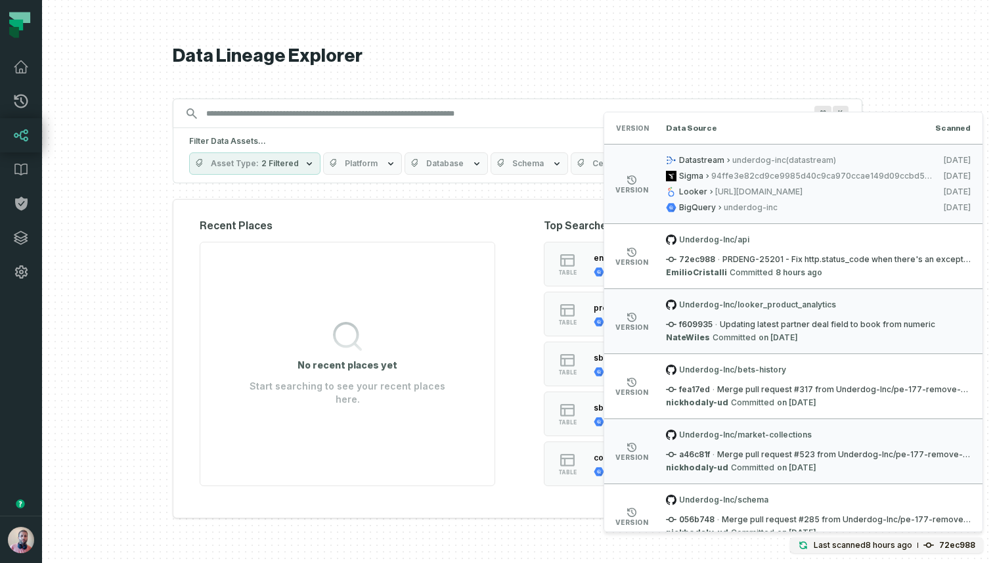
scroll to position [3, 0]
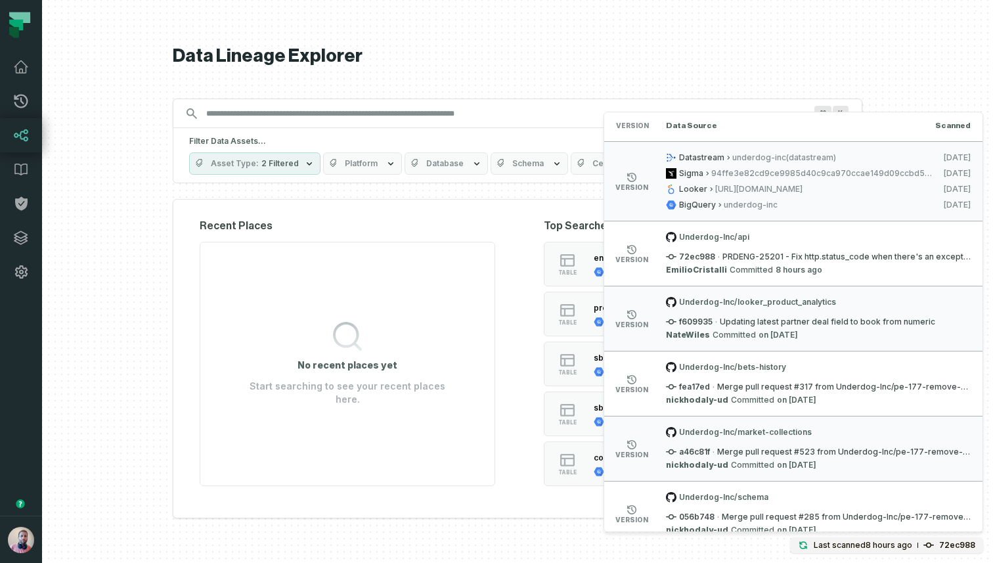
click at [747, 236] on span "Underdog-Inc/api" at bounding box center [818, 237] width 305 height 11
click at [18, 97] on icon at bounding box center [21, 101] width 16 height 16
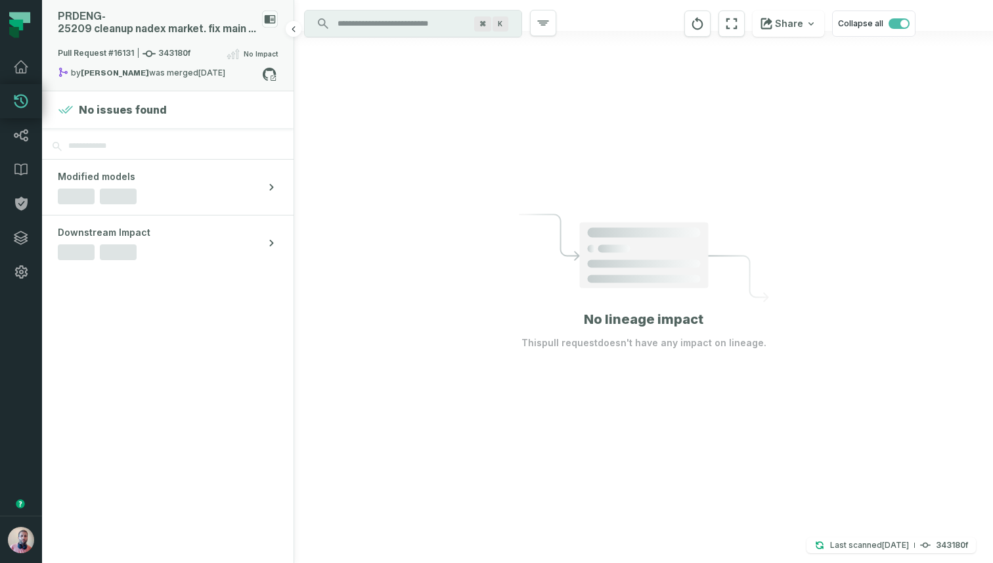
click at [181, 29] on div "PRDENG- 25209 cleanup nadex market. fix main line calc" at bounding box center [157, 23] width 199 height 25
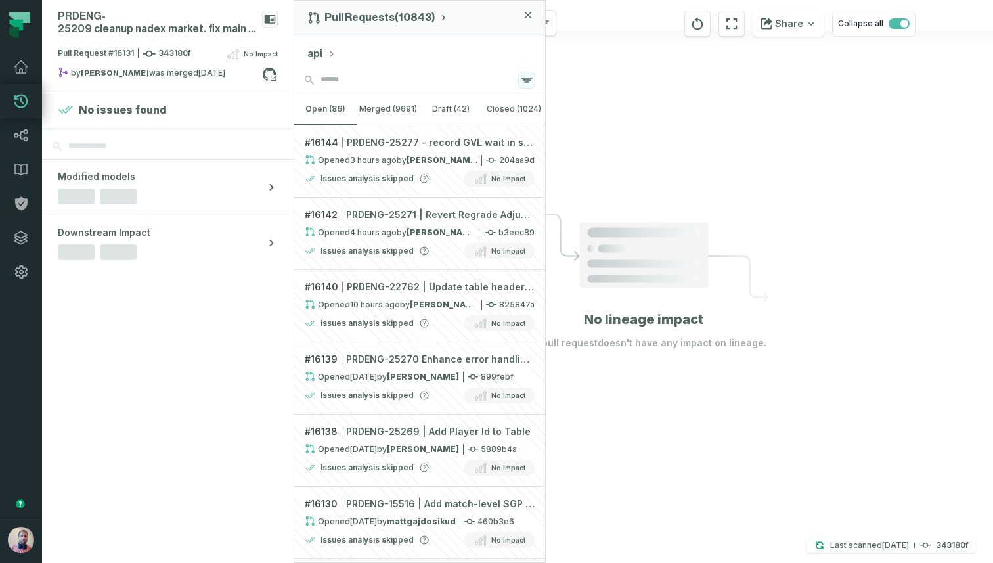
click at [523, 75] on icon "button" at bounding box center [527, 80] width 16 height 16
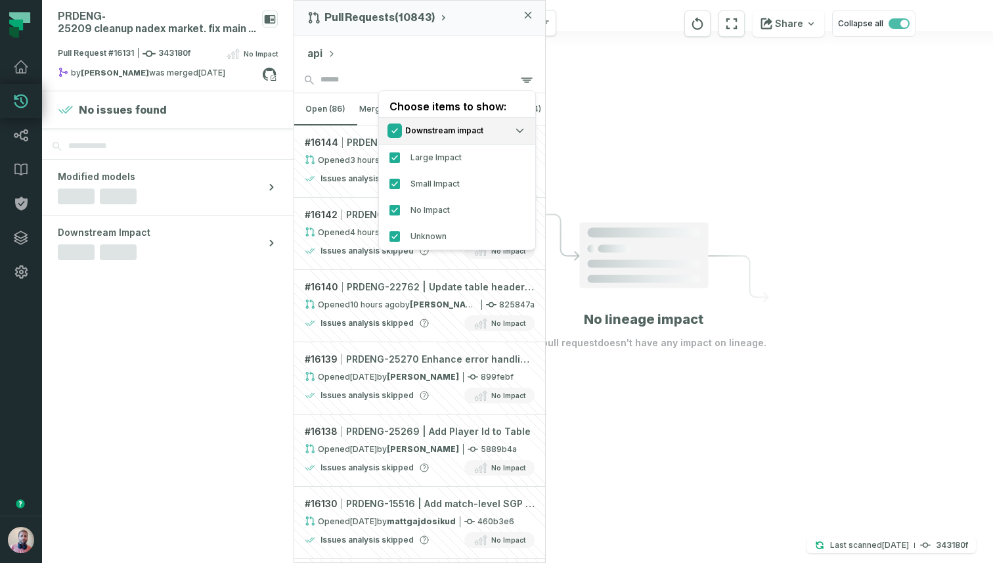
click at [391, 128] on button "Check/Uncheck all Downstream impact options" at bounding box center [394, 130] width 11 height 11
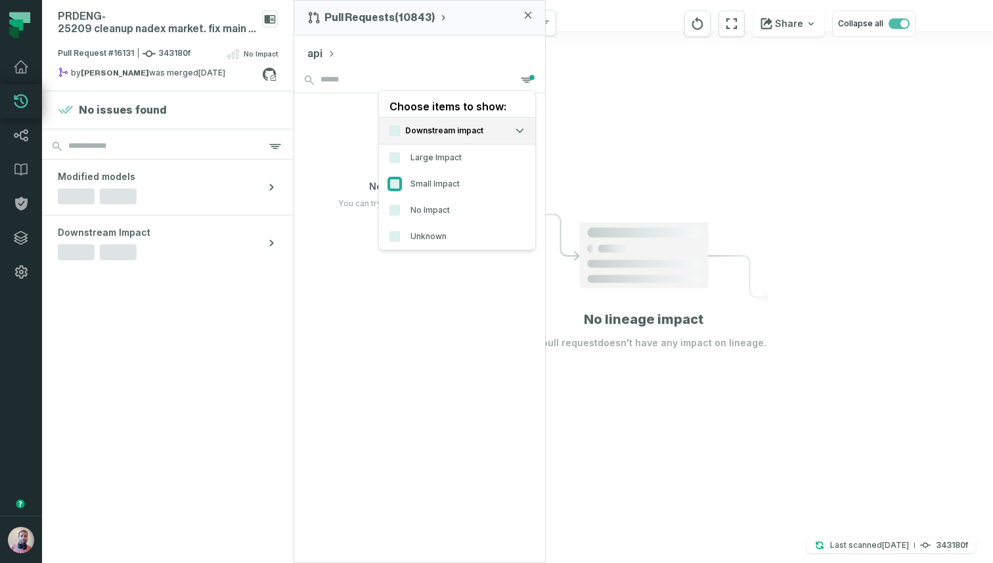
click at [393, 188] on button "Small Impact" at bounding box center [394, 184] width 11 height 11
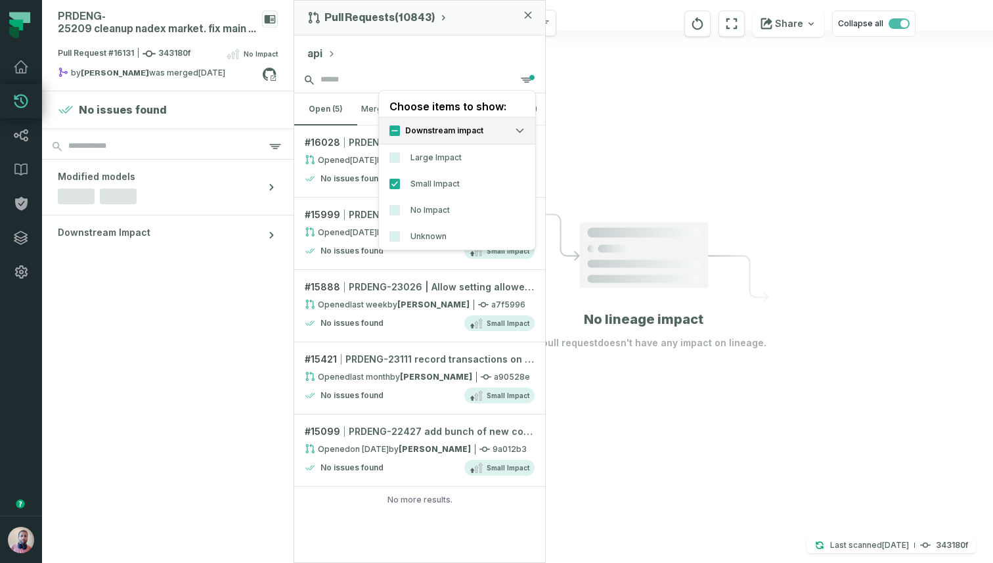
click at [457, 72] on input "search" at bounding box center [419, 80] width 251 height 26
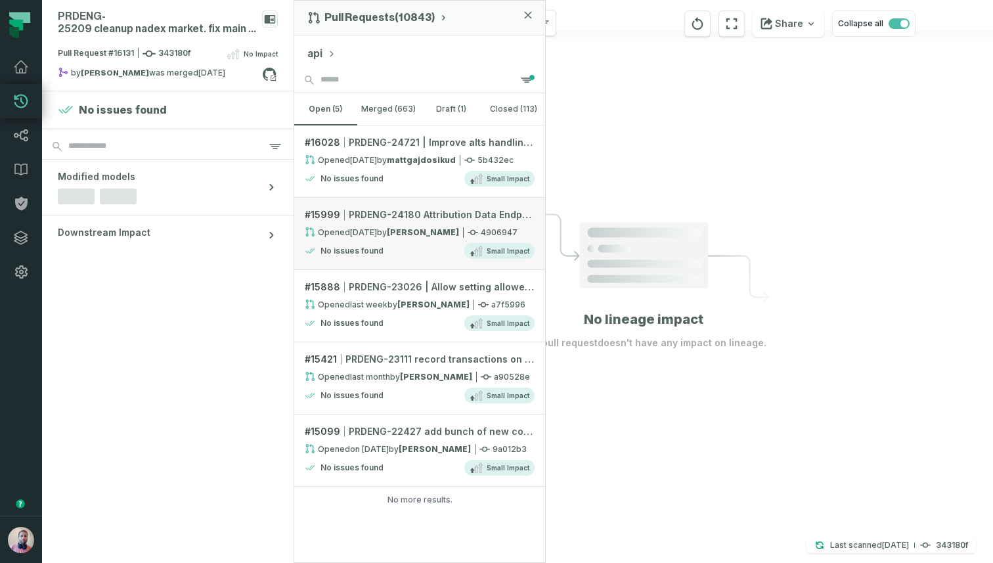
click at [362, 225] on link "# 15999 PRDENG-24180 Attribution Data Endpoint to enable S2S Opened 10/7/2025, …" at bounding box center [419, 234] width 251 height 72
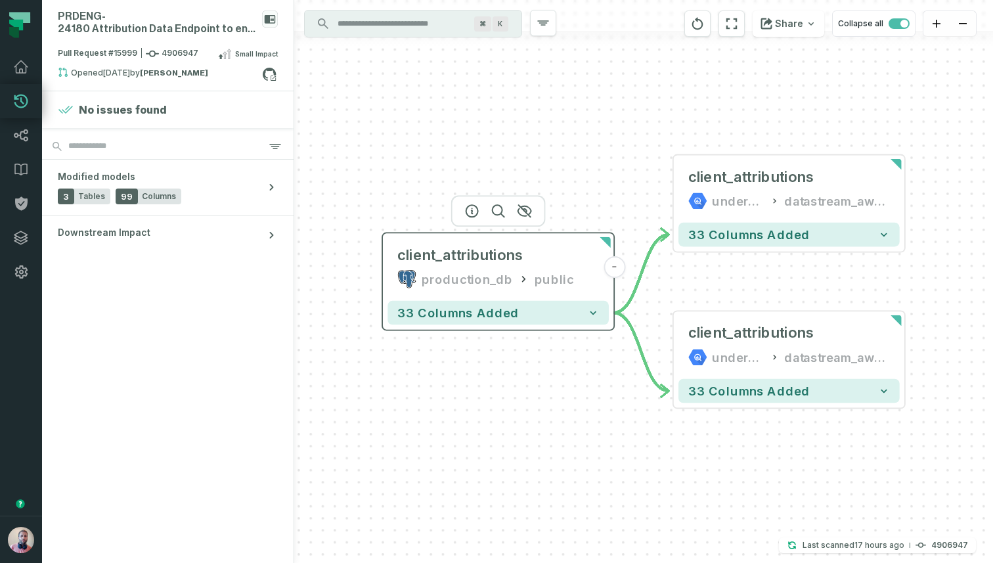
click at [483, 283] on div "production_db" at bounding box center [467, 278] width 91 height 19
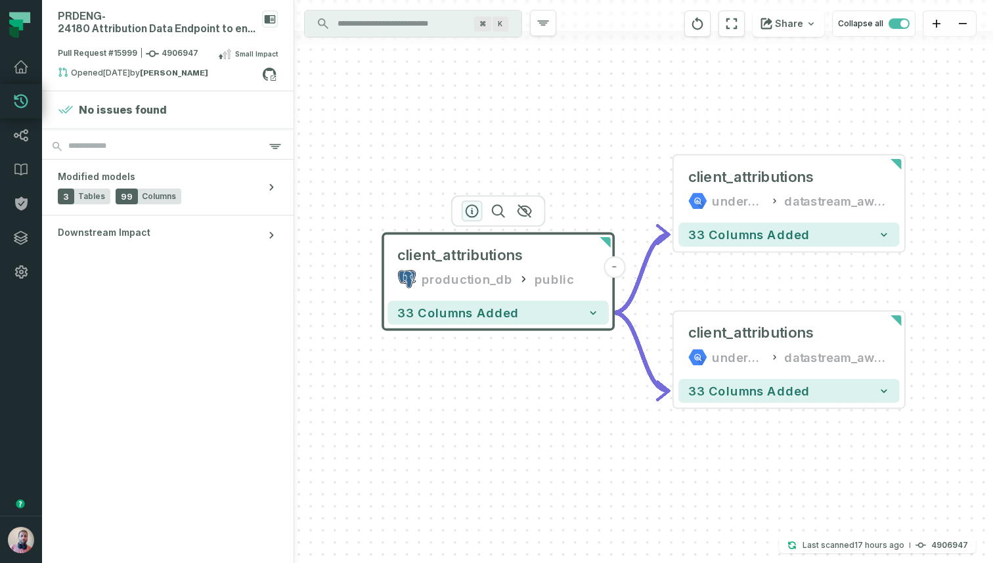
click at [475, 215] on icon "button" at bounding box center [472, 211] width 16 height 16
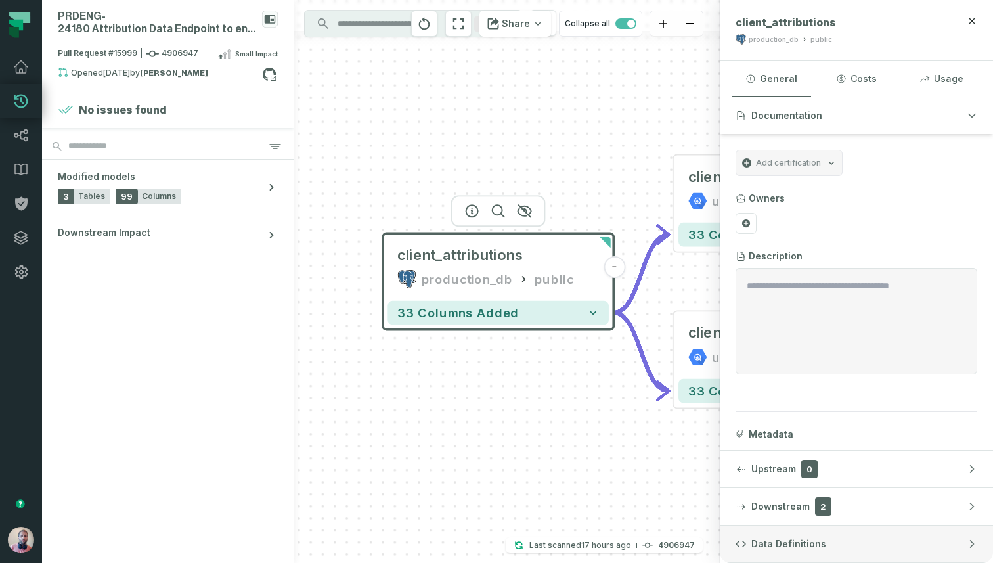
click at [787, 533] on button "Data Definitions" at bounding box center [856, 543] width 273 height 37
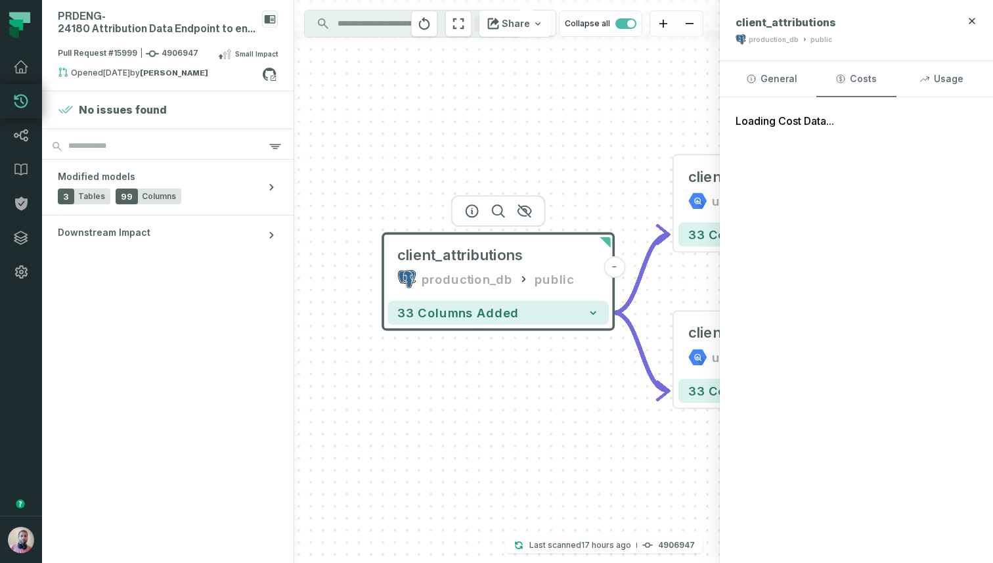
click at [862, 79] on button "Costs" at bounding box center [855, 78] width 79 height 35
click at [945, 72] on button "Usage" at bounding box center [941, 78] width 79 height 35
click at [774, 81] on button "General" at bounding box center [771, 78] width 79 height 35
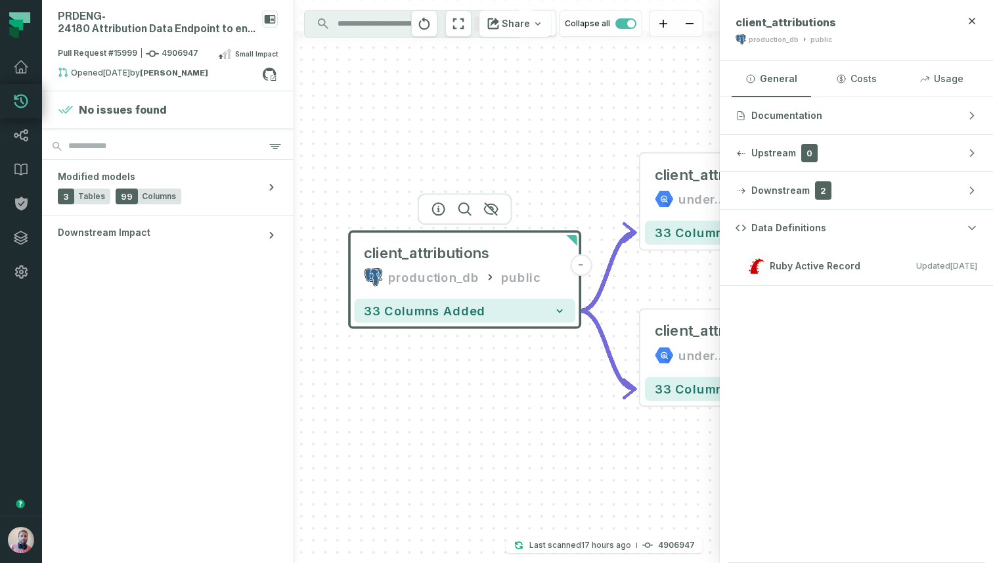
drag, startPoint x: 481, startPoint y: 381, endPoint x: 447, endPoint y: 379, distance: 33.5
click at [447, 379] on div "client_attributions production_db public - 33 columns added - client_attributio…" at bounding box center [507, 281] width 426 height 563
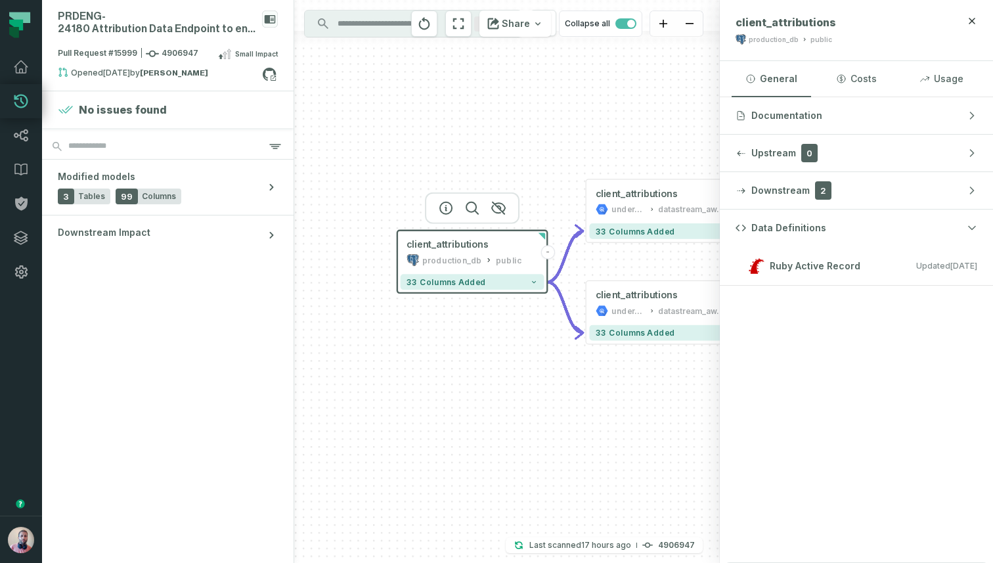
drag, startPoint x: 466, startPoint y: 400, endPoint x: 469, endPoint y: 341, distance: 59.2
click at [469, 341] on div "client_attributions production_db public - 33 columns added - client_attributio…" at bounding box center [507, 281] width 426 height 563
click at [14, 133] on icon at bounding box center [21, 135] width 14 height 12
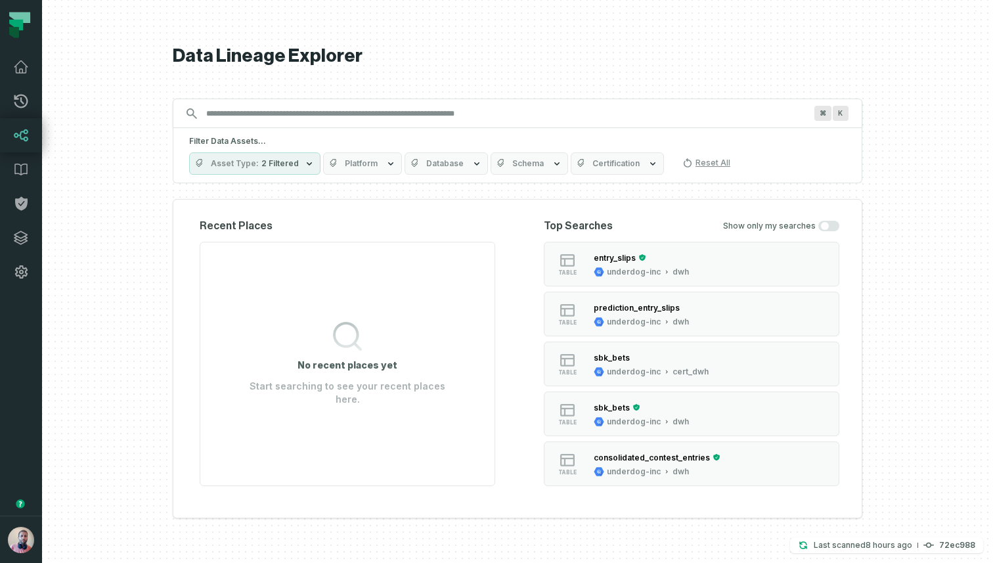
click at [435, 162] on span "Database" at bounding box center [444, 163] width 37 height 11
click at [394, 159] on button "Platform" at bounding box center [362, 163] width 79 height 22
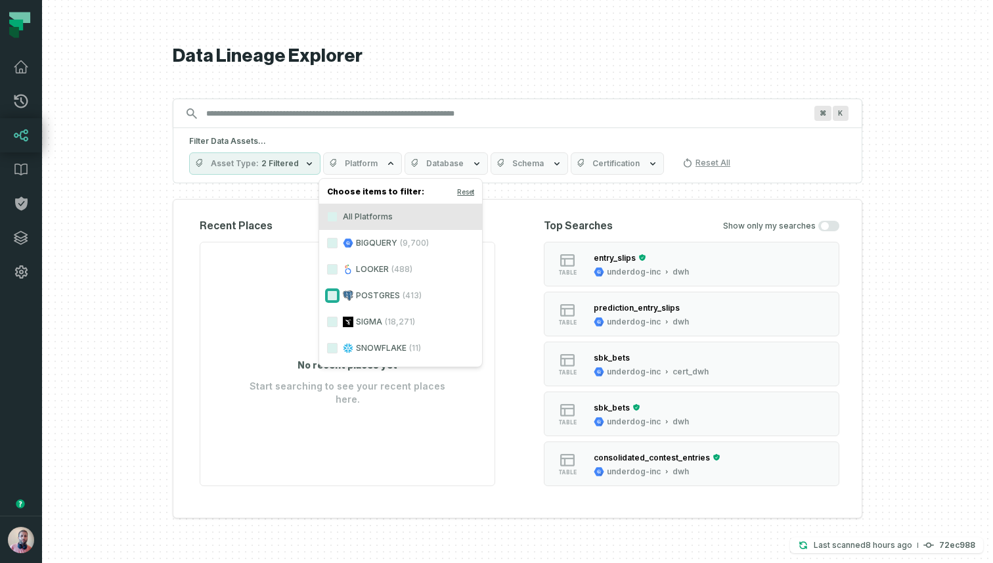
click at [330, 294] on button "POSTGRES (413)" at bounding box center [332, 295] width 11 height 11
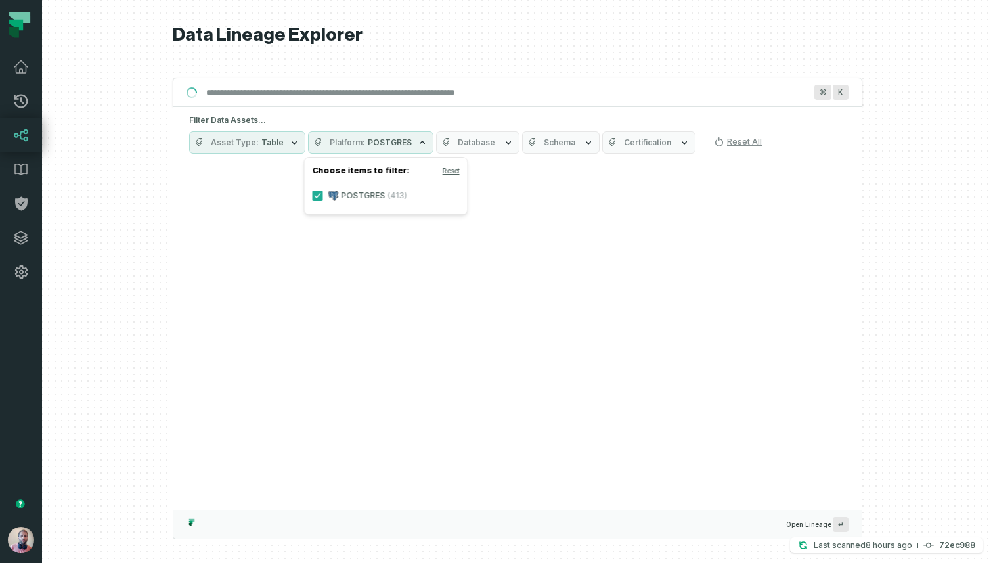
click at [489, 61] on div "Data Lineage Explorer Search for assets across the organization ⌘ K Filter Data…" at bounding box center [517, 281] width 689 height 563
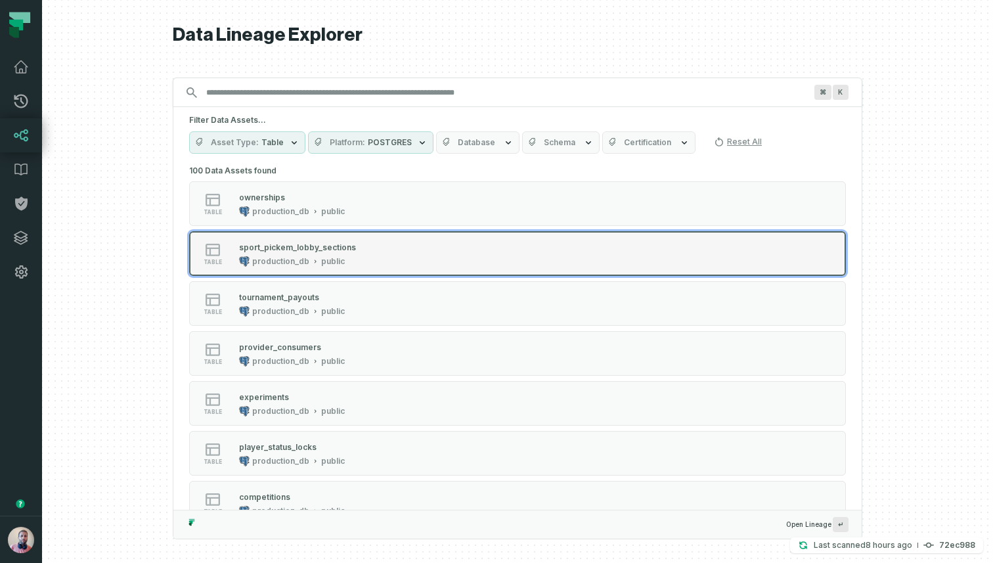
click at [365, 261] on div "table sport_pickem_lobby_sections production_db public" at bounding box center [356, 253] width 328 height 26
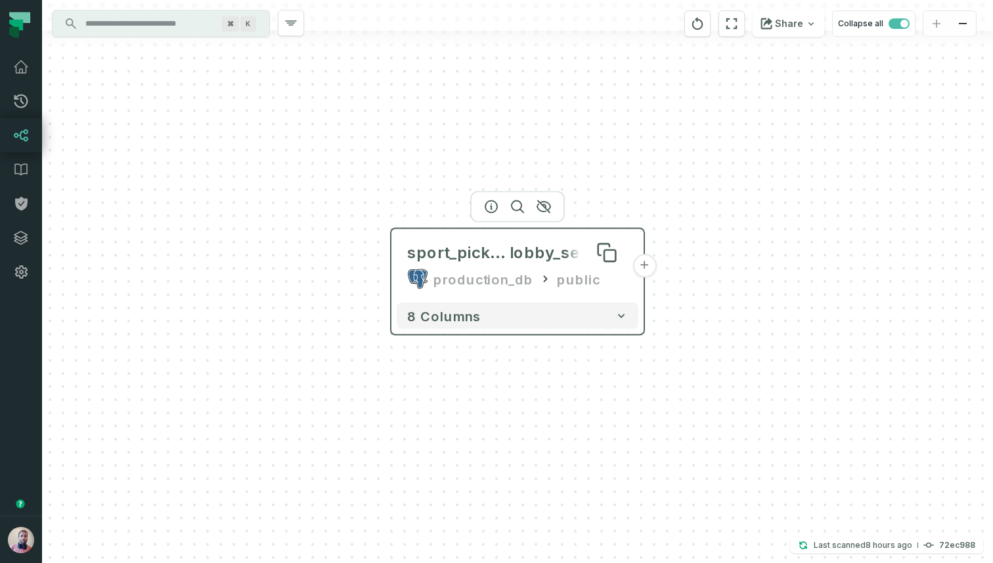
click at [471, 251] on span "sport_pickem_" at bounding box center [458, 252] width 102 height 21
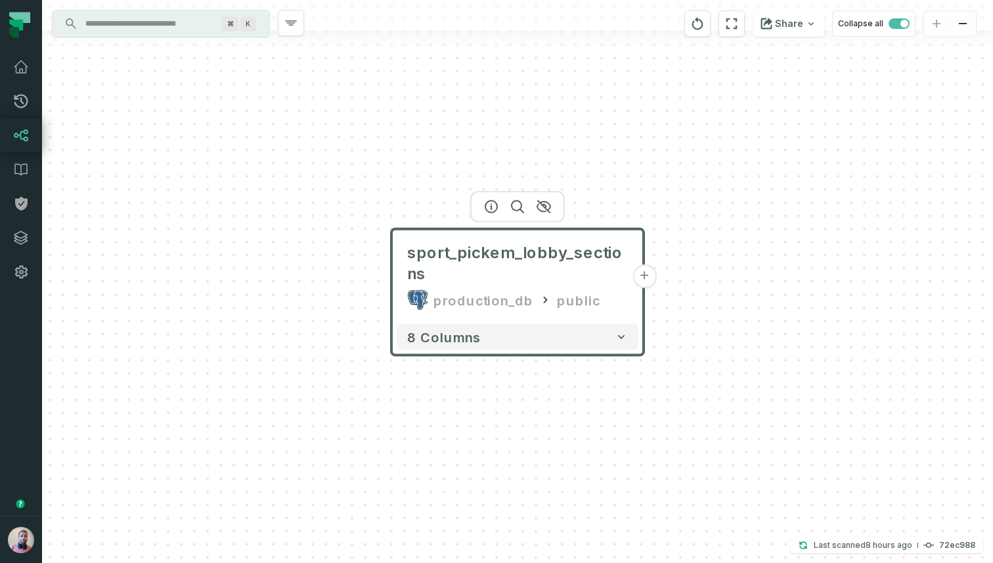
click at [616, 414] on div "sport_pickem_lobby_sections production_db public + 8 columns" at bounding box center [517, 281] width 951 height 563
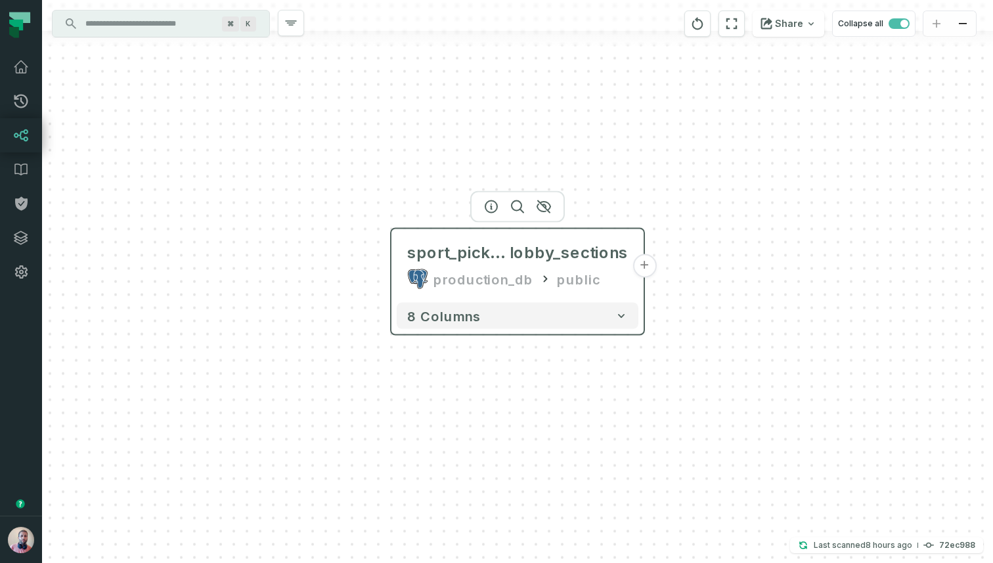
click at [600, 286] on div "production_db public" at bounding box center [517, 279] width 221 height 21
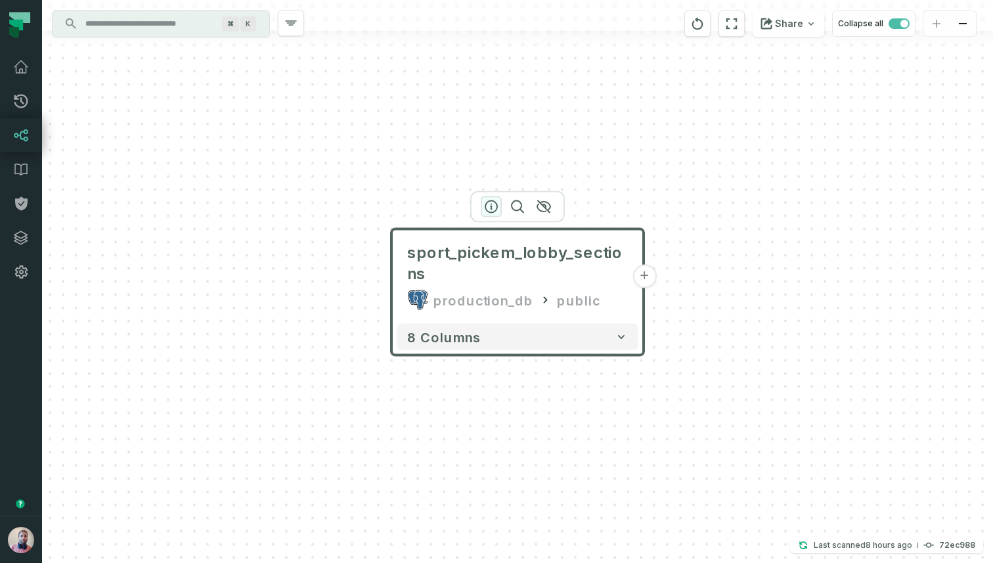
click at [487, 204] on icon "button" at bounding box center [491, 207] width 12 height 12
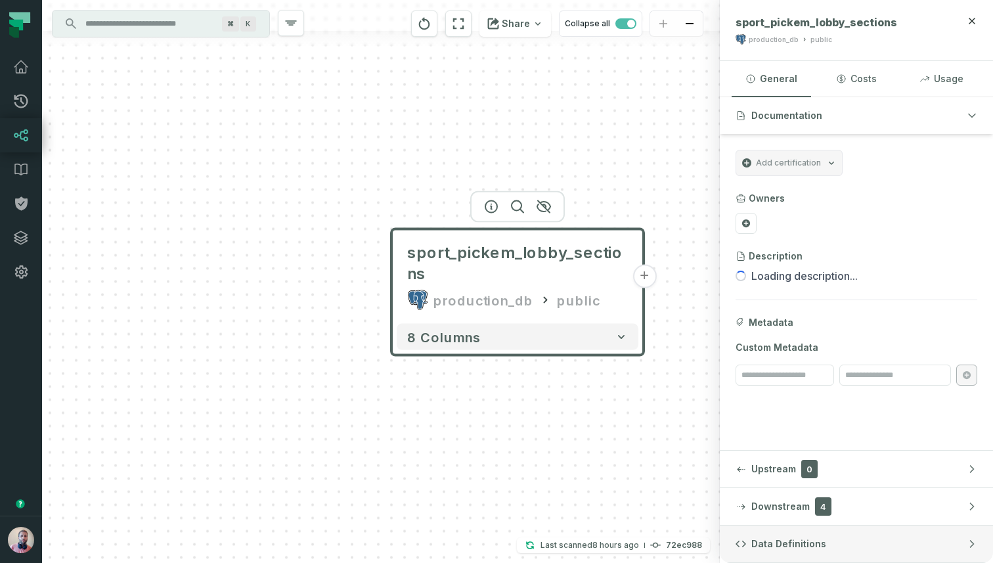
click at [777, 540] on span "Data Definitions" at bounding box center [788, 543] width 75 height 13
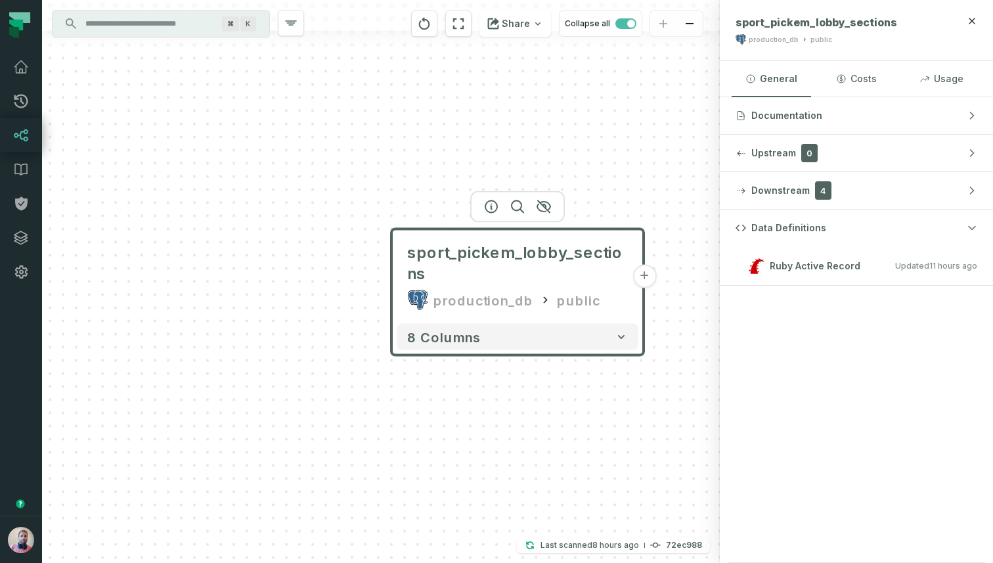
click at [642, 410] on div "sport_pickem_lobby_sections production_db public + 8 columns" at bounding box center [381, 281] width 678 height 563
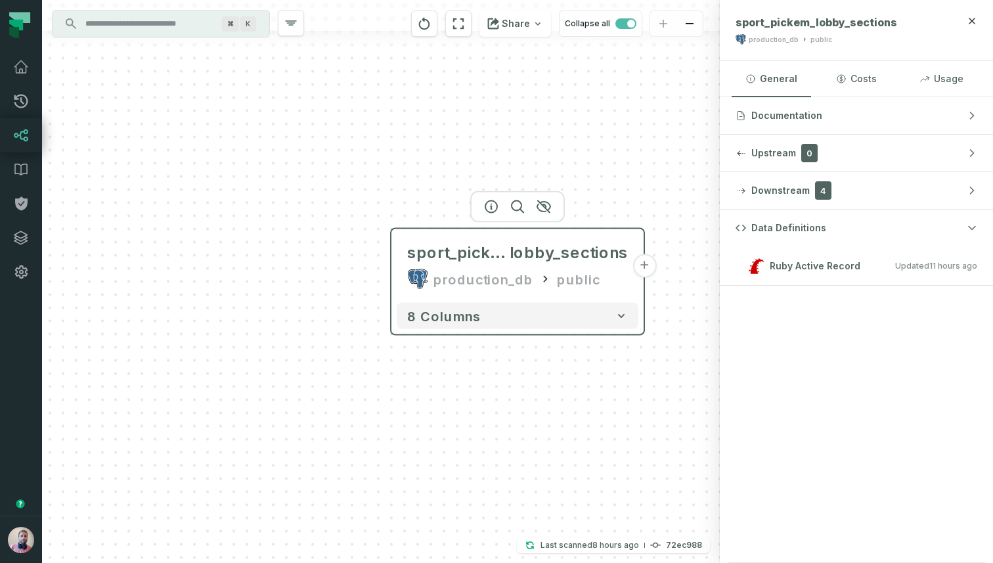
click at [591, 278] on div "production_db public" at bounding box center [517, 279] width 221 height 21
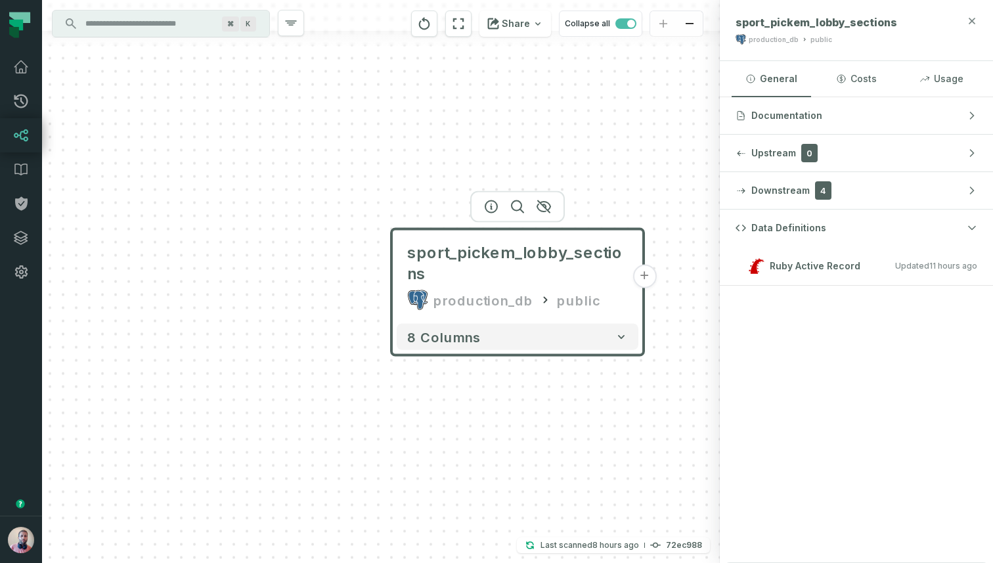
click at [971, 21] on icon "button" at bounding box center [972, 21] width 6 height 6
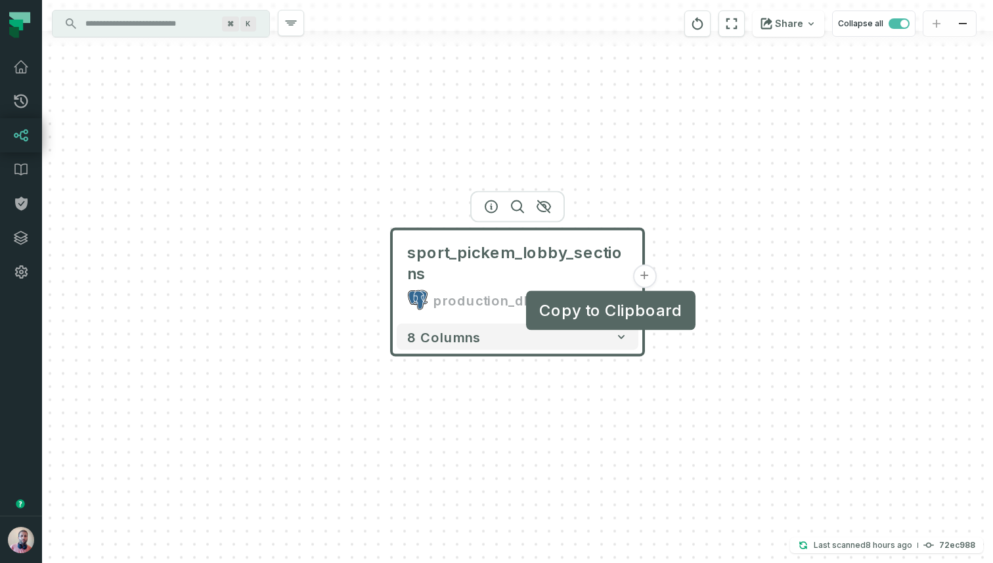
click at [642, 275] on button "+" at bounding box center [644, 277] width 24 height 24
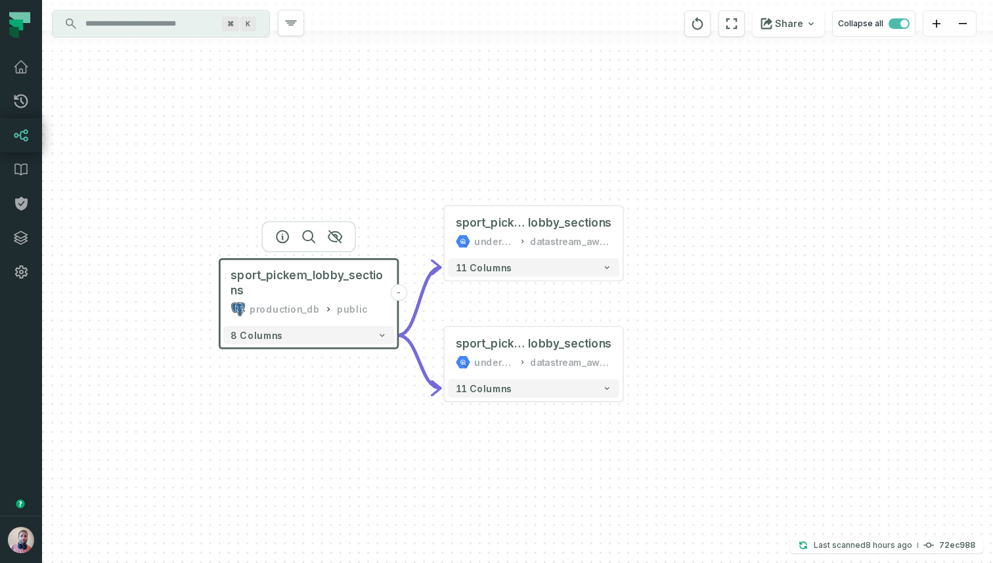
drag, startPoint x: 524, startPoint y: 152, endPoint x: 487, endPoint y: 131, distance: 42.6
click at [487, 130] on div "- sport_pickem_ lobby_sections underdog-inc datastream_aws_fantasy_public + 11 …" at bounding box center [517, 281] width 951 height 563
click at [619, 232] on button "+" at bounding box center [622, 233] width 16 height 16
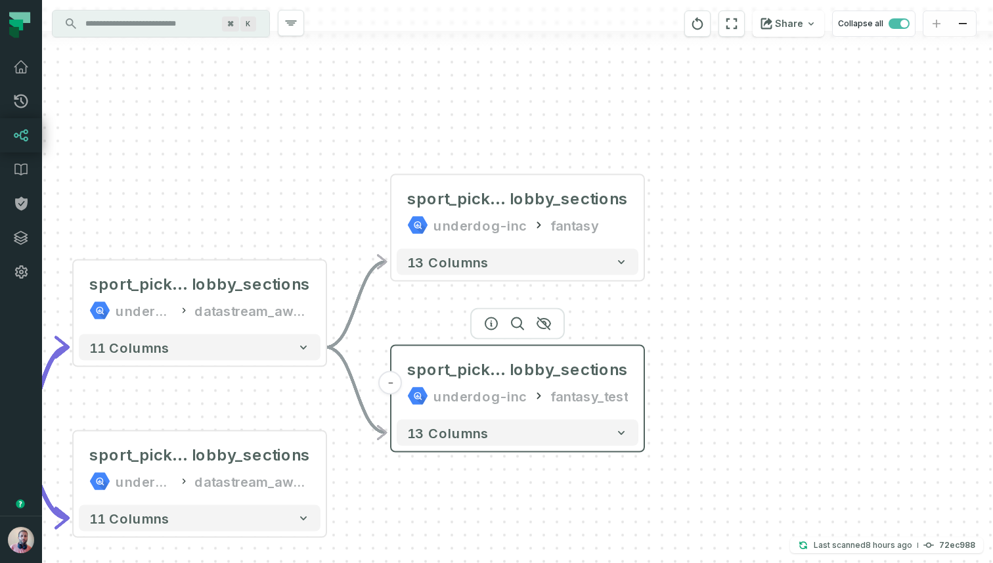
click at [608, 387] on div "fantasy_test" at bounding box center [588, 395] width 77 height 21
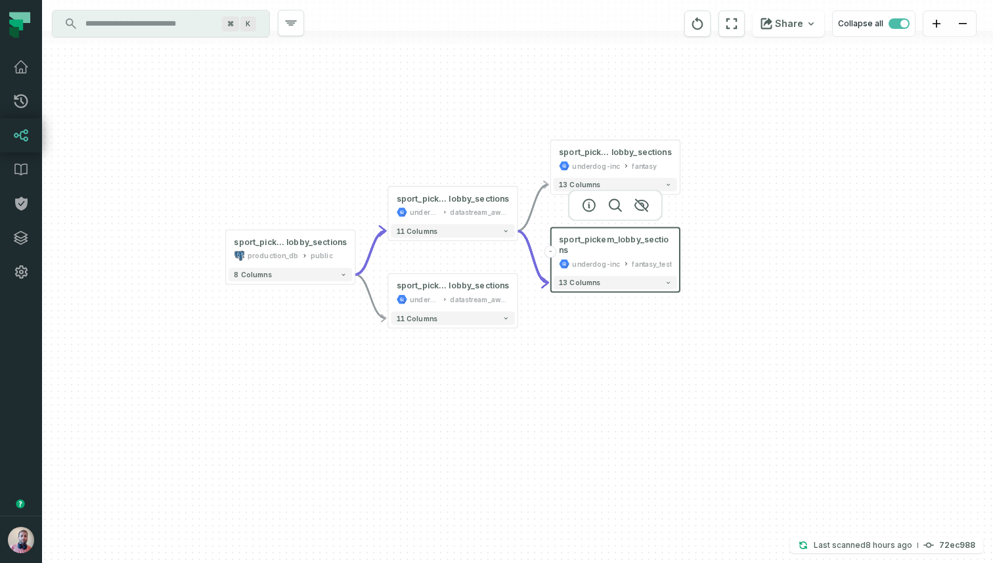
drag, startPoint x: 553, startPoint y: 433, endPoint x: 544, endPoint y: 351, distance: 81.9
click at [544, 351] on div "- sport_pickem_ lobby_sections underdog-inc fantasy 13 columns - sport_pickem_l…" at bounding box center [517, 281] width 951 height 563
click at [590, 122] on icon "button" at bounding box center [588, 119] width 16 height 16
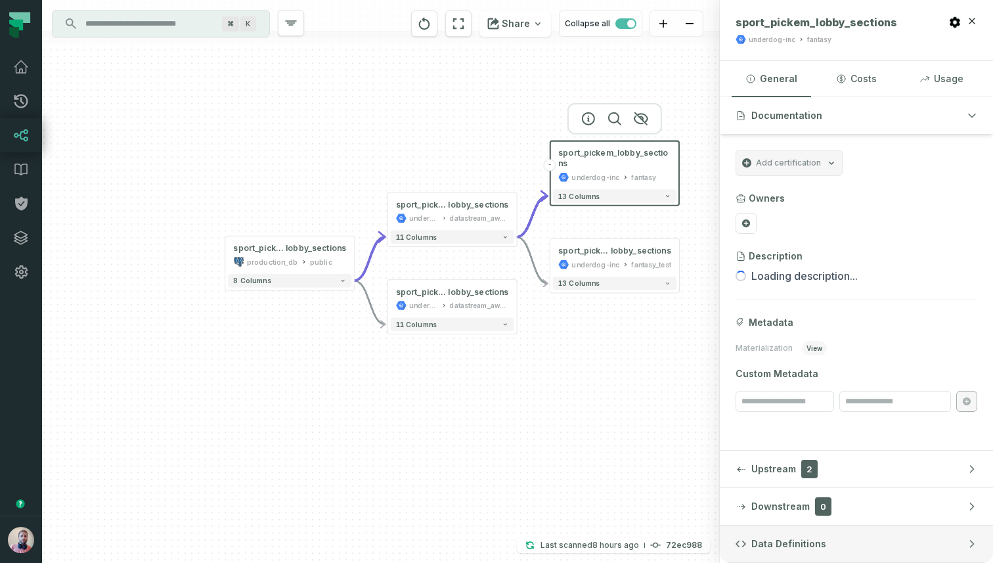
click at [773, 542] on span "Data Definitions" at bounding box center [788, 543] width 75 height 13
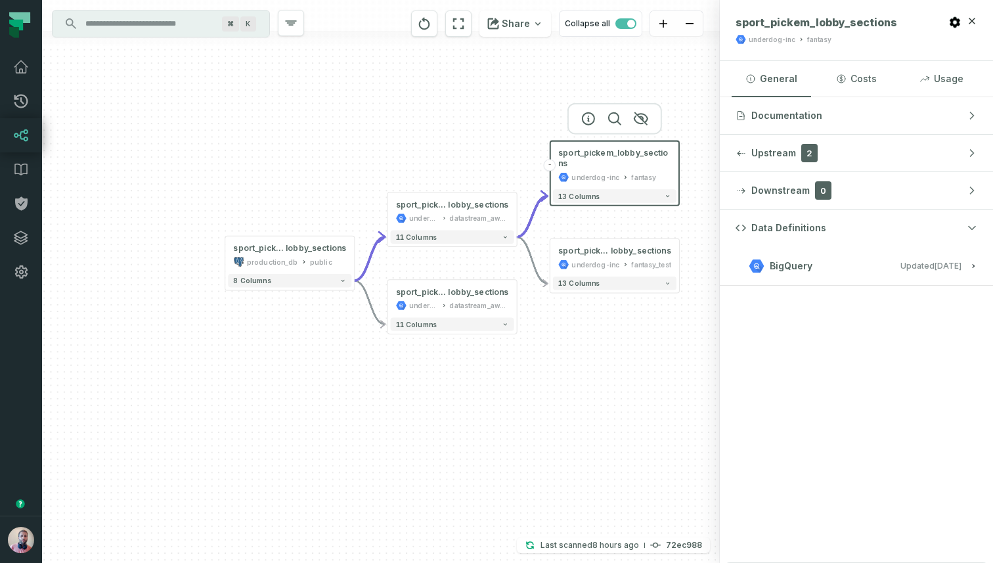
click at [779, 262] on span "BigQuery" at bounding box center [791, 265] width 43 height 13
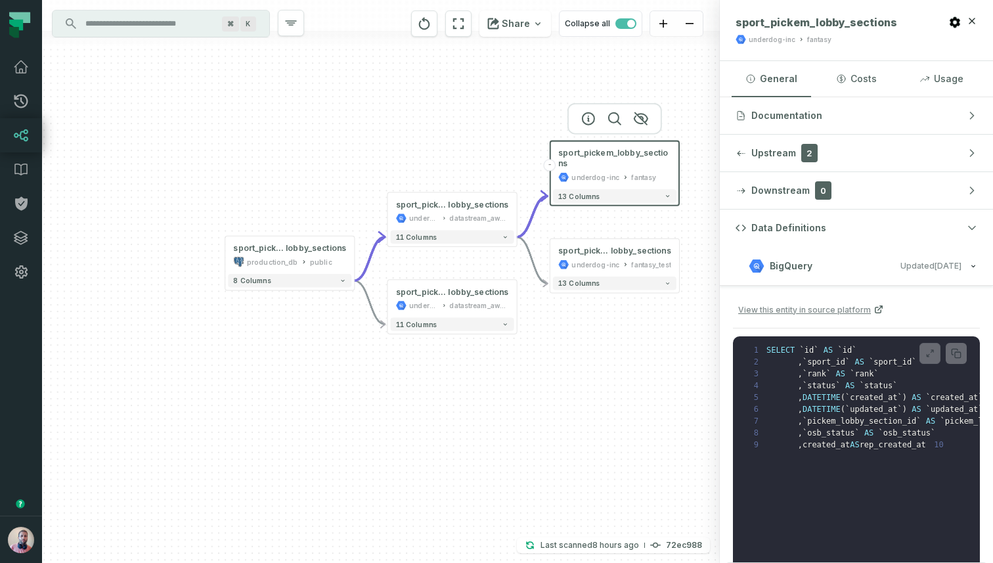
click at [783, 263] on span "BigQuery" at bounding box center [791, 265] width 43 height 13
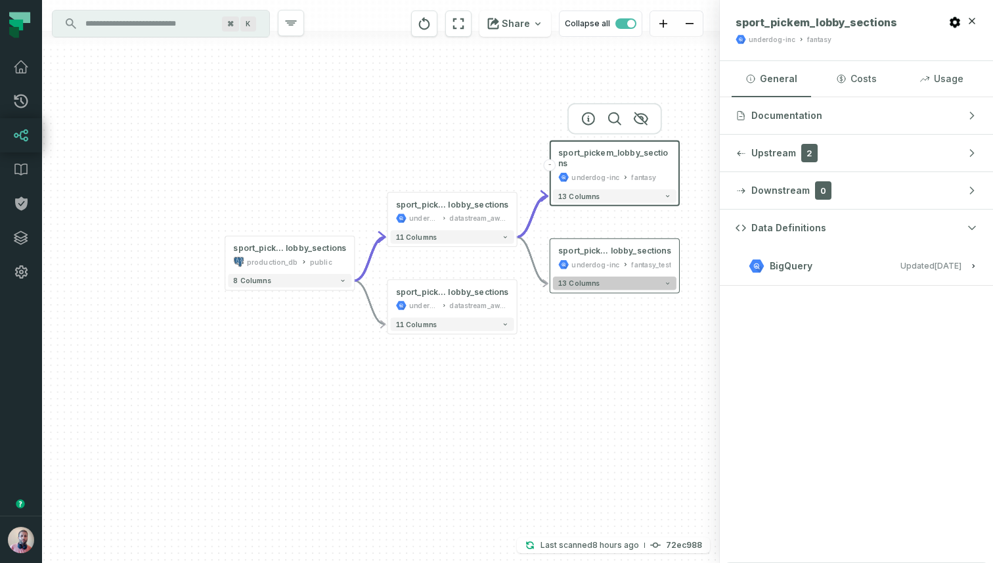
click at [605, 281] on button "13 columns" at bounding box center [614, 282] width 123 height 13
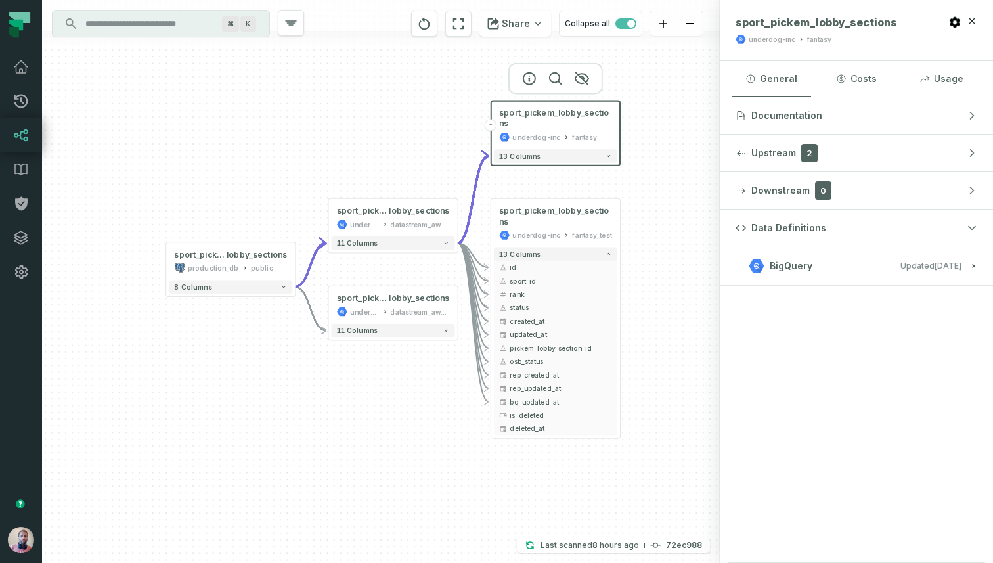
drag, startPoint x: 484, startPoint y: 441, endPoint x: 425, endPoint y: 401, distance: 71.8
click at [425, 401] on div "- sport_pickem_lobby_sections underdog-inc fantasy 13 columns - sport_pickem_lo…" at bounding box center [381, 281] width 678 height 563
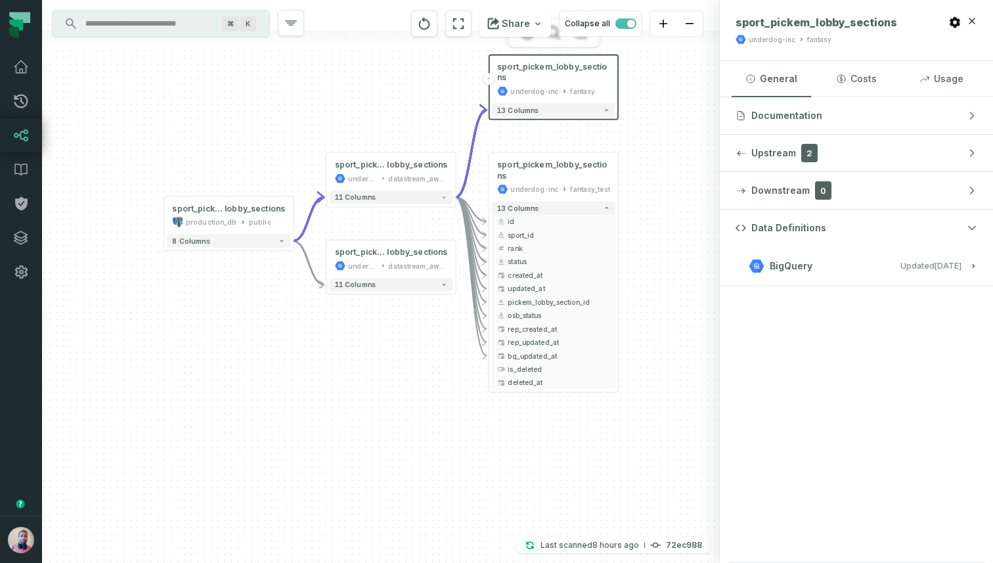
drag, startPoint x: 294, startPoint y: 383, endPoint x: 291, endPoint y: 331, distance: 51.9
click at [291, 331] on div "- sport_pickem_lobby_sections underdog-inc fantasy 13 columns - sport_pickem_lo…" at bounding box center [381, 281] width 678 height 563
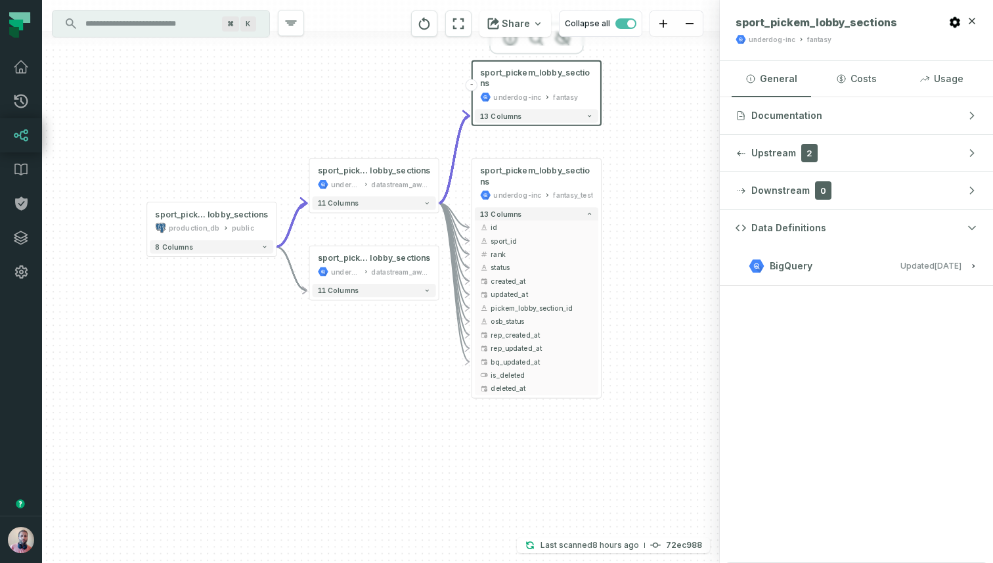
drag, startPoint x: 326, startPoint y: 383, endPoint x: 292, endPoint y: 410, distance: 43.1
click at [292, 410] on div "- sport_pickem_lobby_sections underdog-inc fantasy 13 columns - sport_pickem_lo…" at bounding box center [381, 281] width 678 height 563
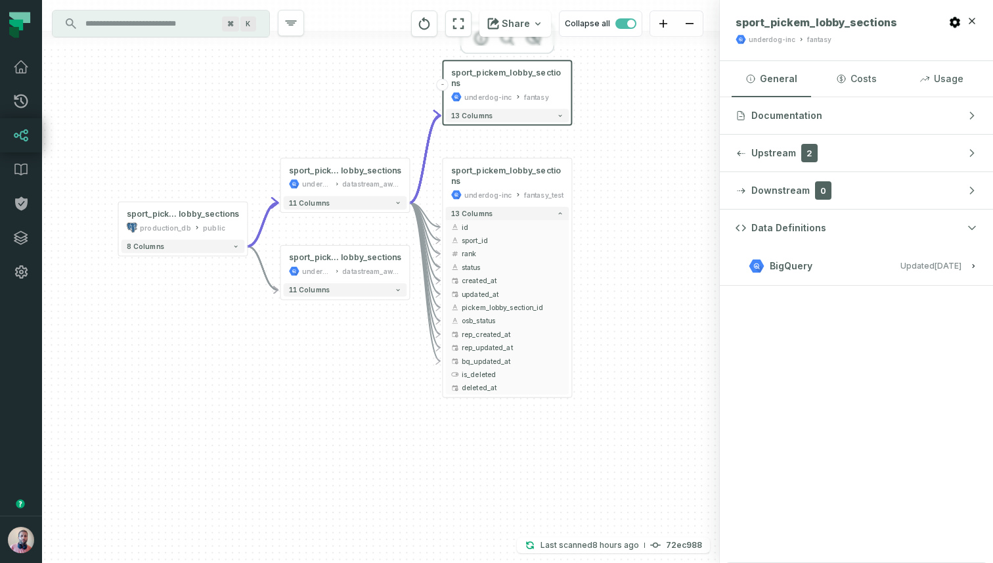
drag, startPoint x: 292, startPoint y: 410, endPoint x: 286, endPoint y: 401, distance: 10.9
click at [286, 401] on div "- sport_pickem_lobby_sections underdog-inc fantasy 13 columns - sport_pickem_lo…" at bounding box center [381, 281] width 678 height 563
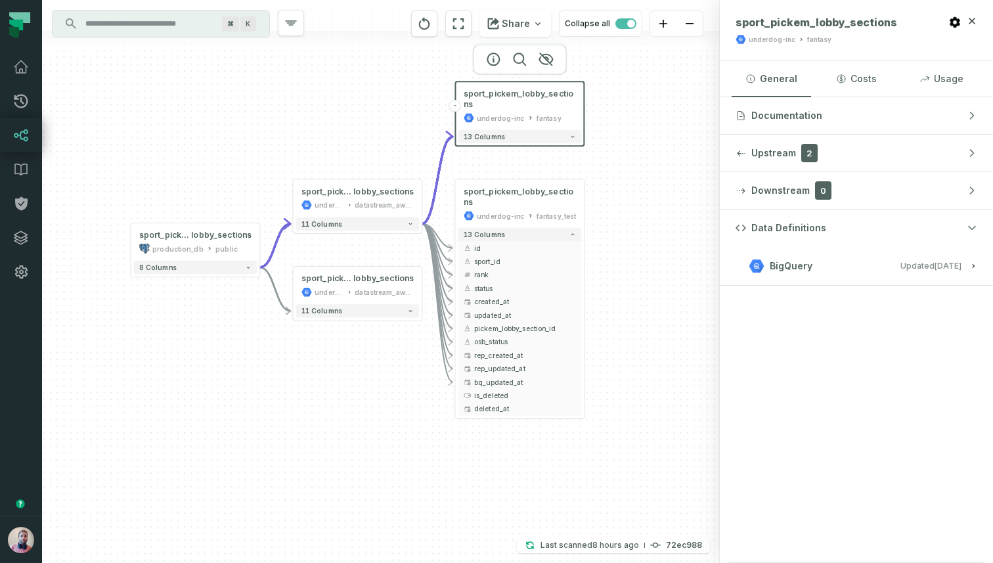
drag, startPoint x: 257, startPoint y: 360, endPoint x: 270, endPoint y: 384, distance: 27.0
click at [270, 384] on div "- sport_pickem_lobby_sections underdog-inc fantasy 13 columns - sport_pickem_lo…" at bounding box center [381, 281] width 678 height 563
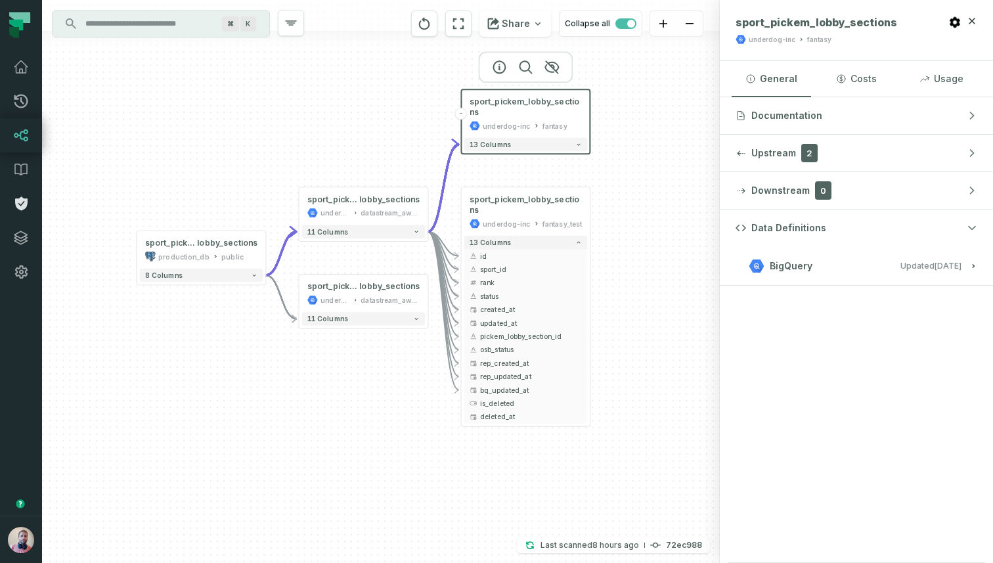
click at [19, 198] on icon at bounding box center [21, 204] width 12 height 14
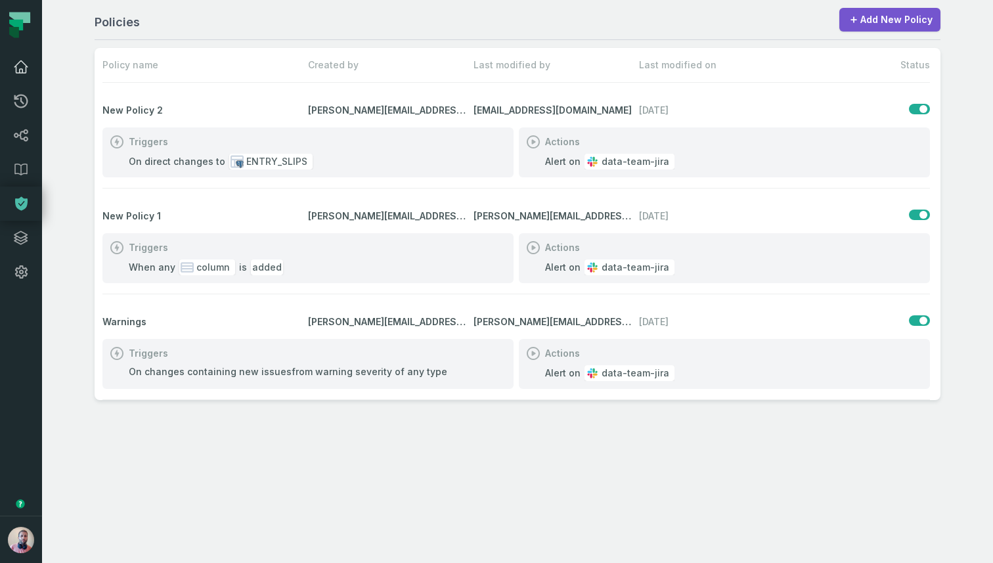
click at [24, 61] on icon at bounding box center [21, 67] width 16 height 16
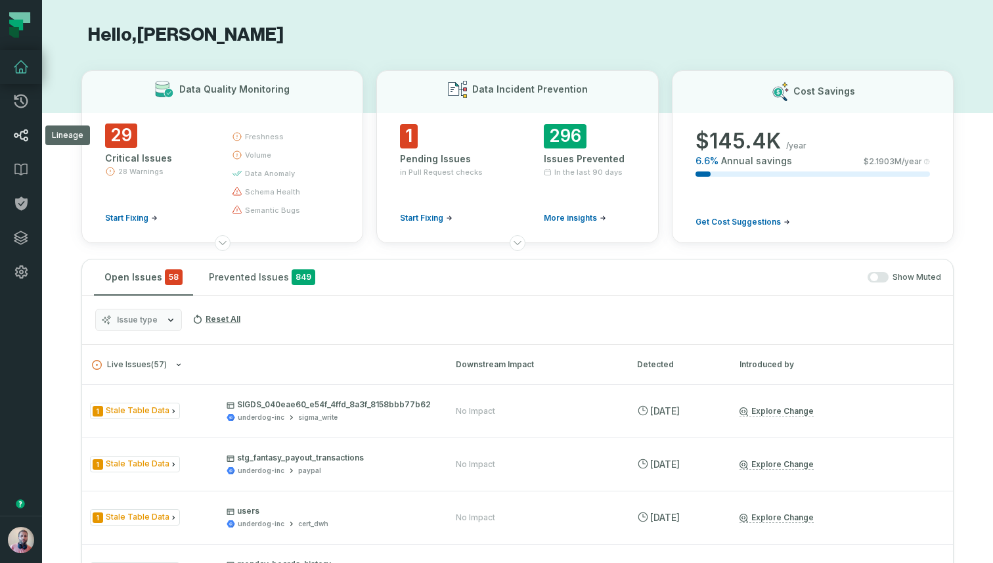
click at [23, 139] on icon at bounding box center [21, 135] width 14 height 12
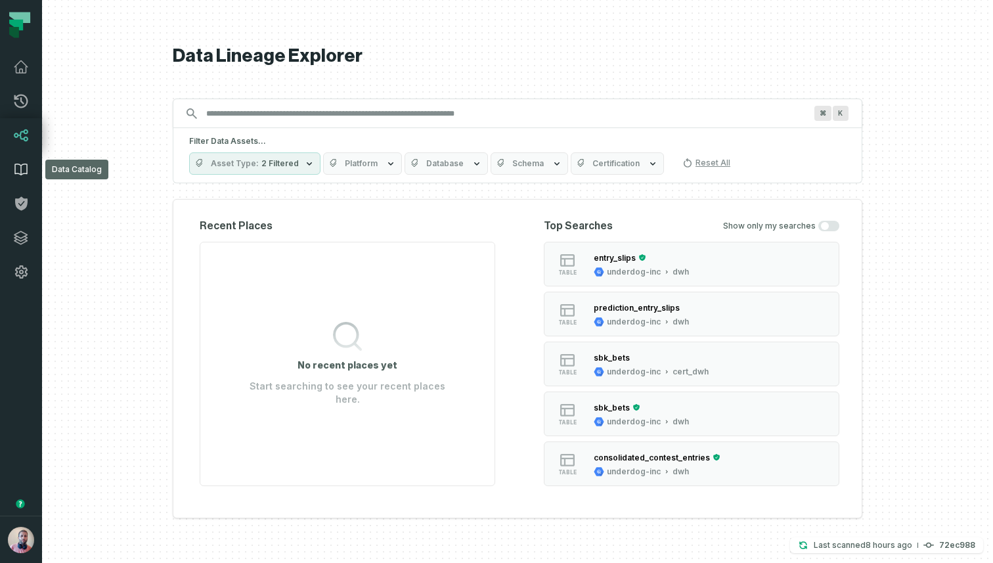
click at [22, 166] on icon at bounding box center [21, 170] width 16 height 16
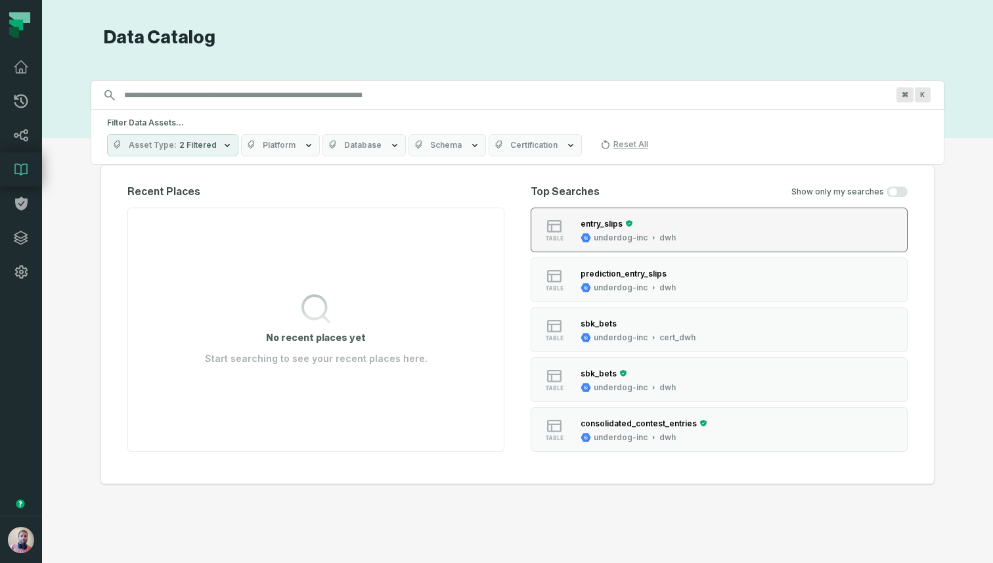
click at [661, 224] on div "entry_slips" at bounding box center [627, 223] width 95 height 13
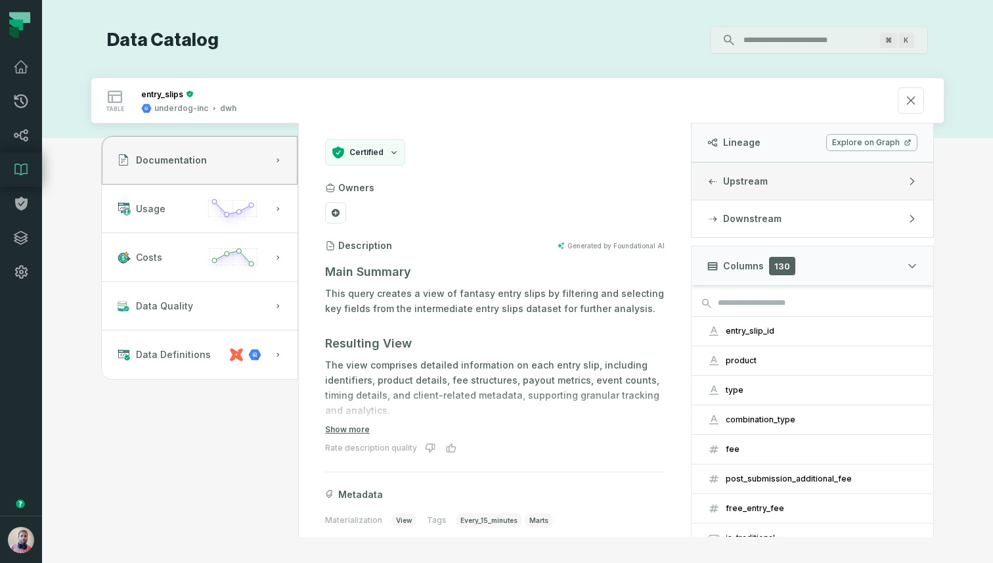
click at [817, 179] on button "Upstream" at bounding box center [812, 181] width 242 height 37
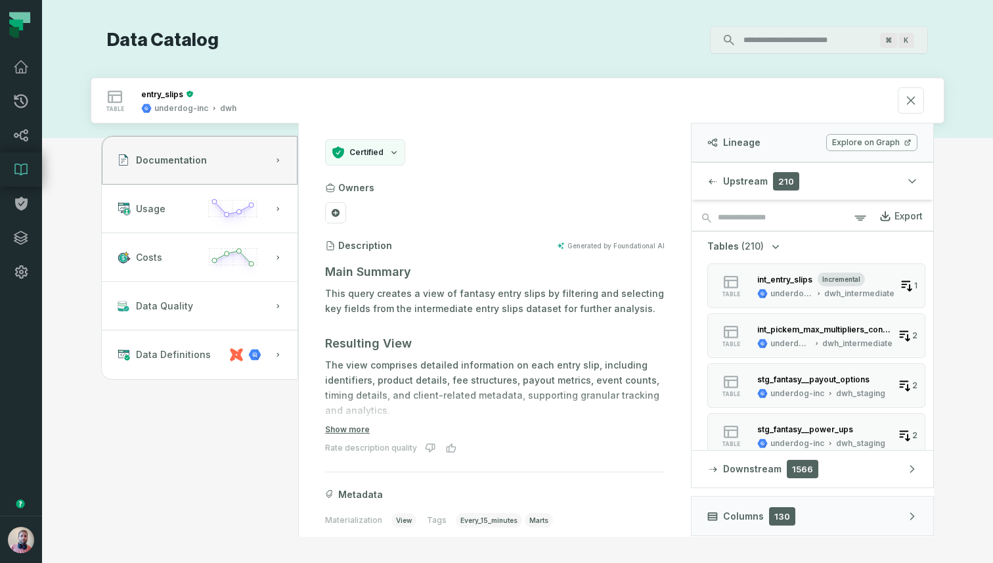
click at [876, 140] on link "Explore on Graph" at bounding box center [871, 142] width 91 height 17
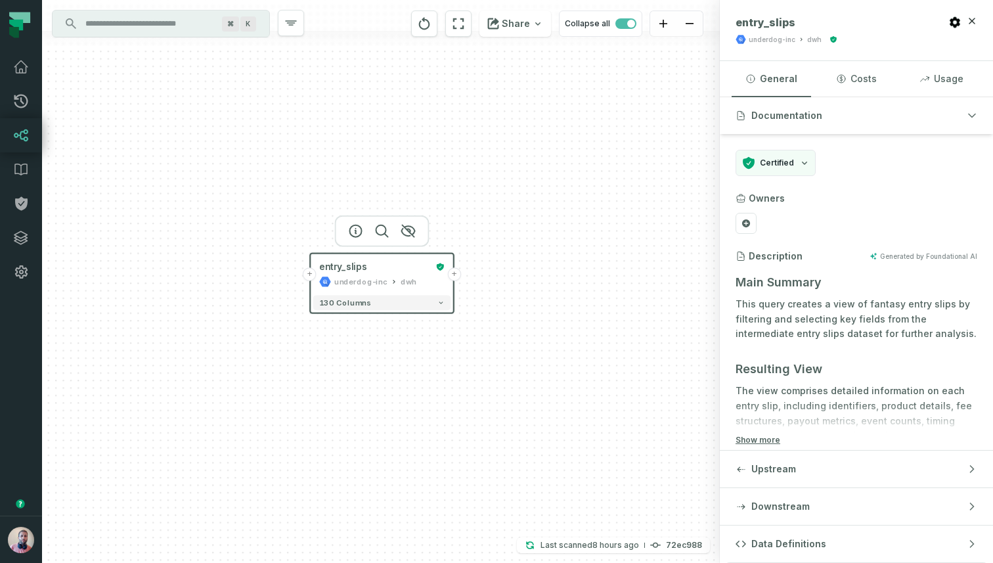
drag, startPoint x: 586, startPoint y: 356, endPoint x: 537, endPoint y: 295, distance: 77.5
click at [538, 295] on div "+ entry_slips underdog-inc dwh + 130 columns" at bounding box center [381, 281] width 678 height 563
click at [454, 274] on button "+" at bounding box center [453, 272] width 13 height 13
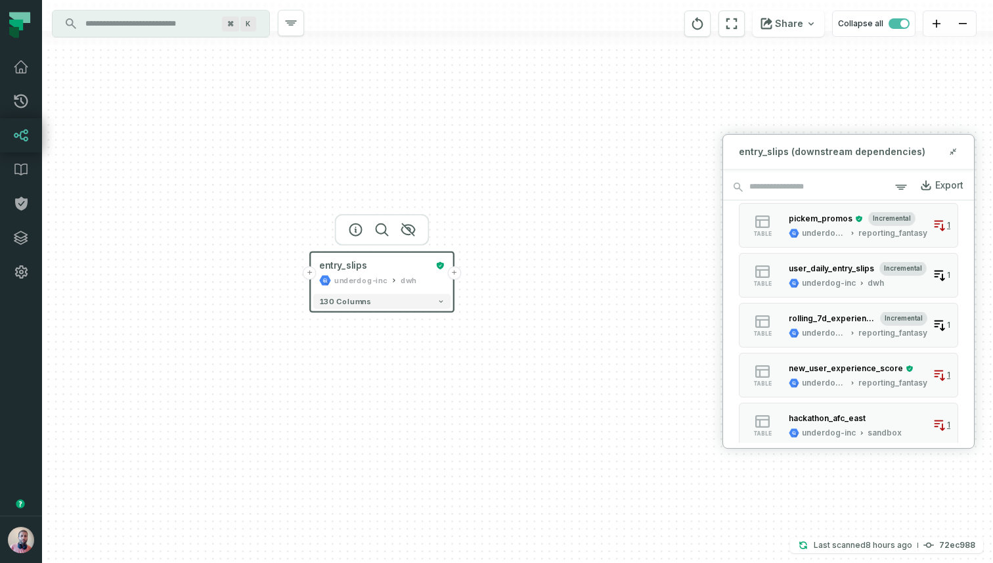
scroll to position [1362, 0]
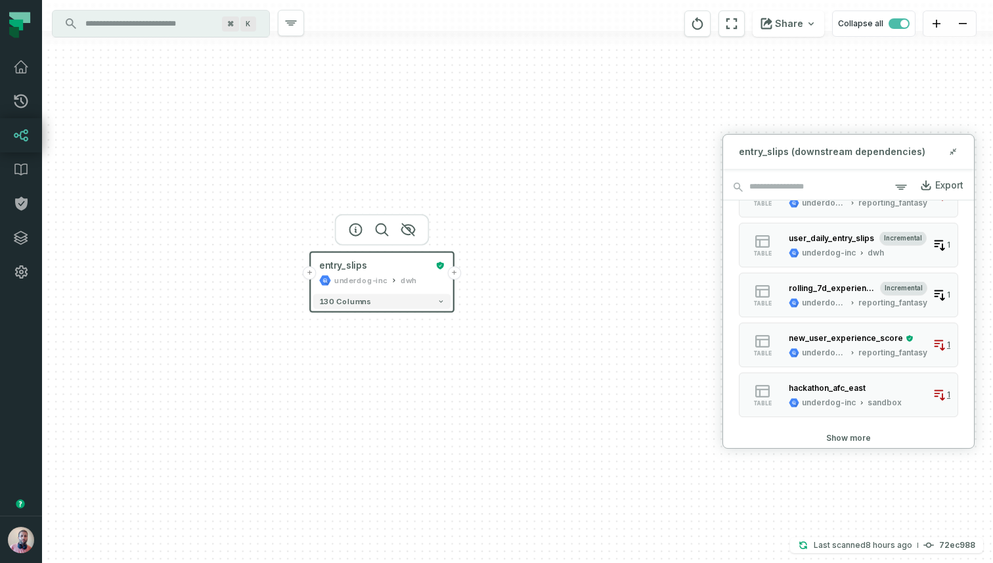
click at [846, 441] on button "Show more" at bounding box center [848, 438] width 45 height 11
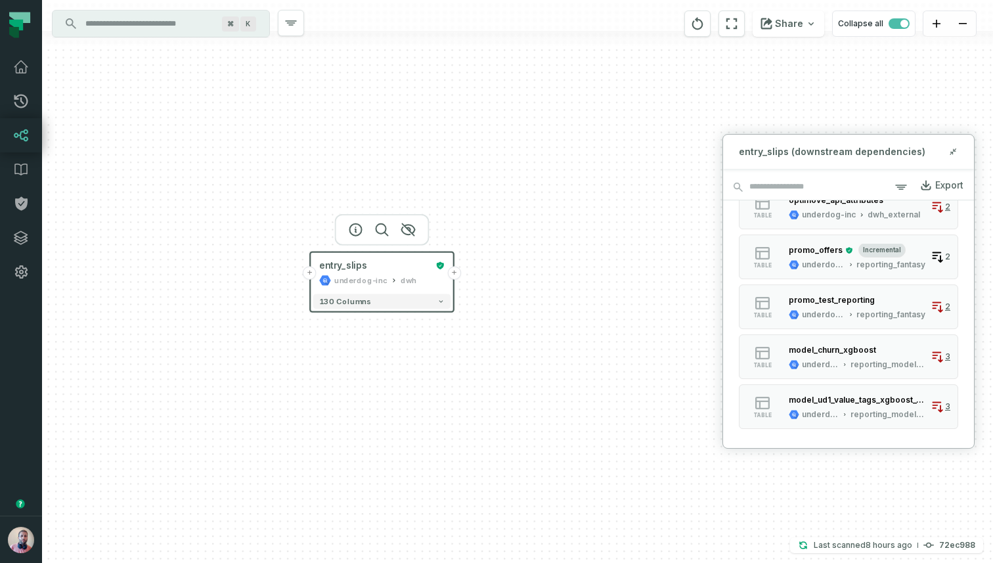
scroll to position [2110, 0]
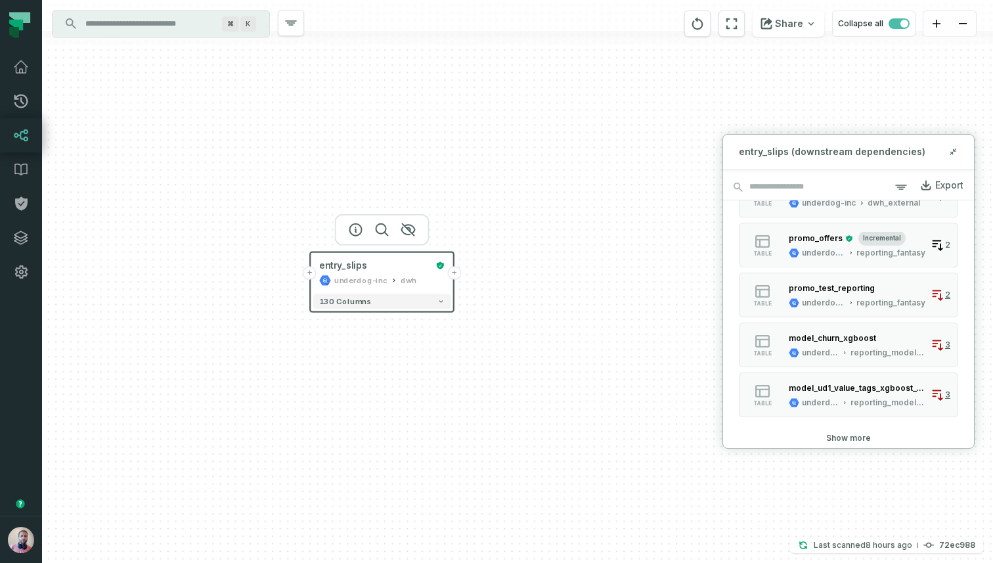
click at [842, 436] on button "Show more" at bounding box center [848, 438] width 45 height 11
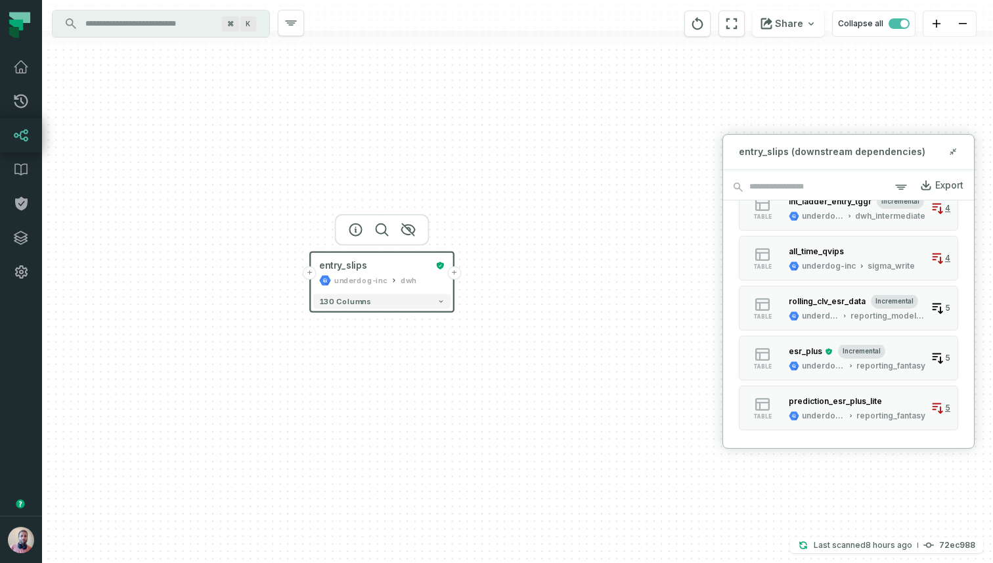
scroll to position [2859, 0]
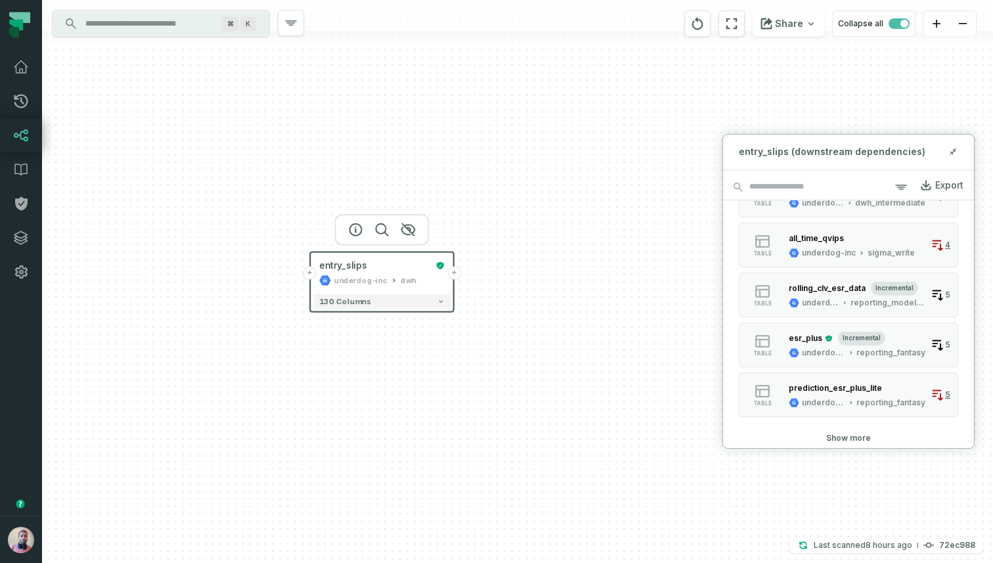
click at [837, 433] on button "Show more" at bounding box center [848, 438] width 45 height 11
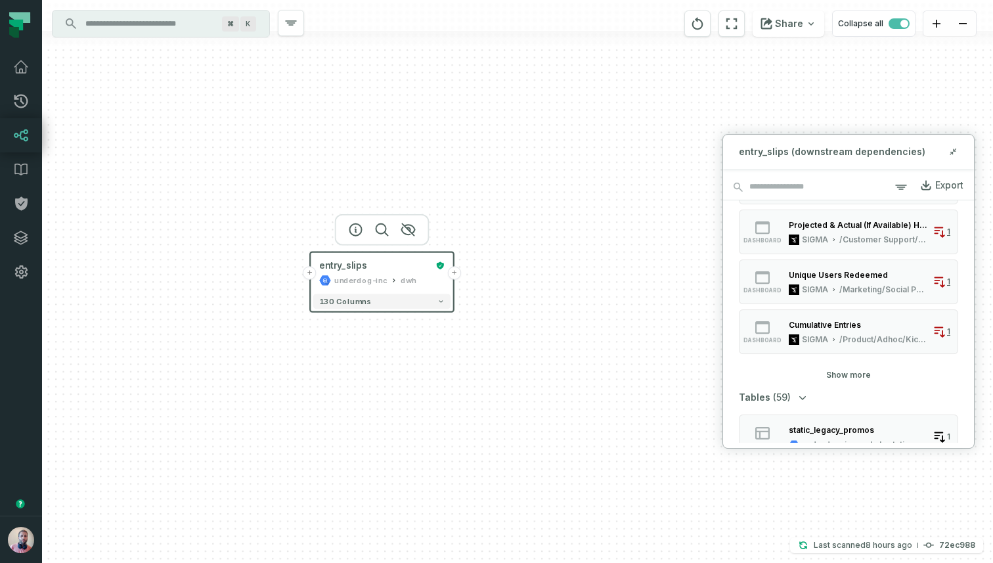
scroll to position [622, 0]
click at [851, 376] on button "Show more" at bounding box center [848, 374] width 45 height 11
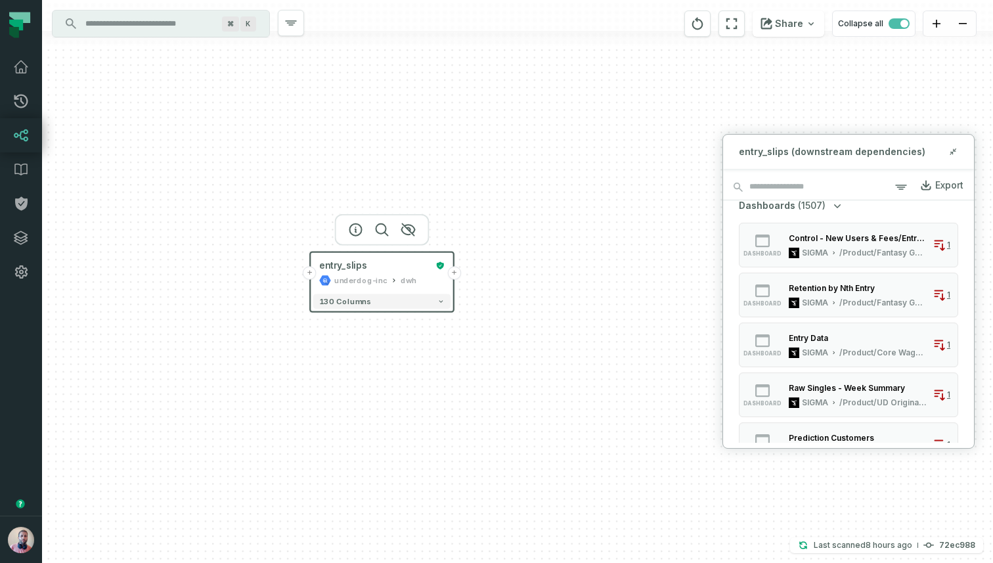
scroll to position [0, 0]
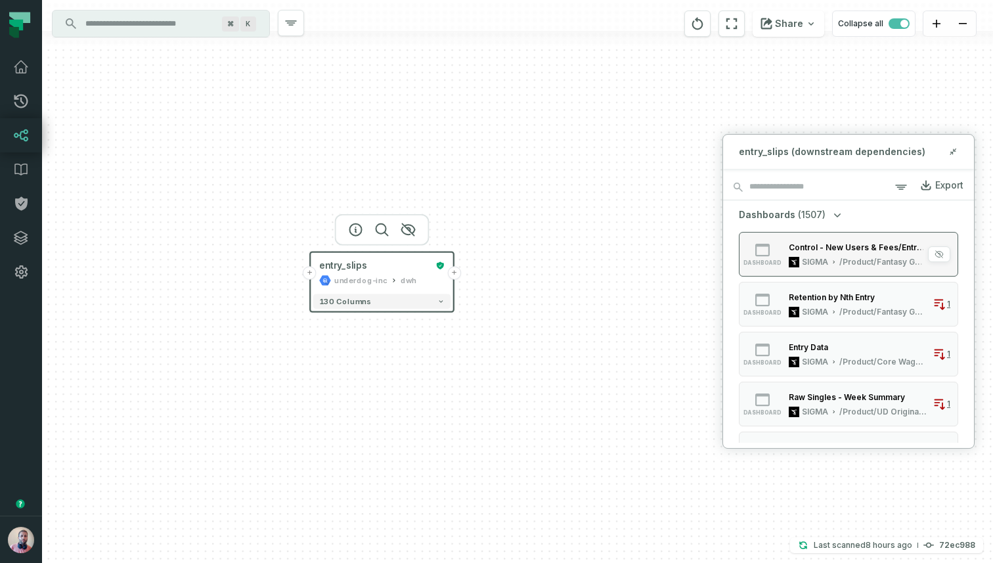
click at [824, 255] on div "Control - New Users & Fees/Entry by Top Players (by Fees) SIGMA /Product/Fantas…" at bounding box center [857, 254] width 149 height 26
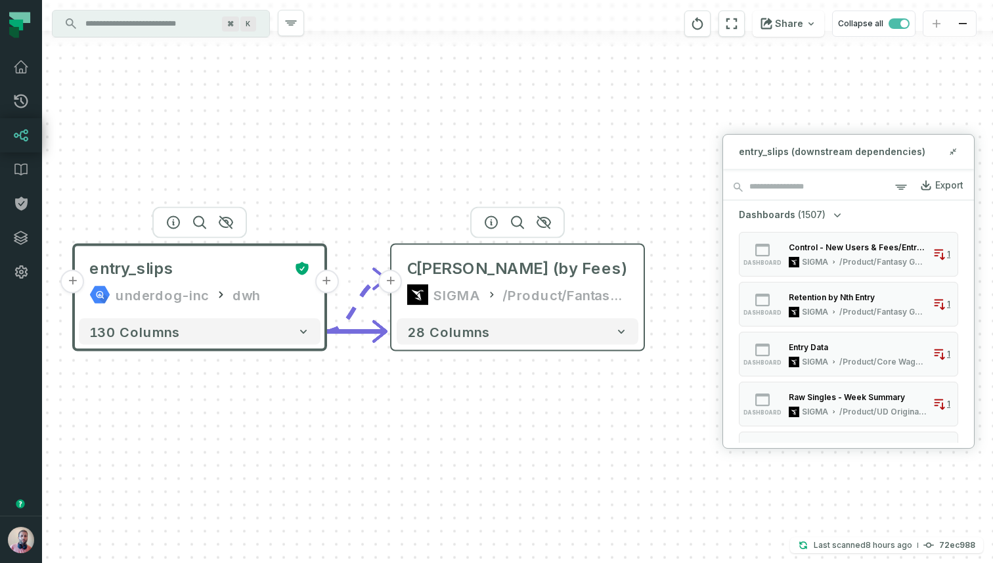
click at [569, 283] on div "Control - New Users & Fees/Entry by Top Pl ayers (by Fees) SIGMA /Product/Fanta…" at bounding box center [518, 281] width 242 height 63
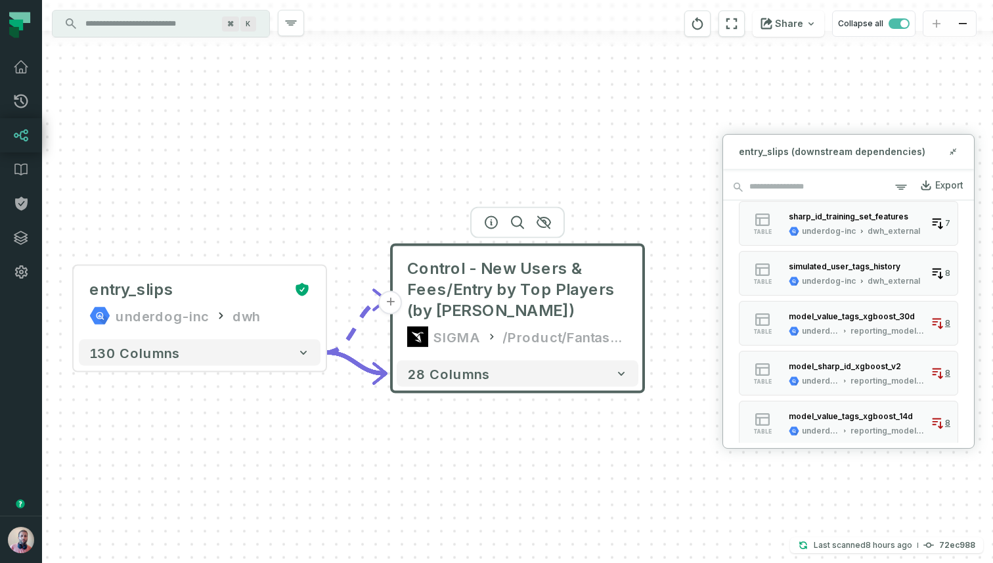
scroll to position [4280, 0]
click at [824, 420] on div "fantasy_players" at bounding box center [854, 414] width 131 height 13
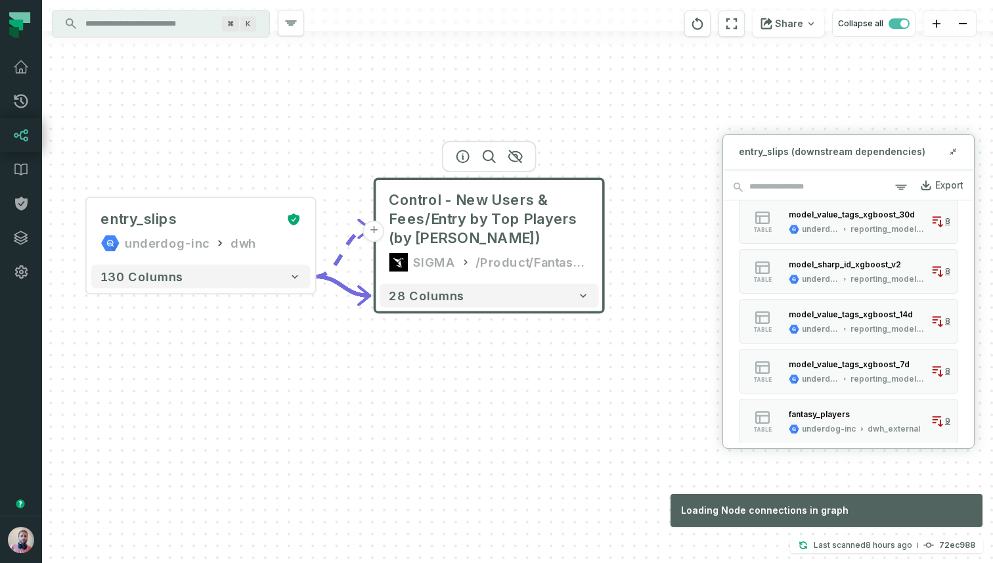
drag, startPoint x: 560, startPoint y: 462, endPoint x: 525, endPoint y: 380, distance: 89.8
click at [526, 380] on div "+ entry_slips underdog-inc dwh + 130 columns + Control - New Users & Fees/Entry…" at bounding box center [517, 281] width 951 height 563
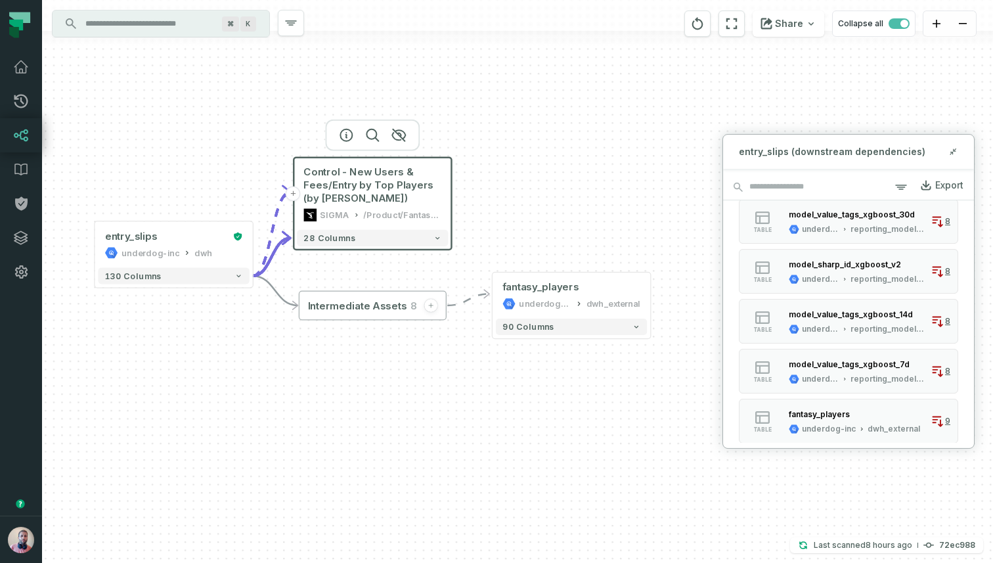
drag, startPoint x: 541, startPoint y: 429, endPoint x: 488, endPoint y: 388, distance: 67.4
click at [488, 388] on div "+ entry_slips underdog-inc dwh + 130 columns + Control - New Users & Fees/Entry…" at bounding box center [517, 281] width 951 height 563
click at [426, 305] on icon "button" at bounding box center [429, 305] width 7 height 7
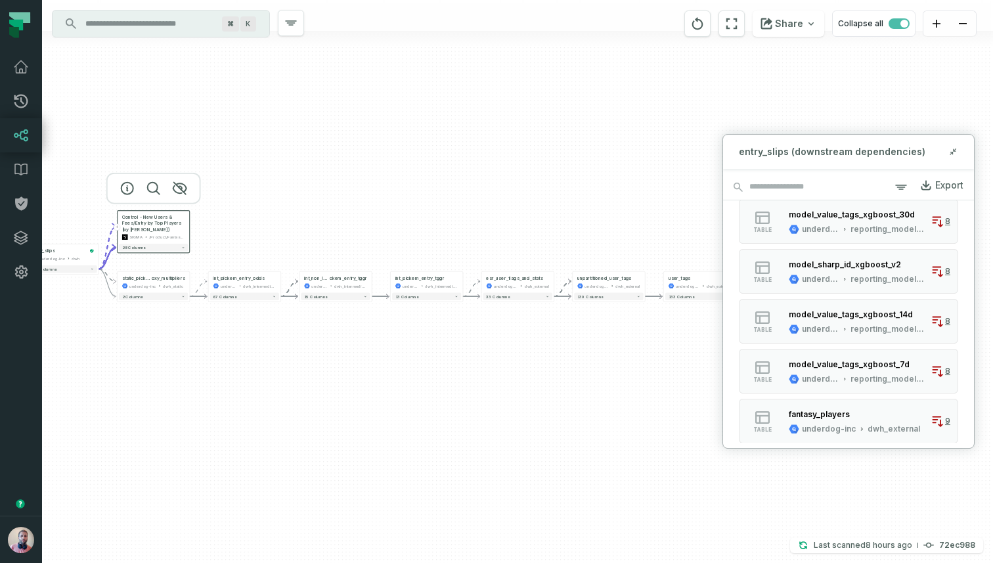
drag, startPoint x: 395, startPoint y: 367, endPoint x: 352, endPoint y: 368, distance: 43.3
click at [352, 368] on div "+ entry_slips underdog-inc dwh + 130 columns + Control - New Users & Fees/Entry…" at bounding box center [517, 281] width 951 height 563
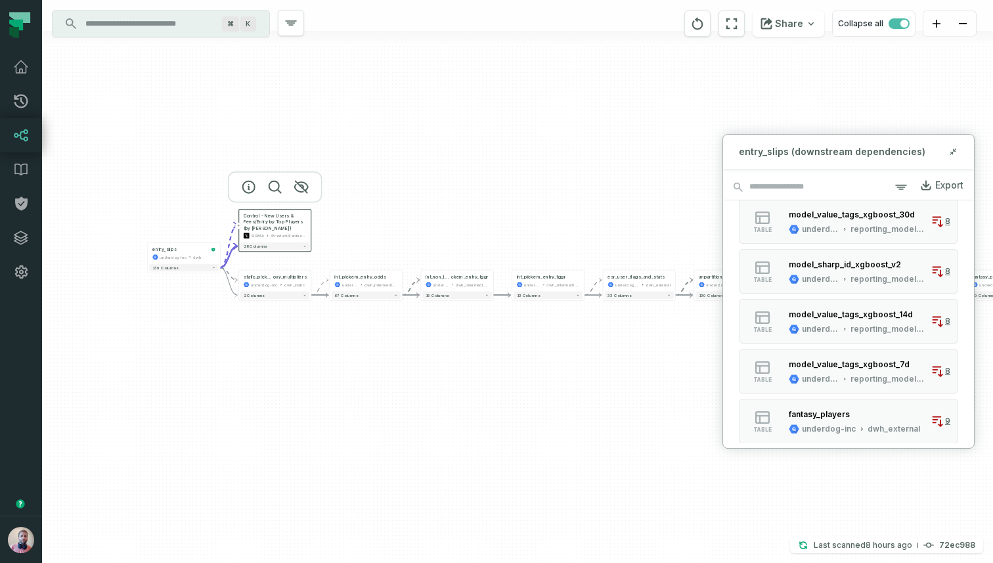
drag, startPoint x: 301, startPoint y: 340, endPoint x: 421, endPoint y: 339, distance: 119.5
click at [421, 339] on div "+ entry_slips underdog-inc dwh + 130 columns + Control - New Users & Fees/Entry…" at bounding box center [517, 281] width 951 height 563
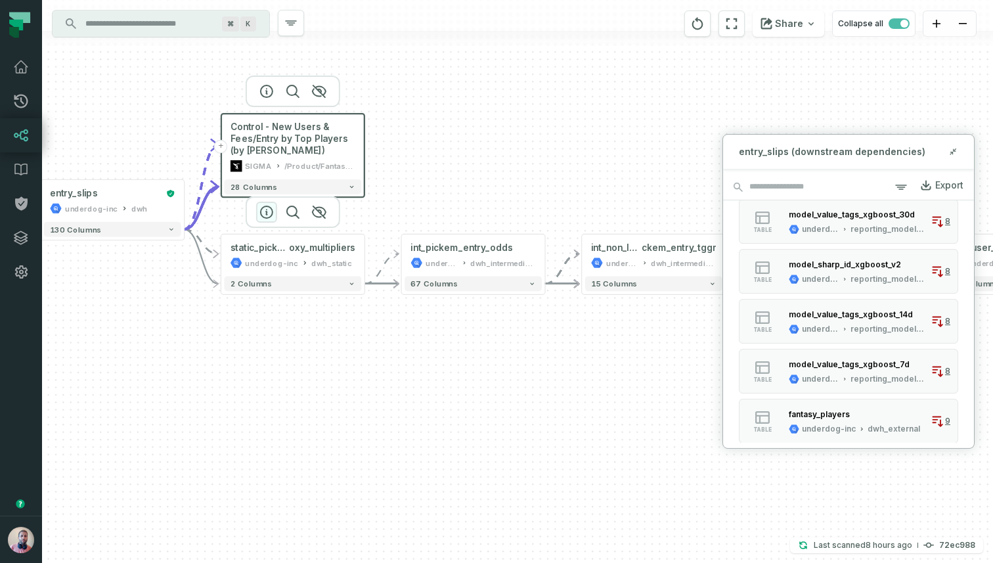
click at [265, 212] on icon "button" at bounding box center [267, 212] width 16 height 16
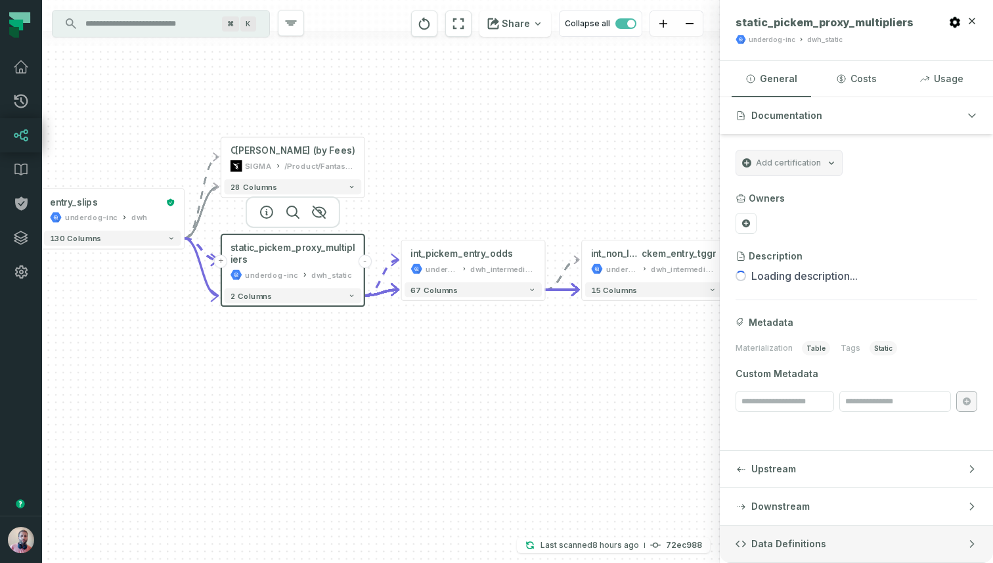
click at [775, 536] on button "Data Definitions" at bounding box center [856, 543] width 273 height 37
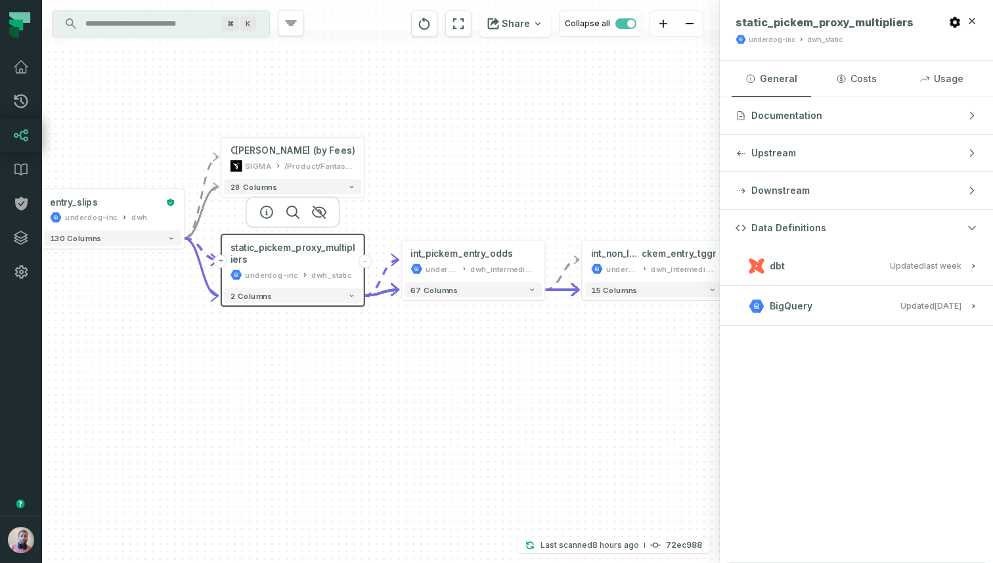
click at [774, 262] on span "dbt" at bounding box center [777, 265] width 15 height 13
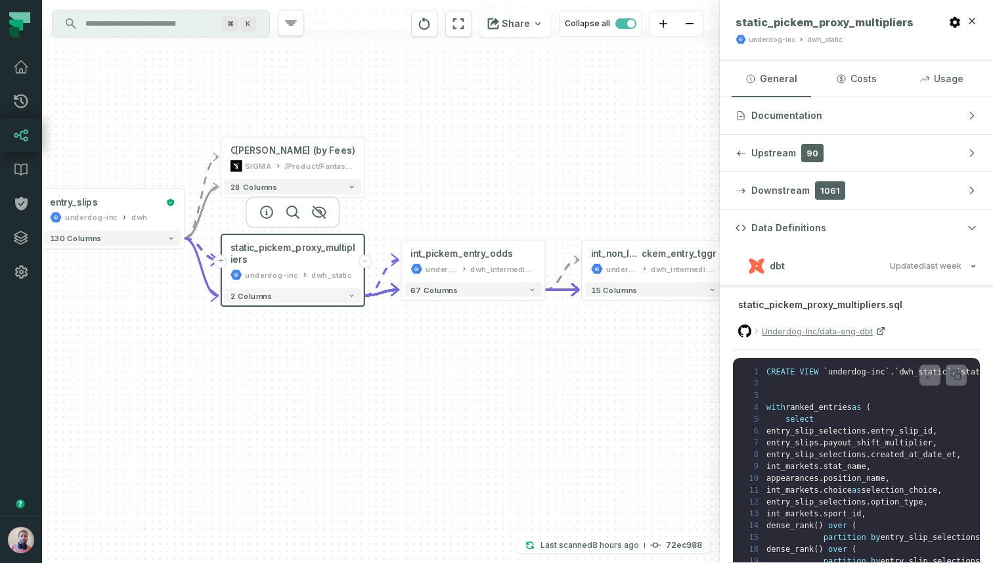
click at [778, 263] on span "dbt" at bounding box center [777, 265] width 15 height 13
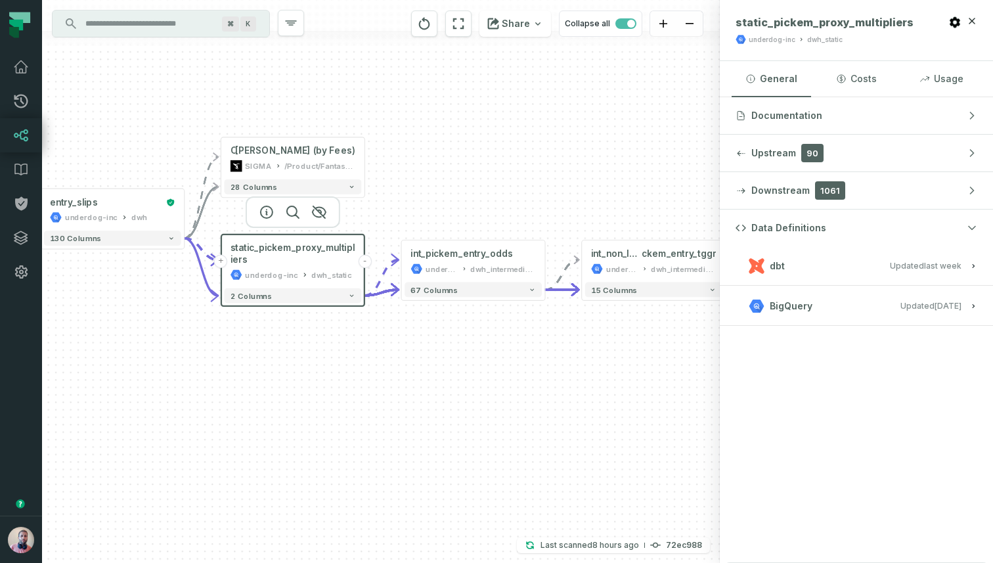
click at [772, 263] on span "dbt" at bounding box center [777, 265] width 15 height 13
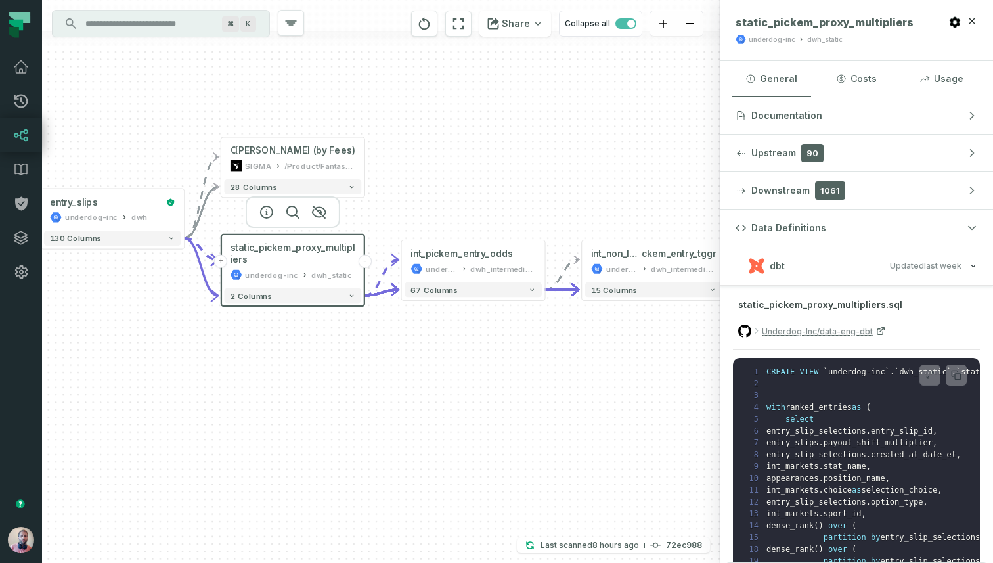
click at [773, 263] on span "dbt" at bounding box center [777, 265] width 15 height 13
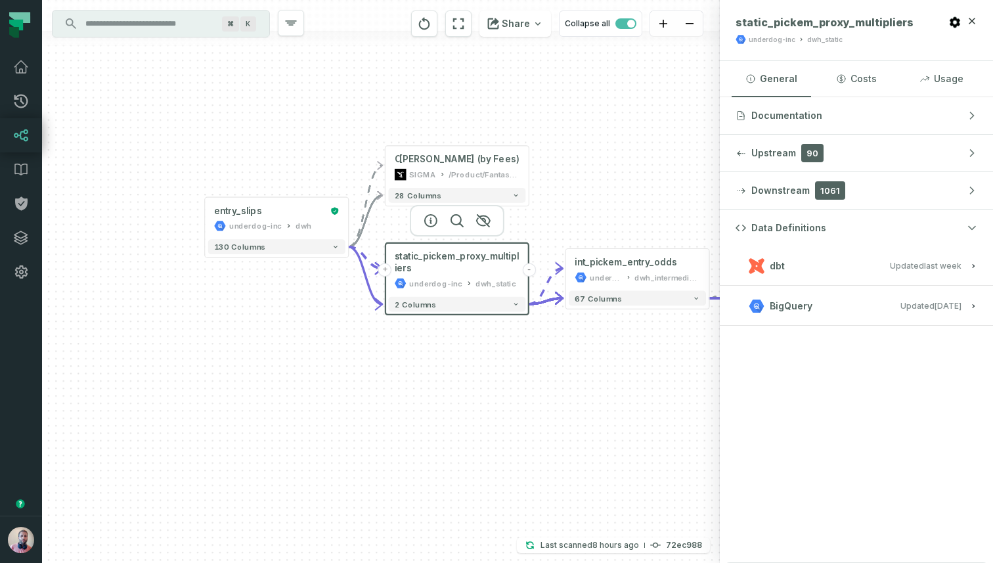
drag, startPoint x: 217, startPoint y: 366, endPoint x: 381, endPoint y: 375, distance: 164.4
click at [381, 375] on div "+ entry_slips underdog-inc dwh + 130 columns + Control - New Users & Fees/Entry…" at bounding box center [381, 281] width 678 height 563
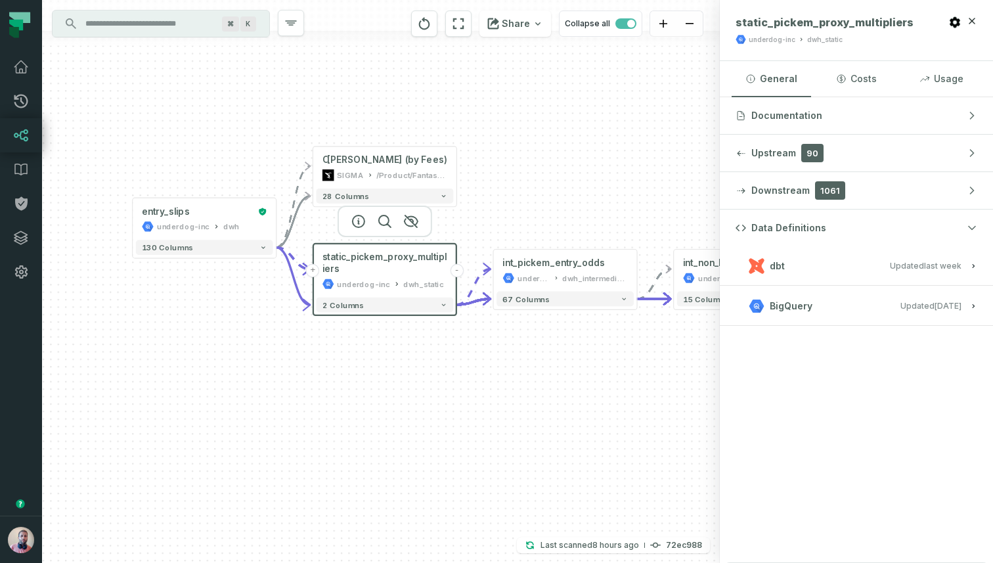
drag, startPoint x: 381, startPoint y: 375, endPoint x: 301, endPoint y: 375, distance: 80.1
click at [301, 375] on div "+ entry_slips underdog-inc dwh + 130 columns + Control - New Users & Fees/Entry…" at bounding box center [381, 281] width 678 height 563
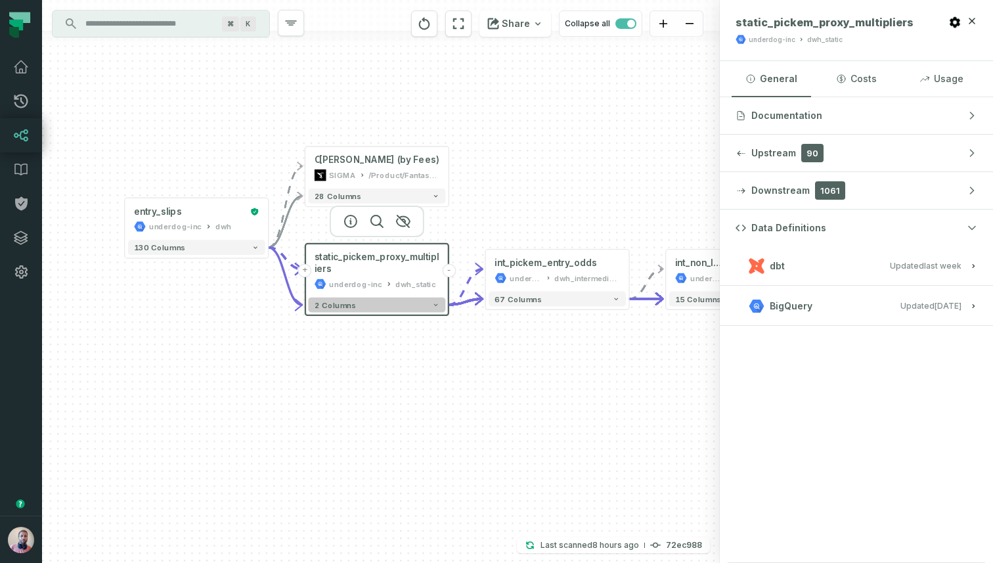
click at [345, 309] on span "2 columns" at bounding box center [336, 304] width 42 height 9
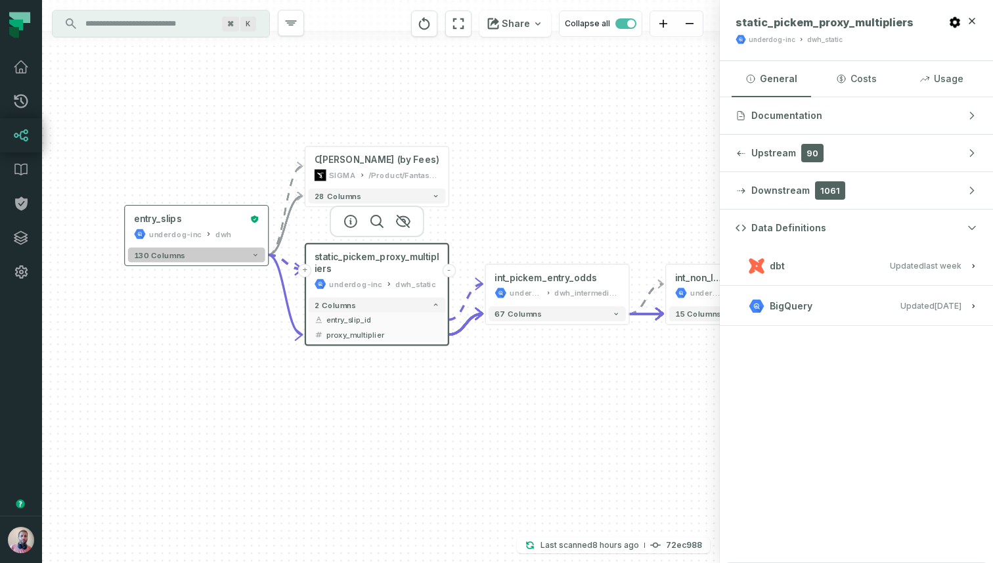
click at [210, 251] on button "130 columns" at bounding box center [196, 255] width 137 height 15
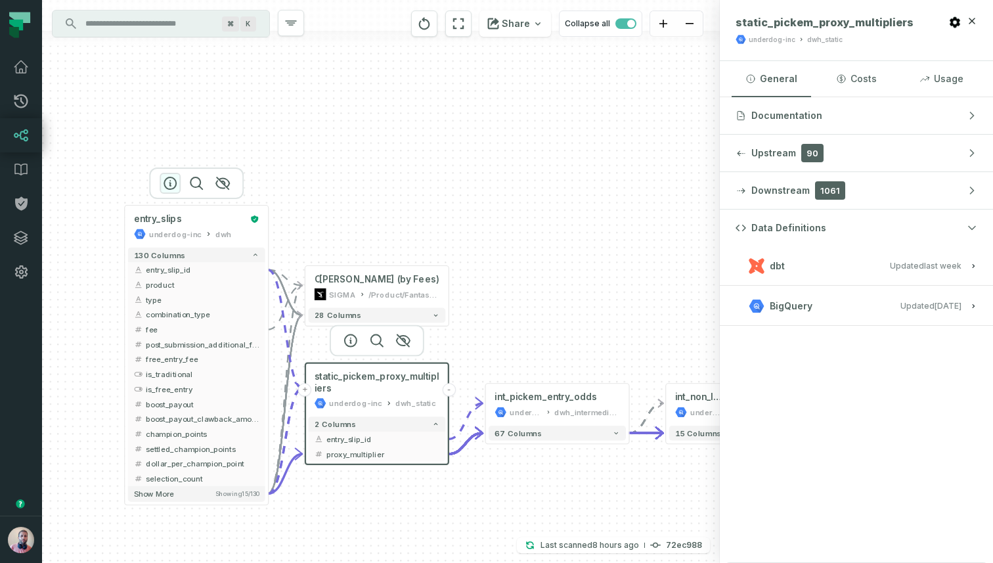
click at [168, 181] on icon "button" at bounding box center [170, 183] width 16 height 16
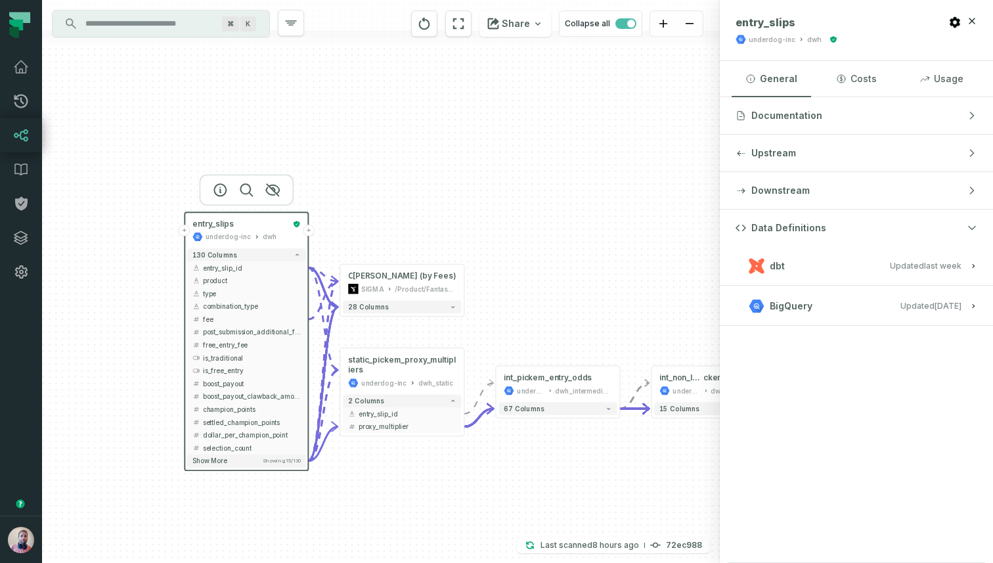
click at [186, 231] on button "+" at bounding box center [185, 231] width 12 height 12
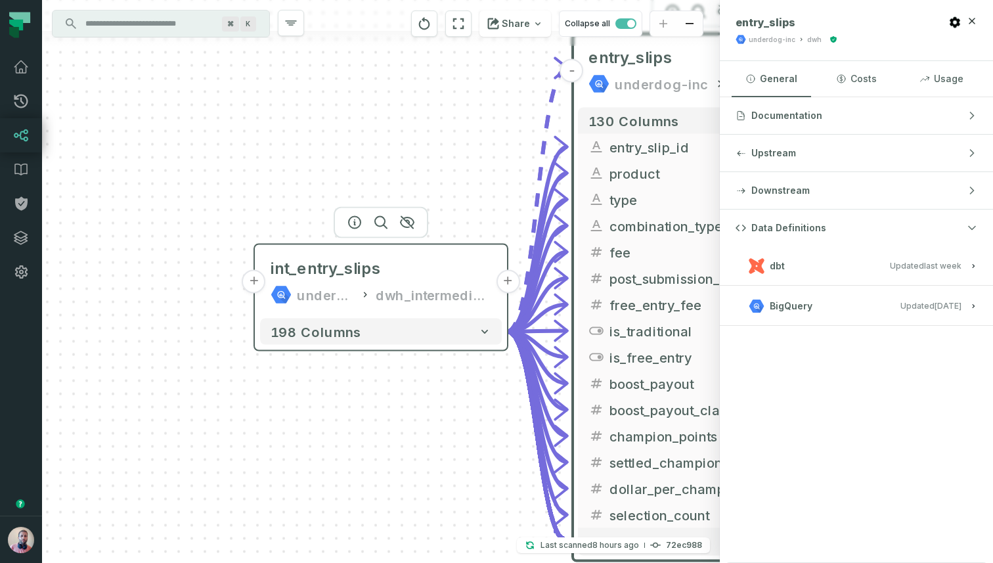
click at [253, 284] on button "+" at bounding box center [254, 282] width 24 height 24
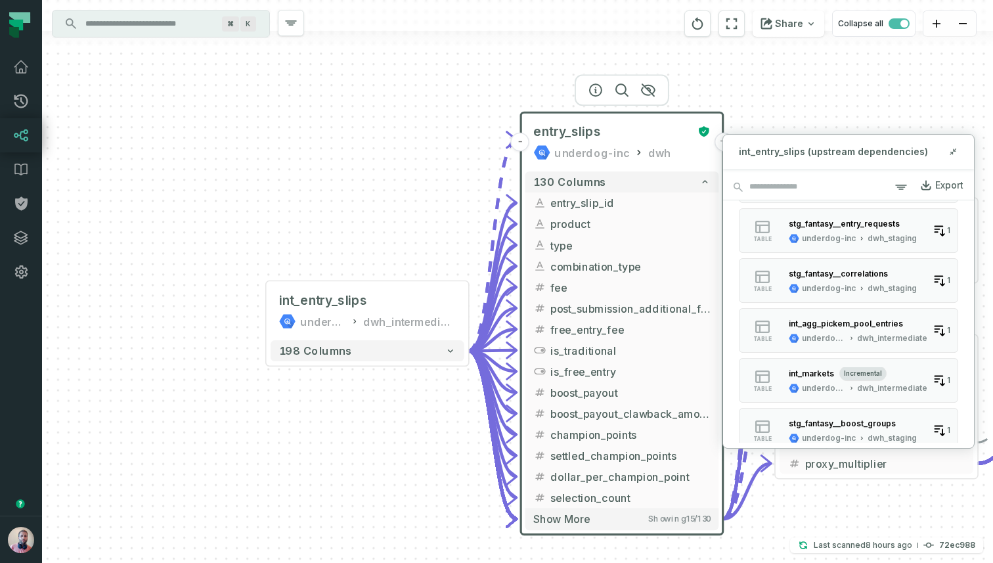
scroll to position [558, 0]
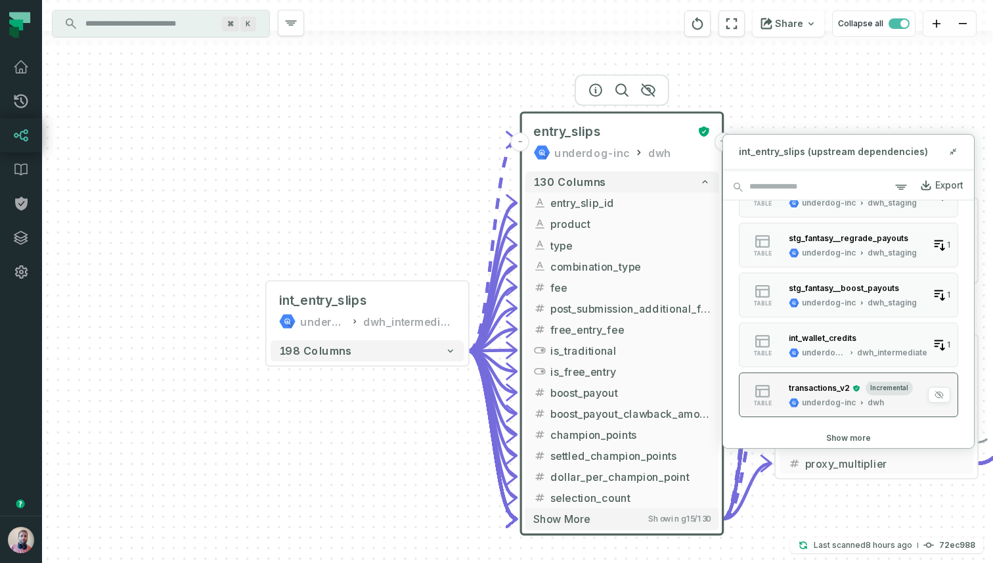
click at [816, 391] on div "transactions_v2" at bounding box center [819, 388] width 61 height 10
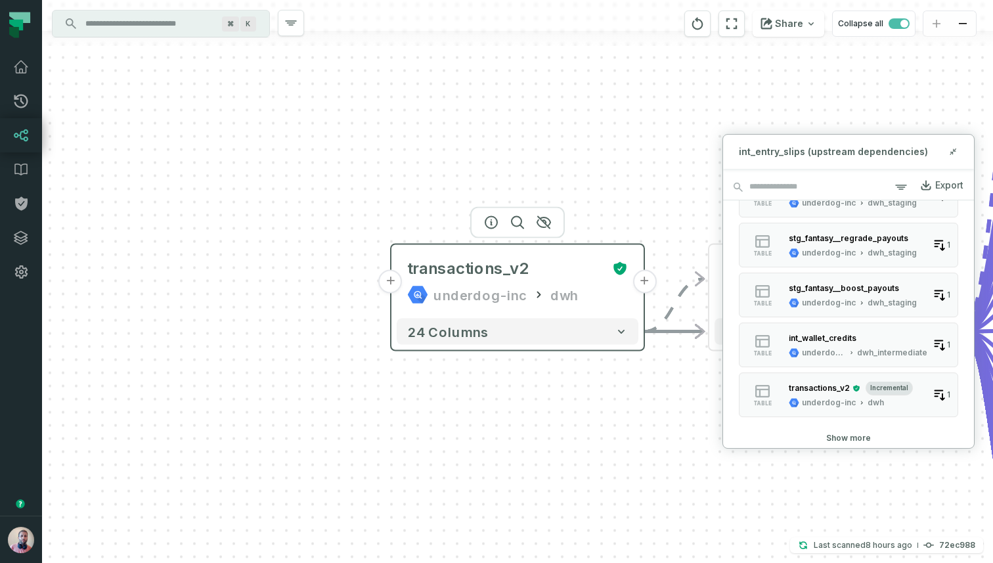
click at [393, 285] on button "+" at bounding box center [391, 282] width 24 height 24
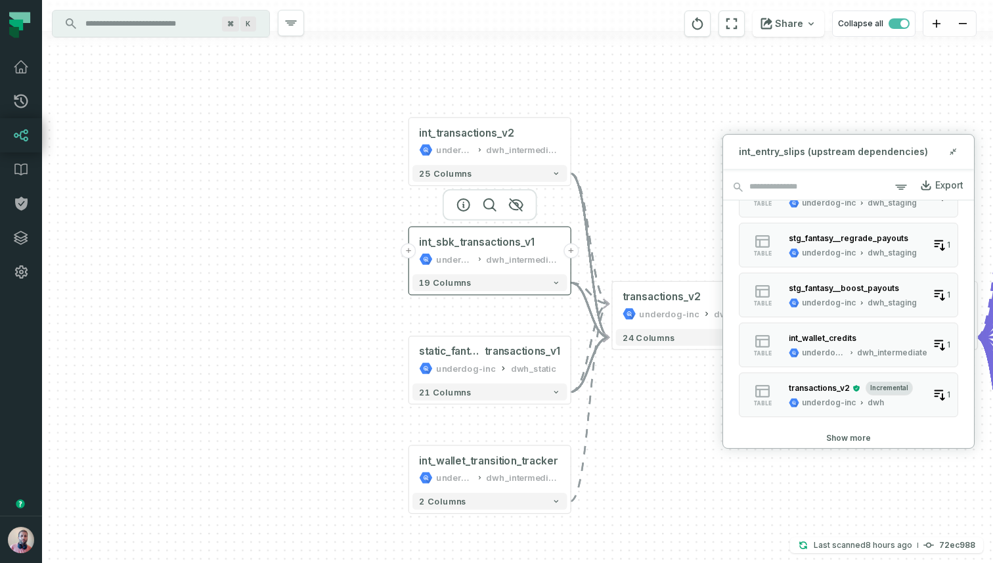
click at [406, 250] on button "+" at bounding box center [408, 250] width 15 height 15
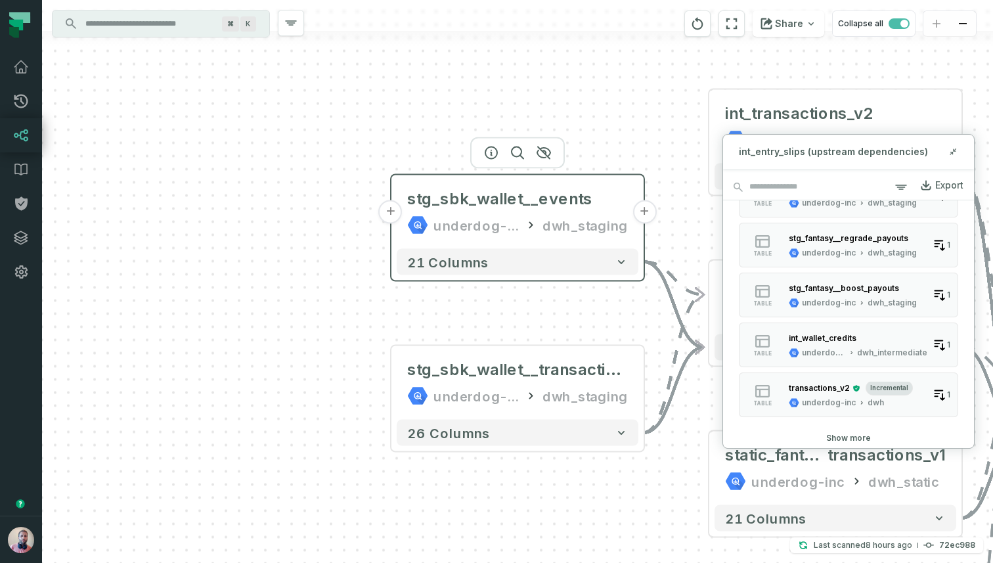
click at [391, 210] on button "+" at bounding box center [391, 212] width 24 height 24
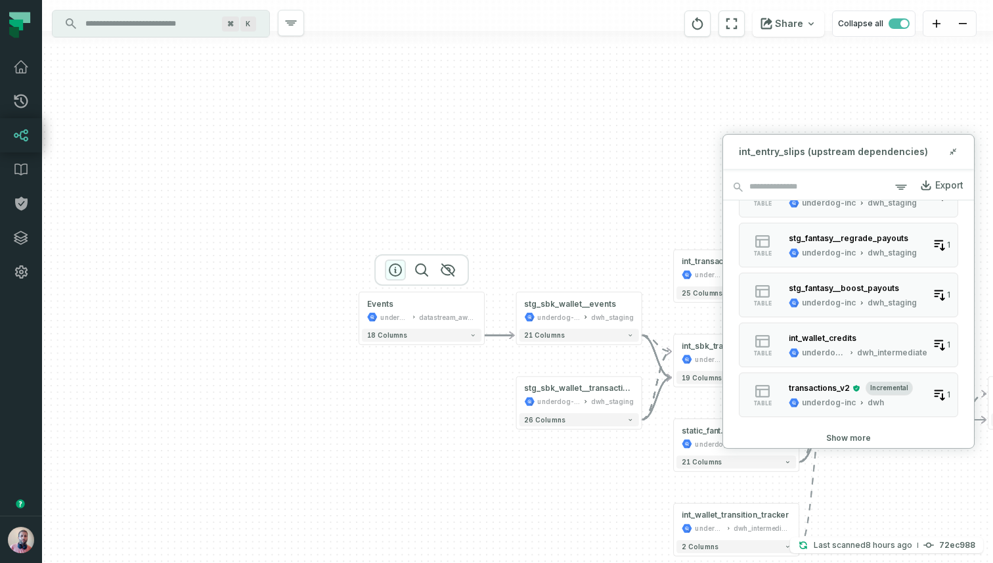
click at [400, 270] on icon "button" at bounding box center [395, 270] width 16 height 16
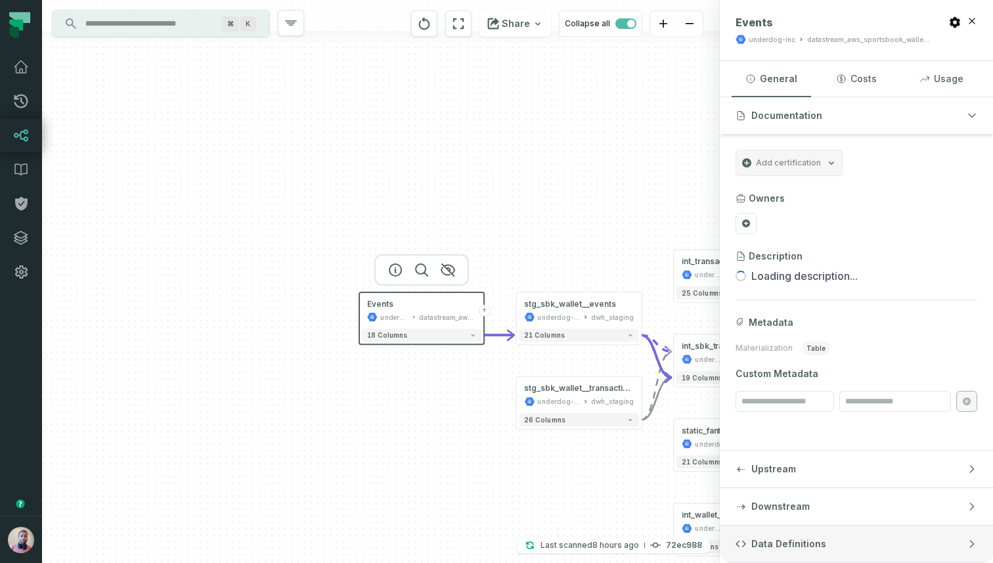
click at [782, 540] on span "Data Definitions" at bounding box center [788, 543] width 75 height 13
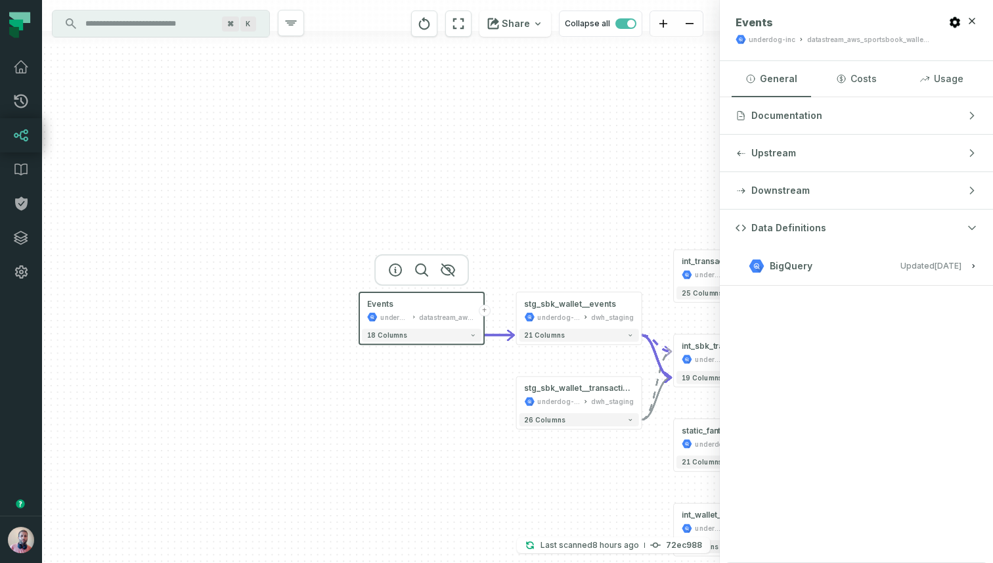
click at [794, 264] on span "BigQuery" at bounding box center [791, 265] width 43 height 13
click at [515, 396] on button "+" at bounding box center [516, 395] width 12 height 12
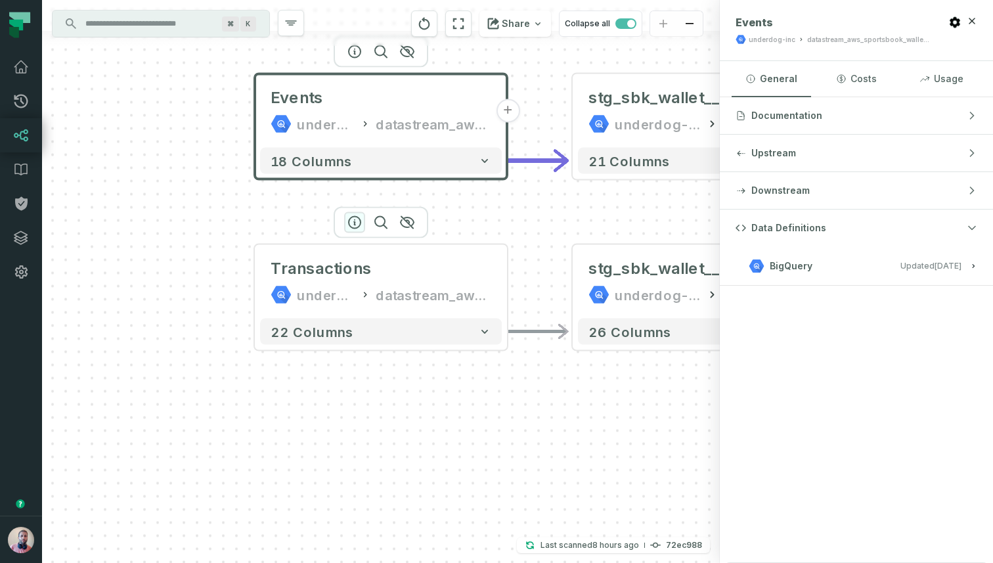
click at [352, 217] on icon "button" at bounding box center [355, 223] width 12 height 12
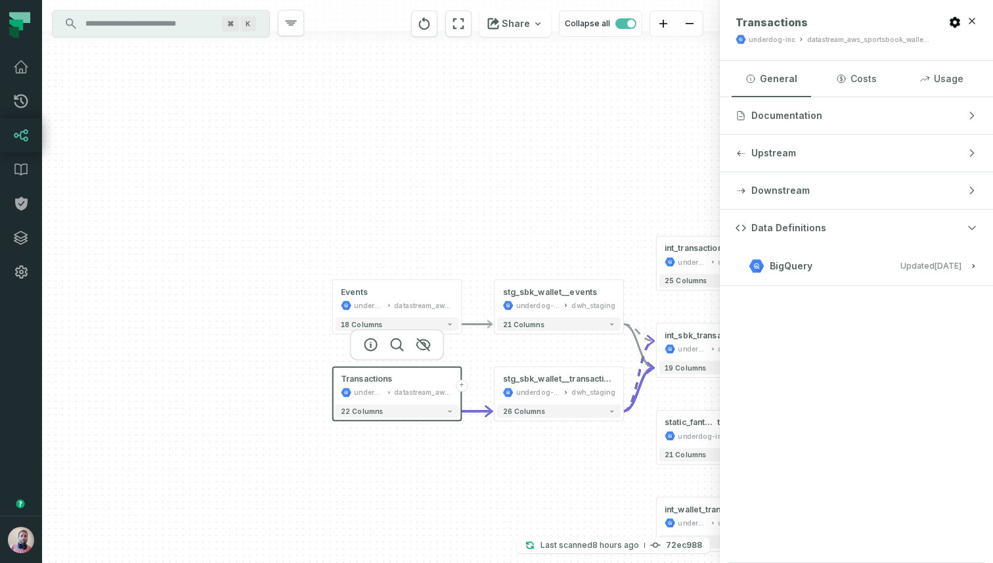
click at [414, 494] on div "Transactions underdog-inc datastream_aws_sportsbook_wallet_public + 22 columns …" at bounding box center [381, 281] width 678 height 563
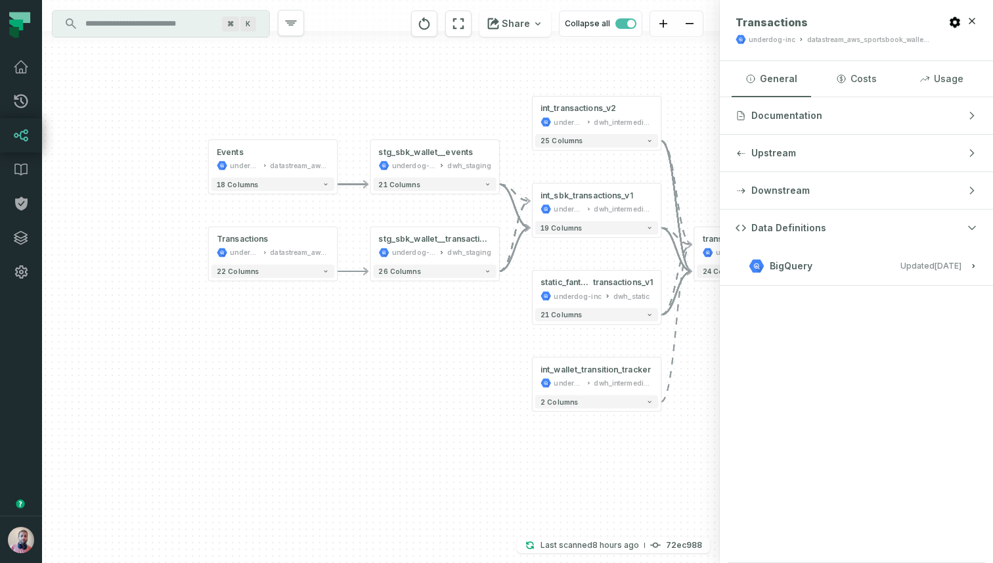
drag, startPoint x: 414, startPoint y: 494, endPoint x: 251, endPoint y: 286, distance: 263.9
click at [252, 286] on div "Transactions underdog-inc datastream_aws_sportsbook_wallet_public + 22 columns …" at bounding box center [381, 281] width 678 height 563
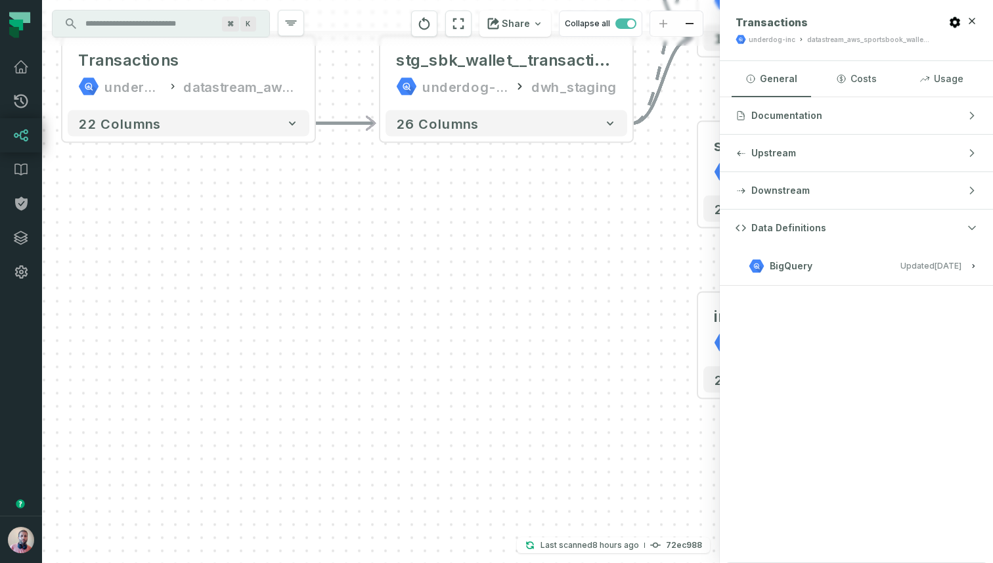
drag, startPoint x: 522, startPoint y: 307, endPoint x: 218, endPoint y: 336, distance: 305.3
click at [219, 345] on div "Transactions underdog-inc datastream_aws_sportsbook_wallet_public + 22 columns …" at bounding box center [381, 281] width 678 height 563
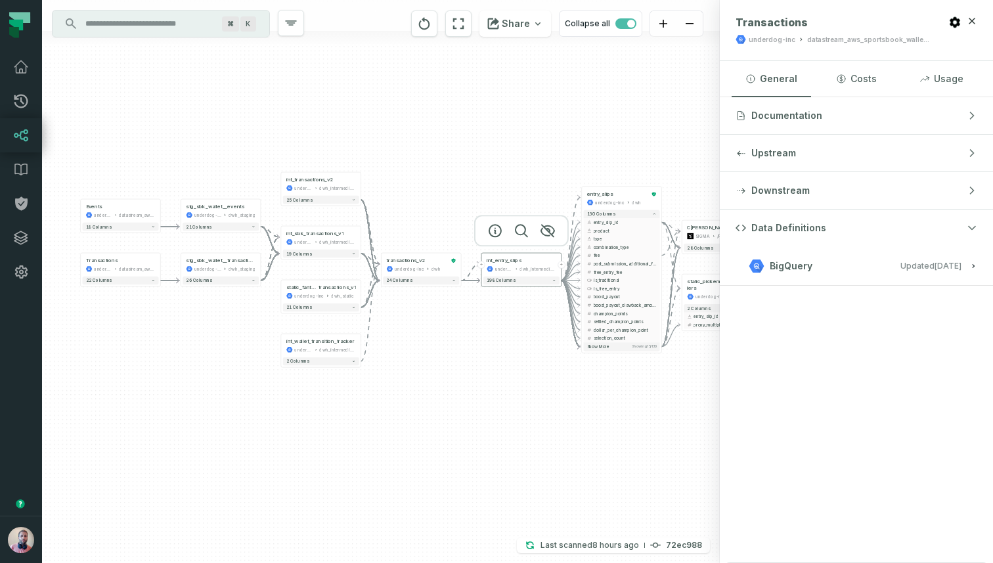
click at [479, 264] on button "+" at bounding box center [480, 264] width 7 height 7
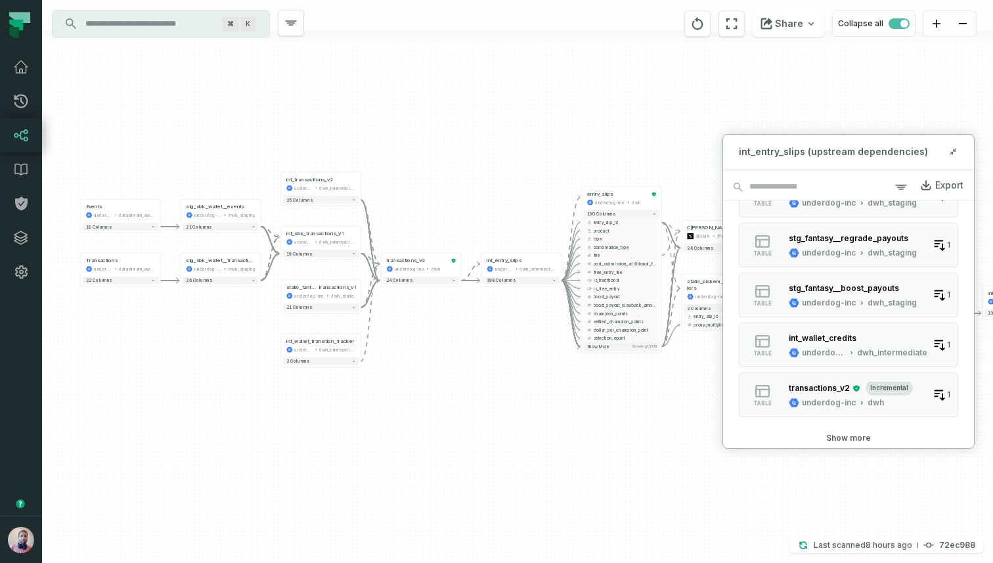
click at [844, 435] on button "Show more" at bounding box center [848, 438] width 45 height 11
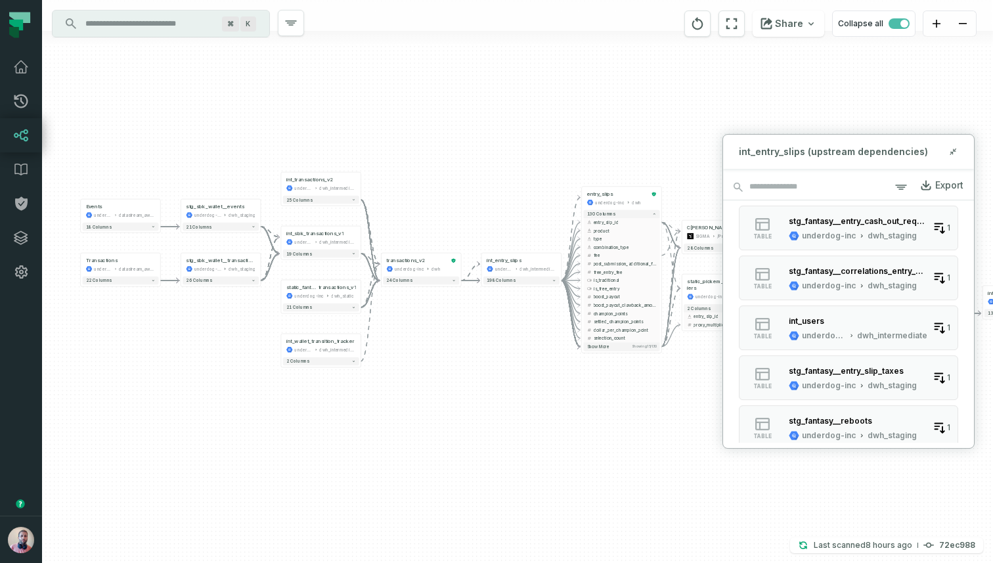
scroll to position [1307, 0]
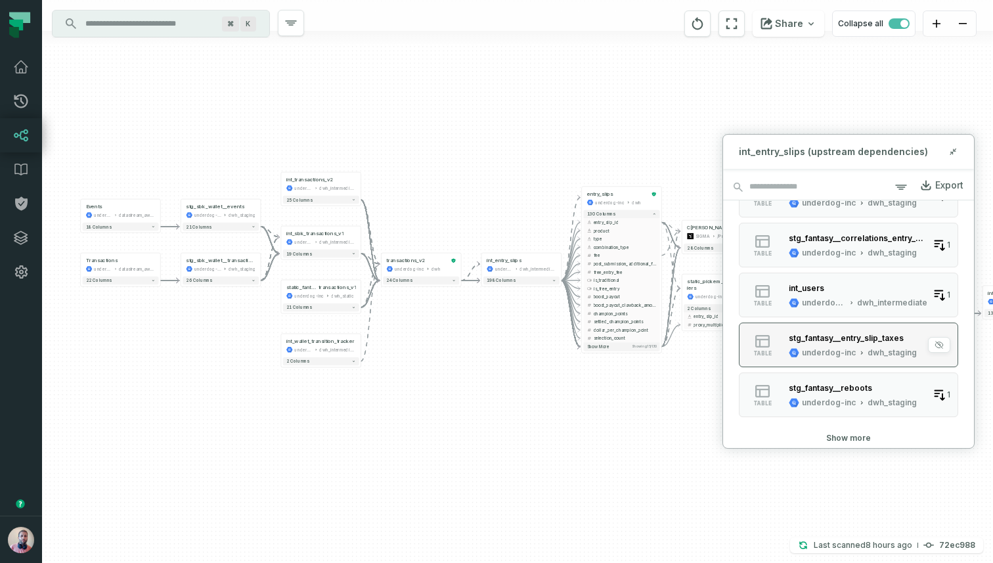
click at [842, 338] on div "stg_fantasy__entry_slip_taxes" at bounding box center [846, 338] width 115 height 10
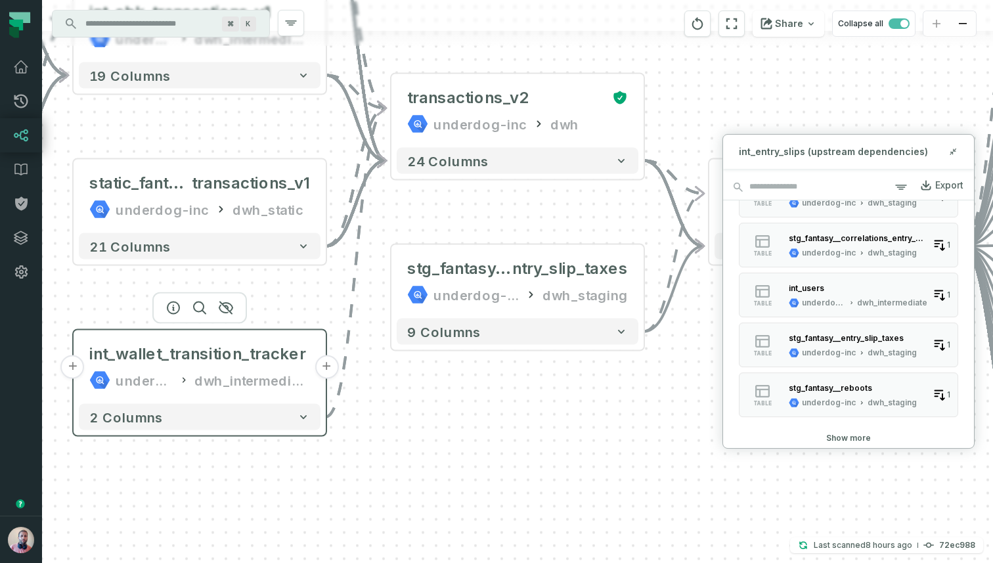
click at [76, 366] on button "+" at bounding box center [73, 367] width 24 height 24
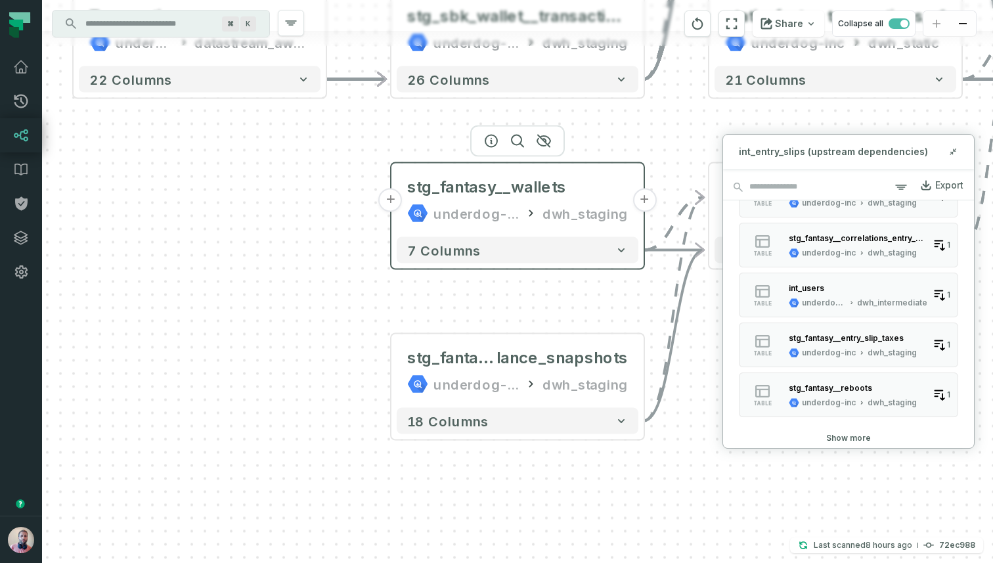
click at [391, 199] on button "+" at bounding box center [391, 200] width 24 height 24
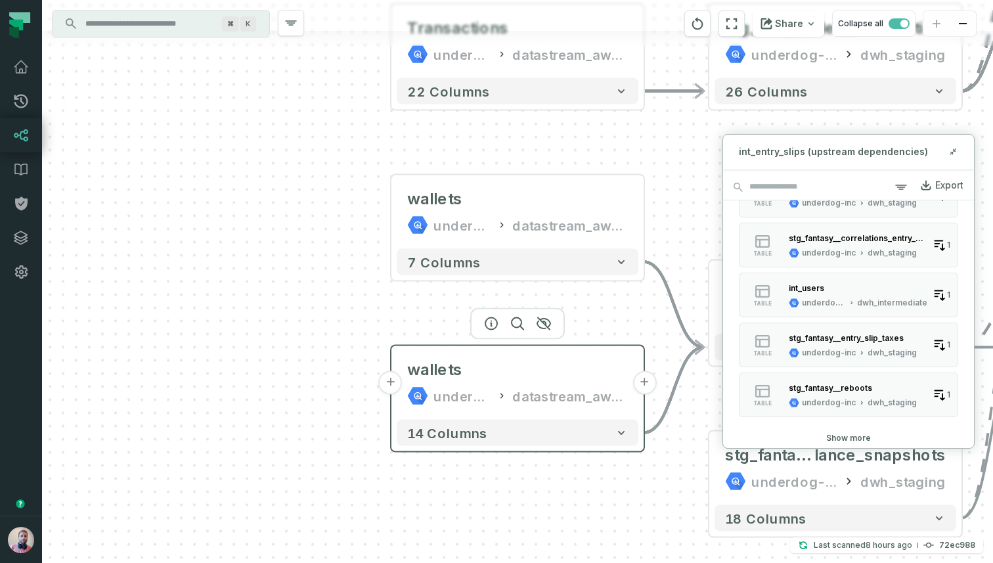
click at [397, 380] on button "+" at bounding box center [391, 383] width 24 height 24
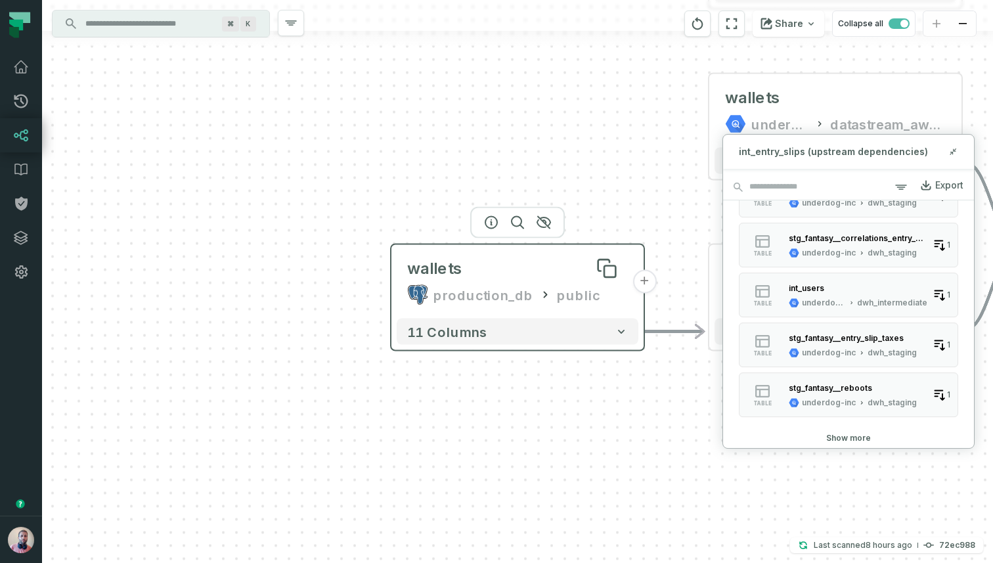
click at [482, 275] on div "wallets" at bounding box center [517, 268] width 221 height 21
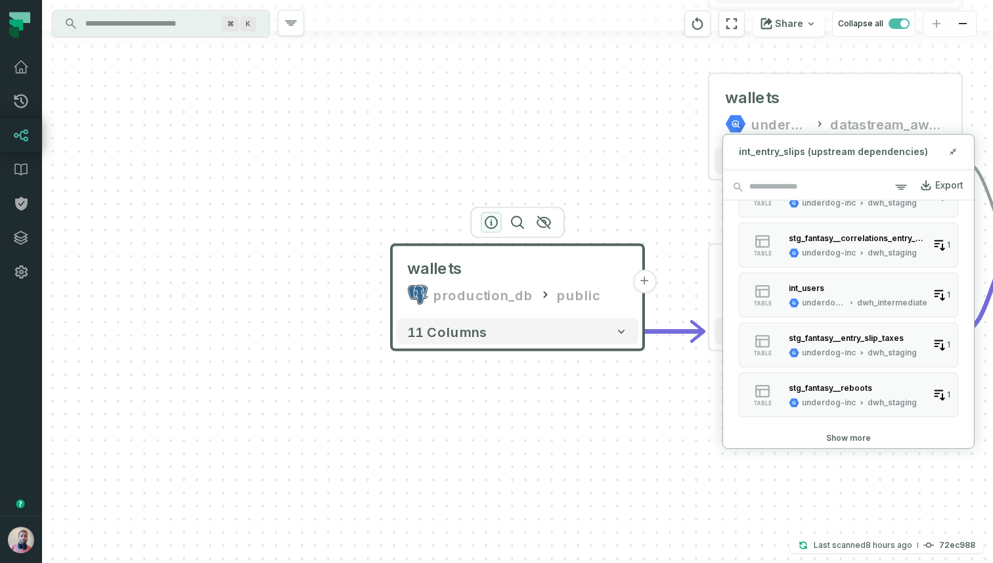
click at [491, 215] on icon "button" at bounding box center [491, 223] width 16 height 16
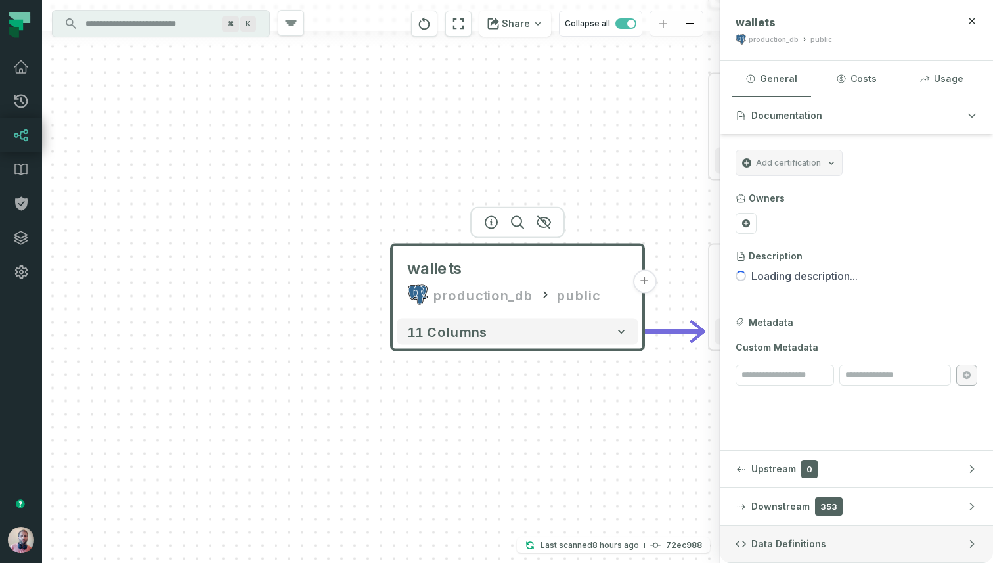
click at [769, 538] on span "Data Definitions" at bounding box center [788, 543] width 75 height 13
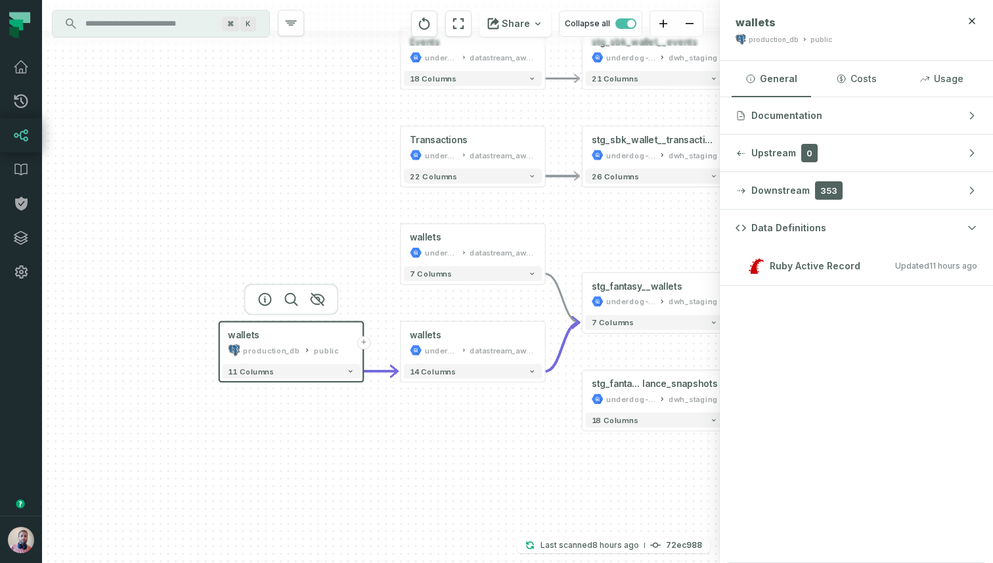
drag, startPoint x: 637, startPoint y: 431, endPoint x: 340, endPoint y: 429, distance: 296.8
click at [340, 431] on div "wallets production_db public + 11 columns wallets underdog-inc-staging datastre…" at bounding box center [381, 281] width 678 height 563
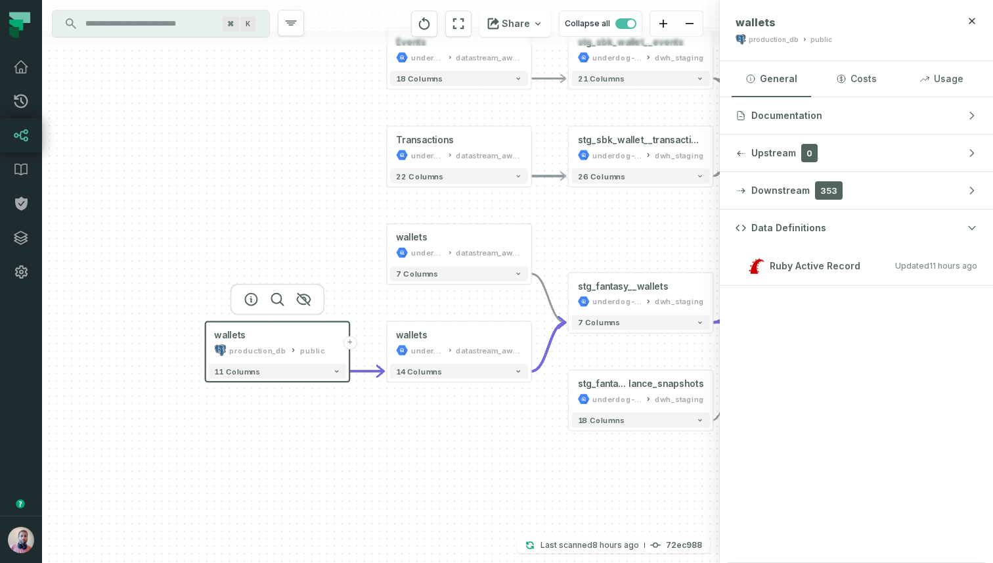
drag, startPoint x: 416, startPoint y: 426, endPoint x: 381, endPoint y: 433, distance: 36.1
click at [383, 439] on div "wallets production_db public + 11 columns wallets underdog-inc-staging datastre…" at bounding box center [381, 281] width 678 height 563
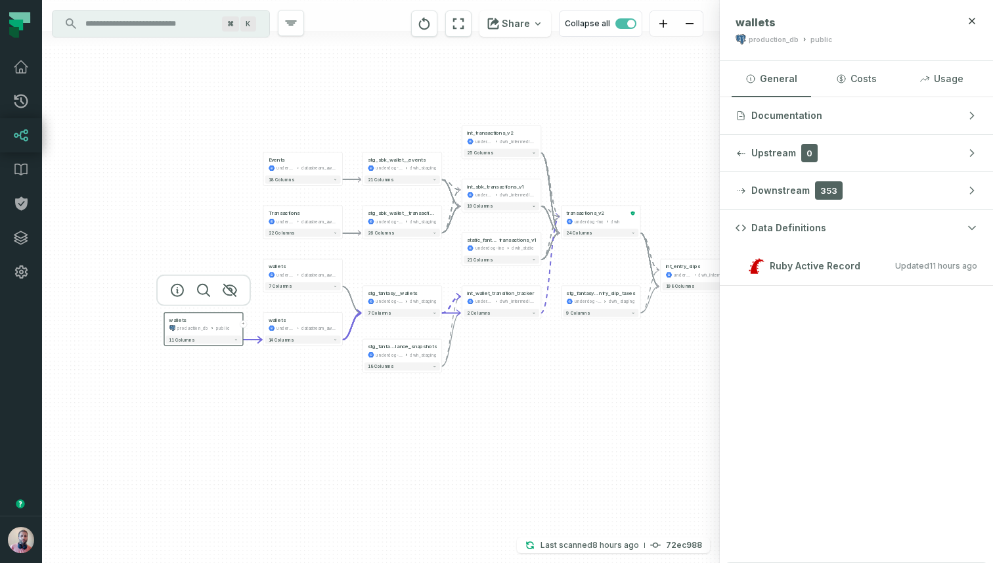
drag, startPoint x: 449, startPoint y: 466, endPoint x: 347, endPoint y: 399, distance: 122.0
click at [347, 399] on div "wallets production_db public + 11 columns wallets underdog-inc-staging datastre…" at bounding box center [381, 281] width 678 height 563
click at [241, 395] on div "wallets production_db public + 11 columns wallets underdog-inc-staging datastre…" at bounding box center [381, 281] width 678 height 563
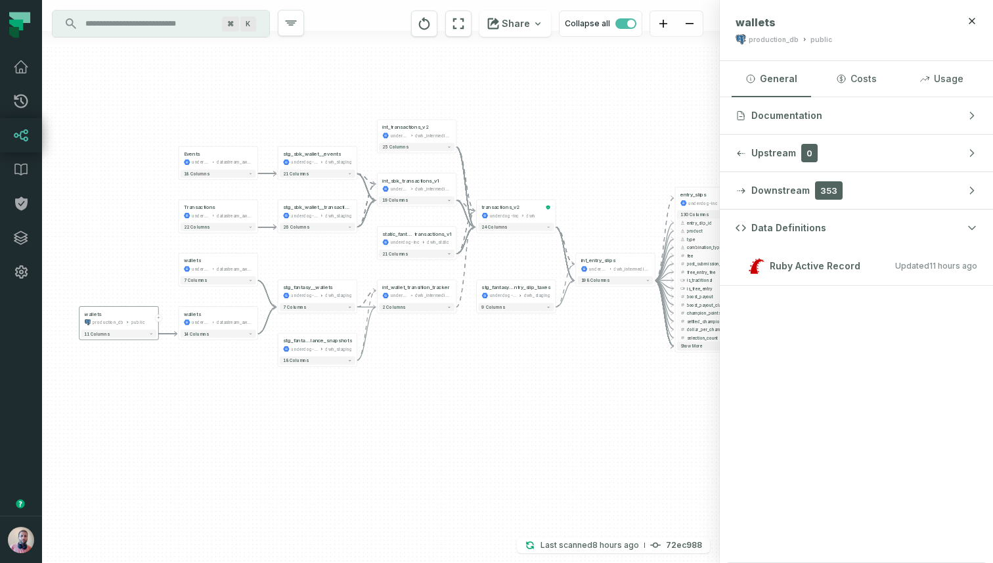
drag, startPoint x: 565, startPoint y: 394, endPoint x: 473, endPoint y: 384, distance: 92.5
click at [473, 385] on div "wallets production_db public + 11 columns wallets underdog-inc-staging datastre…" at bounding box center [381, 281] width 678 height 563
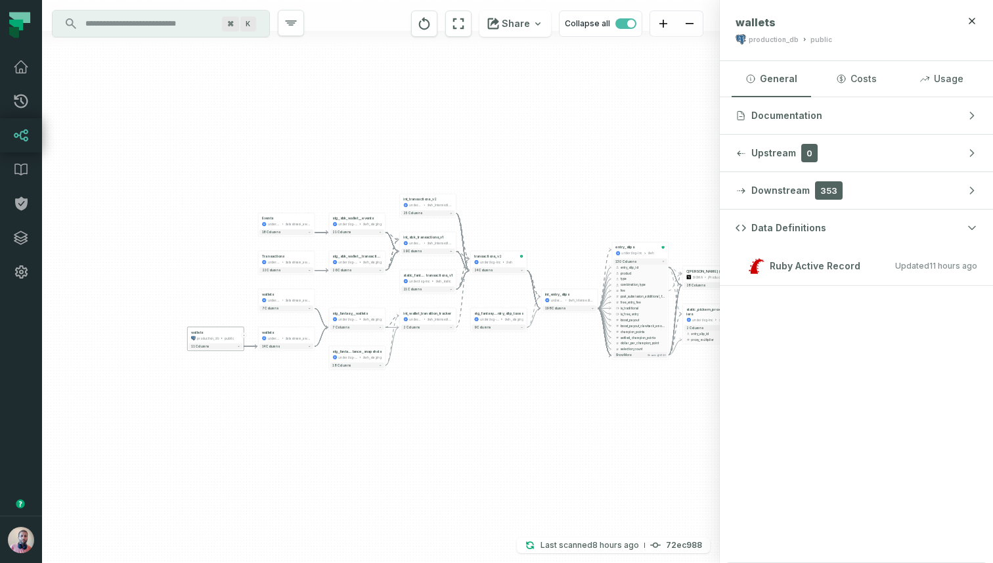
drag, startPoint x: 515, startPoint y: 441, endPoint x: 457, endPoint y: 437, distance: 57.9
click at [457, 437] on div "wallets production_db public + 11 columns wallets underdog-inc-staging datastre…" at bounding box center [381, 281] width 678 height 563
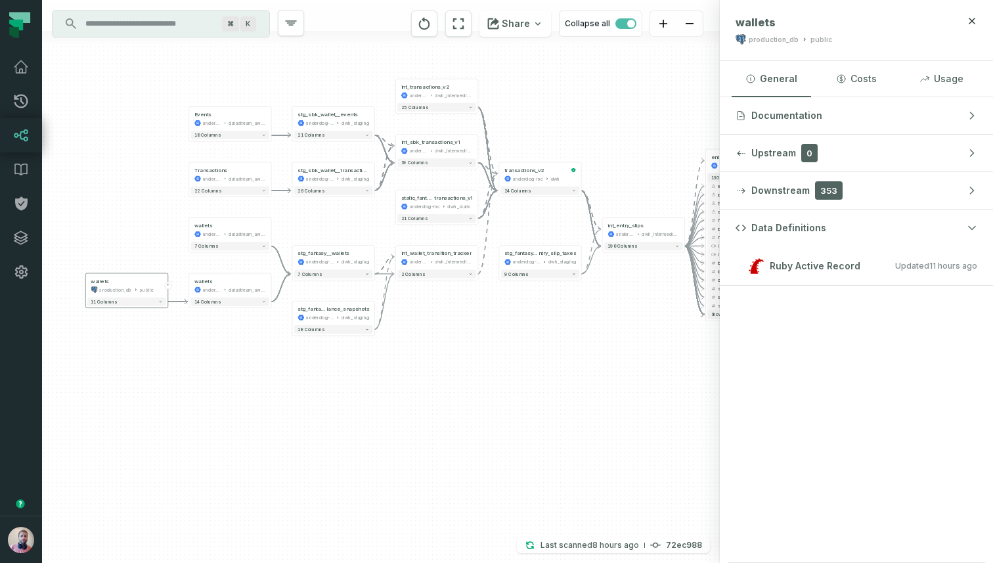
drag, startPoint x: 544, startPoint y: 455, endPoint x: 515, endPoint y: 422, distance: 44.2
click at [515, 422] on div "wallets production_db public + 11 columns wallets underdog-inc-staging datastre…" at bounding box center [381, 281] width 678 height 563
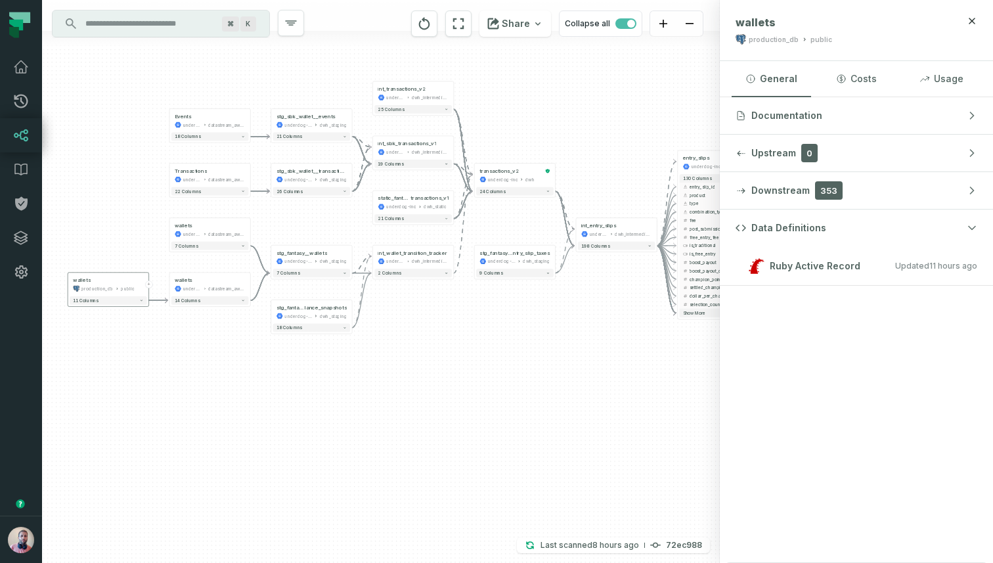
drag, startPoint x: 541, startPoint y: 387, endPoint x: 519, endPoint y: 387, distance: 21.7
click at [519, 387] on div "wallets production_db public + 11 columns wallets underdog-inc-staging datastre…" at bounding box center [381, 281] width 678 height 563
click at [19, 96] on icon at bounding box center [21, 101] width 16 height 16
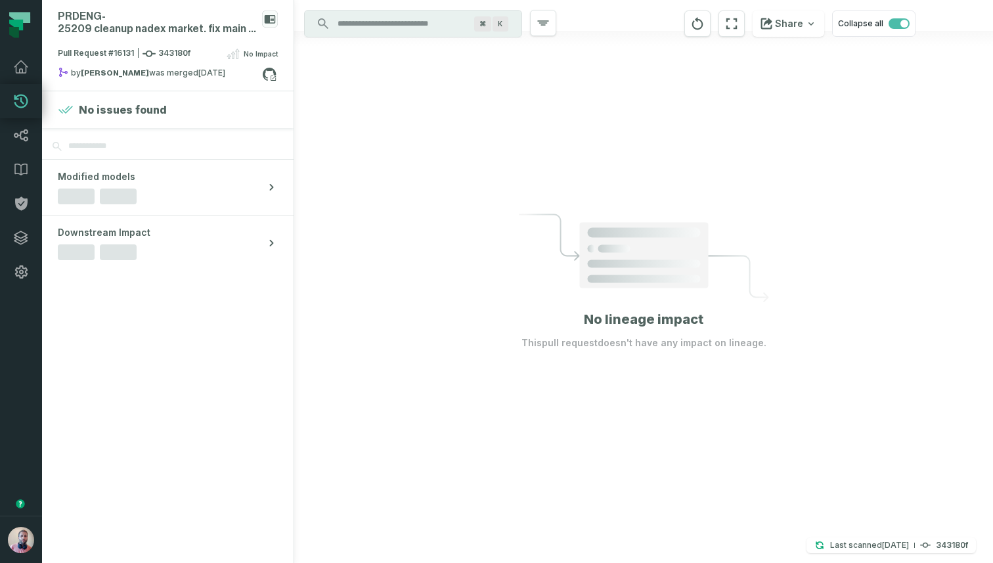
click at [373, 26] on input "Discovery Provider cmdk menu" at bounding box center [401, 23] width 143 height 21
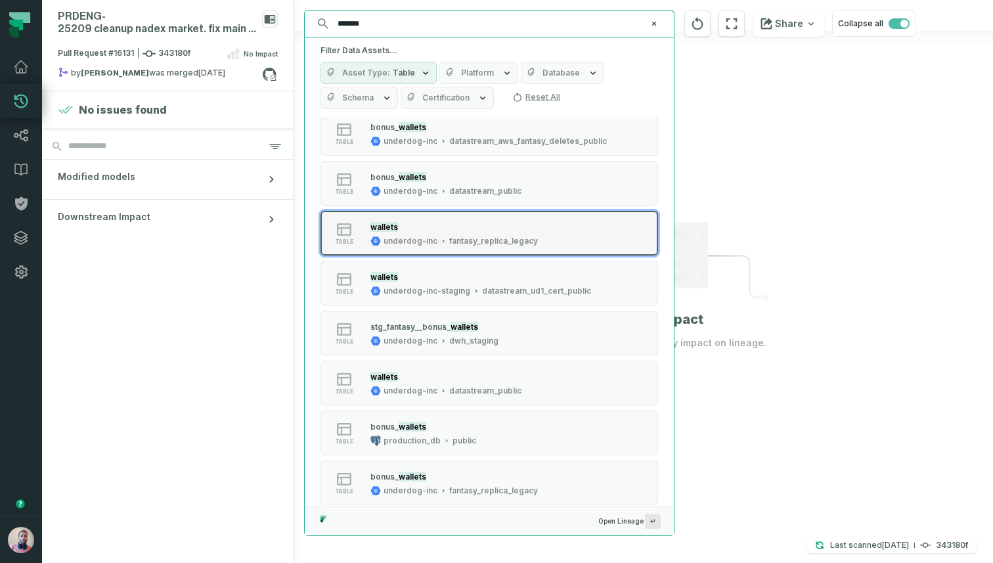
scroll to position [95, 0]
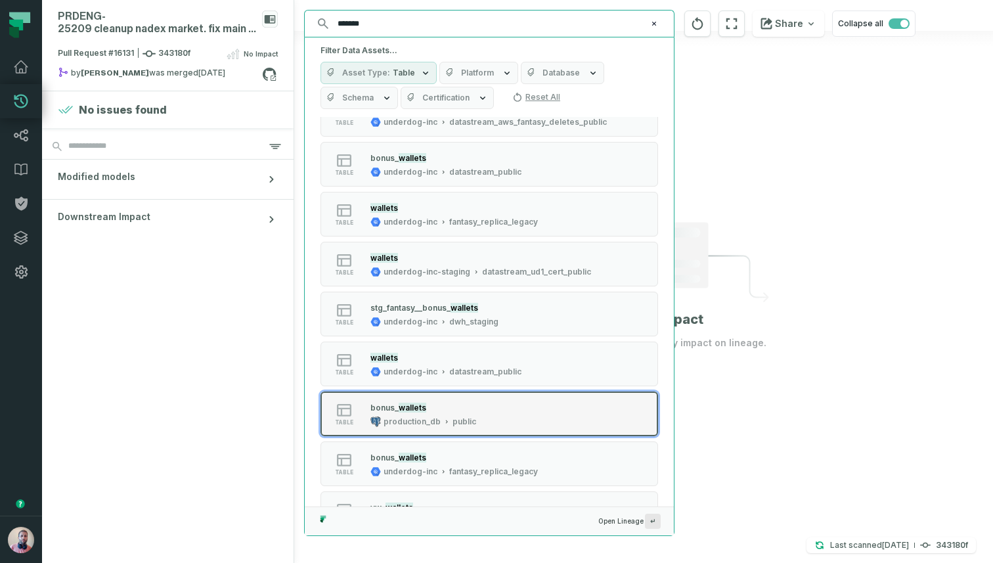
type input "*******"
click at [425, 409] on div "bon us_ wallets" at bounding box center [423, 407] width 106 height 13
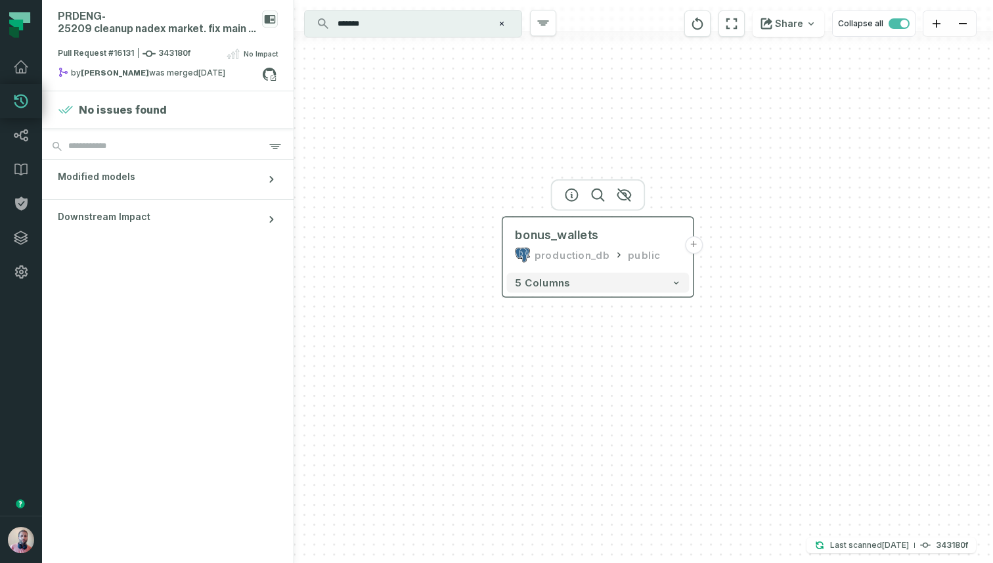
click at [573, 257] on div "production_db" at bounding box center [573, 255] width 76 height 16
click at [854, 547] on p "Last scanned 10/11/2025, 12:56:20 AM" at bounding box center [869, 544] width 79 height 13
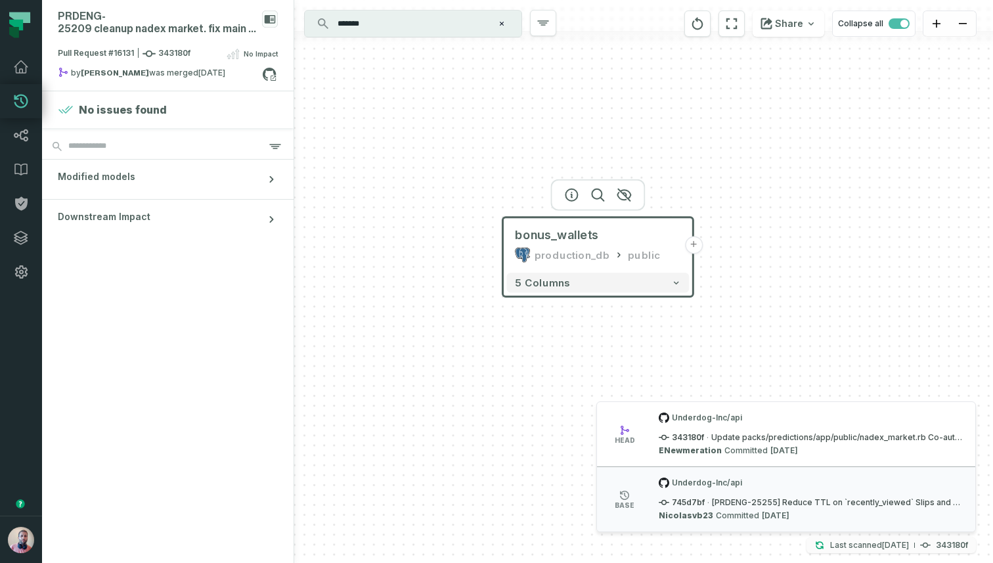
click at [854, 547] on p "Last scanned 10/11/2025, 12:56:20 AM" at bounding box center [869, 544] width 79 height 13
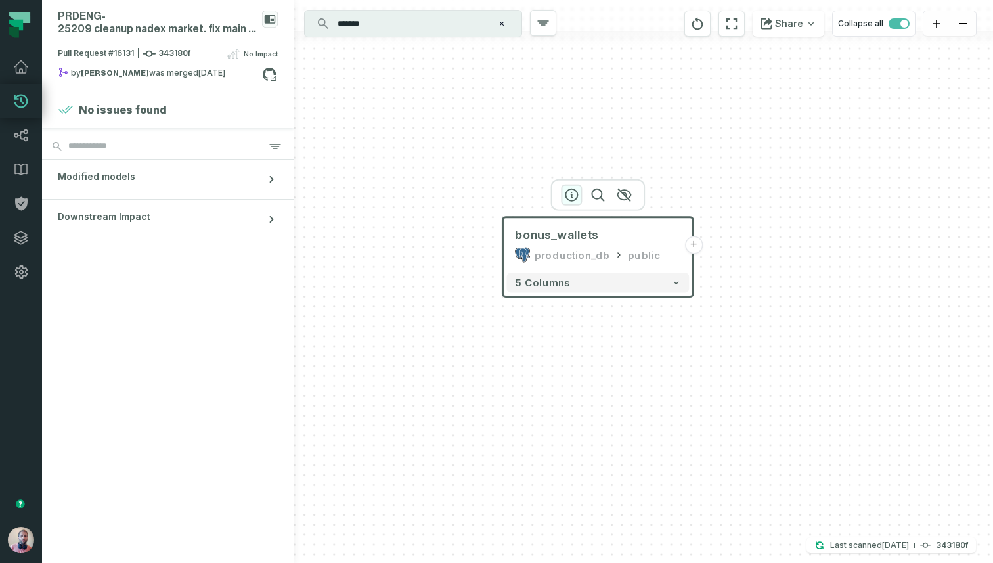
click at [569, 192] on icon "button" at bounding box center [571, 195] width 16 height 16
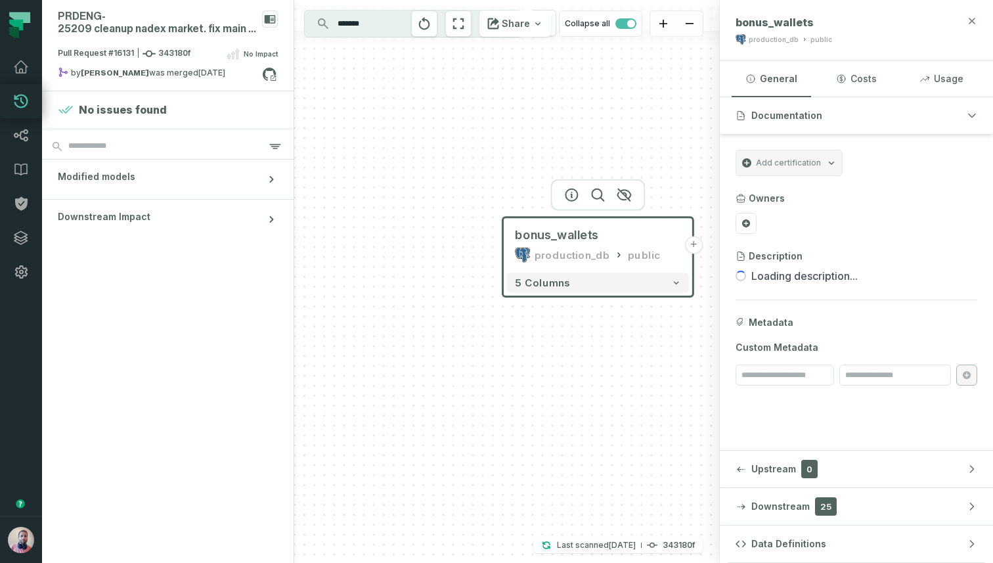
click at [974, 21] on icon "button" at bounding box center [972, 21] width 11 height 11
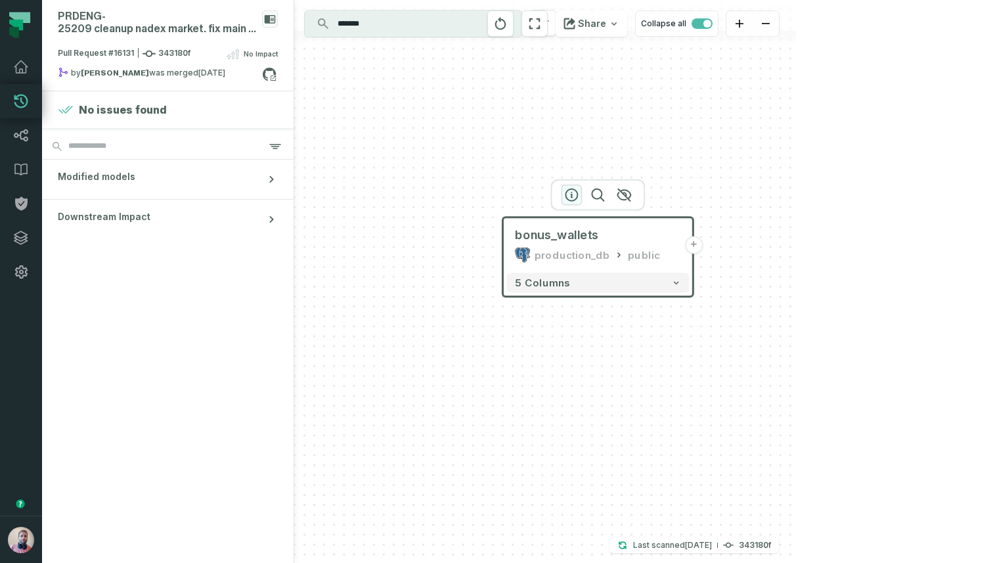
click at [569, 193] on icon "button" at bounding box center [571, 195] width 16 height 16
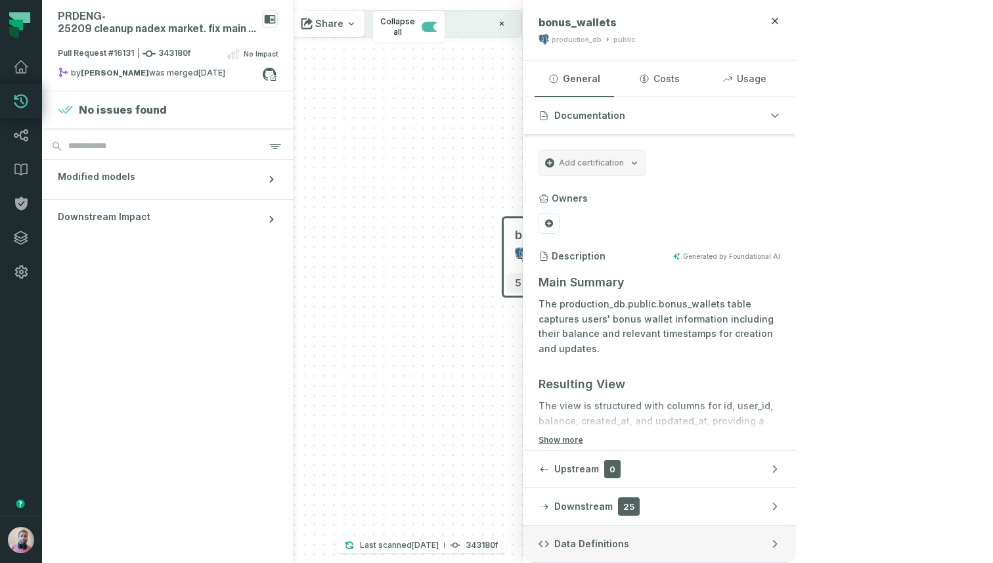
click at [788, 535] on button "Data Definitions" at bounding box center [659, 543] width 273 height 37
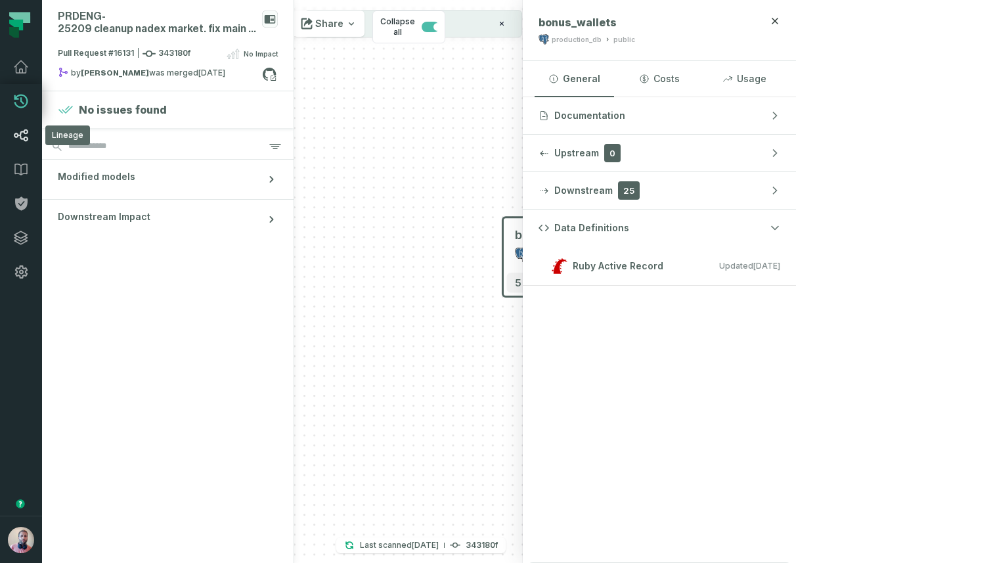
click at [17, 138] on icon at bounding box center [21, 135] width 16 height 16
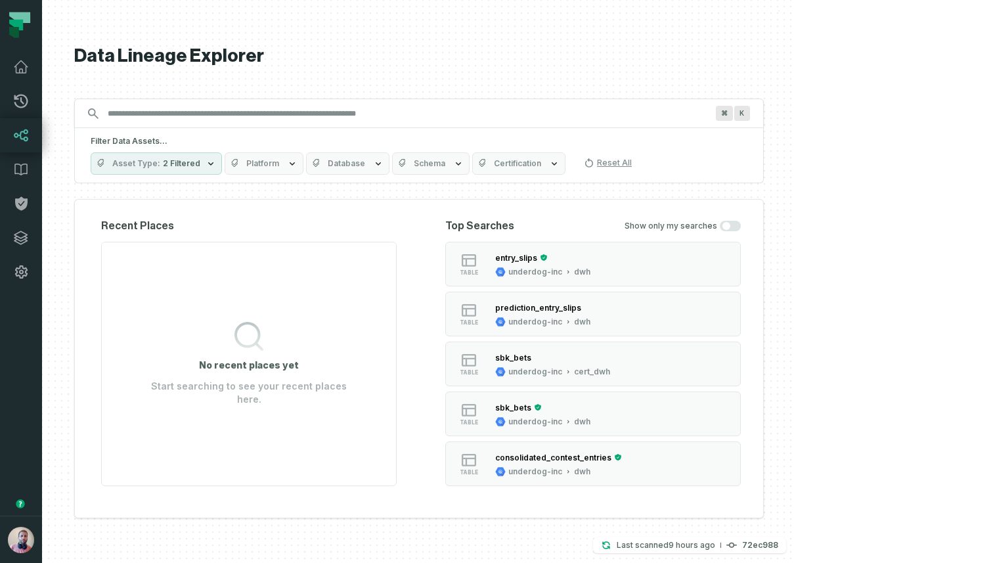
click at [279, 165] on span "Platform" at bounding box center [262, 163] width 33 height 11
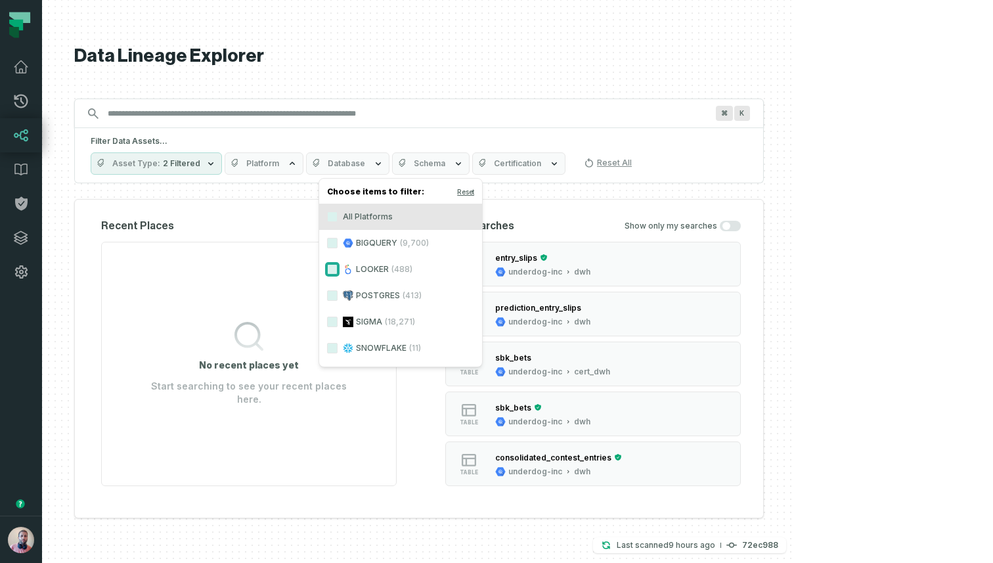
click at [334, 269] on button "LOOKER (488)" at bounding box center [332, 269] width 11 height 11
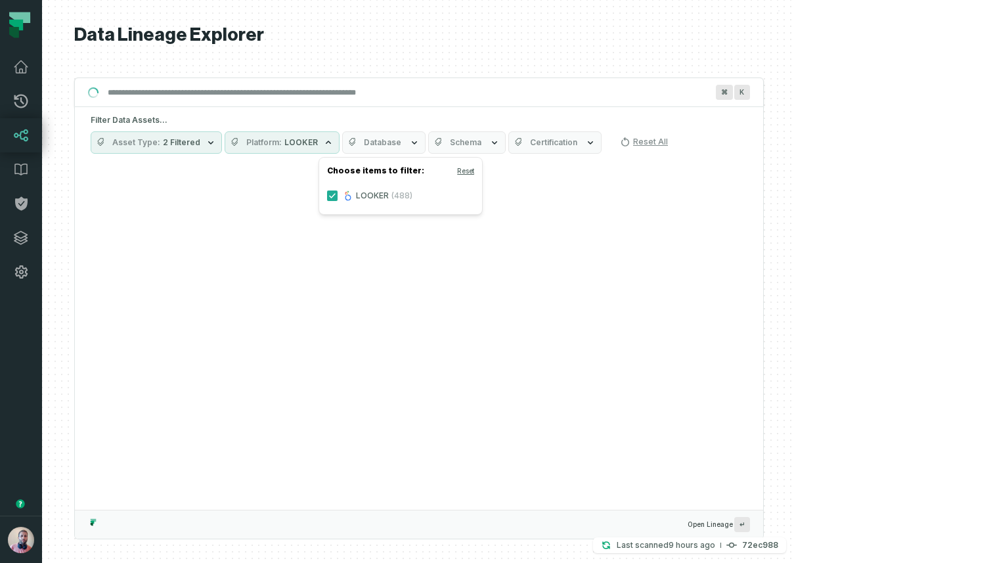
click at [529, 60] on div "Data Lineage Explorer Search for assets across the organization ⌘ K Filter Data…" at bounding box center [418, 281] width 689 height 563
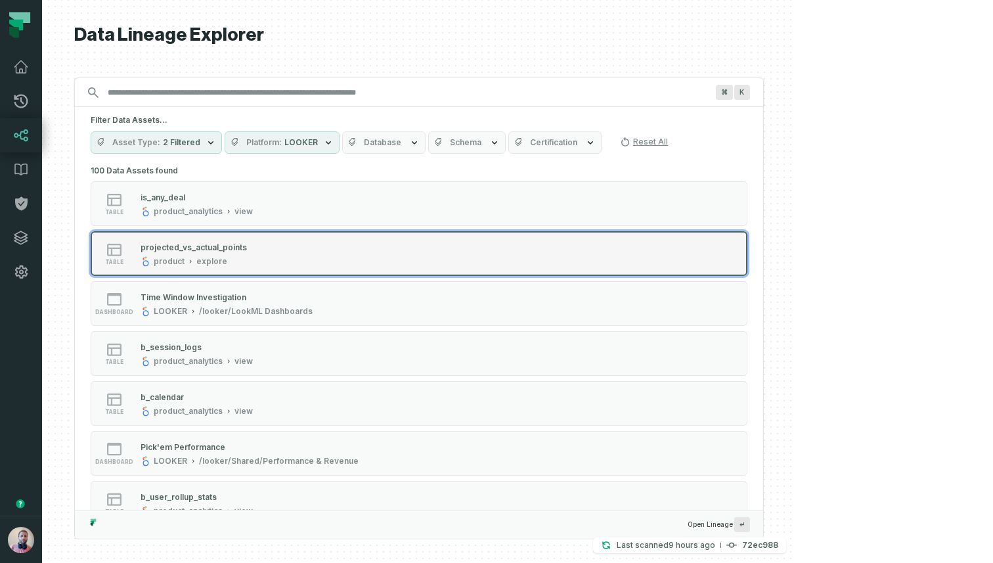
click at [362, 253] on div "table projected_vs_actual_points product explore" at bounding box center [257, 253] width 328 height 26
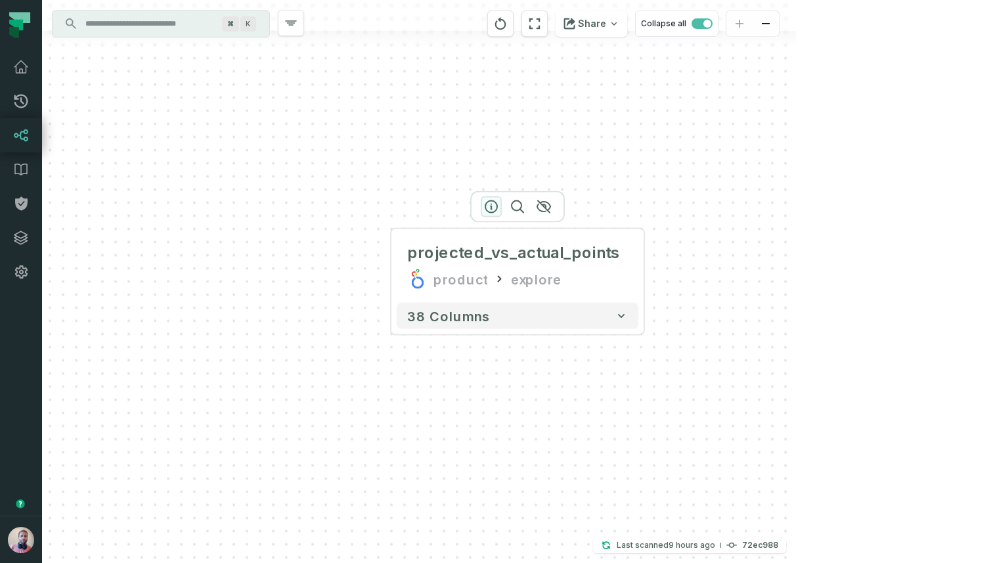
click at [490, 204] on icon "button" at bounding box center [491, 207] width 16 height 16
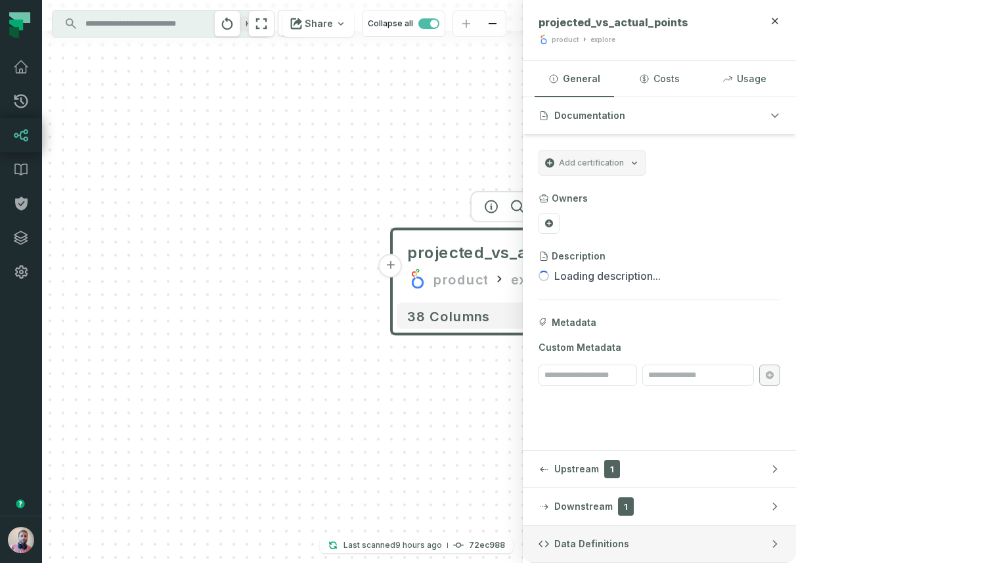
click at [629, 543] on span "Data Definitions" at bounding box center [591, 543] width 75 height 13
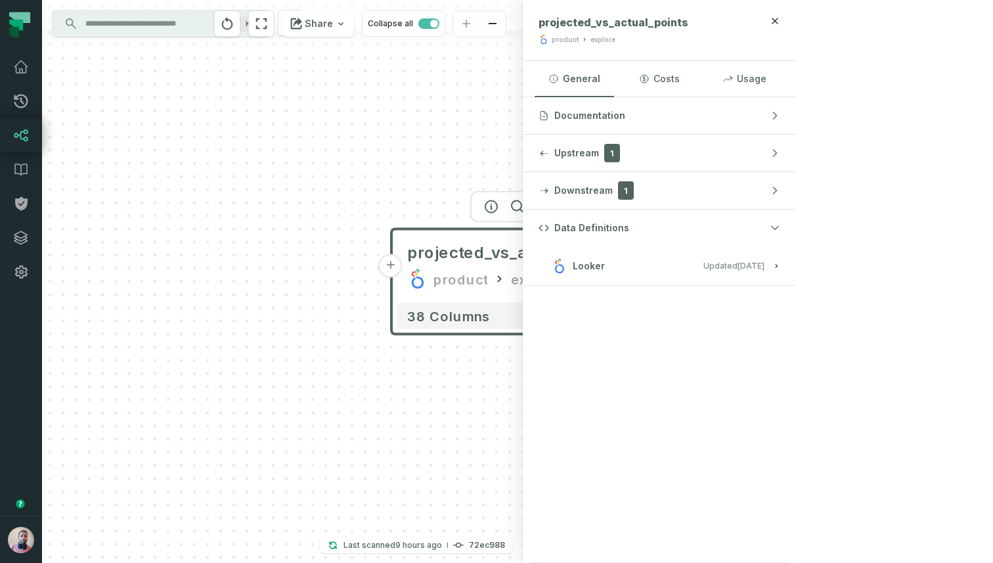
click at [605, 265] on span "Looker" at bounding box center [589, 265] width 32 height 13
click at [605, 266] on span "Looker" at bounding box center [589, 265] width 32 height 13
click at [27, 541] on img "button" at bounding box center [21, 540] width 26 height 26
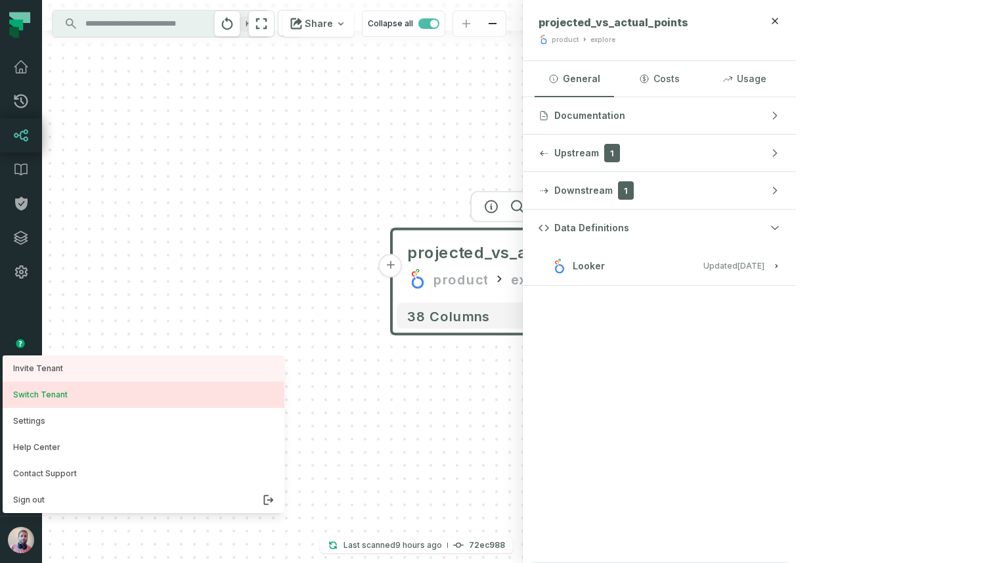
click at [100, 390] on button "Switch Tenant" at bounding box center [144, 395] width 282 height 26
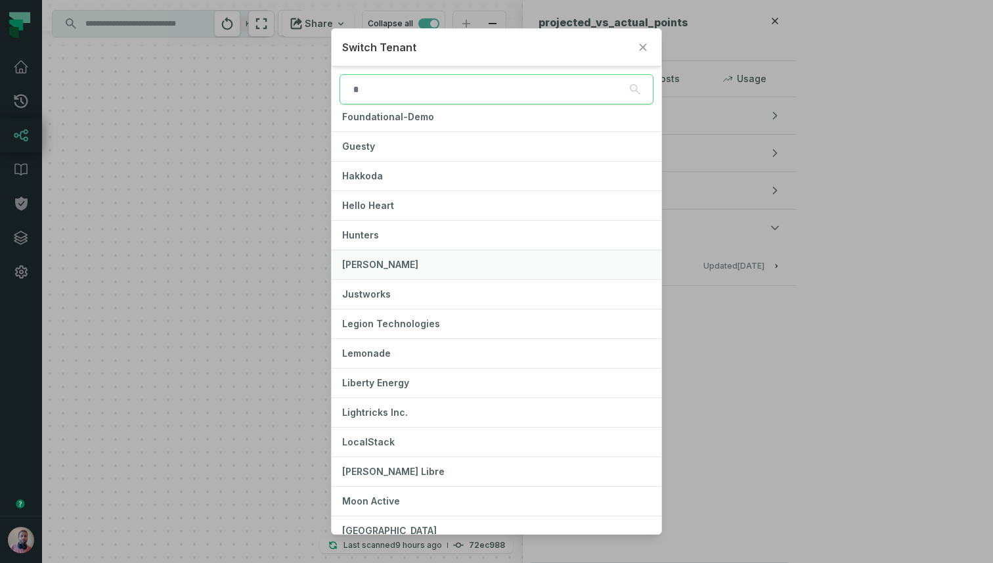
scroll to position [485, 0]
click at [416, 496] on button "Moon Active" at bounding box center [497, 499] width 330 height 29
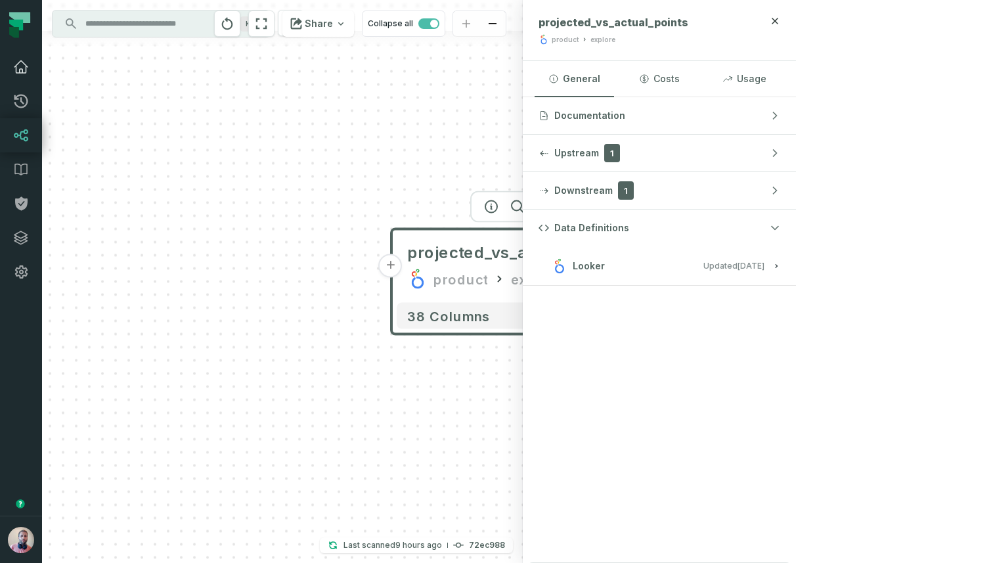
click at [19, 66] on icon at bounding box center [21, 67] width 16 height 16
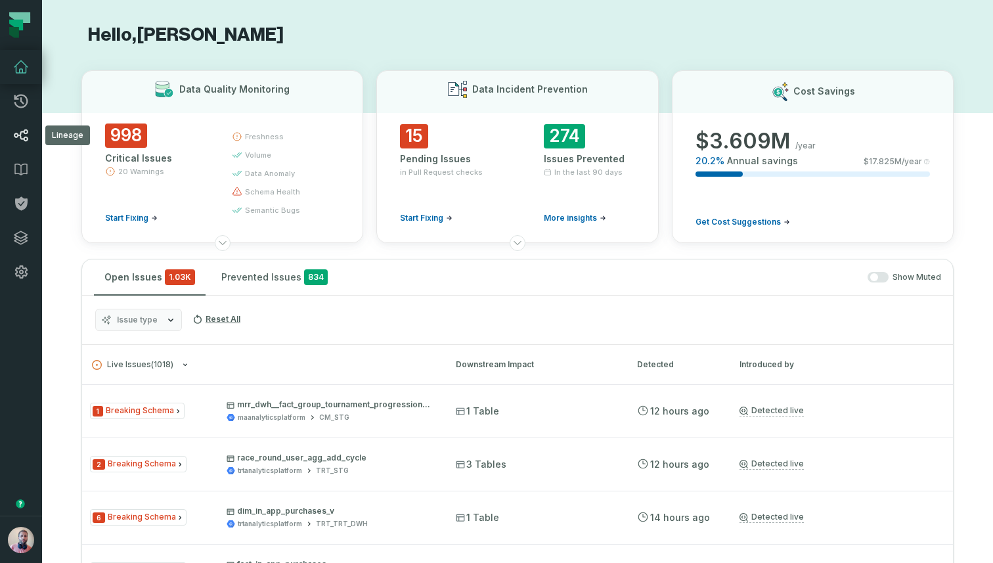
click at [27, 135] on icon at bounding box center [21, 135] width 16 height 16
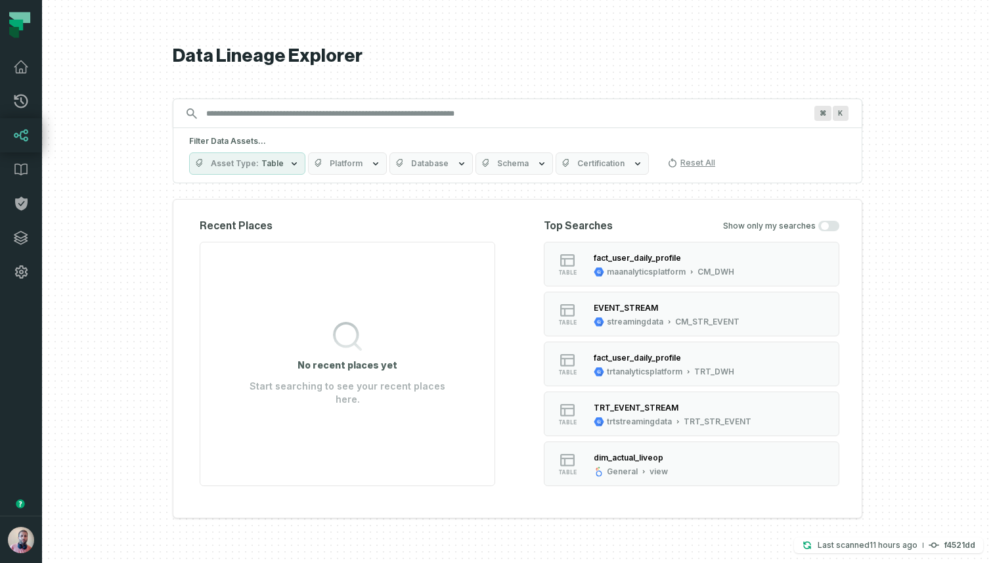
click at [346, 167] on span "Platform" at bounding box center [346, 163] width 33 height 11
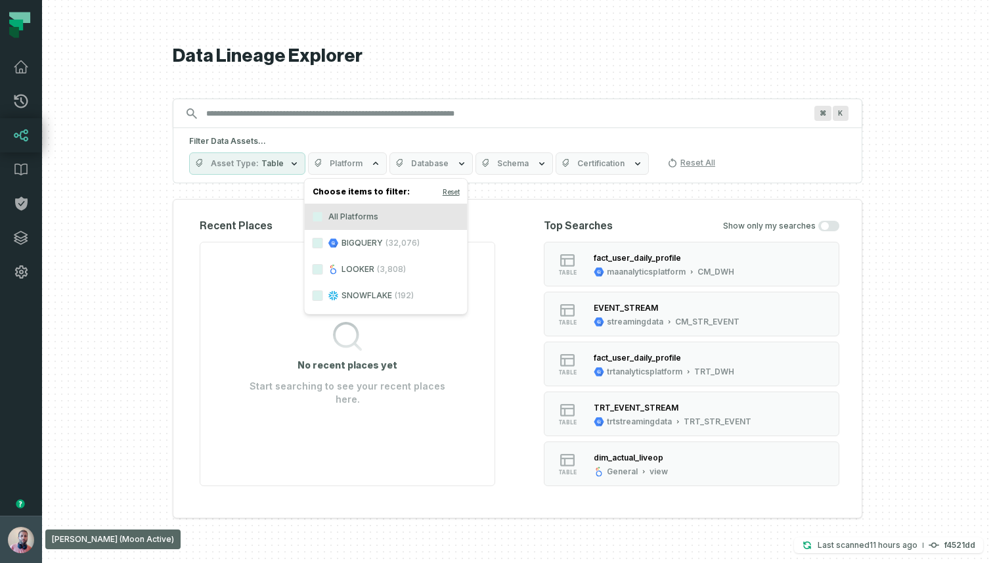
click at [22, 542] on img "button" at bounding box center [21, 540] width 26 height 26
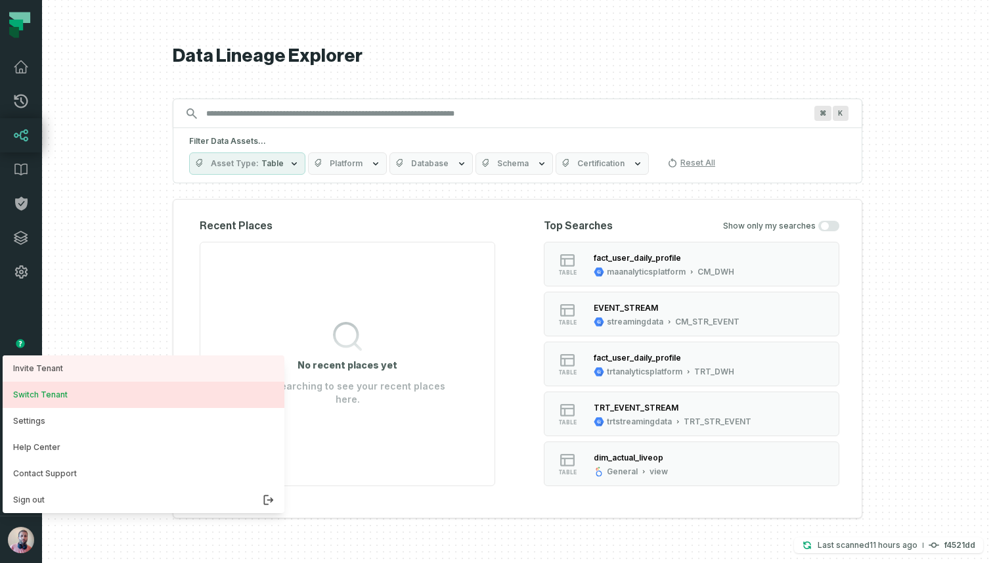
click at [93, 401] on button "Switch Tenant" at bounding box center [144, 395] width 282 height 26
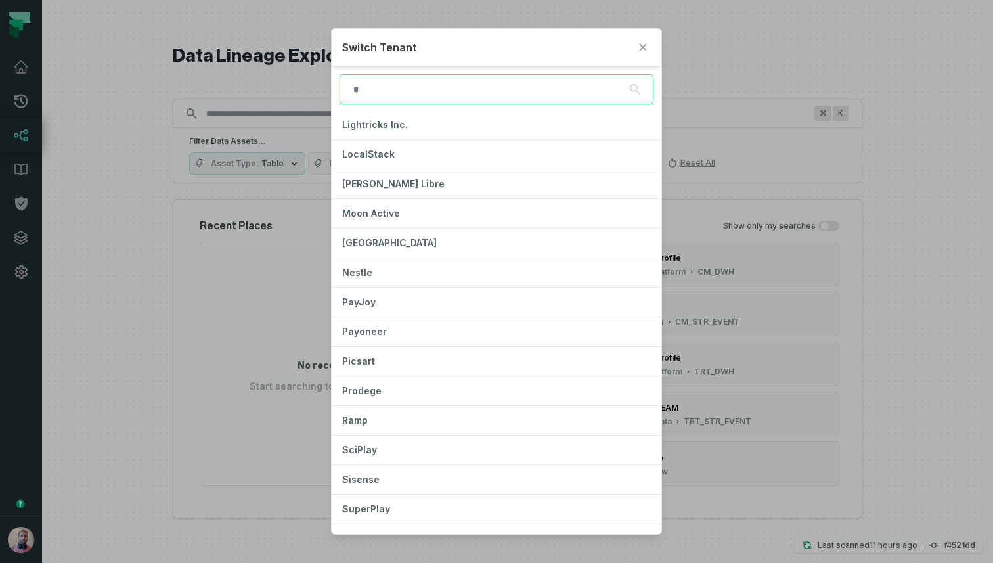
scroll to position [791, 0]
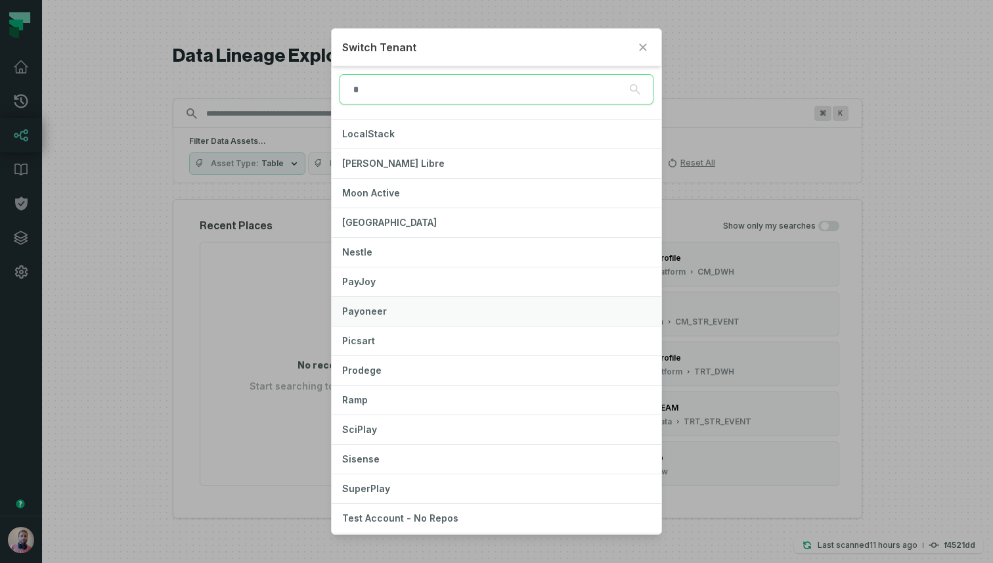
click at [404, 309] on button "Payoneer" at bounding box center [497, 311] width 330 height 29
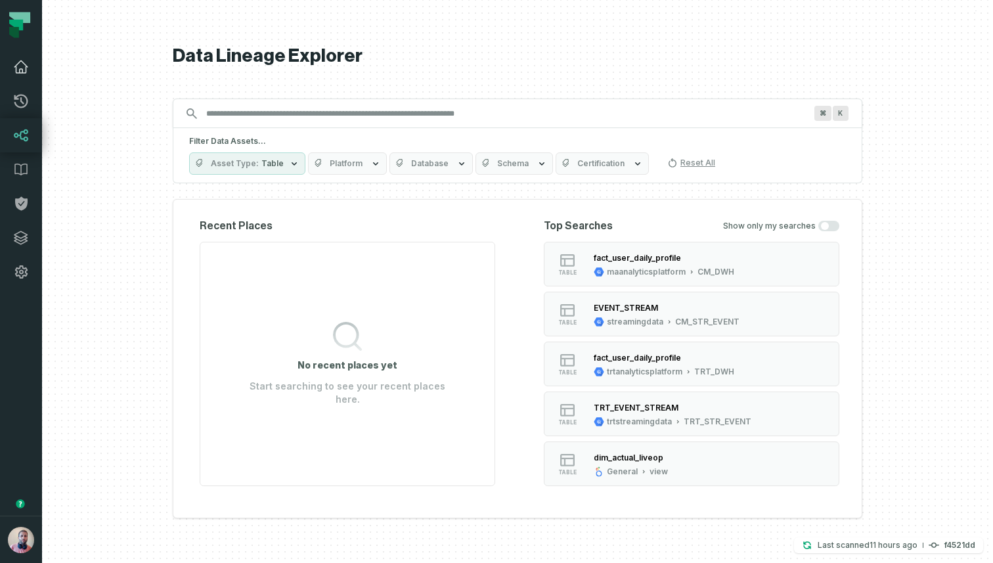
click at [13, 61] on icon at bounding box center [21, 67] width 16 height 16
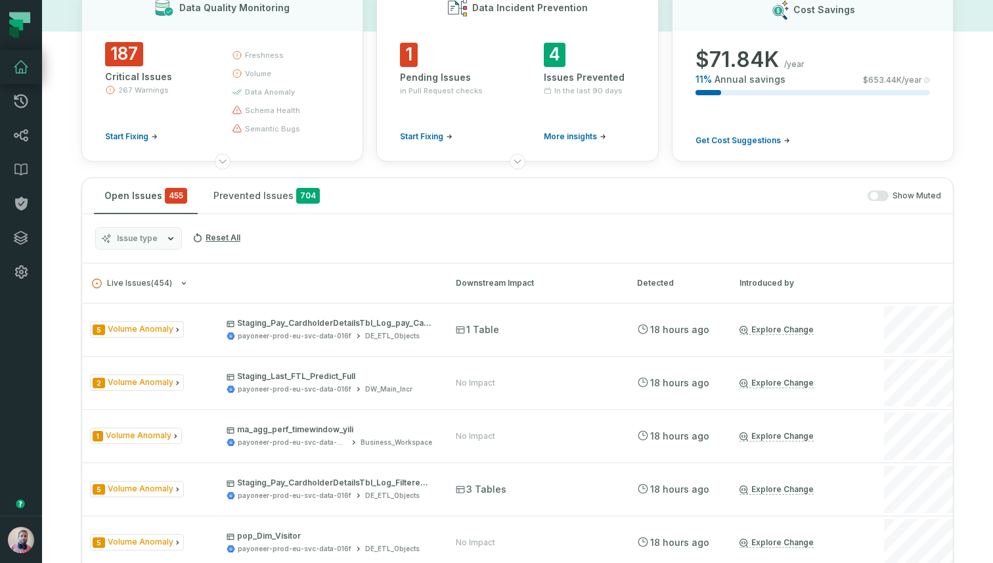
scroll to position [82, 0]
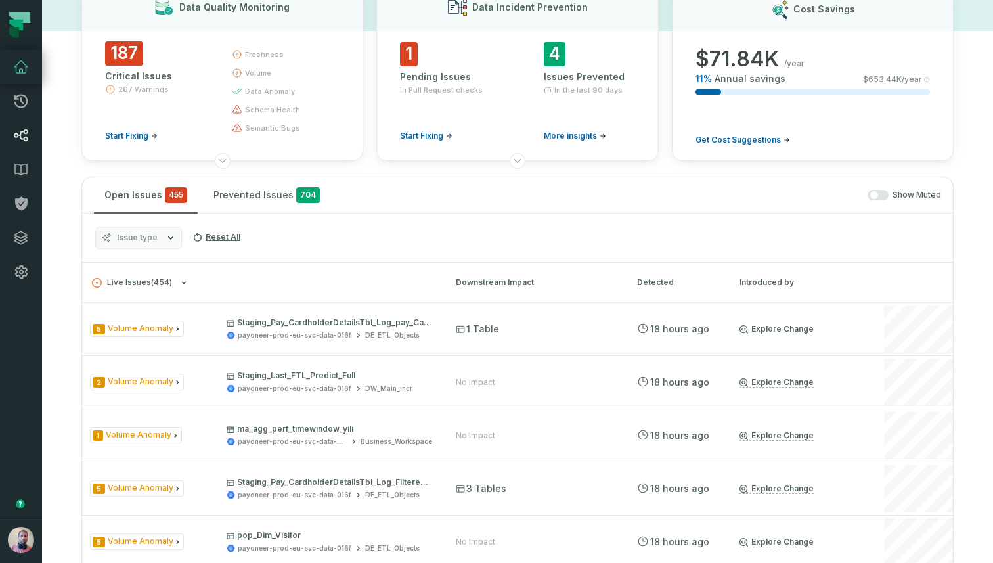
click at [21, 142] on icon at bounding box center [21, 135] width 16 height 16
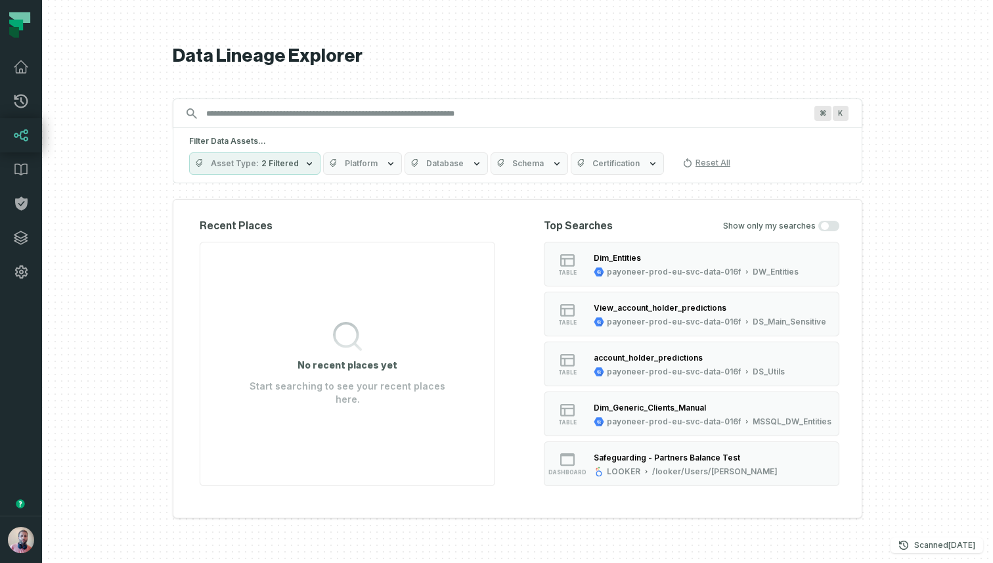
click at [385, 162] on icon "button" at bounding box center [390, 163] width 11 height 11
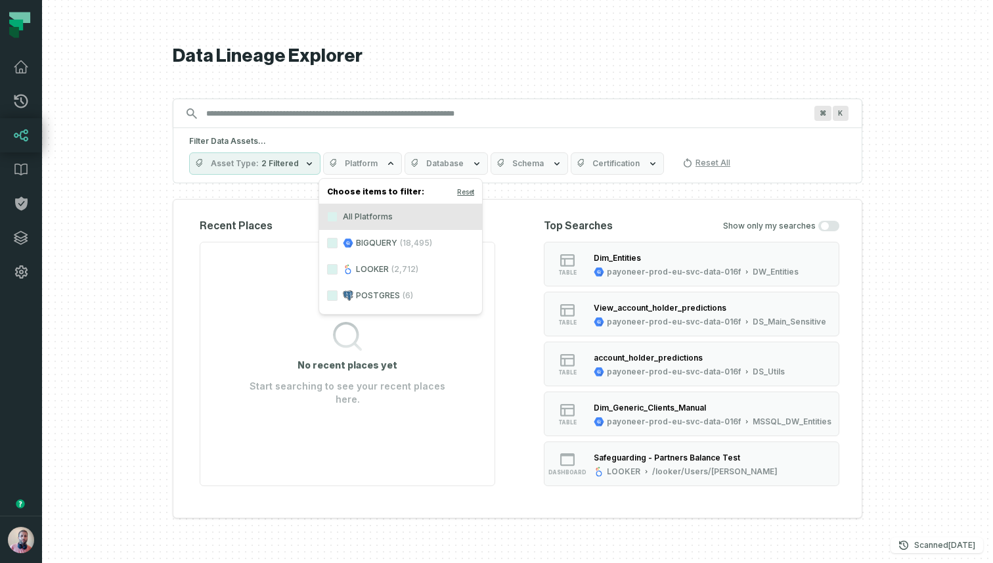
click at [388, 162] on icon "button" at bounding box center [390, 163] width 5 height 3
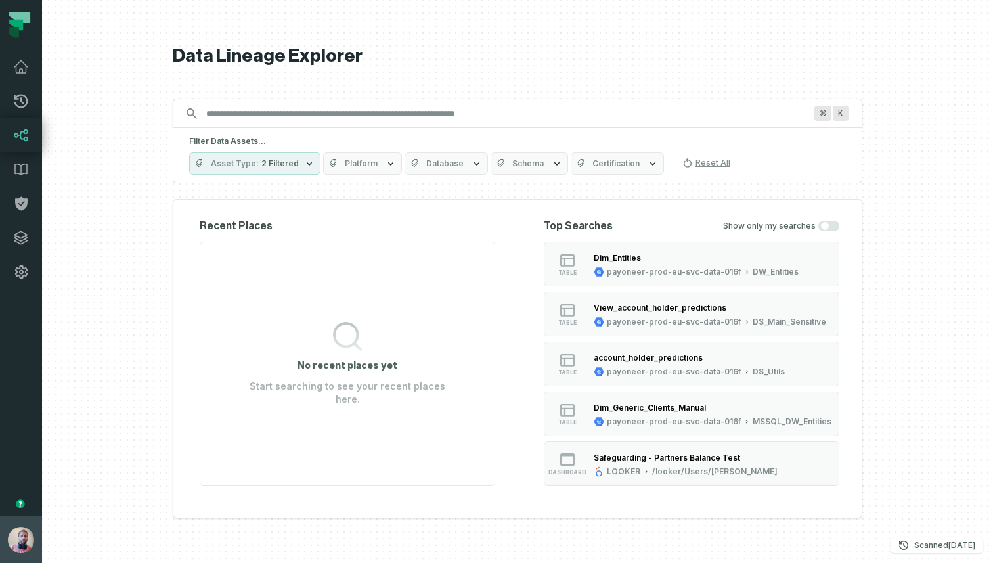
click at [30, 544] on img "button" at bounding box center [21, 540] width 26 height 26
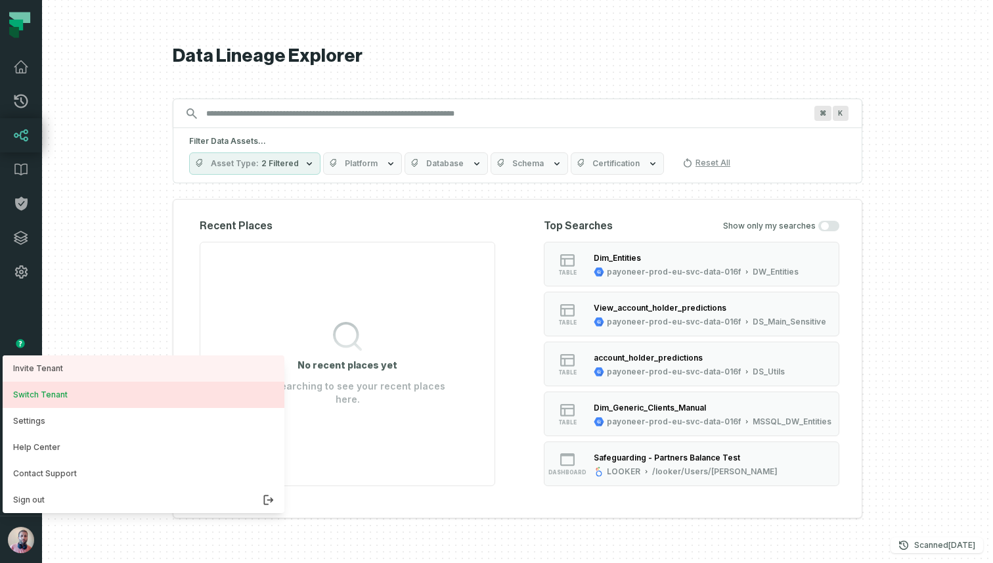
click at [89, 399] on button "Switch Tenant" at bounding box center [144, 395] width 282 height 26
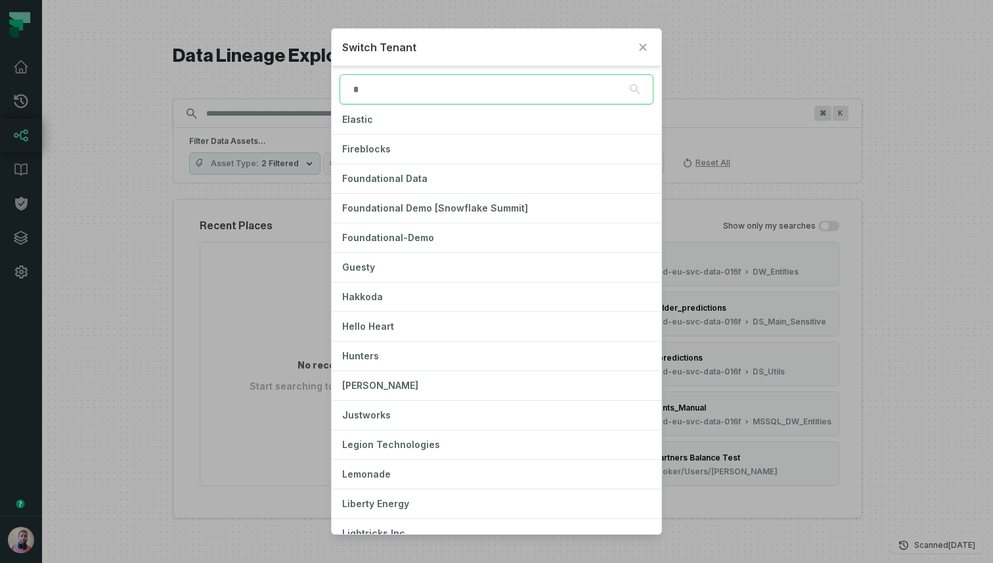
scroll to position [366, 0]
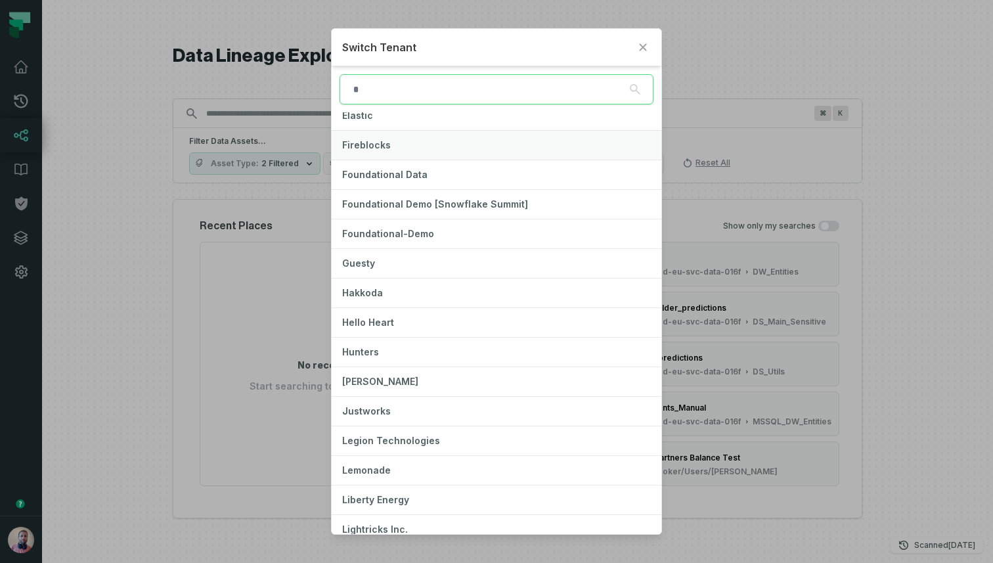
click at [422, 148] on button "Fireblocks" at bounding box center [497, 145] width 330 height 29
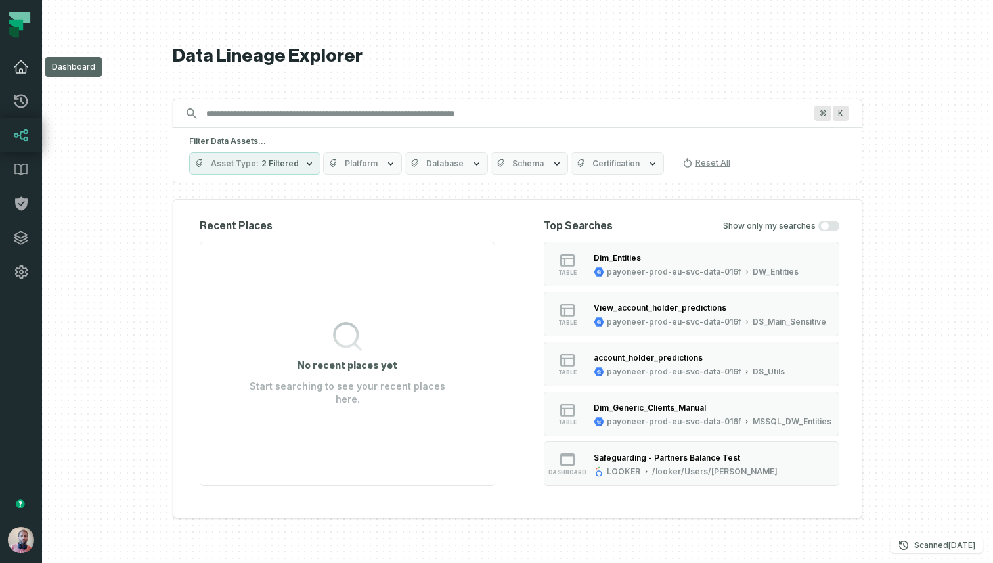
click at [24, 70] on icon at bounding box center [21, 67] width 16 height 16
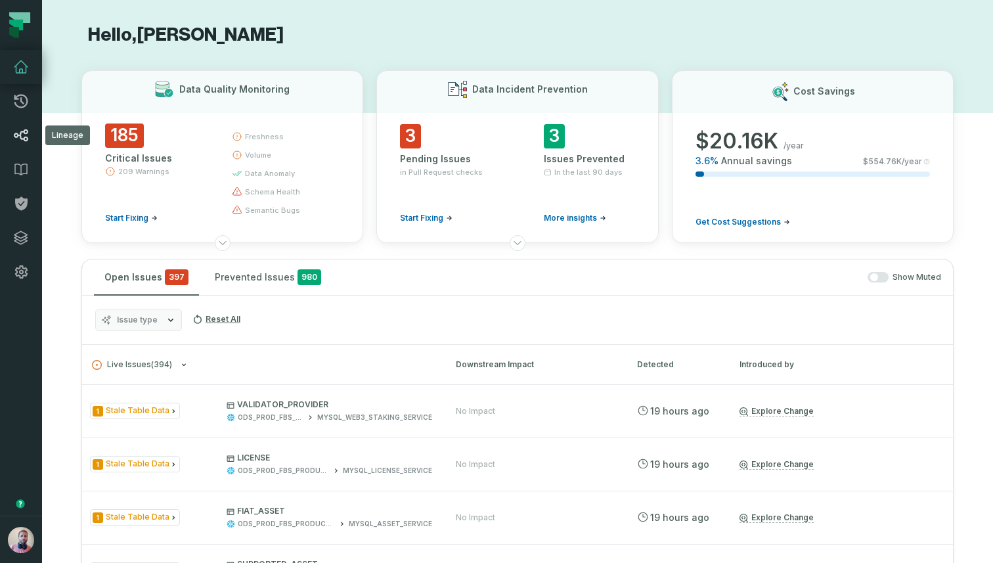
click at [15, 127] on icon at bounding box center [21, 135] width 16 height 16
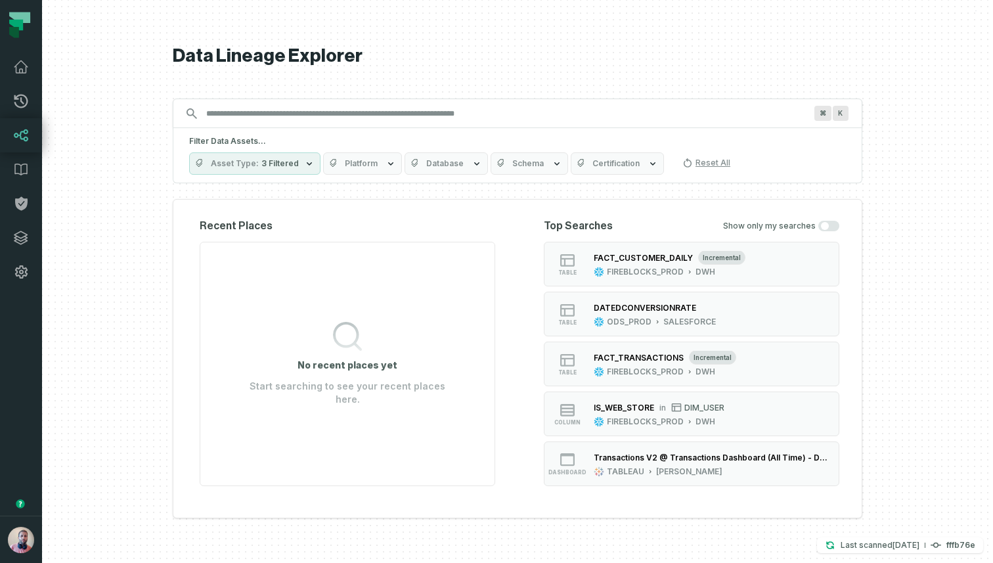
click at [349, 164] on span "Platform" at bounding box center [361, 163] width 33 height 11
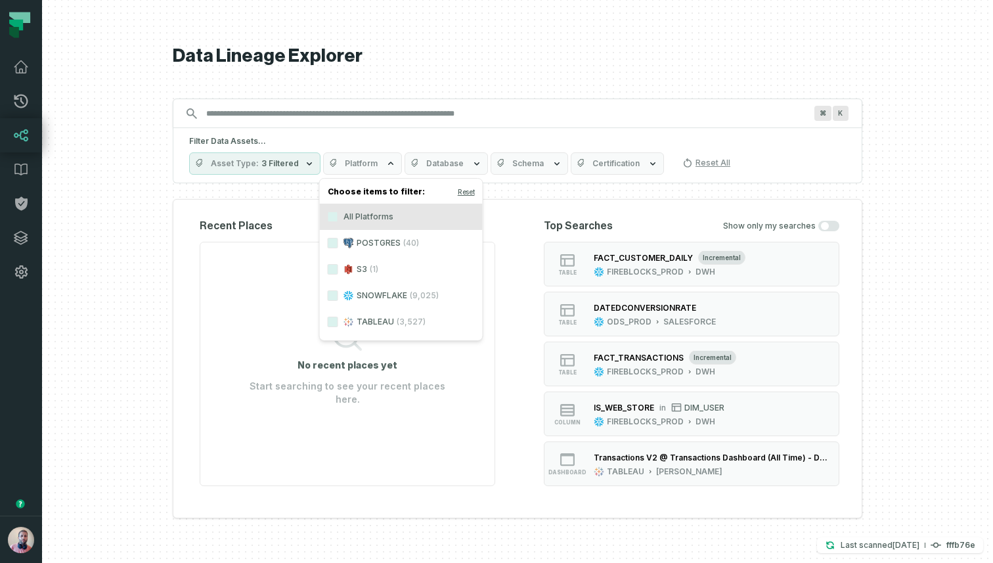
click at [360, 163] on span "Platform" at bounding box center [361, 163] width 33 height 11
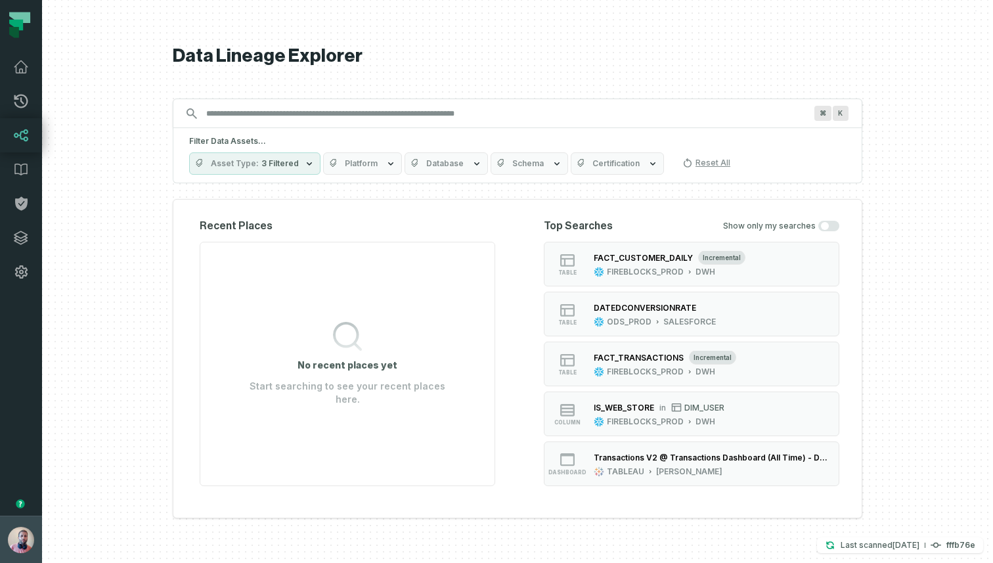
click at [23, 543] on img "button" at bounding box center [21, 540] width 26 height 26
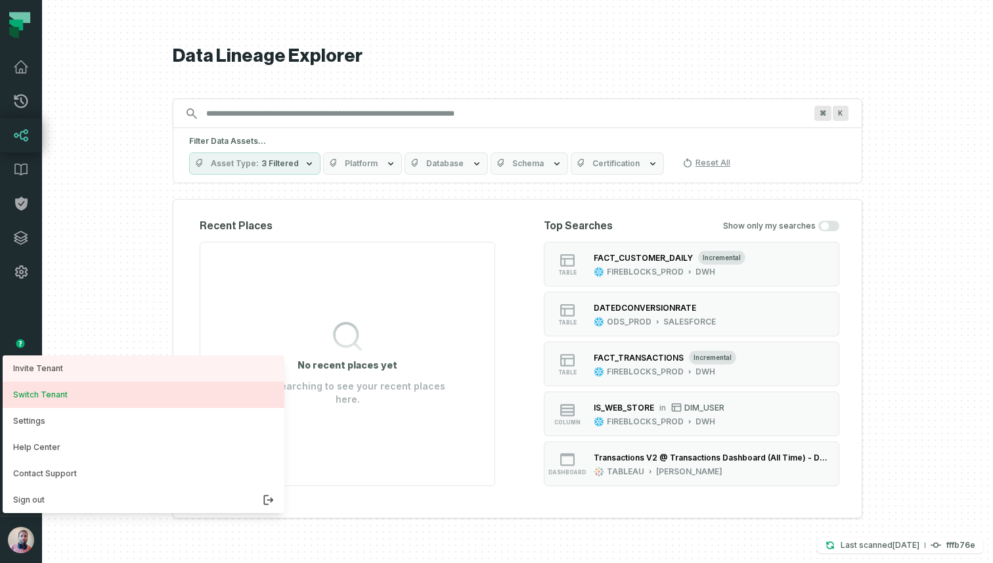
click at [79, 388] on button "Switch Tenant" at bounding box center [144, 395] width 282 height 26
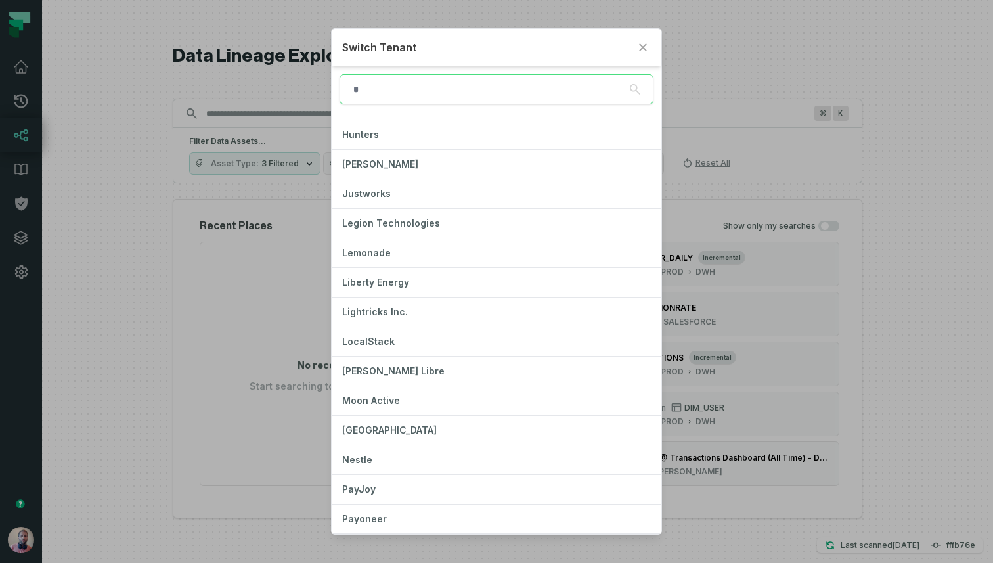
scroll to position [584, 0]
click at [439, 313] on button "Lightricks Inc." at bounding box center [497, 311] width 330 height 29
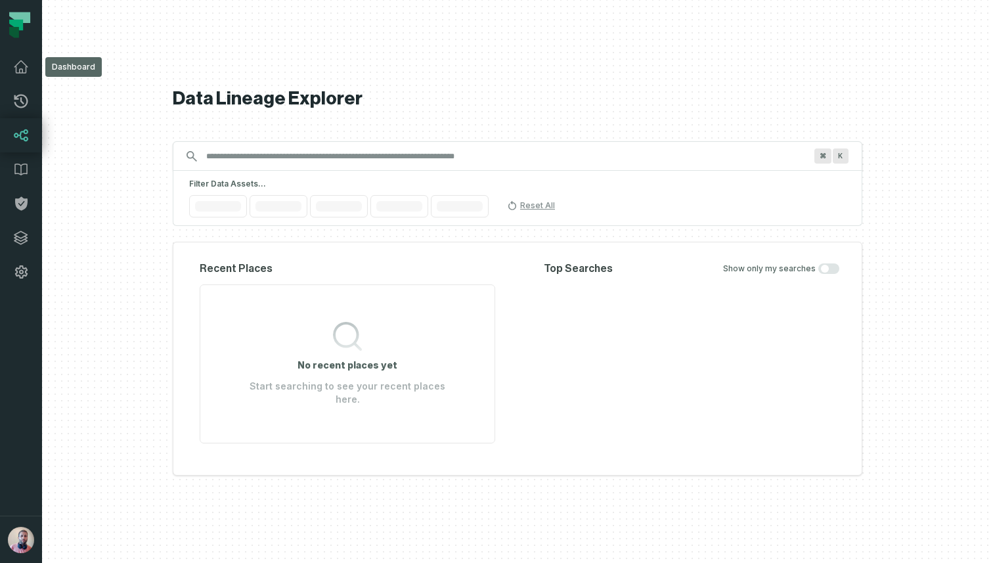
click at [21, 61] on icon at bounding box center [20, 67] width 13 height 12
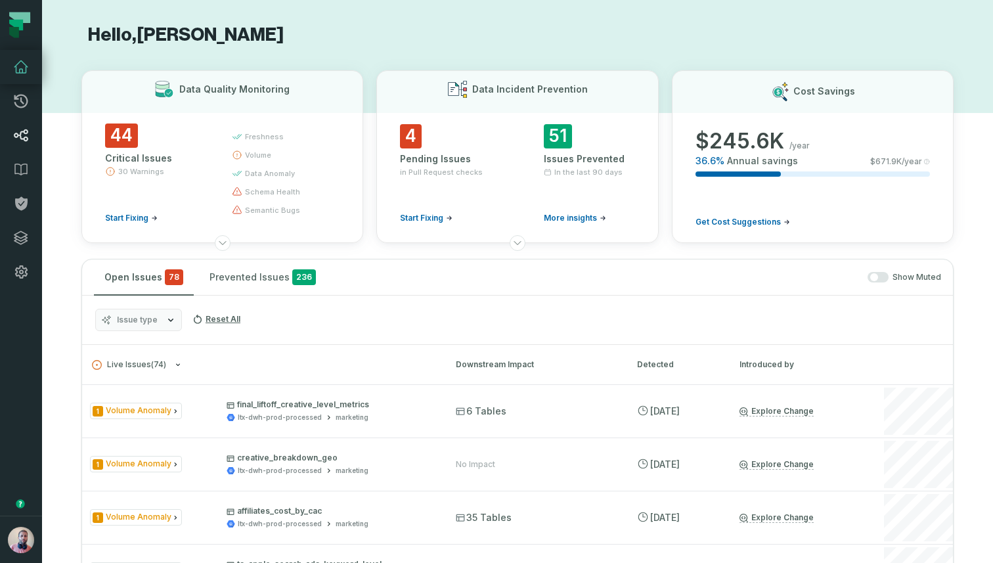
click at [30, 140] on link "Lineage" at bounding box center [21, 135] width 42 height 34
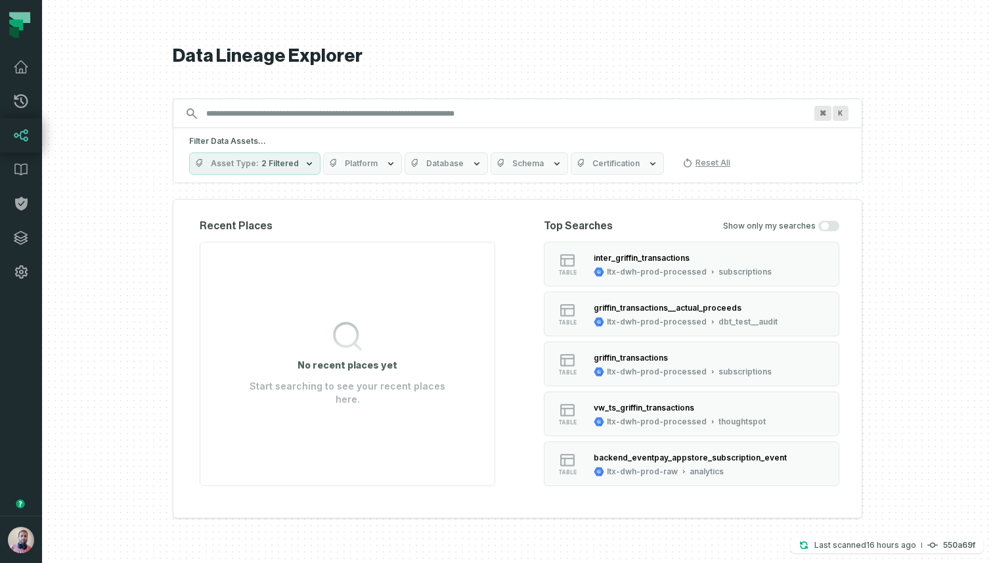
click at [360, 167] on span "Platform" at bounding box center [361, 163] width 33 height 11
click at [369, 162] on span "Platform" at bounding box center [361, 163] width 33 height 11
click at [17, 547] on img "button" at bounding box center [21, 540] width 26 height 26
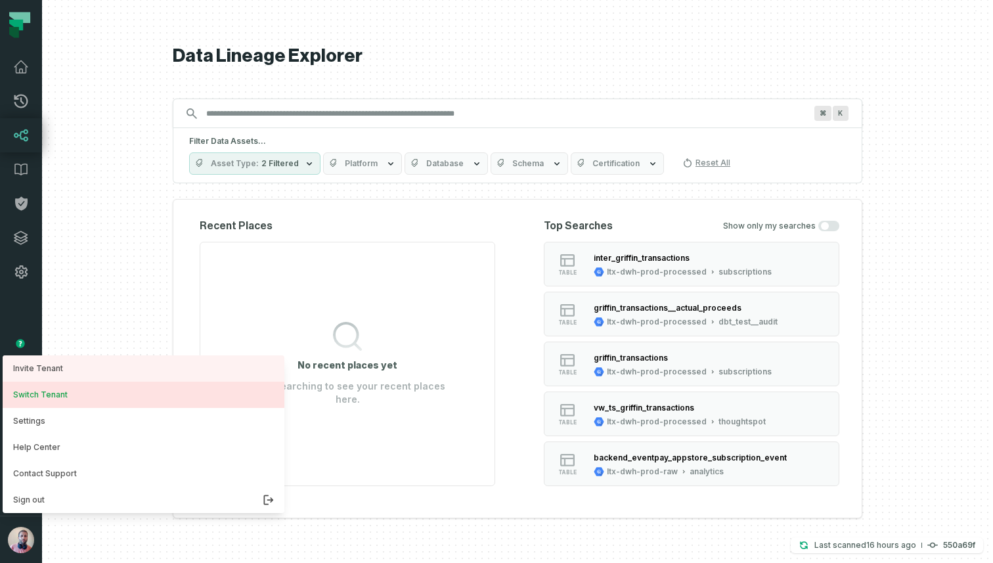
click at [139, 382] on button "Switch Tenant" at bounding box center [144, 395] width 282 height 26
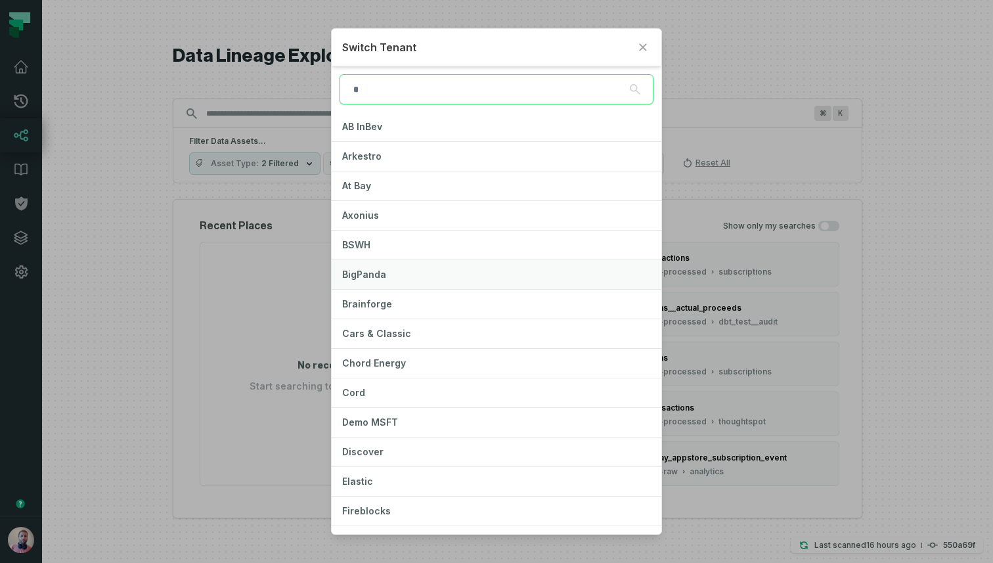
click at [447, 281] on button "BigPanda" at bounding box center [497, 274] width 330 height 29
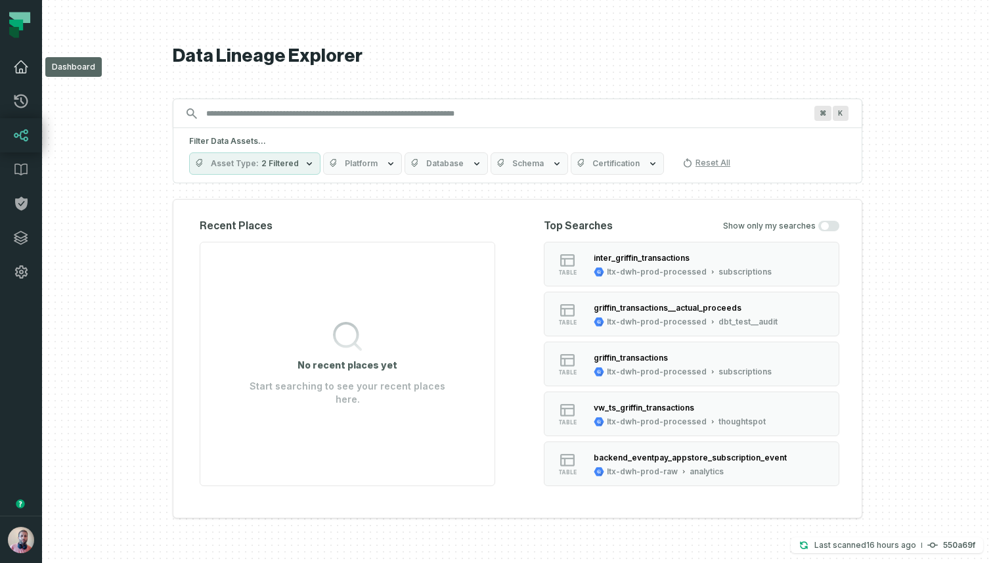
click at [29, 70] on link "Dashboard" at bounding box center [21, 67] width 42 height 34
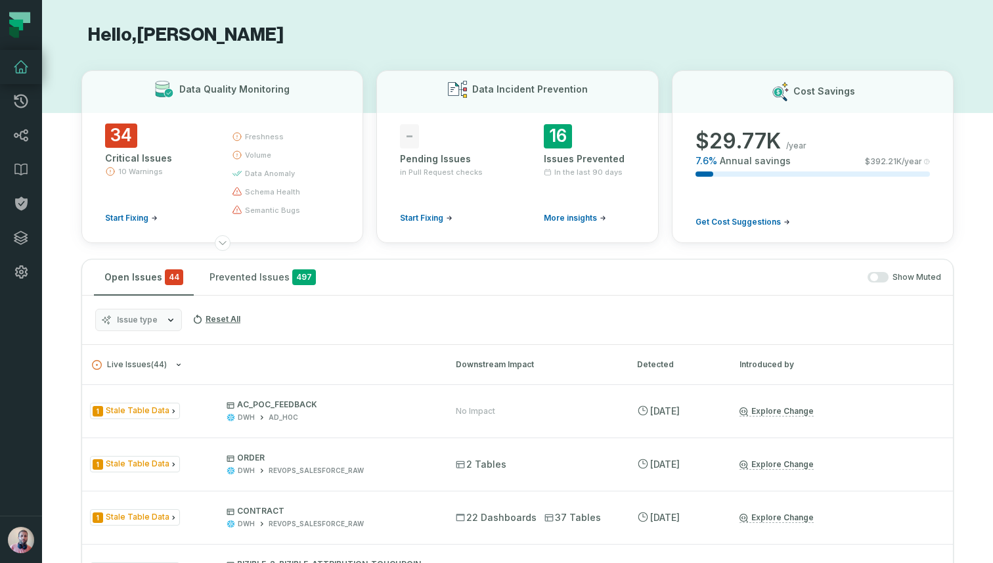
click at [27, 105] on icon at bounding box center [21, 101] width 16 height 16
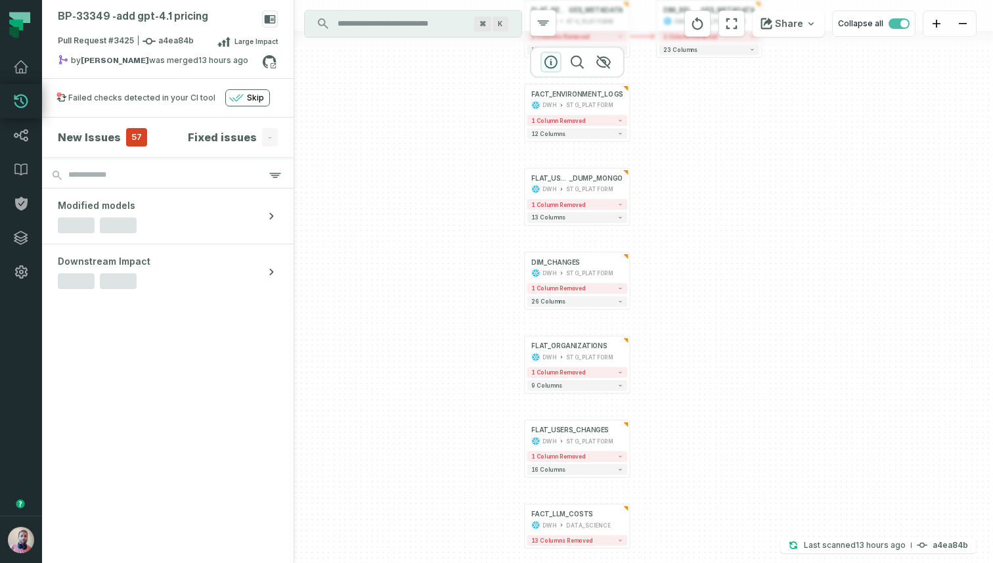
click at [553, 64] on icon "button" at bounding box center [551, 63] width 16 height 16
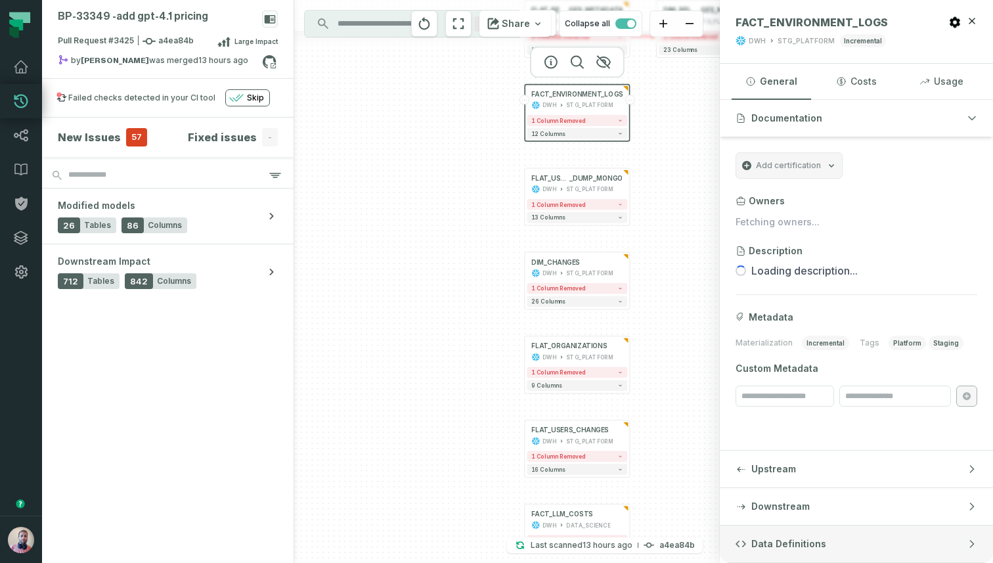
click at [791, 529] on button "Data Definitions" at bounding box center [856, 543] width 273 height 37
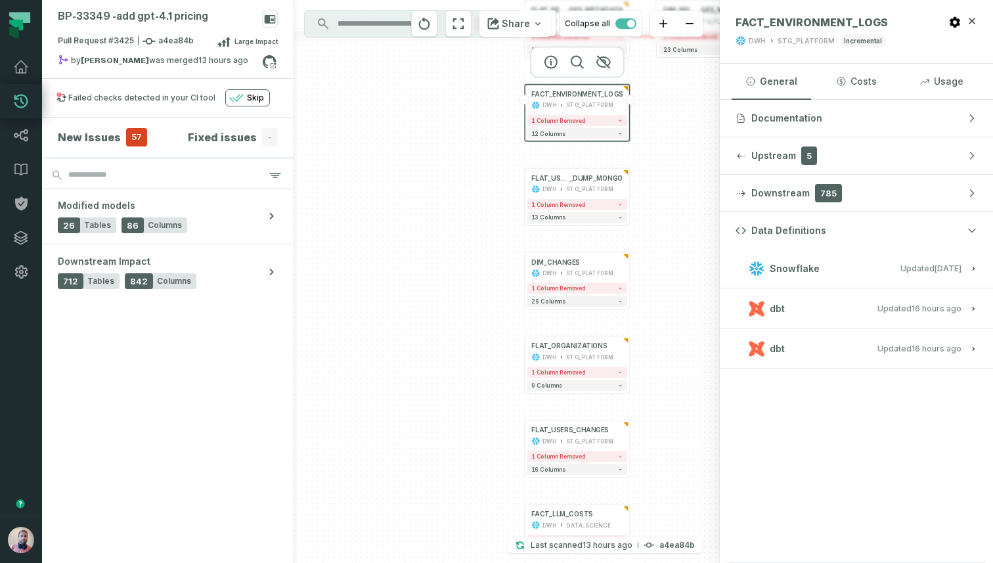
click at [843, 311] on button "dbt Updated [DATE] 12:08:23 PM" at bounding box center [856, 308] width 242 height 18
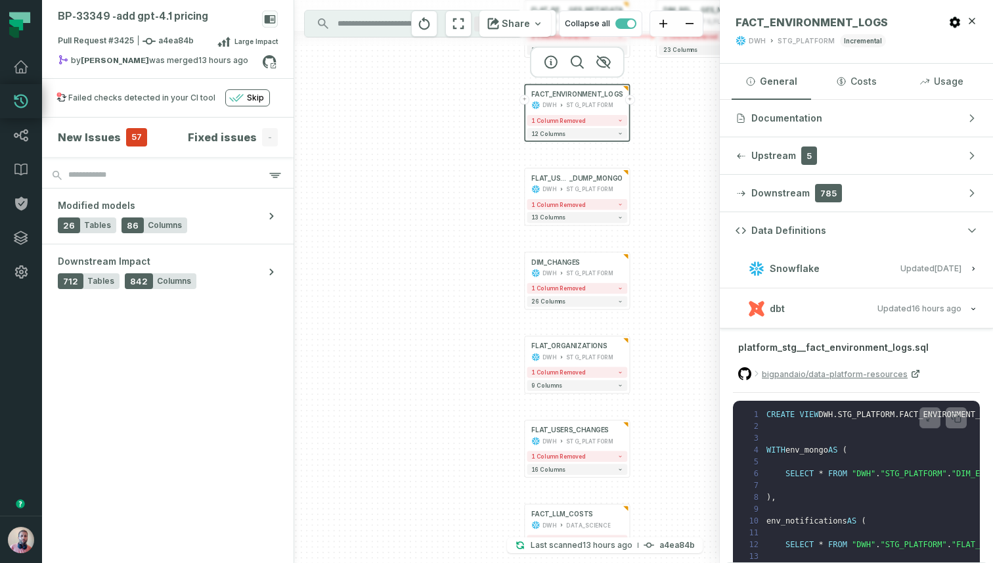
click at [843, 311] on button "dbt Updated [DATE] 12:08:23 PM" at bounding box center [856, 308] width 242 height 18
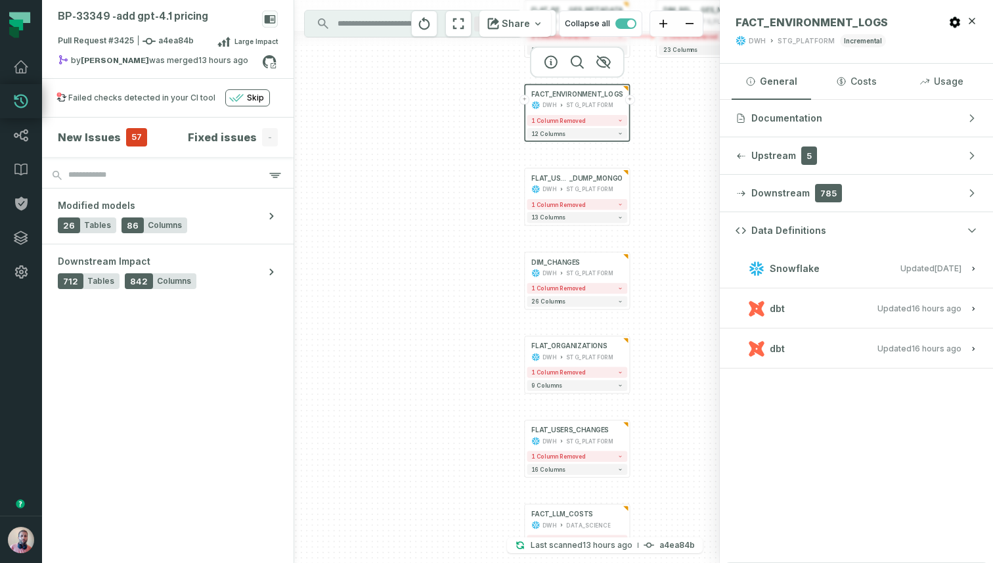
click at [838, 263] on button "Snowflake Updated [DATE] 1:01:58 AM" at bounding box center [856, 268] width 242 height 18
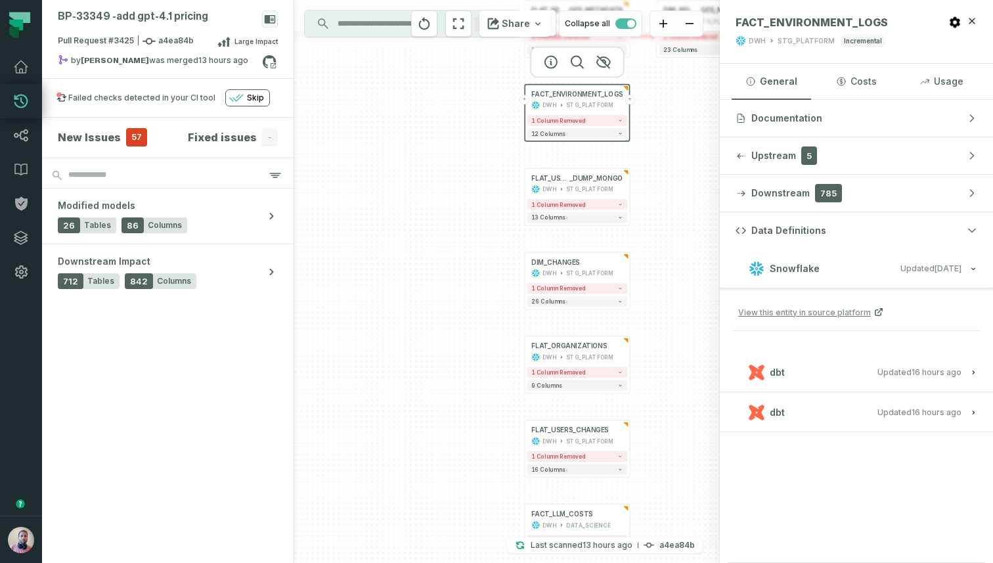
click at [838, 263] on button "Snowflake Updated [DATE] 1:01:58 AM" at bounding box center [856, 268] width 242 height 18
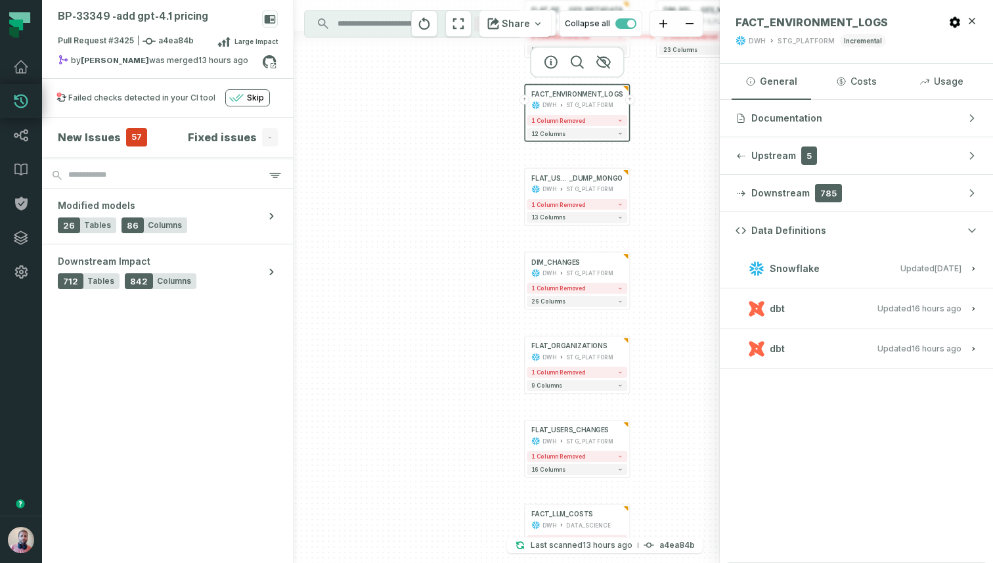
click at [825, 353] on button "dbt Updated [DATE] 12:08:23 PM" at bounding box center [856, 348] width 242 height 18
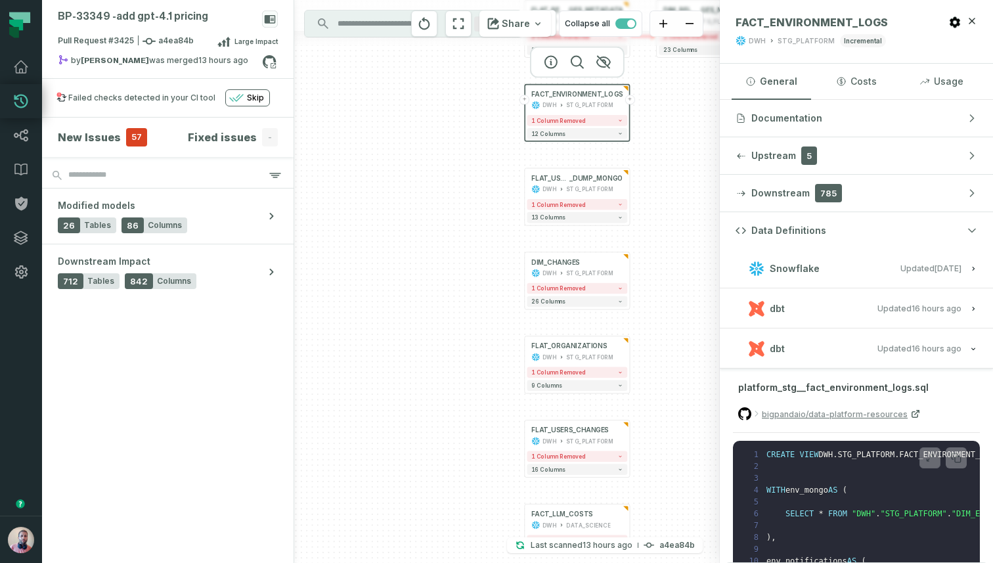
click at [836, 317] on h3 "dbt Updated [DATE] 12:08:23 PM" at bounding box center [856, 308] width 273 height 39
click at [780, 314] on span "dbt" at bounding box center [777, 308] width 15 height 13
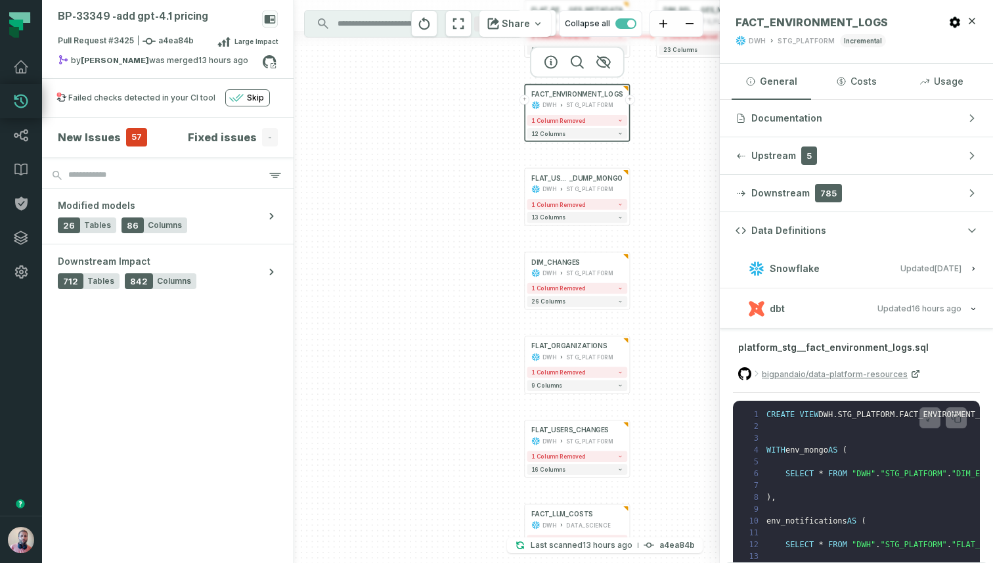
click at [768, 311] on div "dbt" at bounding box center [767, 309] width 36 height 16
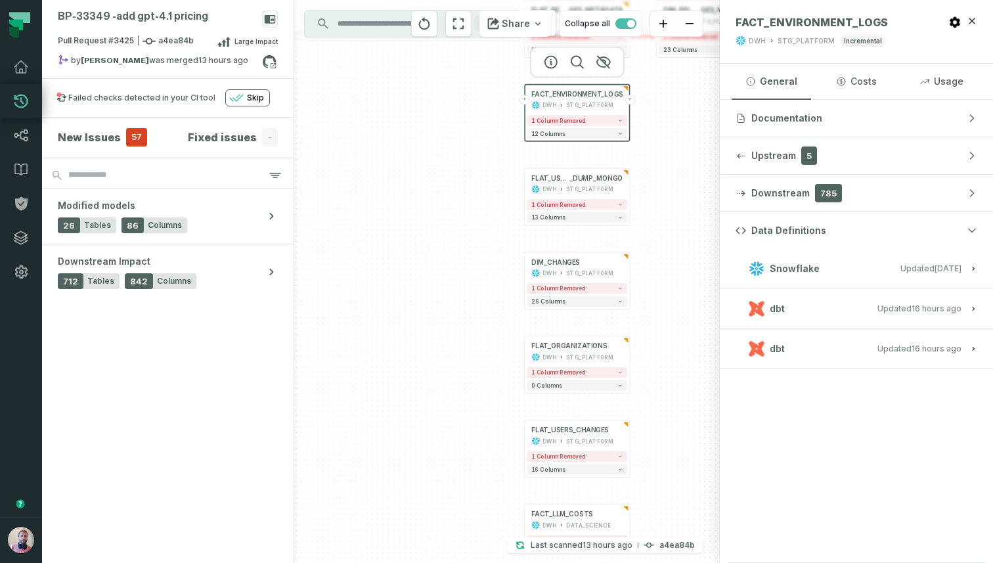
click at [786, 345] on button "dbt Updated [DATE] 12:08:23 PM" at bounding box center [856, 348] width 242 height 18
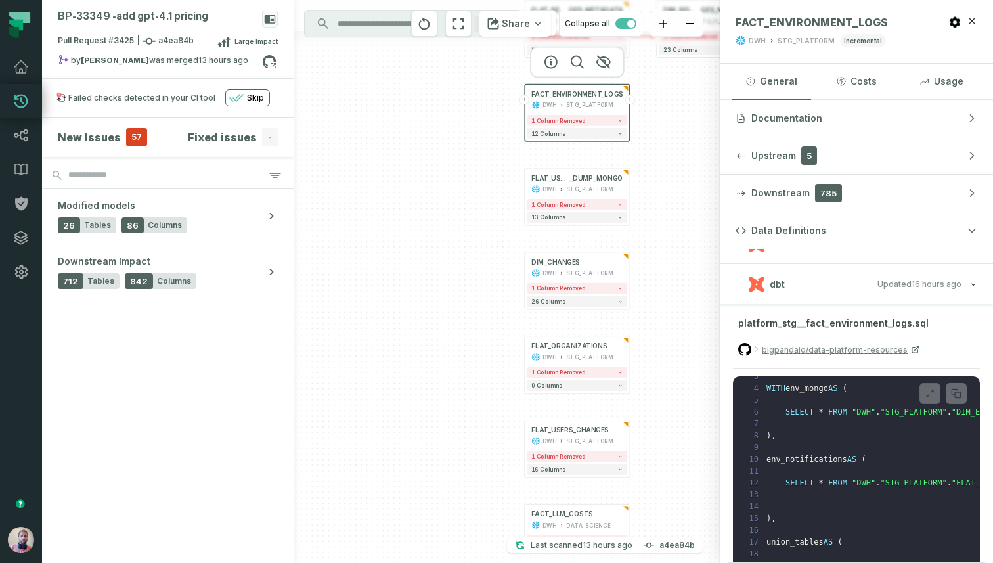
scroll to position [76, 0]
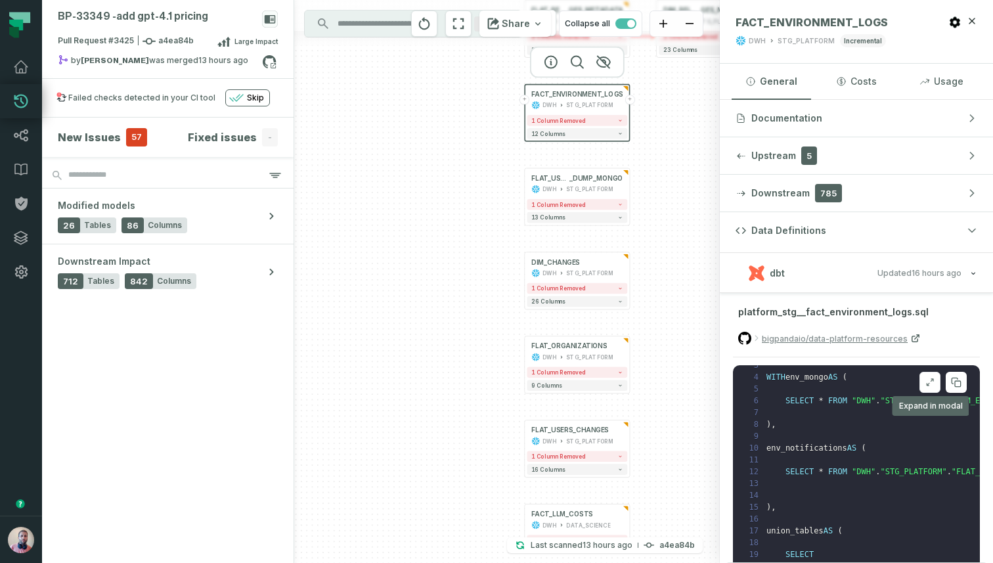
click at [929, 383] on icon at bounding box center [929, 382] width 9 height 11
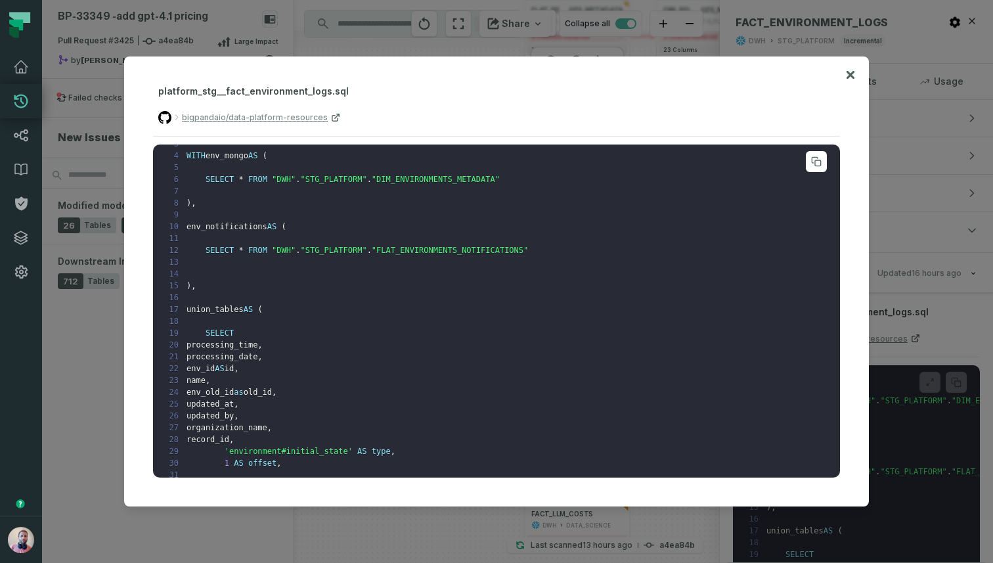
scroll to position [0, 0]
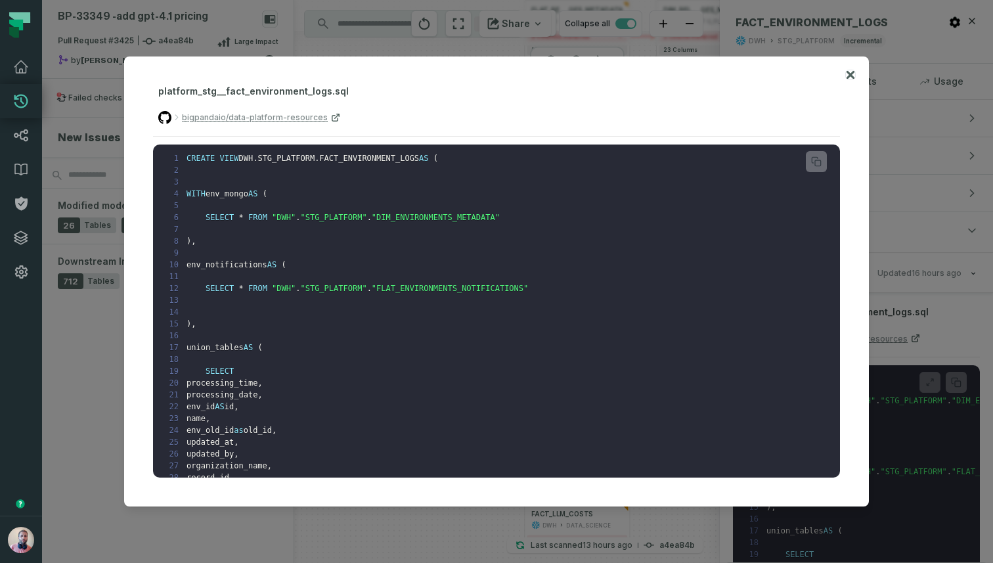
click at [848, 74] on icon at bounding box center [850, 75] width 8 height 8
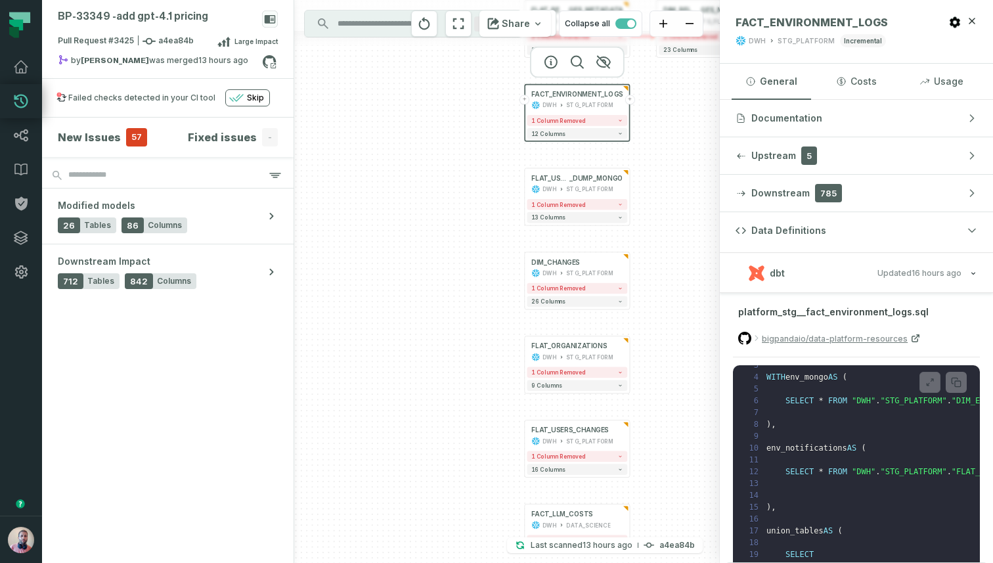
click at [801, 276] on button "dbt Updated [DATE] 12:08:23 PM" at bounding box center [856, 273] width 242 height 18
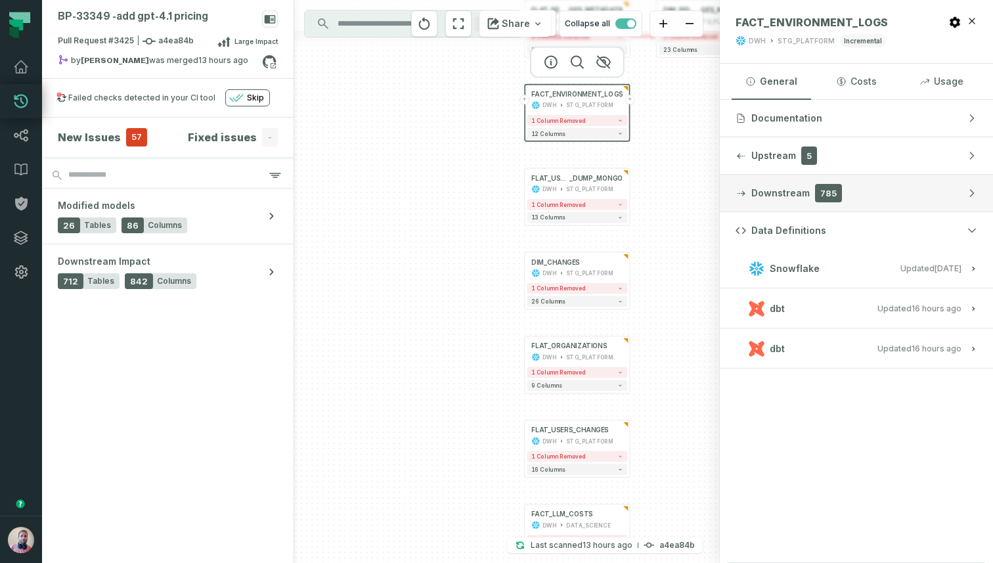
click at [841, 180] on button "Downstream 785" at bounding box center [856, 193] width 273 height 37
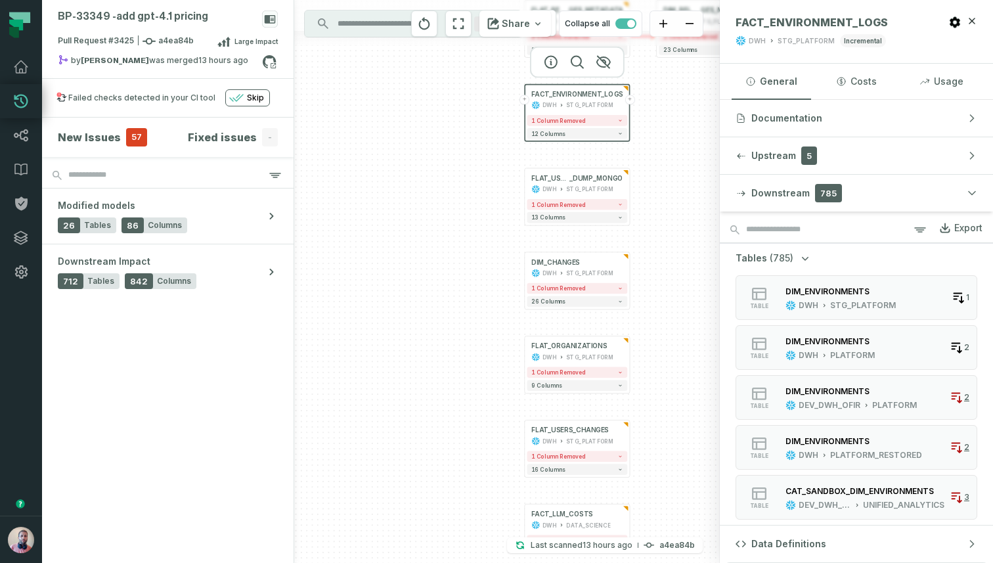
click at [798, 261] on icon "button" at bounding box center [804, 257] width 13 height 13
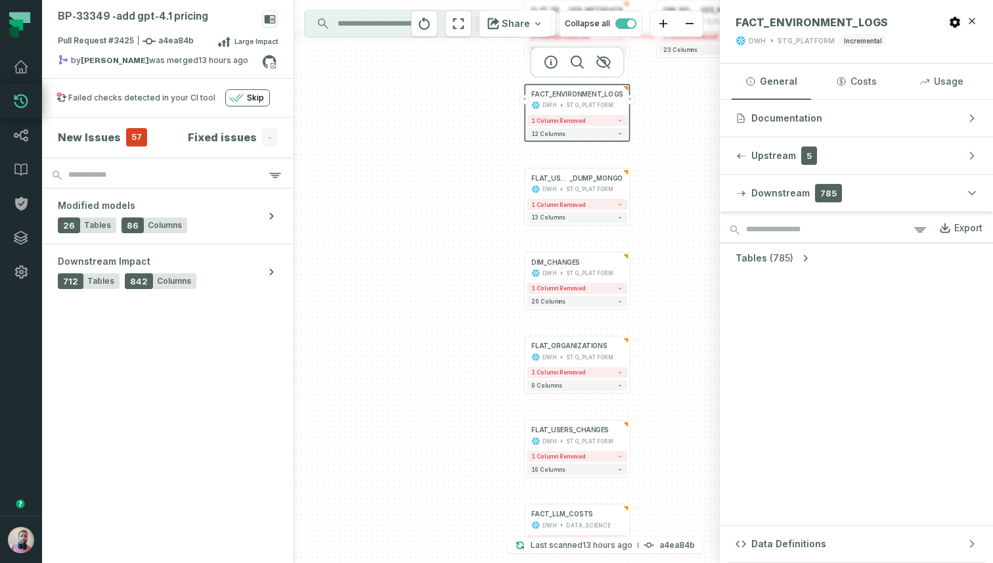
click at [798, 256] on icon "button" at bounding box center [804, 257] width 13 height 13
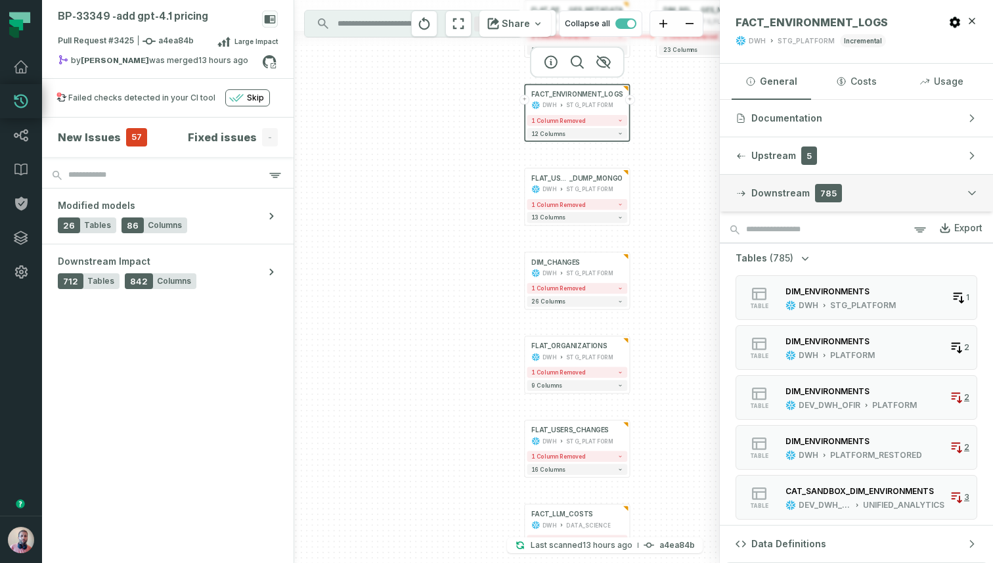
click at [843, 200] on button "Downstream 785" at bounding box center [856, 193] width 273 height 37
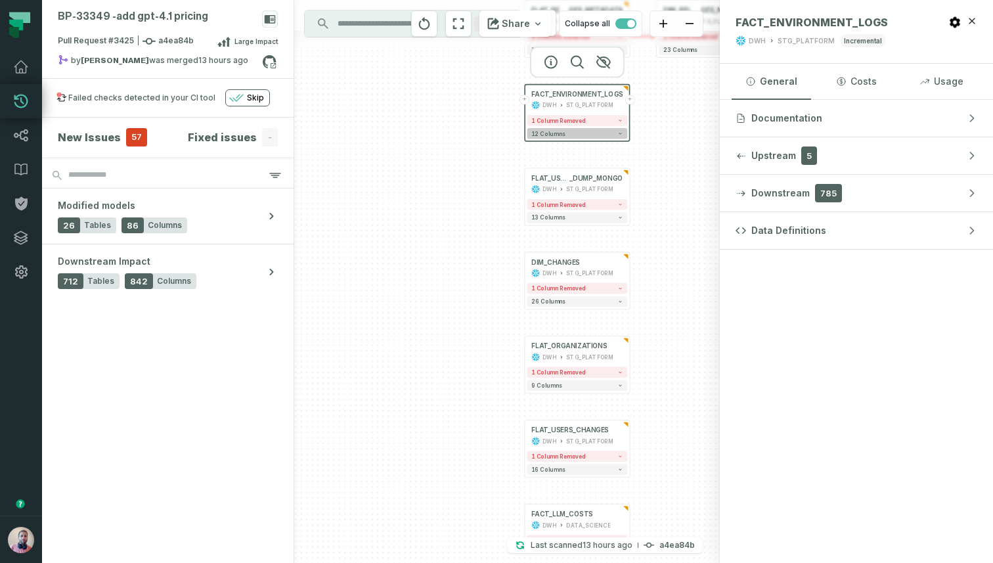
click at [610, 129] on button "12 columns" at bounding box center [577, 133] width 100 height 11
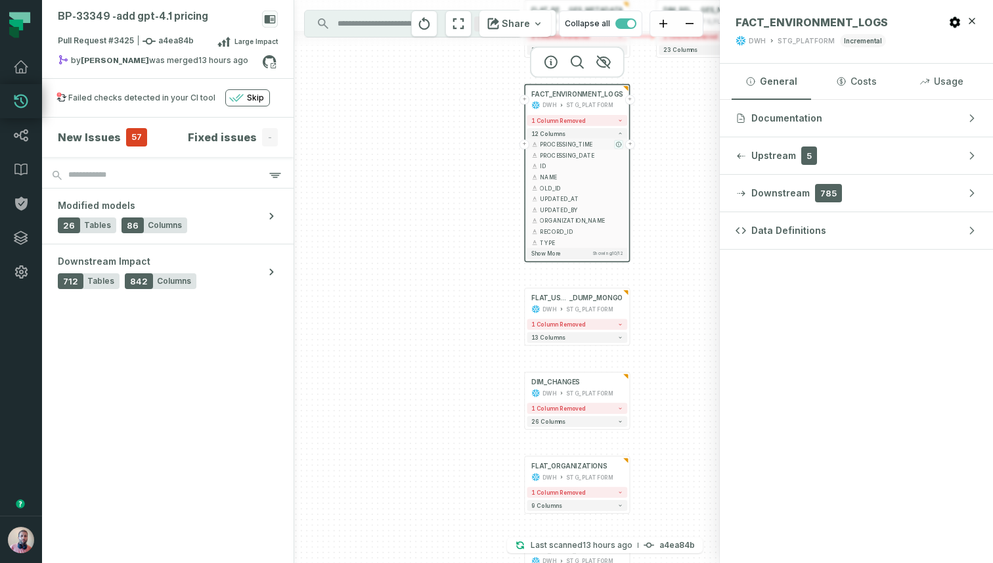
click at [617, 144] on icon "button" at bounding box center [618, 144] width 5 height 5
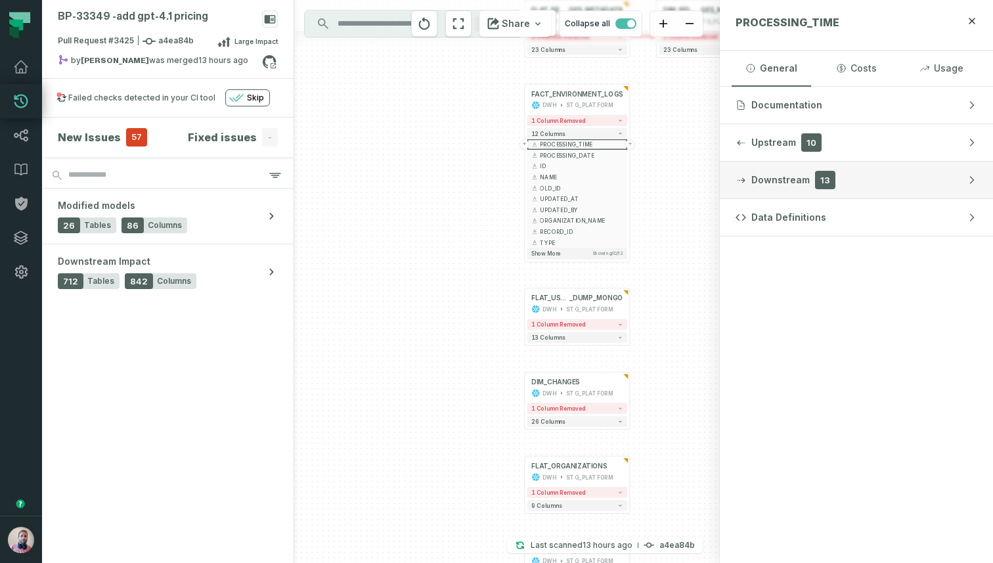
click at [834, 188] on button "Downstream 13" at bounding box center [856, 180] width 273 height 37
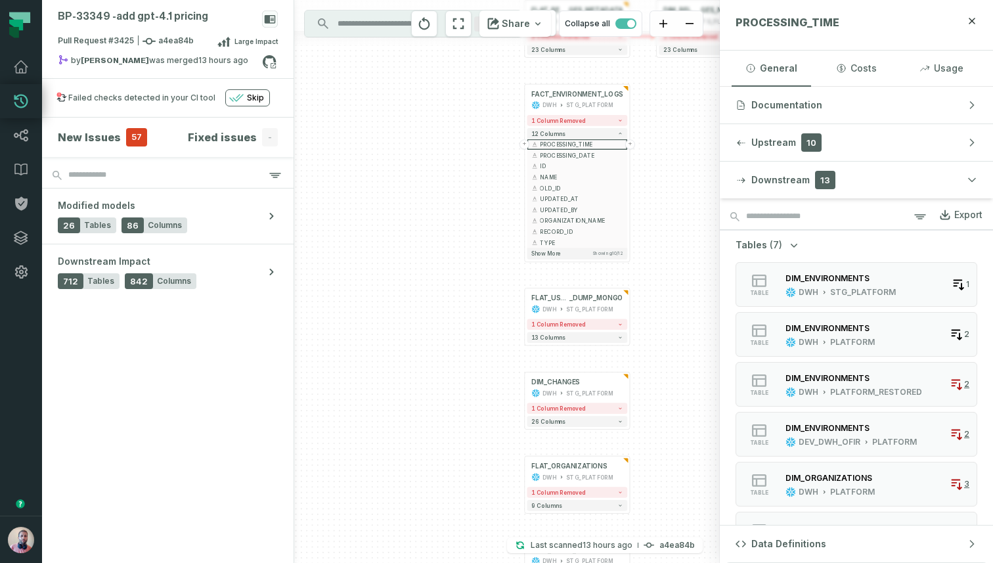
click at [780, 243] on button "Tables (7)" at bounding box center [767, 244] width 65 height 13
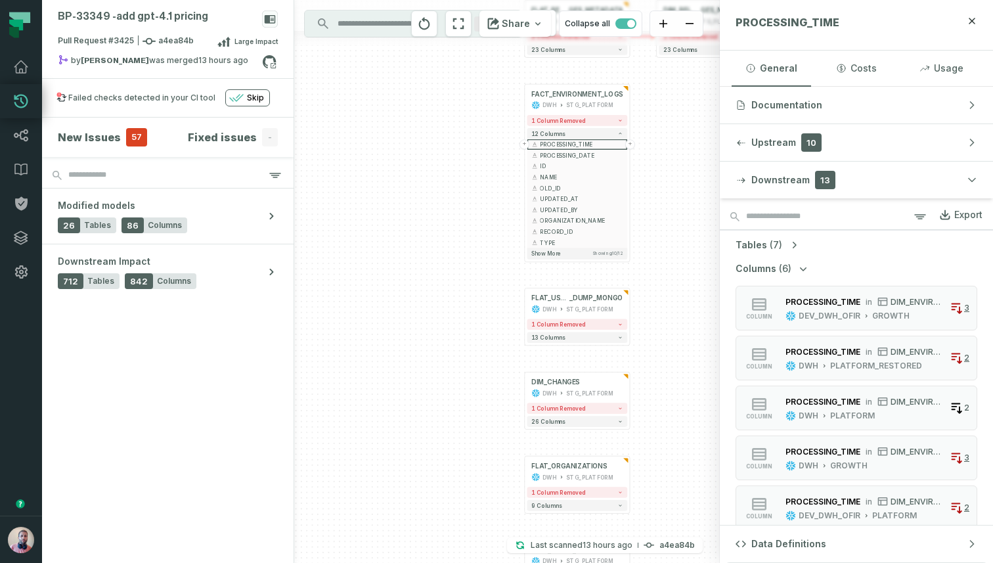
click at [788, 273] on span "(6)" at bounding box center [785, 268] width 12 height 13
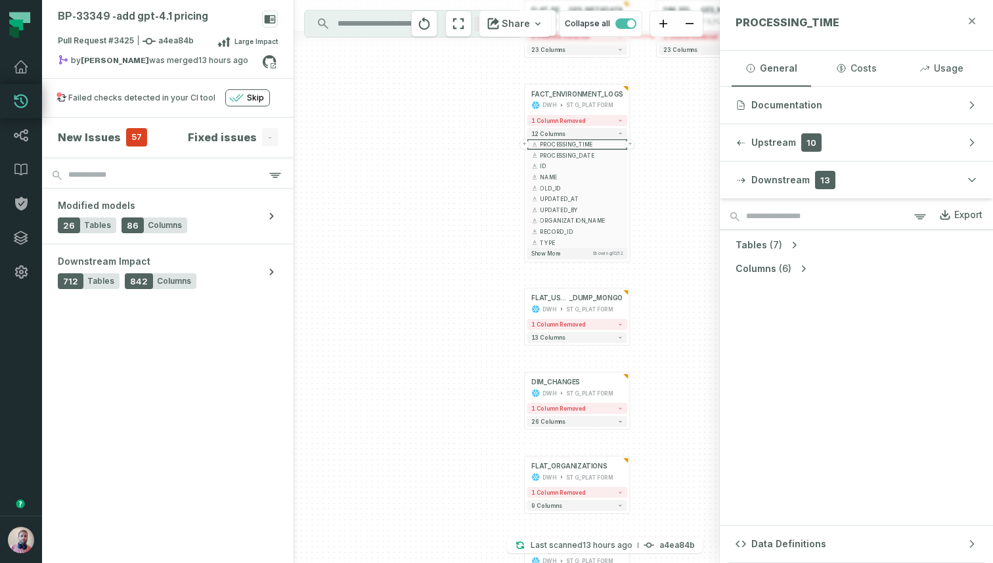
click at [974, 24] on icon "button" at bounding box center [972, 21] width 11 height 11
